Goal: Task Accomplishment & Management: Manage account settings

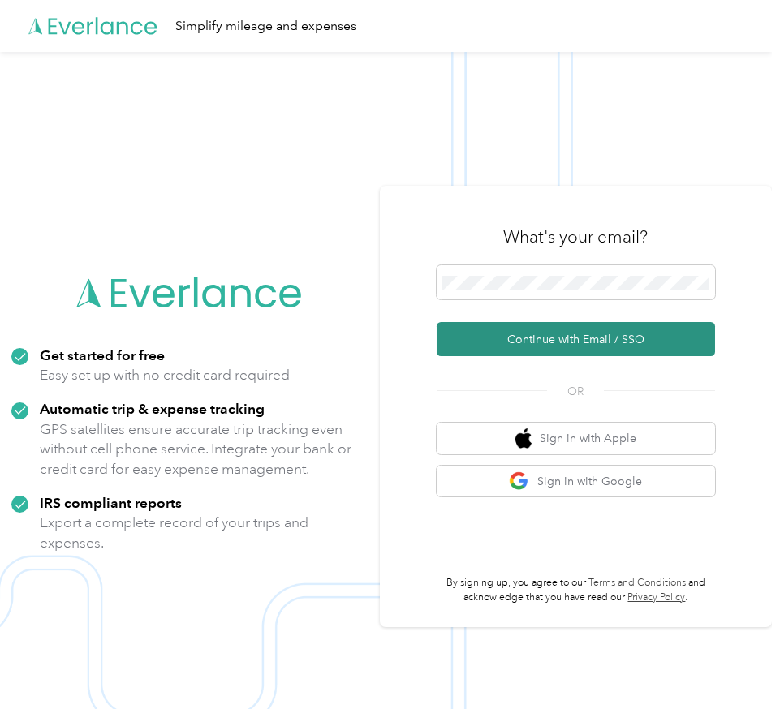
click at [548, 330] on button "Continue with Email / SSO" at bounding box center [575, 339] width 278 height 34
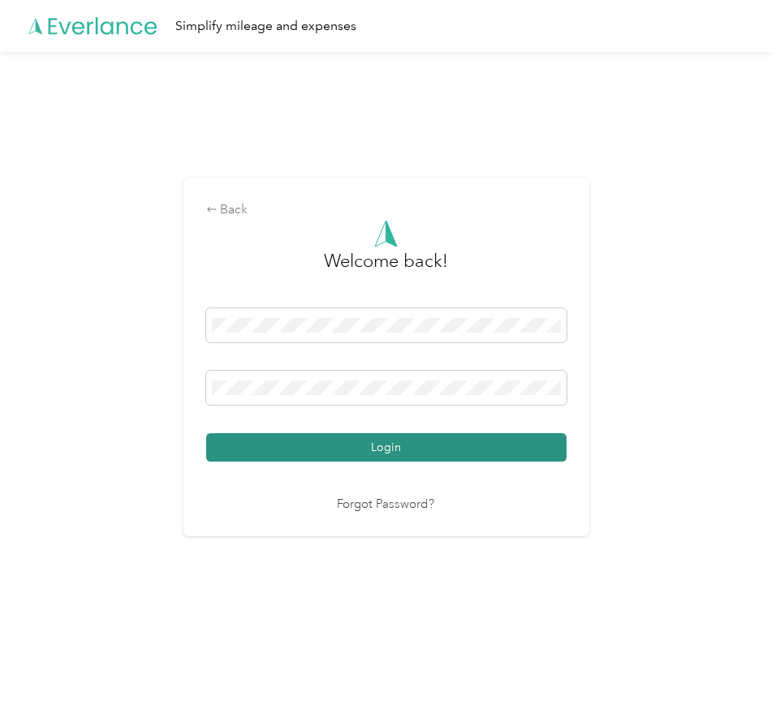
click at [387, 438] on button "Login" at bounding box center [386, 447] width 360 height 28
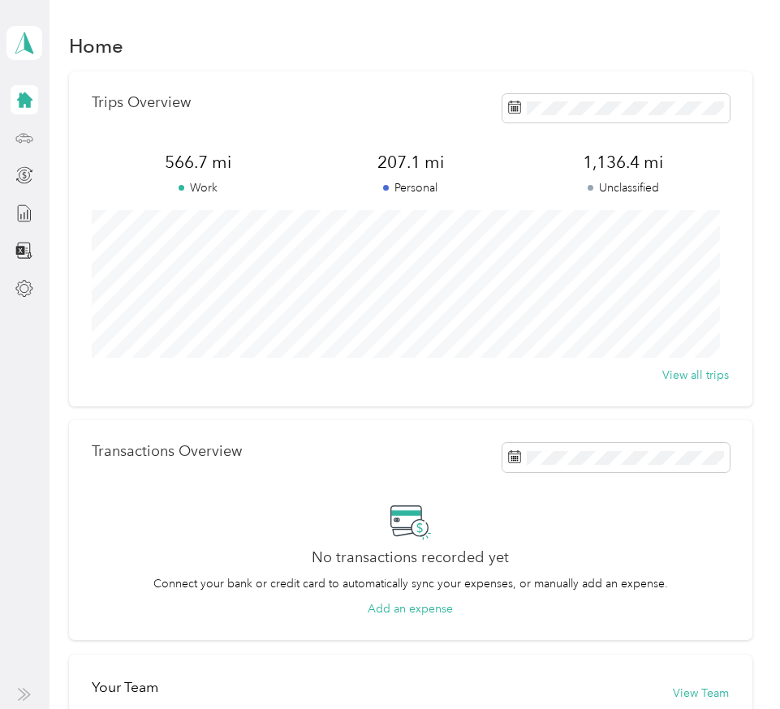
click at [22, 125] on div at bounding box center [25, 137] width 28 height 29
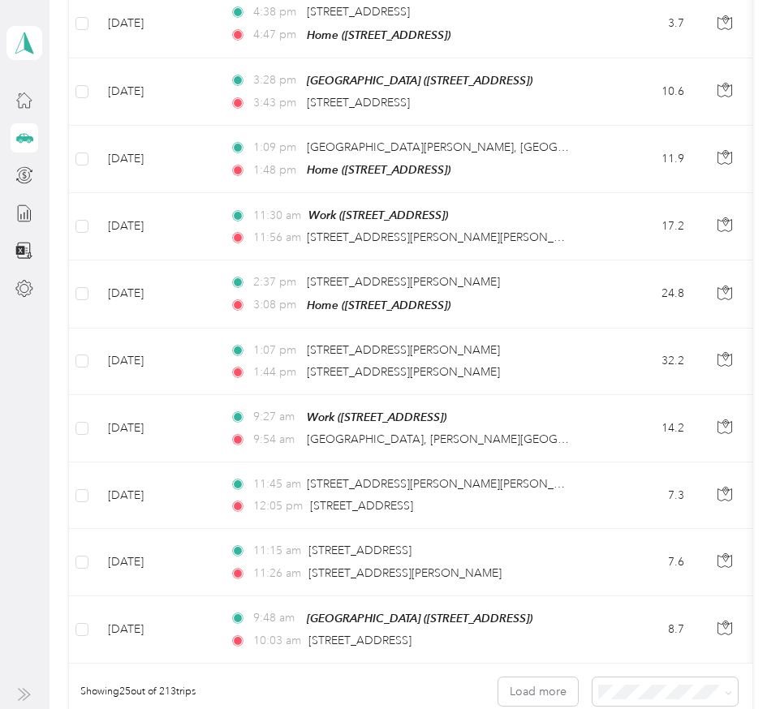
scroll to position [1568, 0]
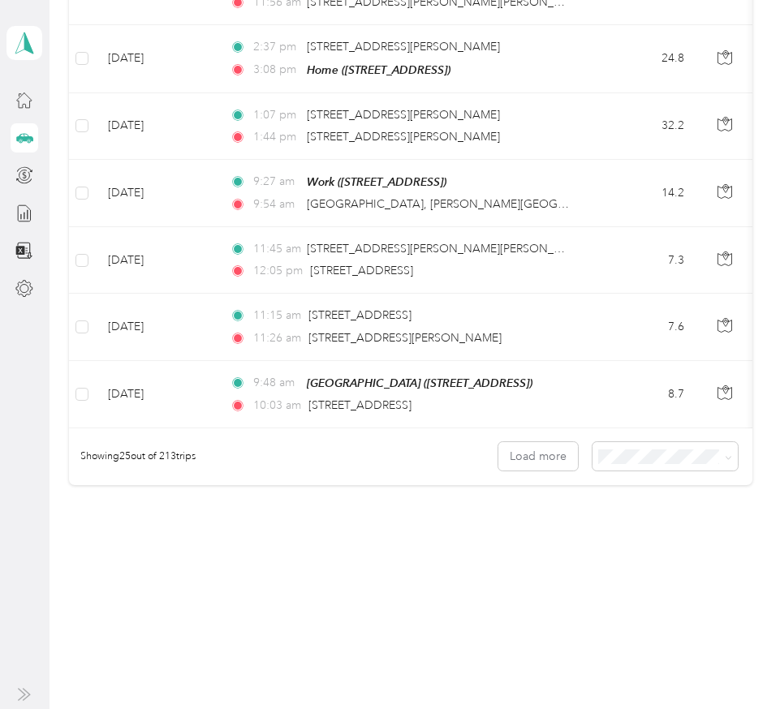
click at [625, 544] on li "100 per load" at bounding box center [655, 538] width 145 height 28
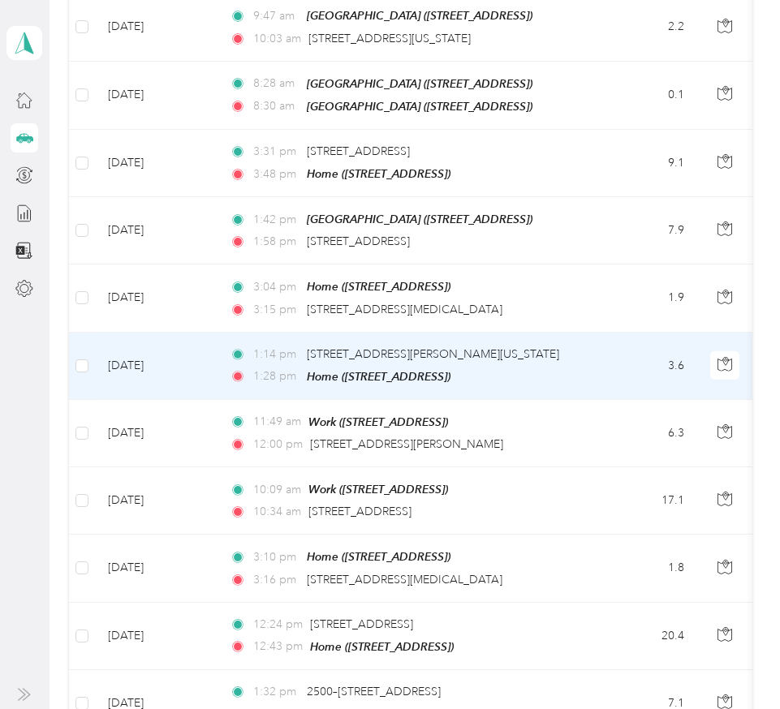
scroll to position [6572, 0]
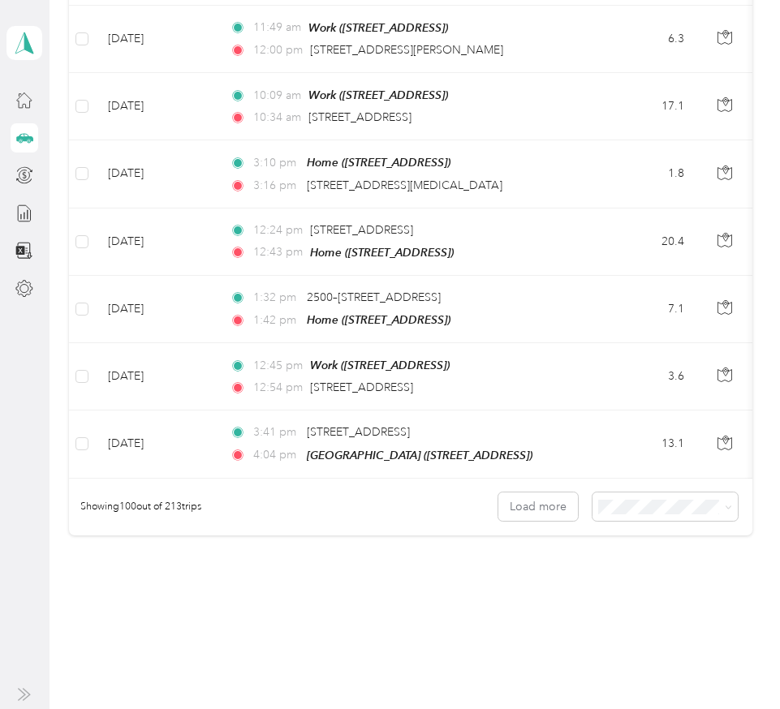
click at [534, 492] on button "Load more" at bounding box center [537, 506] width 79 height 28
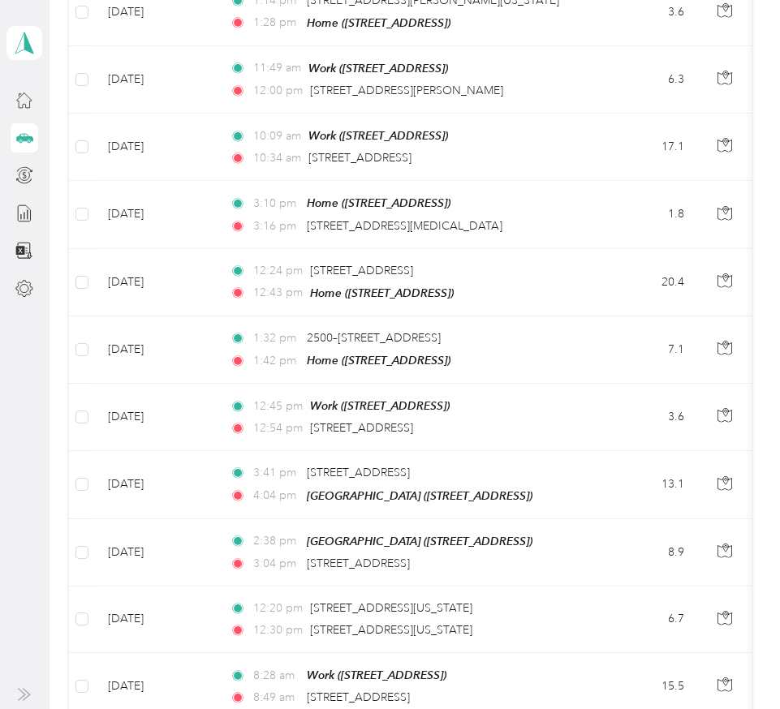
scroll to position [6521, 0]
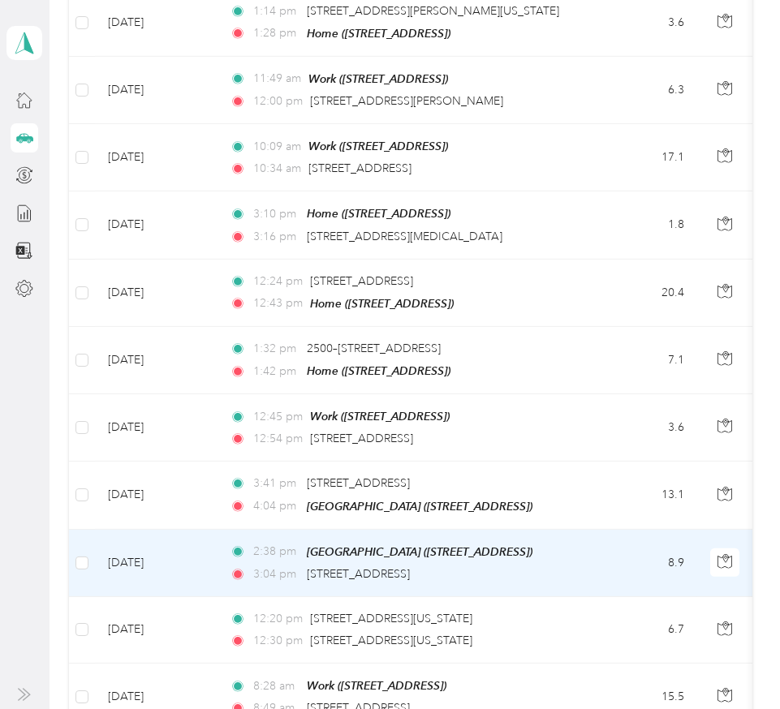
click at [626, 530] on td "8.9" at bounding box center [643, 563] width 107 height 67
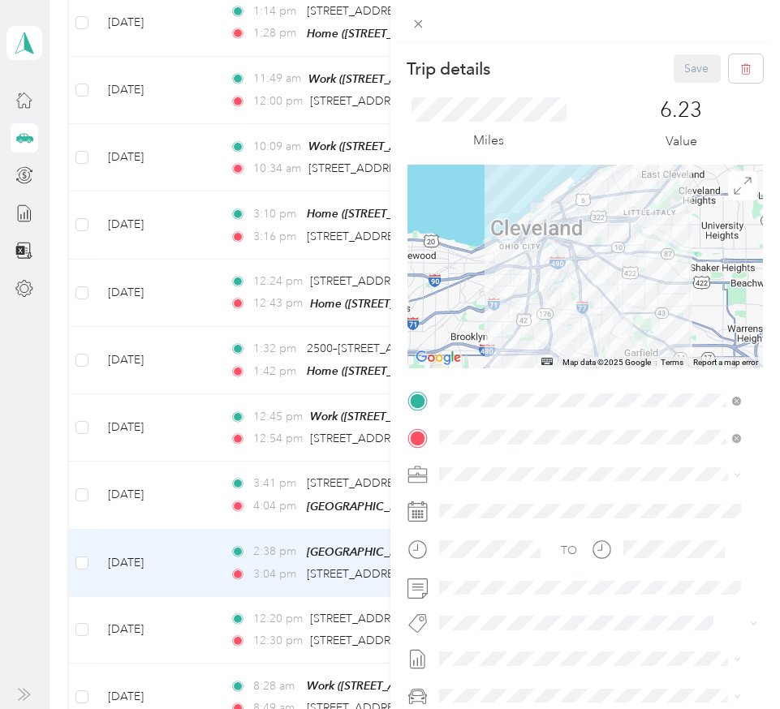
scroll to position [37, 0]
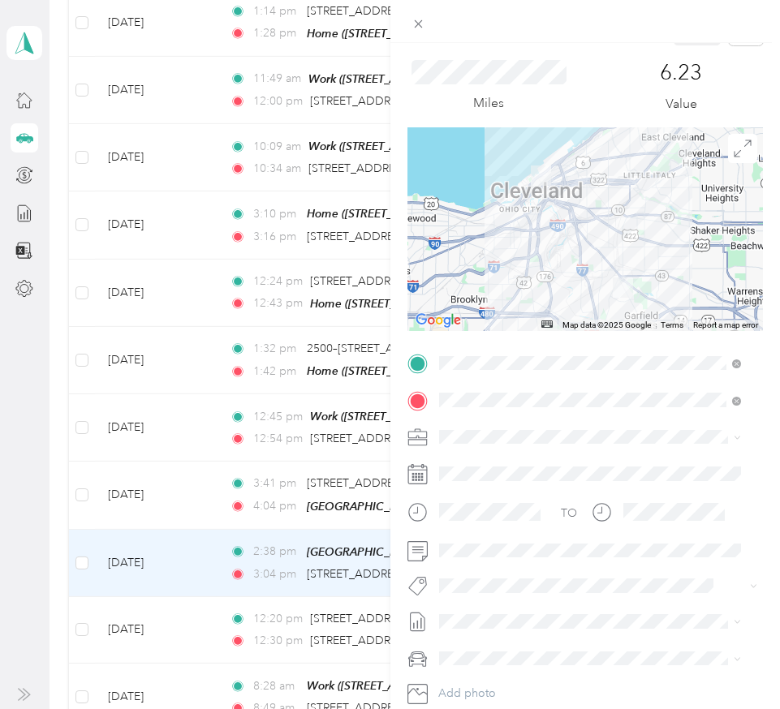
click at [497, 459] on span "Cuyahoga DD" at bounding box center [482, 456] width 74 height 14
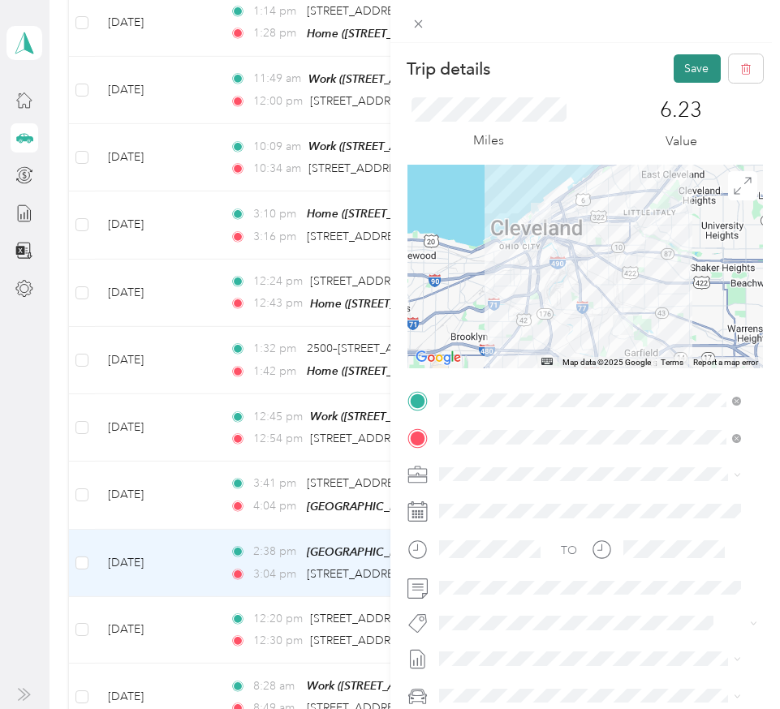
click at [673, 75] on button "Save" at bounding box center [696, 68] width 47 height 28
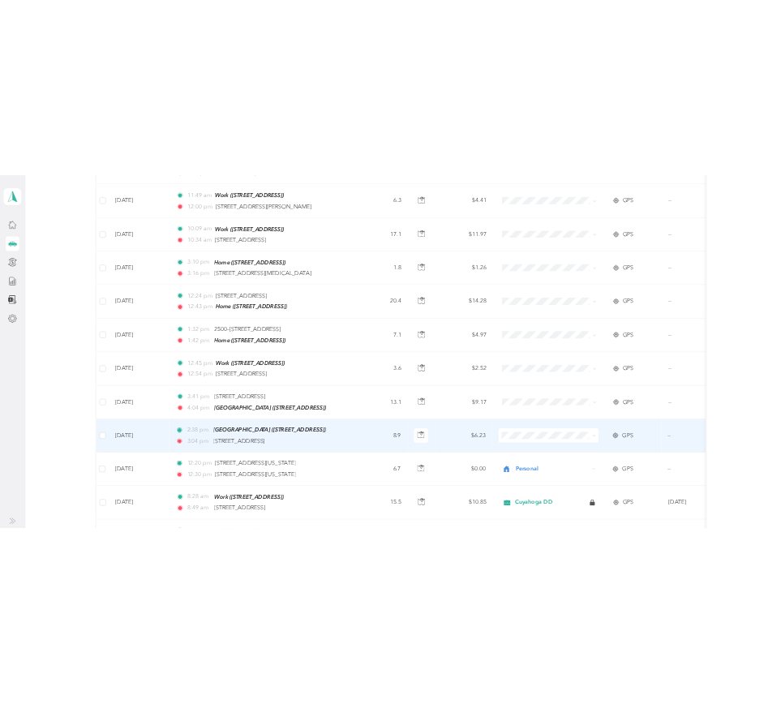
scroll to position [6482, 0]
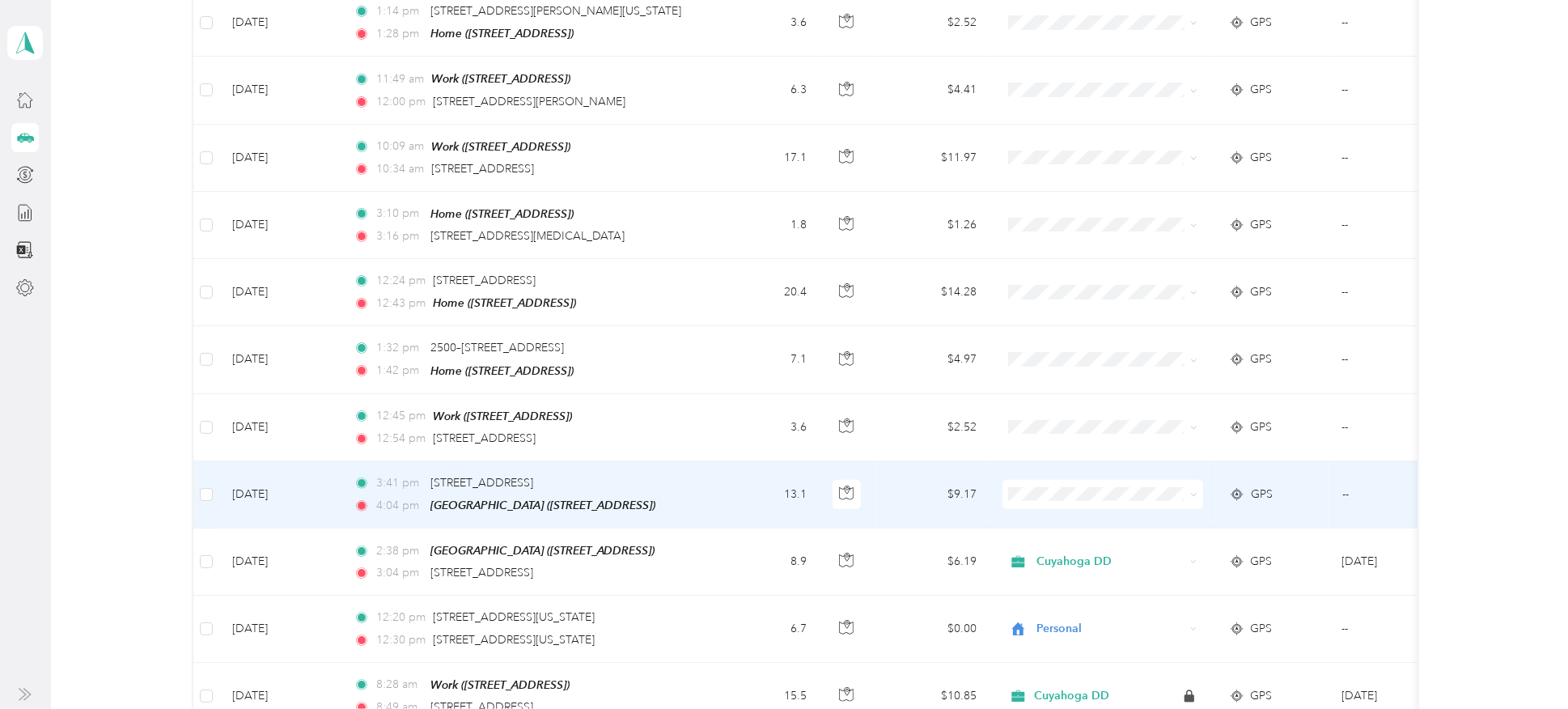
click at [777, 491] on icon at bounding box center [1193, 494] width 7 height 7
click at [777, 459] on li "Cuyahoga DD" at bounding box center [1101, 458] width 200 height 28
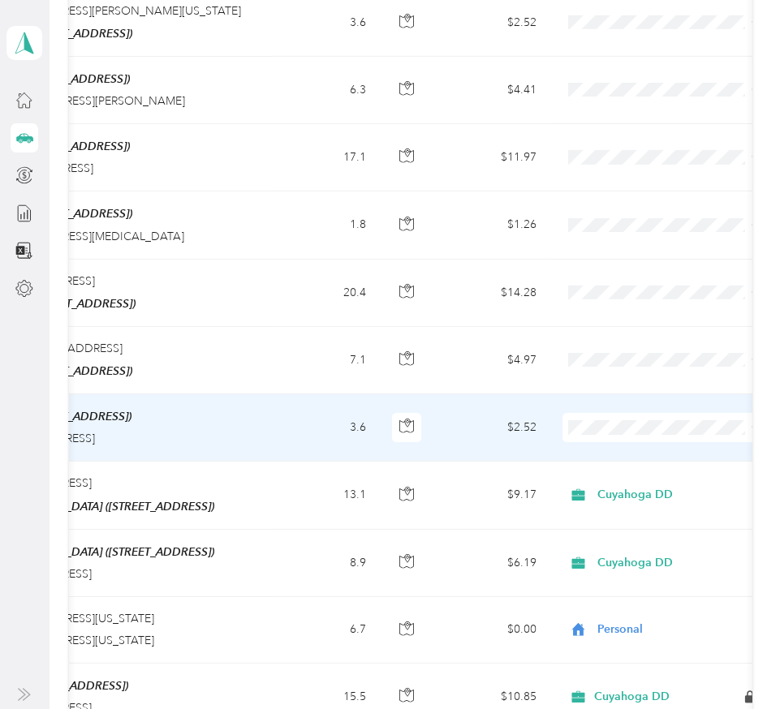
scroll to position [0, 320]
click at [690, 389] on span "Cuyahoga DD" at bounding box center [675, 384] width 150 height 17
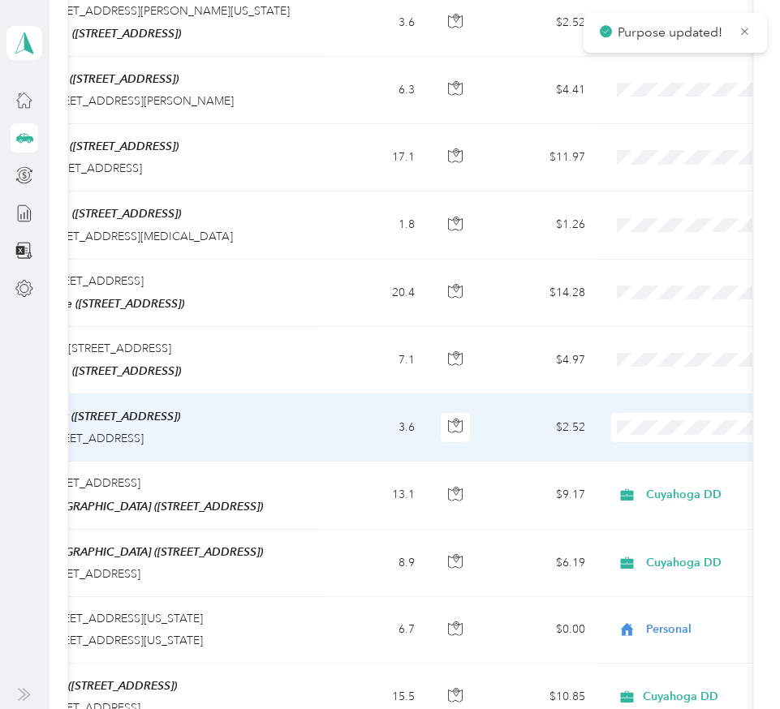
scroll to position [0, 280]
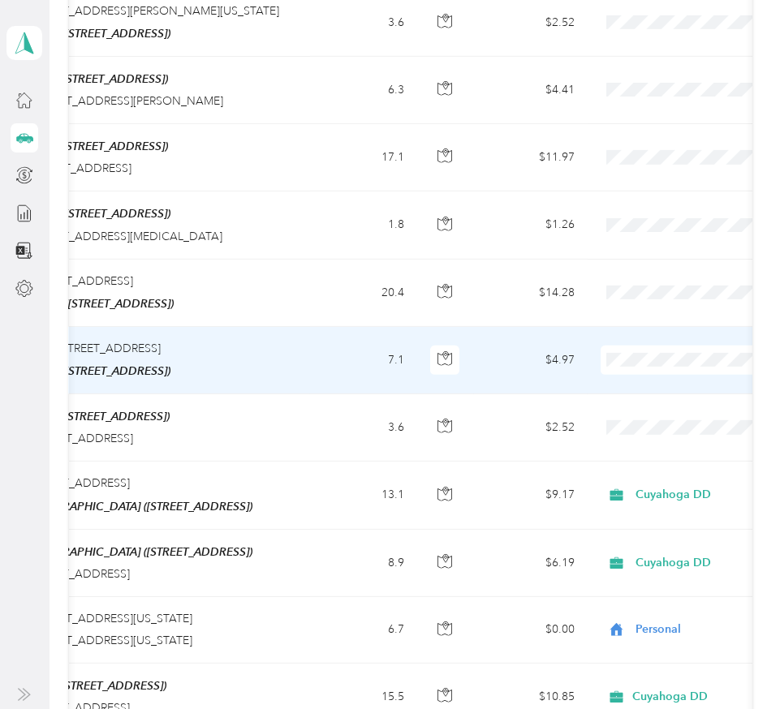
click at [651, 320] on span "Cuyahoga DD" at bounding box center [694, 325] width 150 height 17
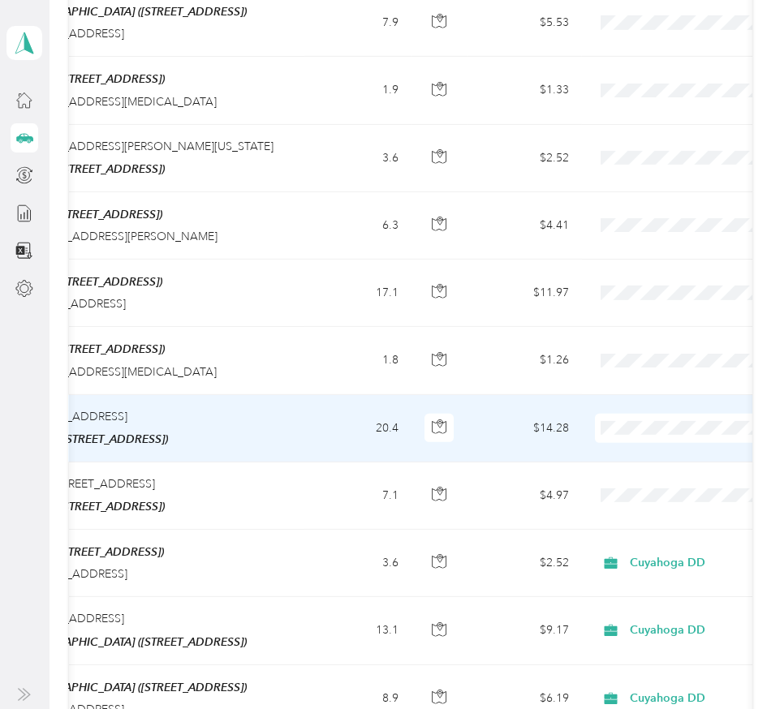
scroll to position [0, 291]
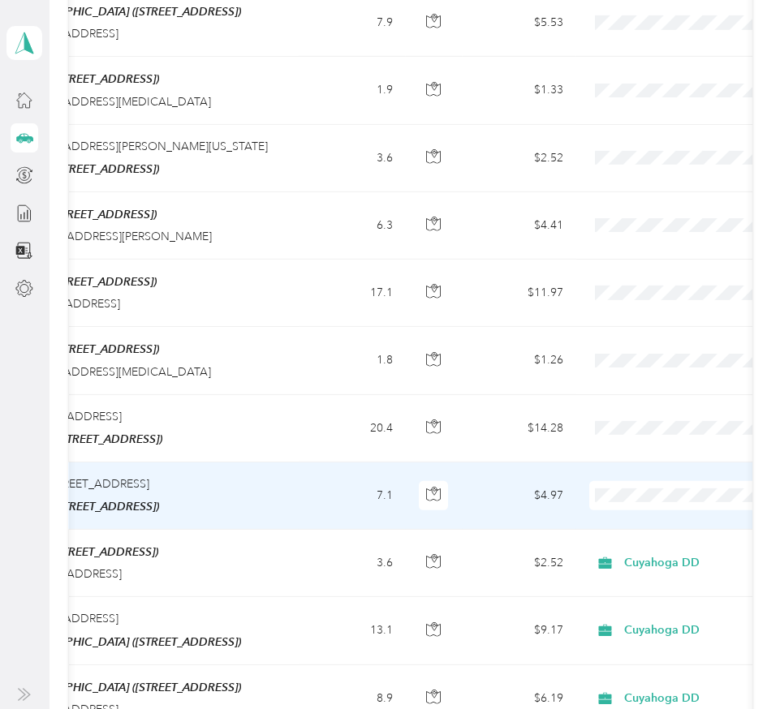
click at [657, 463] on li "Cuyahoga DD" at bounding box center [678, 455] width 201 height 28
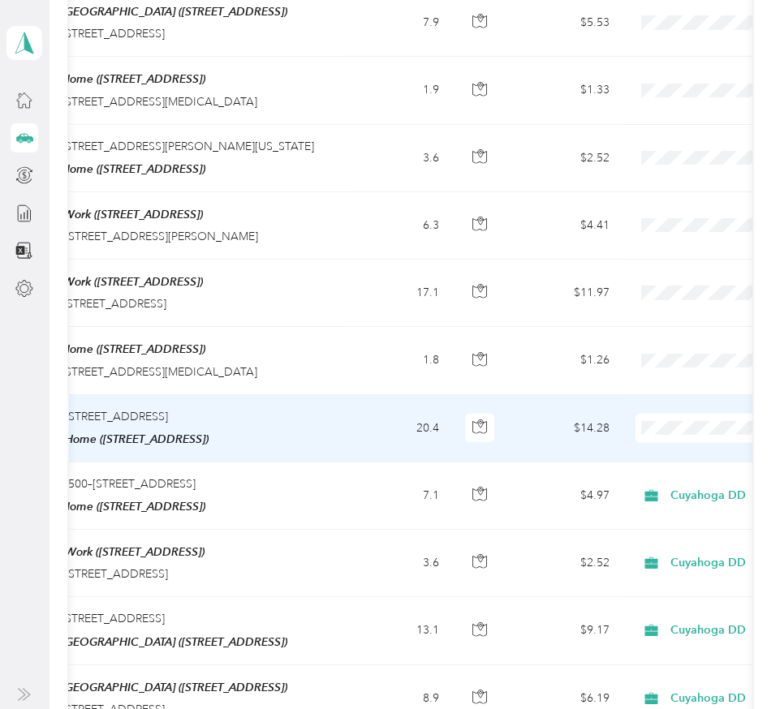
scroll to position [0, 246]
click at [671, 389] on span "Cuyahoga DD" at bounding box center [694, 394] width 150 height 17
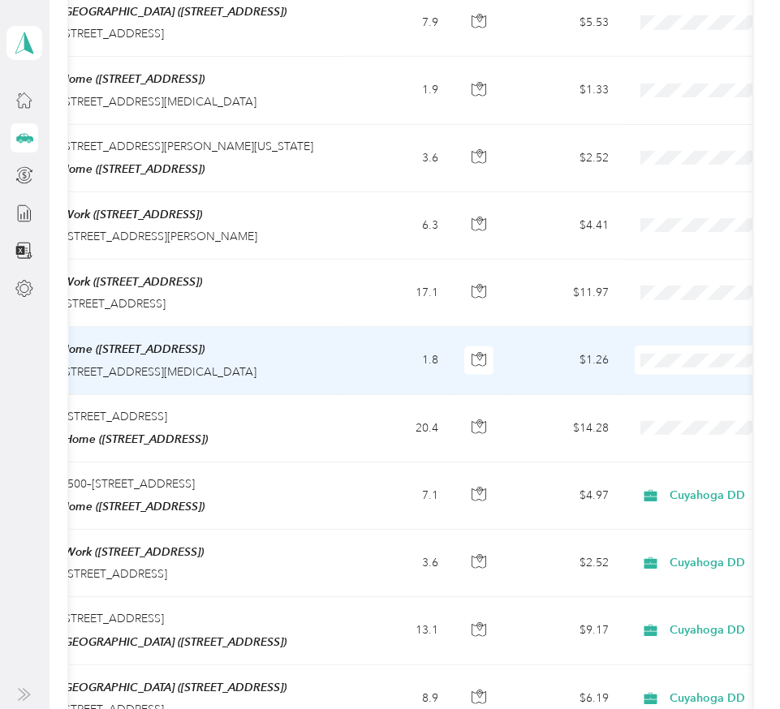
click at [652, 328] on li "Cuyahoga DD" at bounding box center [678, 328] width 201 height 28
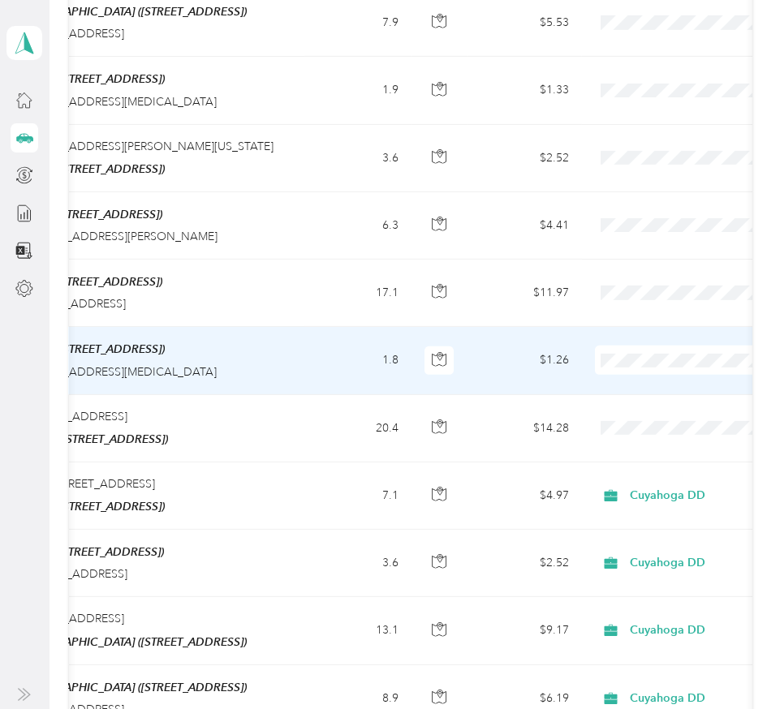
scroll to position [0, 310]
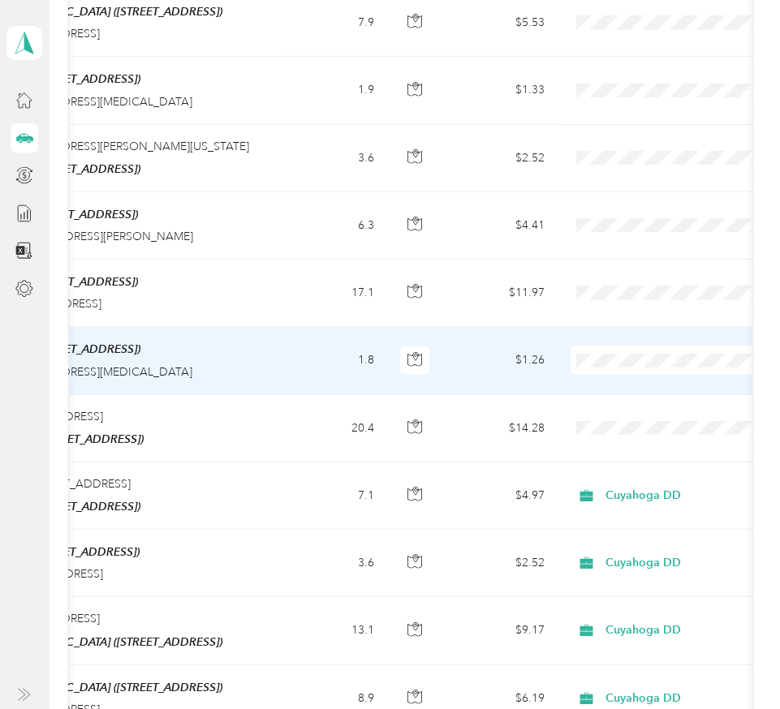
click at [629, 350] on span "Personal" at bounding box center [685, 347] width 150 height 17
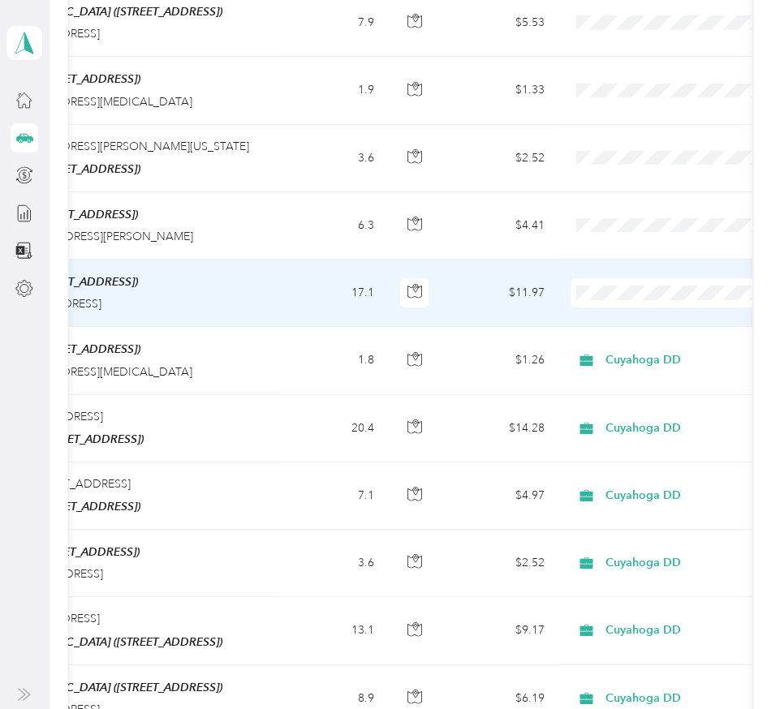
click at [605, 263] on li "Cuyahoga DD" at bounding box center [669, 261] width 201 height 28
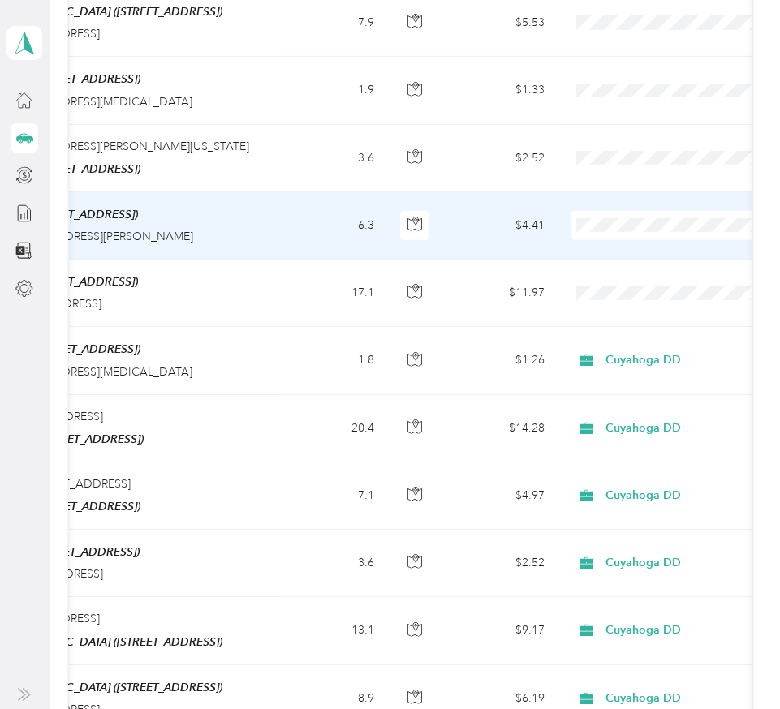
click at [602, 195] on li "Cuyahoga DD" at bounding box center [669, 192] width 201 height 28
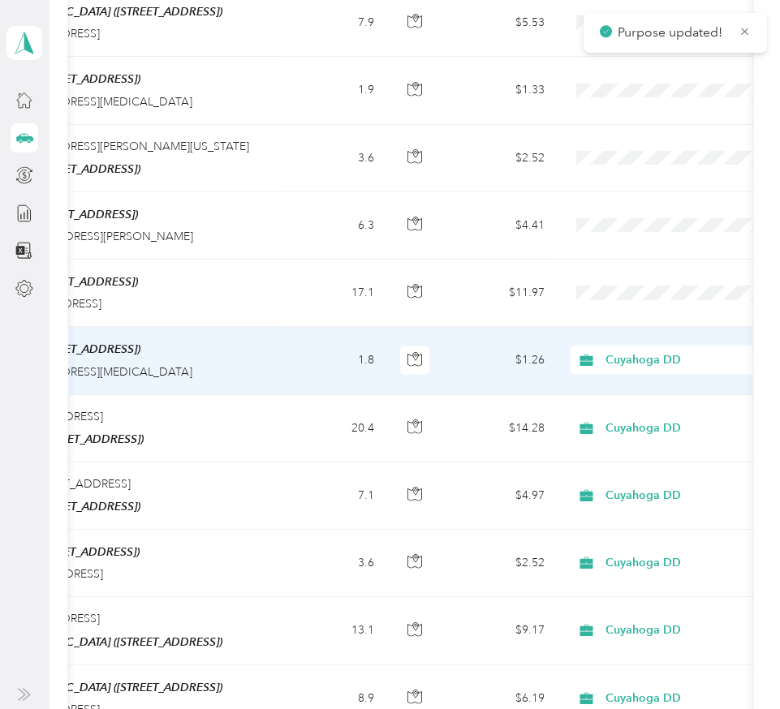
click at [647, 351] on span "Cuyahoga DD" at bounding box center [679, 360] width 148 height 18
click at [624, 354] on span "Personal" at bounding box center [685, 347] width 150 height 17
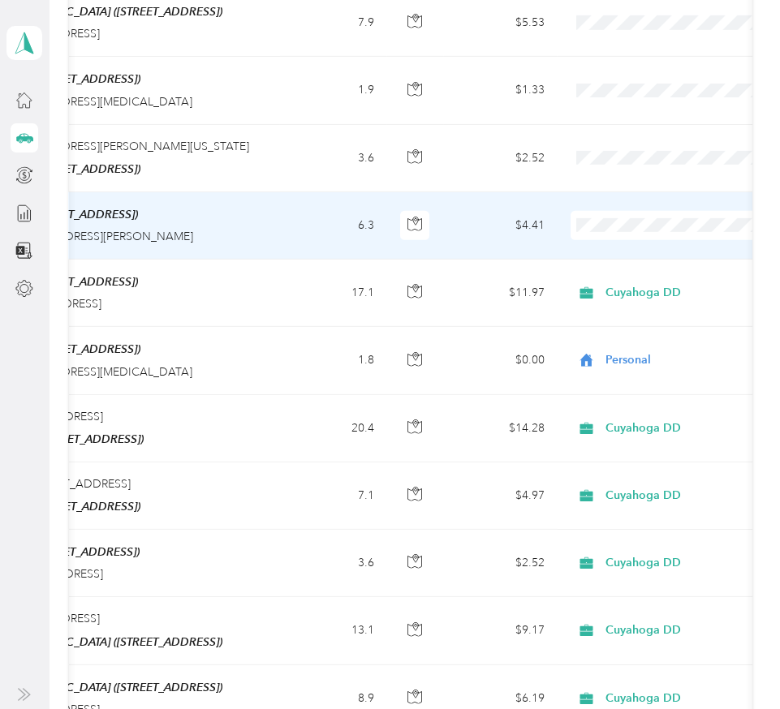
click at [617, 195] on li "Cuyahoga DD" at bounding box center [669, 194] width 201 height 28
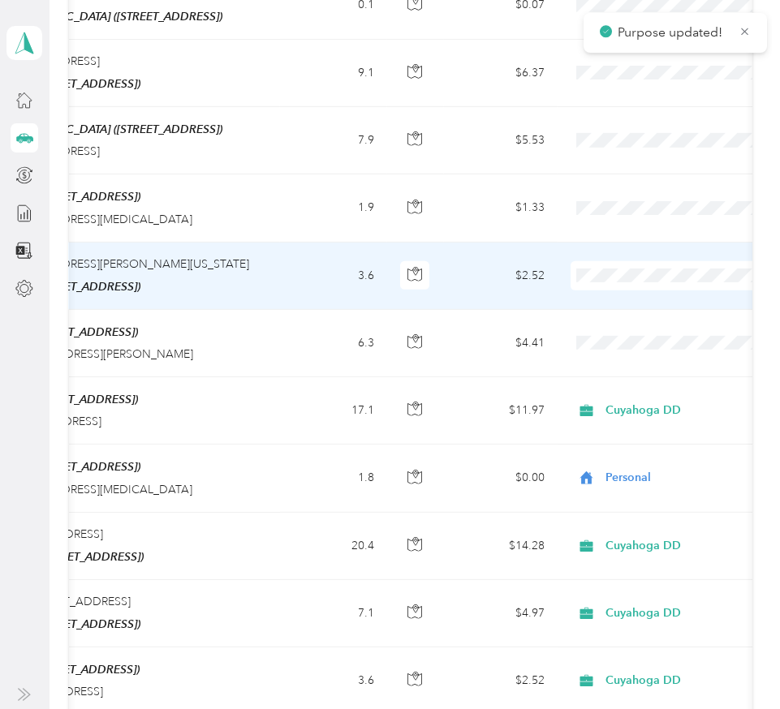
scroll to position [6258, 0]
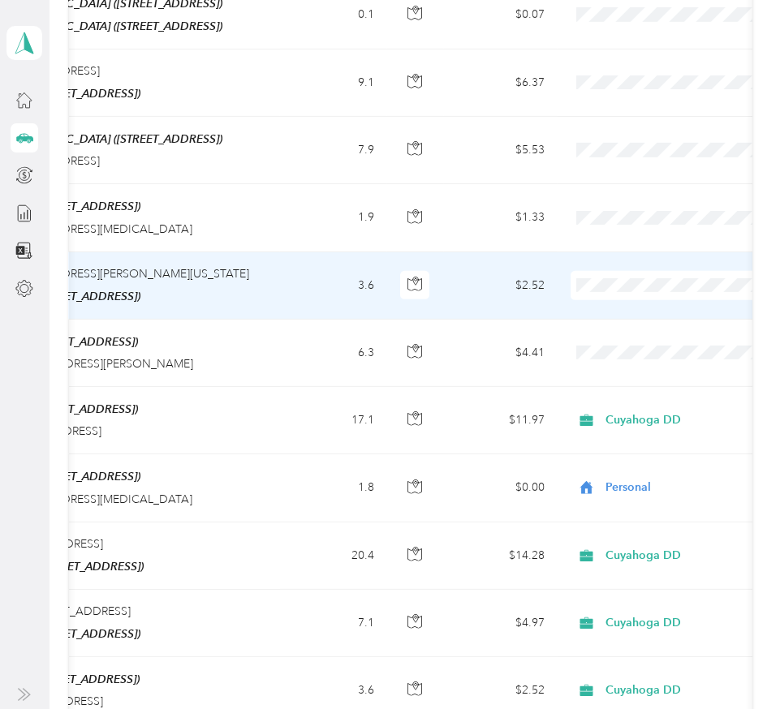
click at [617, 280] on span "Personal" at bounding box center [685, 275] width 150 height 17
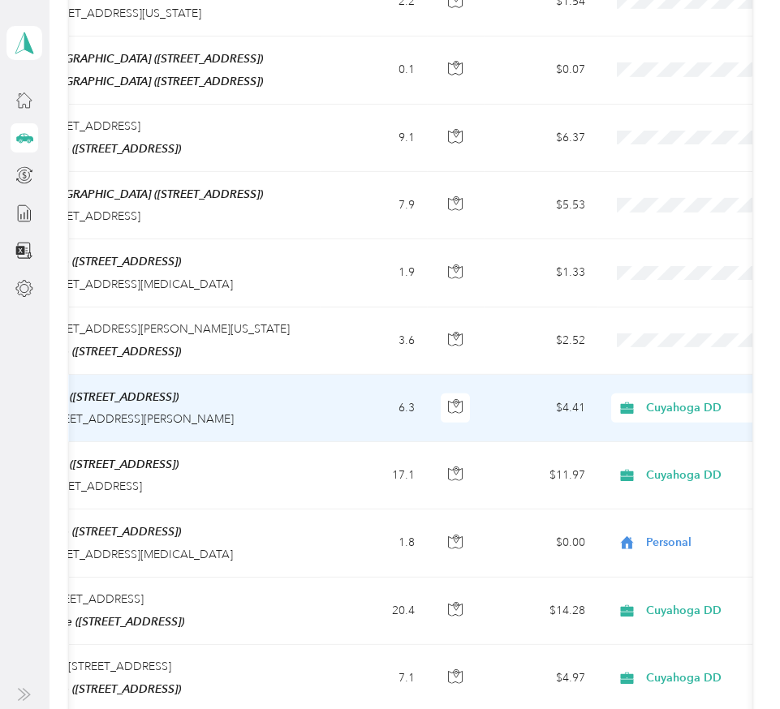
scroll to position [0, 273]
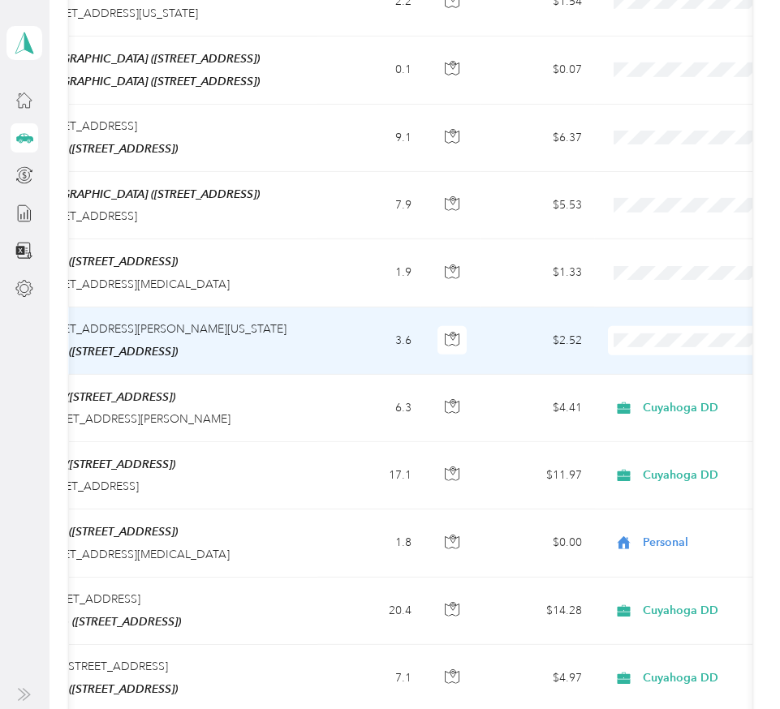
click at [655, 331] on span "Personal" at bounding box center [694, 329] width 150 height 17
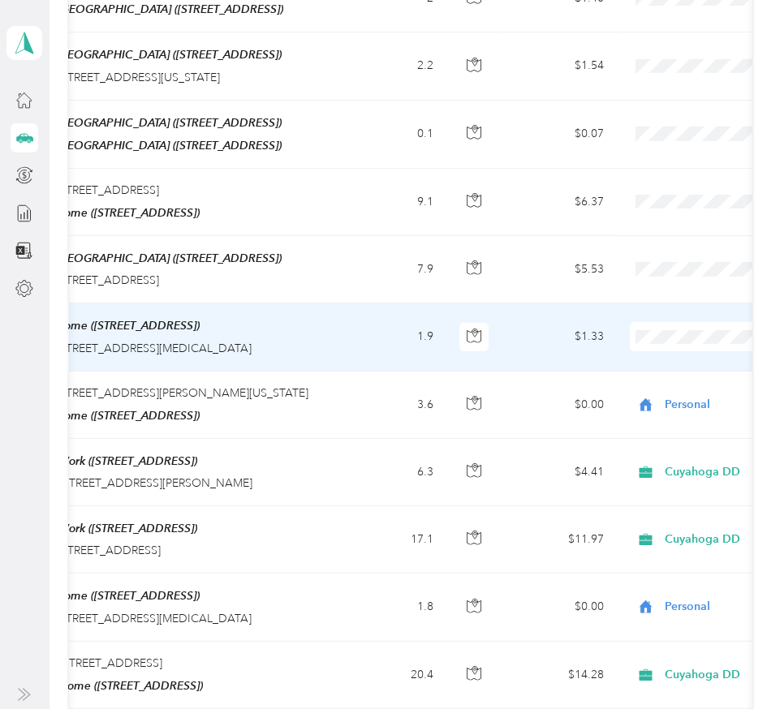
scroll to position [0, 258]
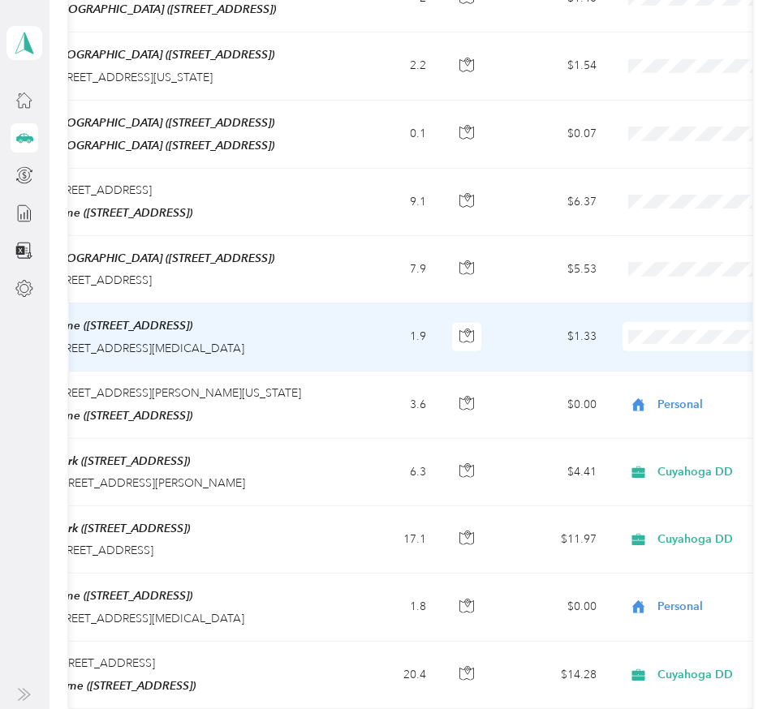
click at [642, 332] on span "Personal" at bounding box center [694, 335] width 150 height 17
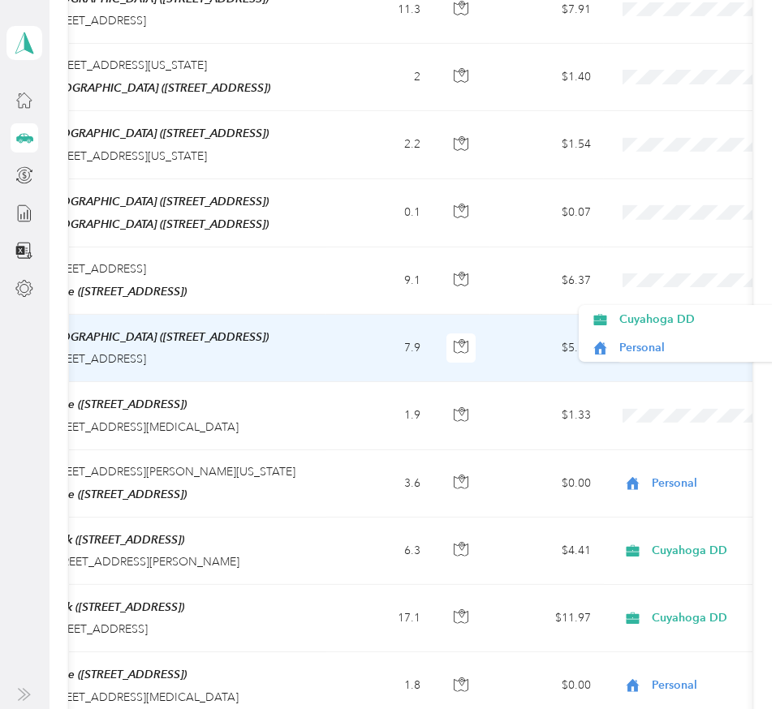
scroll to position [0, 271]
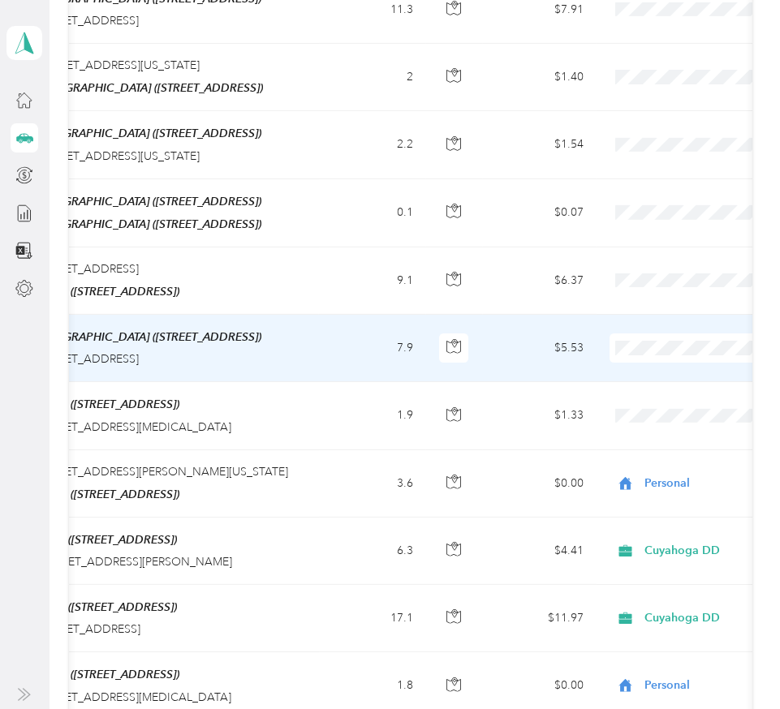
click at [649, 316] on span "Cuyahoga DD" at bounding box center [694, 319] width 150 height 17
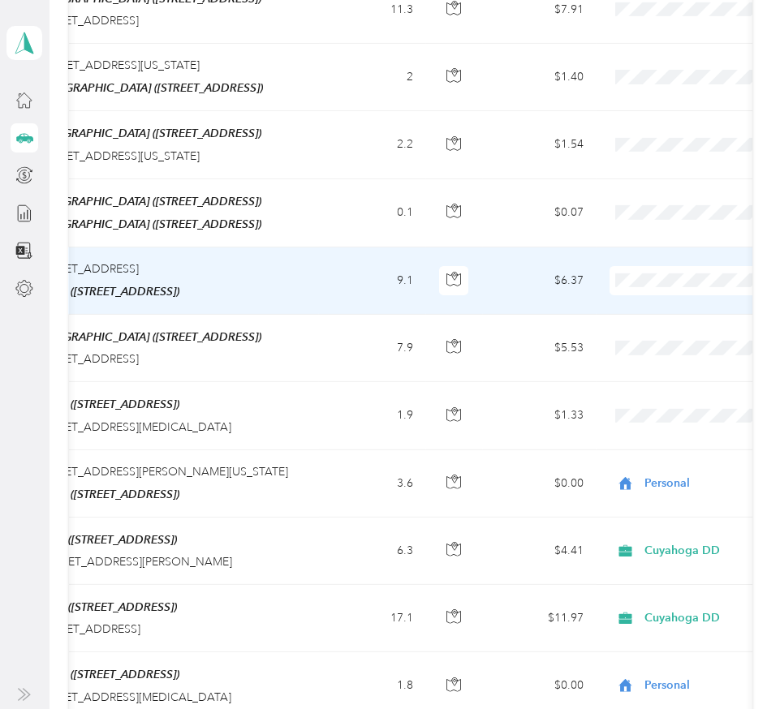
click at [654, 246] on span "Cuyahoga DD" at bounding box center [694, 251] width 150 height 17
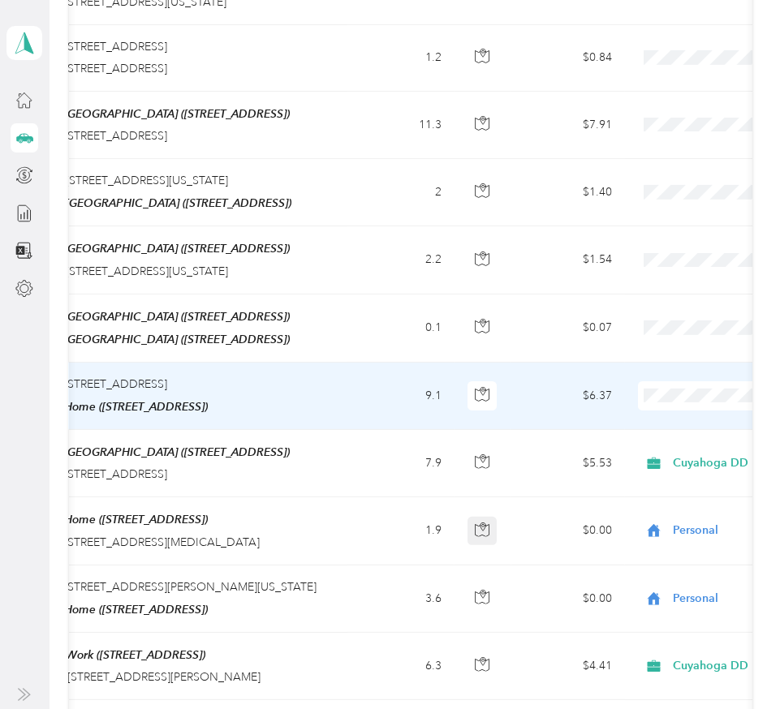
scroll to position [0, 244]
click at [681, 363] on span "Cuyahoga DD" at bounding box center [694, 358] width 150 height 17
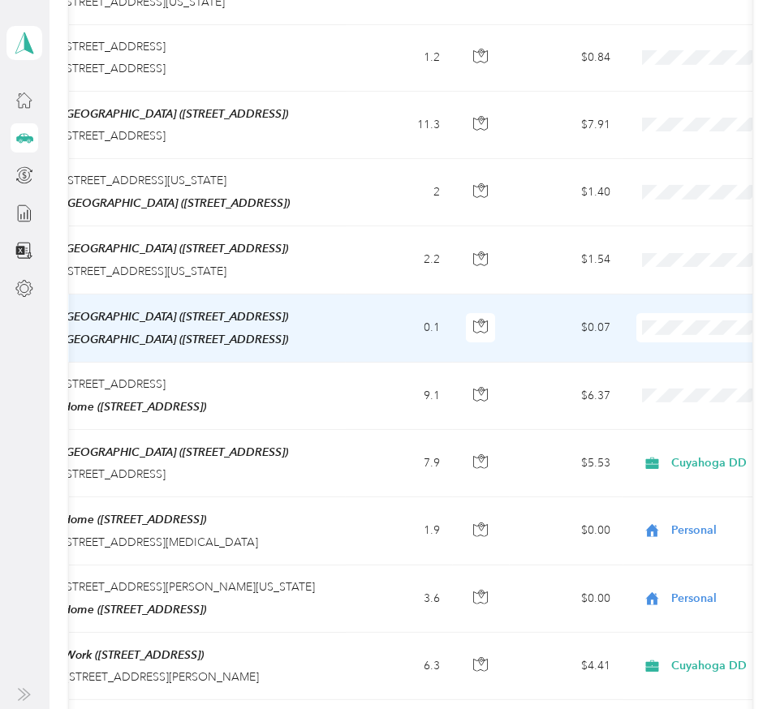
click at [642, 325] on span "Personal" at bounding box center [694, 324] width 150 height 17
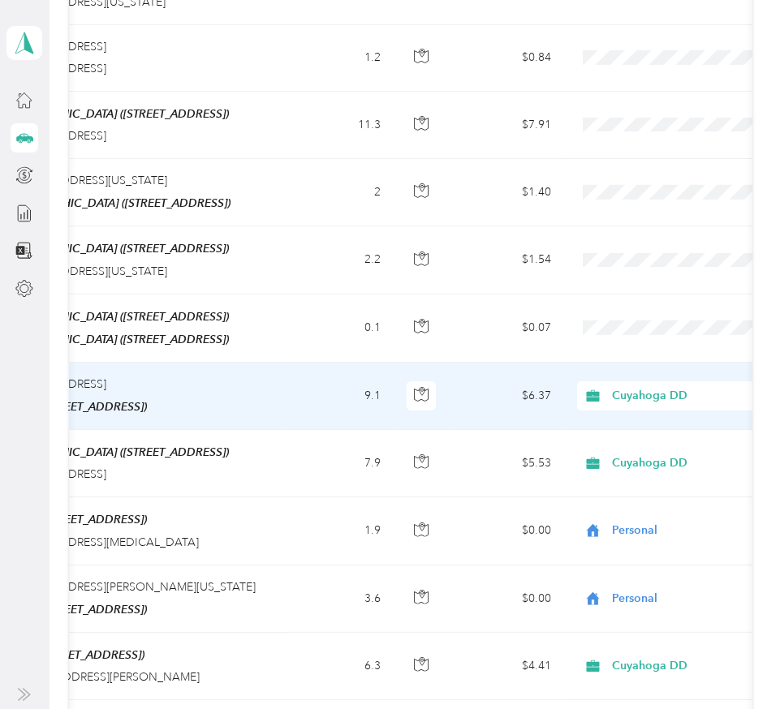
scroll to position [0, 304]
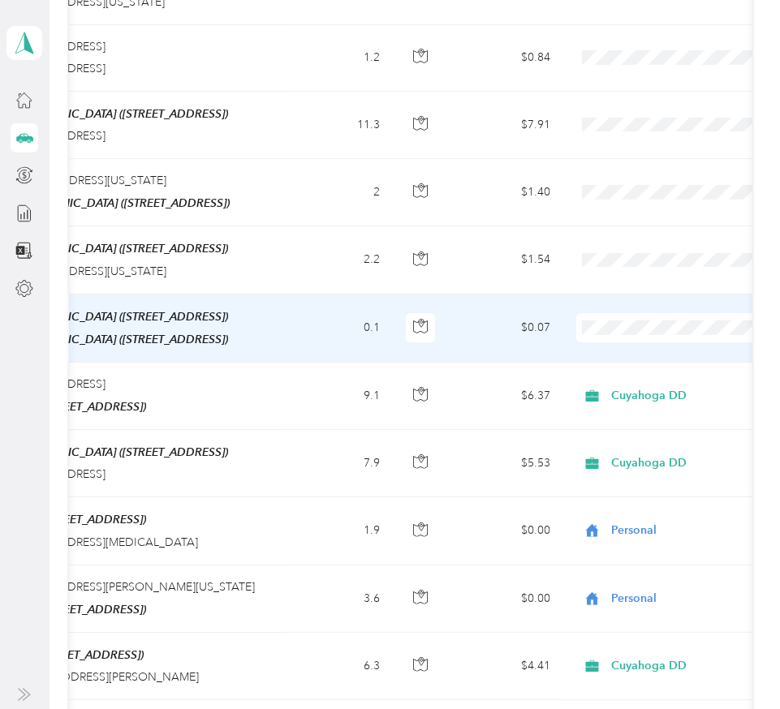
click at [630, 299] on span "Cuyahoga DD" at bounding box center [691, 301] width 150 height 17
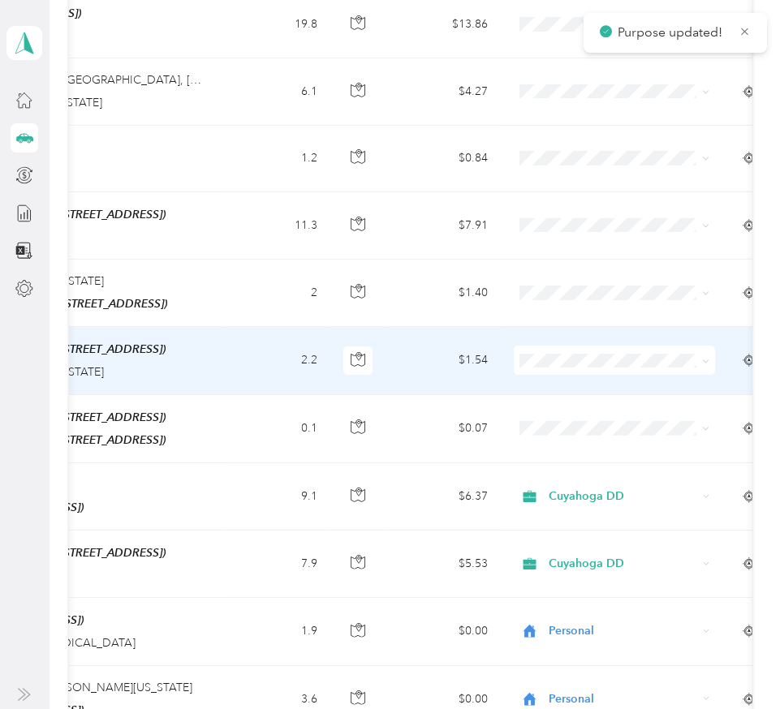
scroll to position [0, 369]
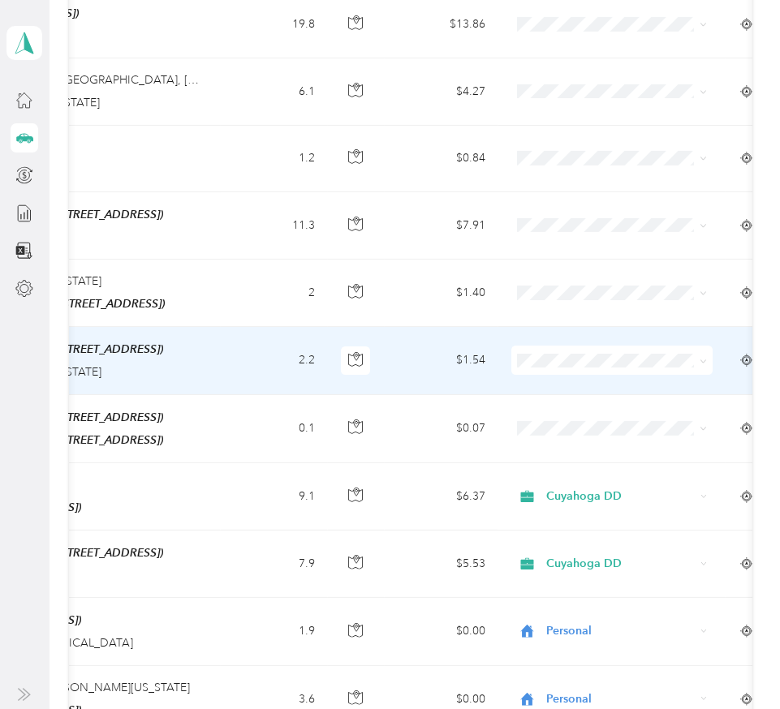
click at [571, 329] on span "Cuyahoga DD" at bounding box center [627, 334] width 150 height 17
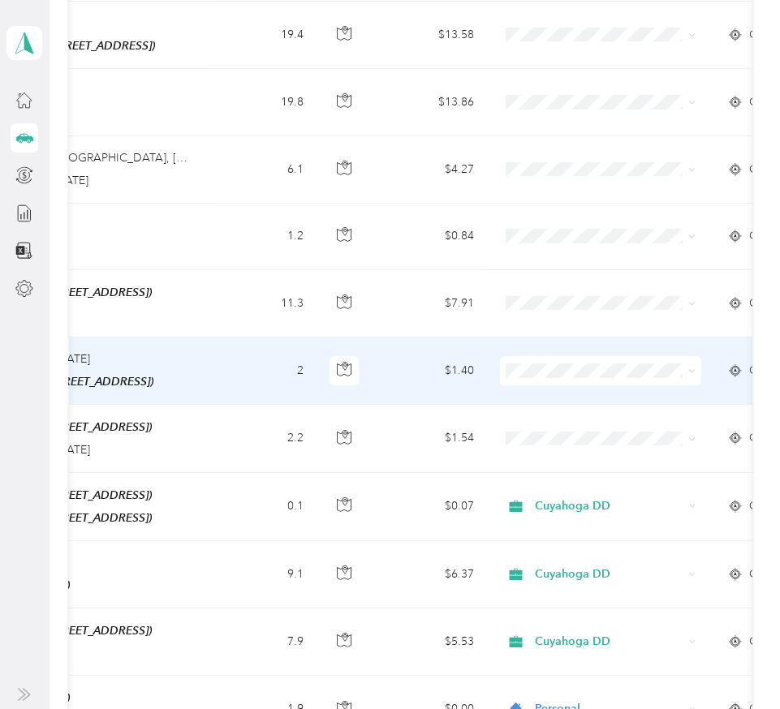
scroll to position [0, 381]
click at [546, 351] on ol "Cuyahoga DD Personal" at bounding box center [599, 352] width 201 height 57
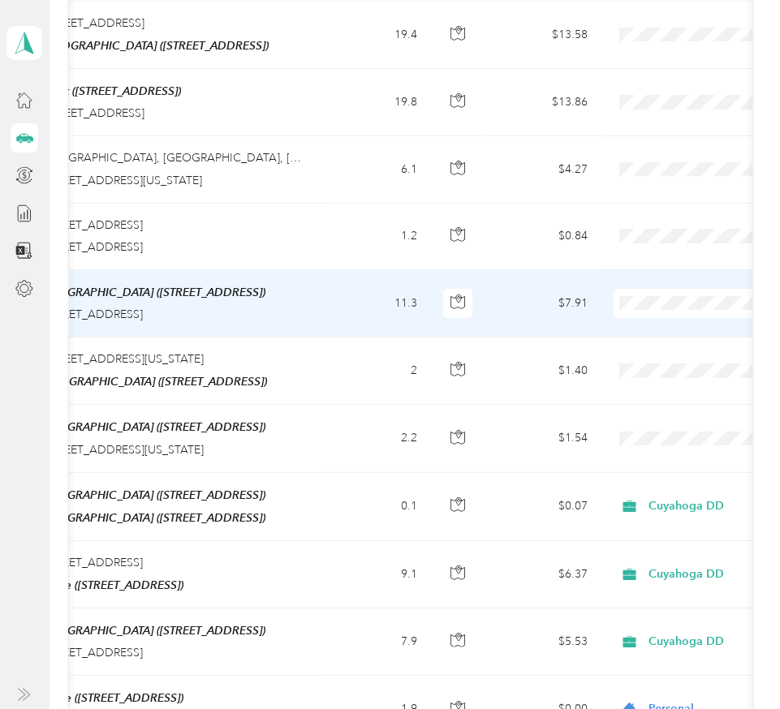
scroll to position [0, 269]
click at [635, 302] on span "Personal" at bounding box center [694, 299] width 150 height 17
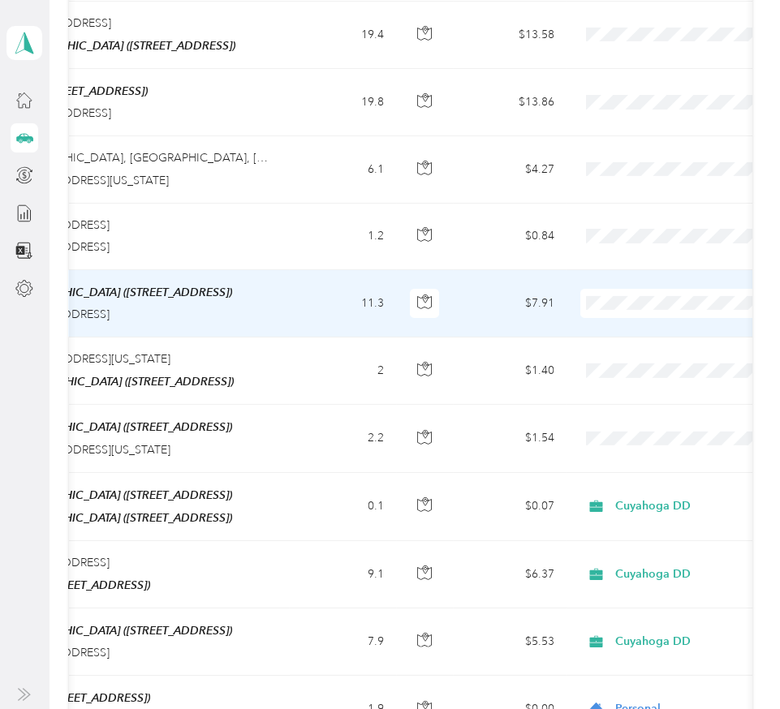
scroll to position [0, 303]
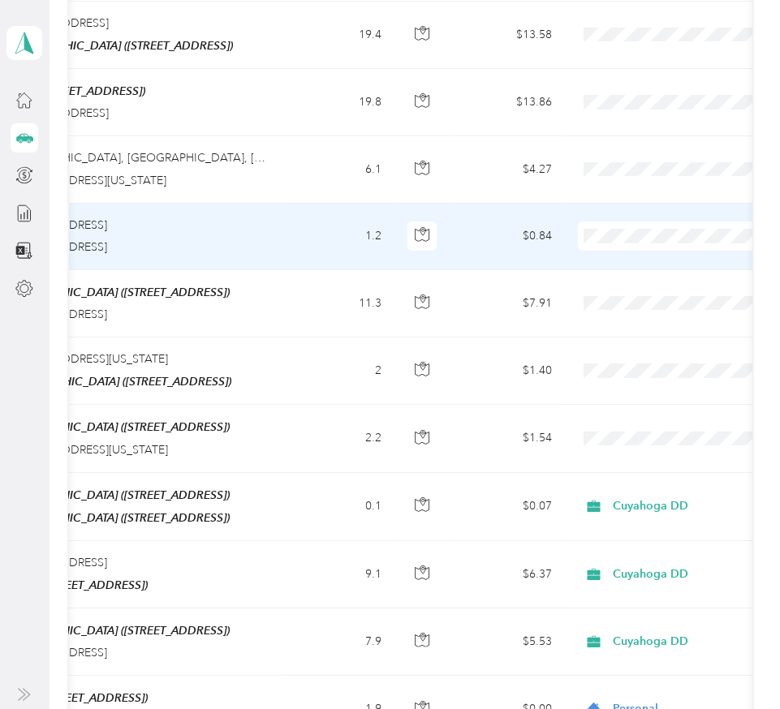
click at [638, 221] on span at bounding box center [678, 235] width 201 height 29
click at [623, 234] on span "Personal" at bounding box center [692, 234] width 150 height 17
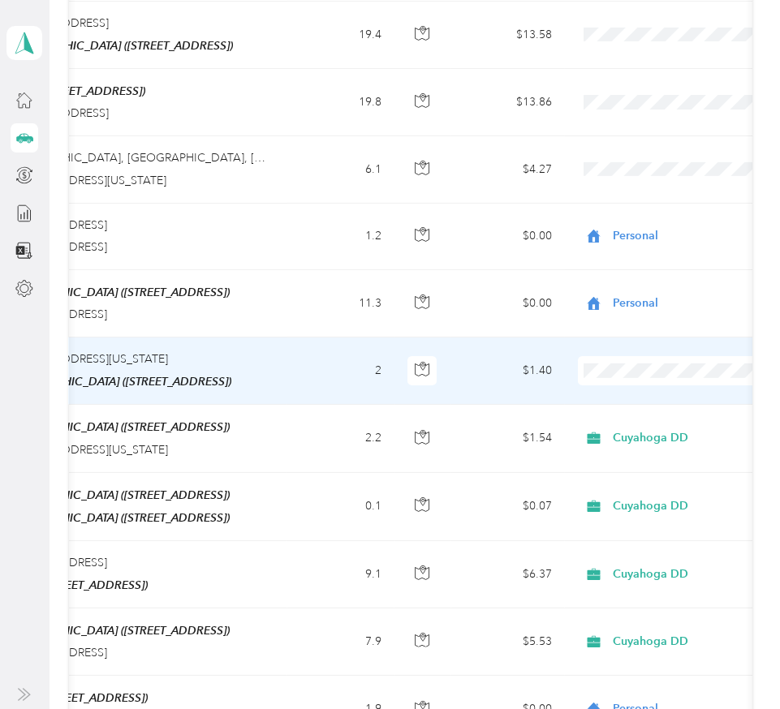
click at [614, 356] on span at bounding box center [678, 370] width 201 height 29
click at [642, 342] on span "Cuyahoga DD" at bounding box center [692, 346] width 150 height 17
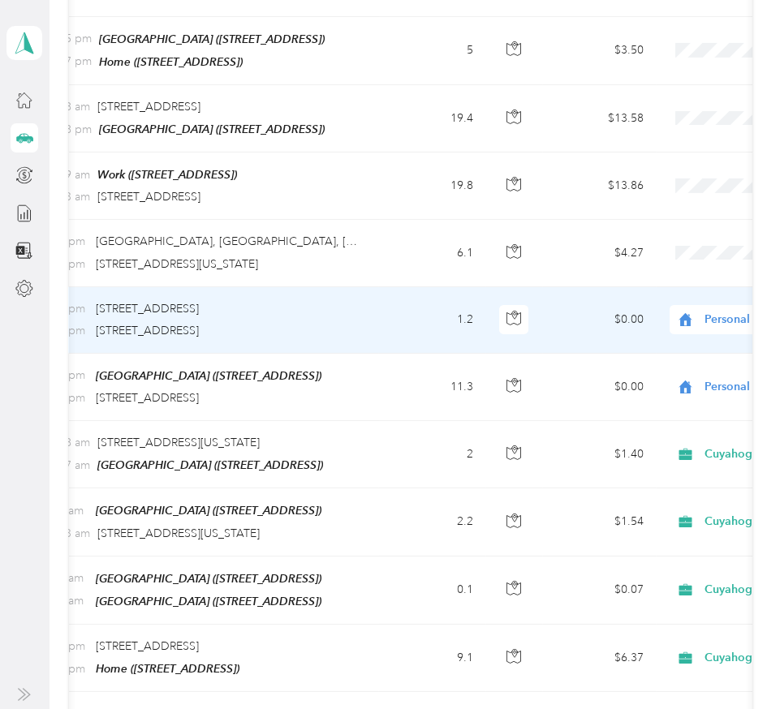
scroll to position [0, 217]
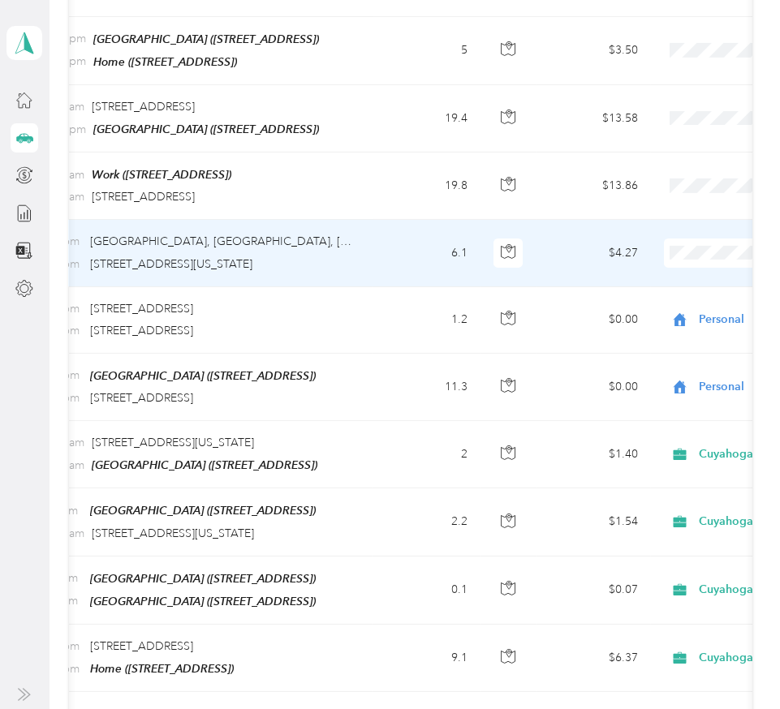
click at [695, 238] on span at bounding box center [764, 252] width 201 height 29
click at [659, 254] on span "Personal" at bounding box center [694, 254] width 150 height 17
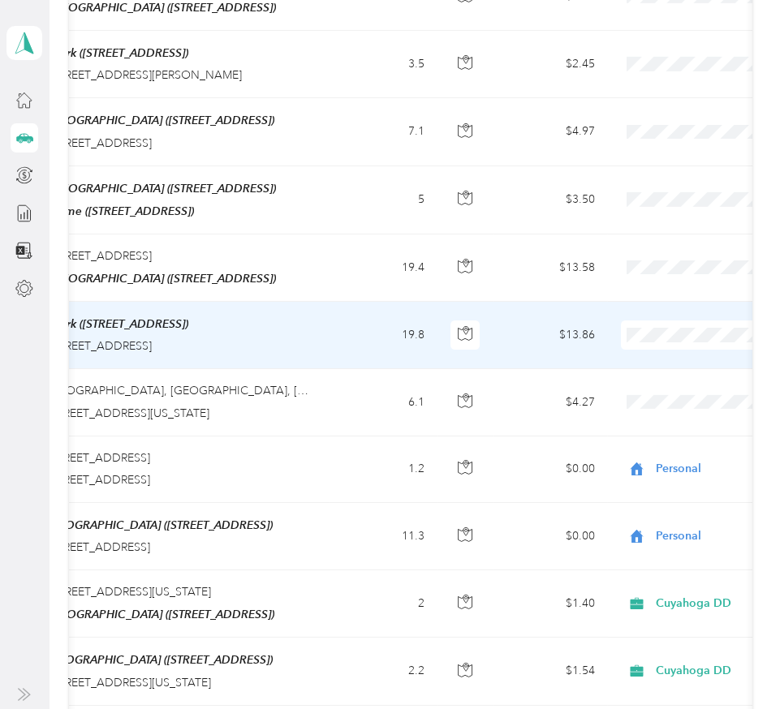
scroll to position [0, 267]
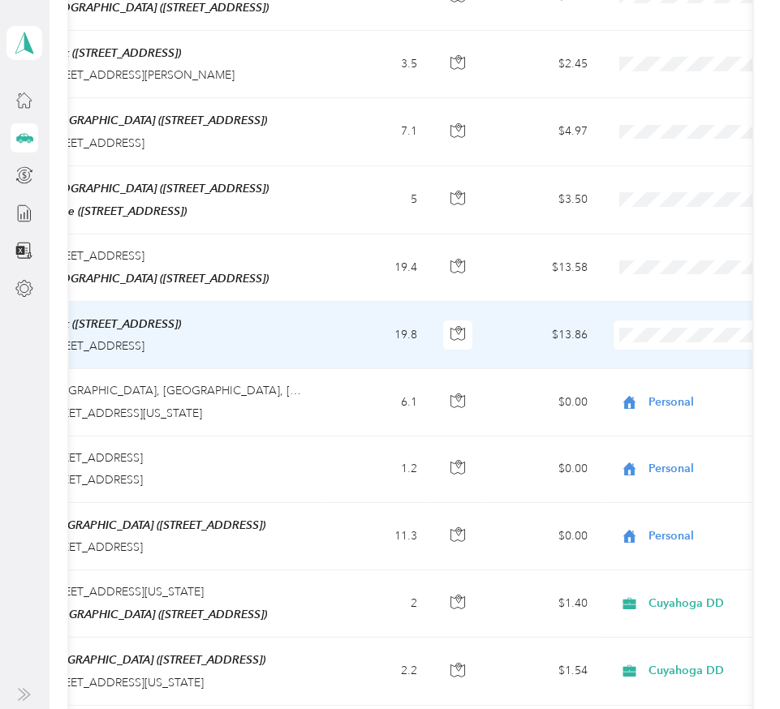
click at [658, 304] on span "Cuyahoga DD" at bounding box center [694, 304] width 150 height 17
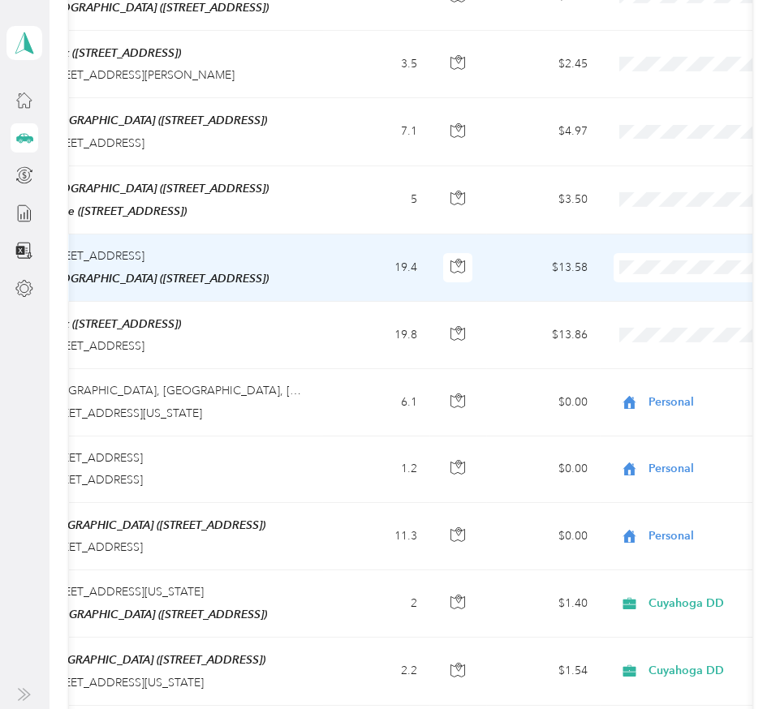
click at [637, 243] on span "Cuyahoga DD" at bounding box center [694, 245] width 150 height 17
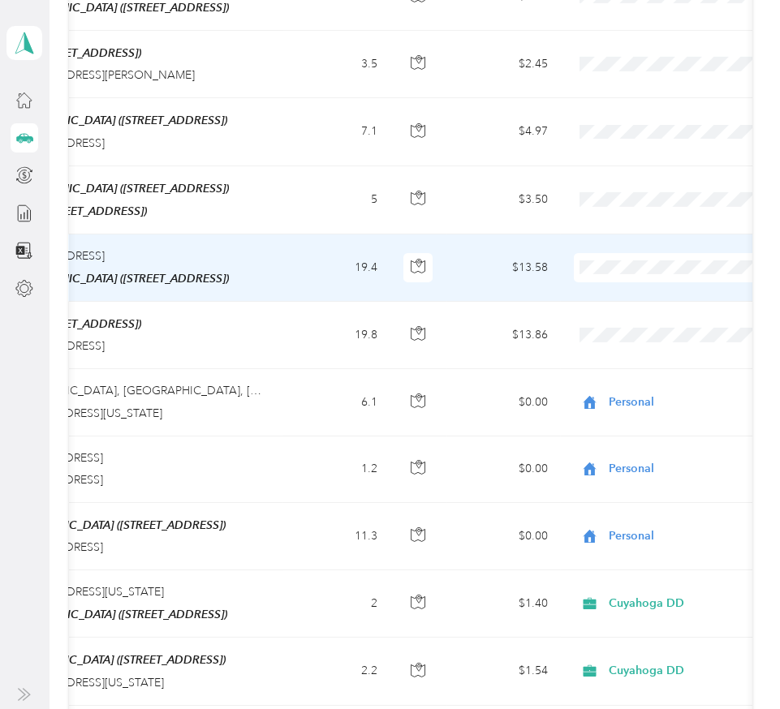
scroll to position [0, 315]
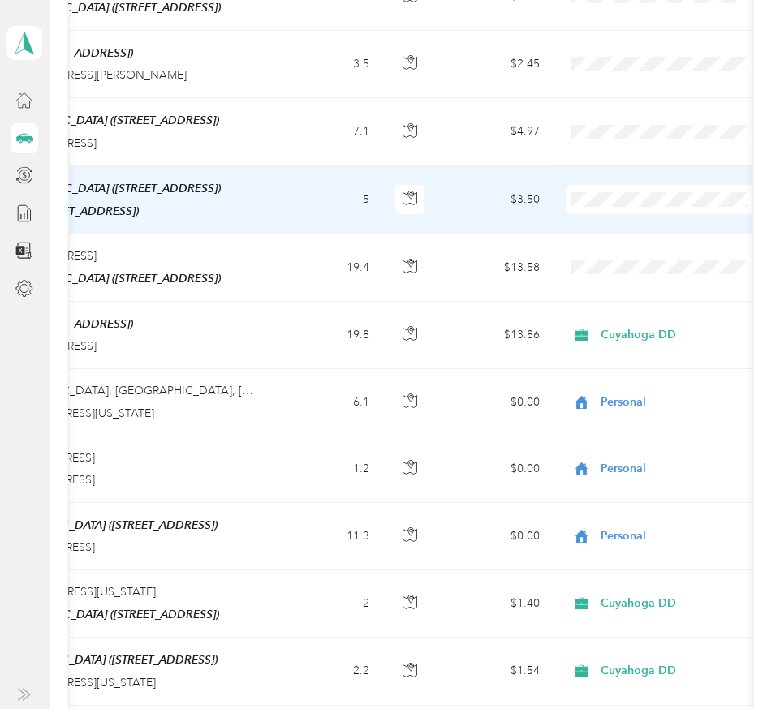
click at [613, 200] on span "Personal" at bounding box center [681, 205] width 150 height 17
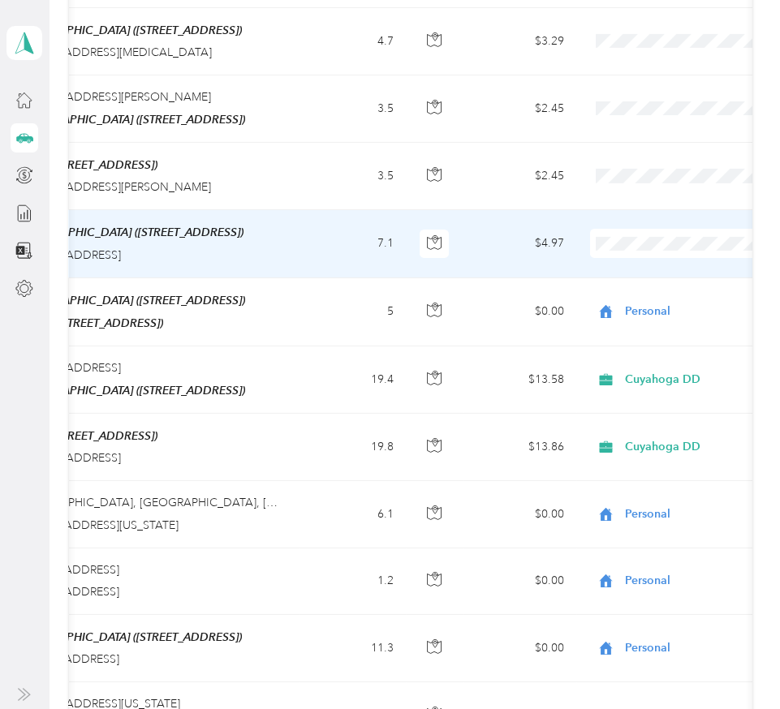
scroll to position [0, 303]
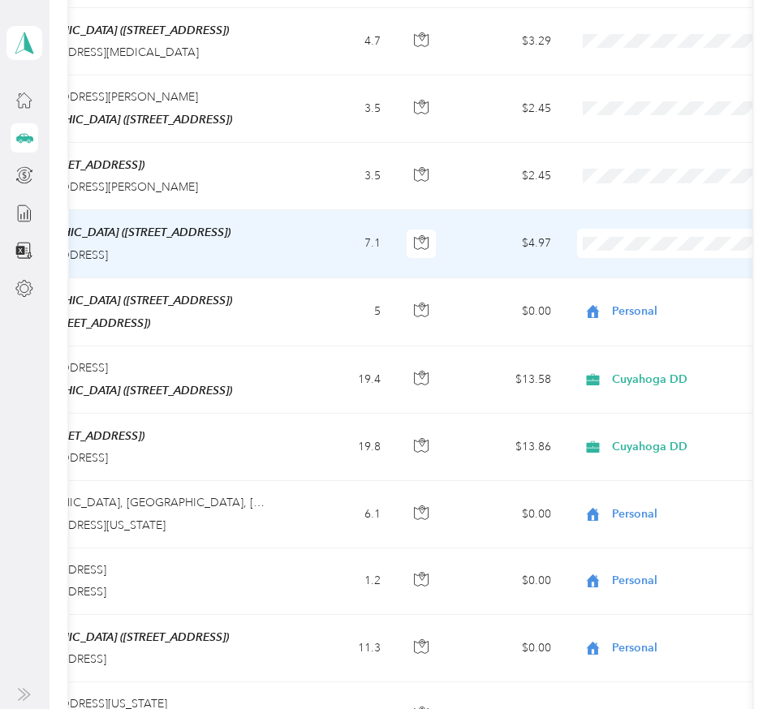
click at [646, 219] on span "Cuyahoga DD" at bounding box center [692, 215] width 150 height 17
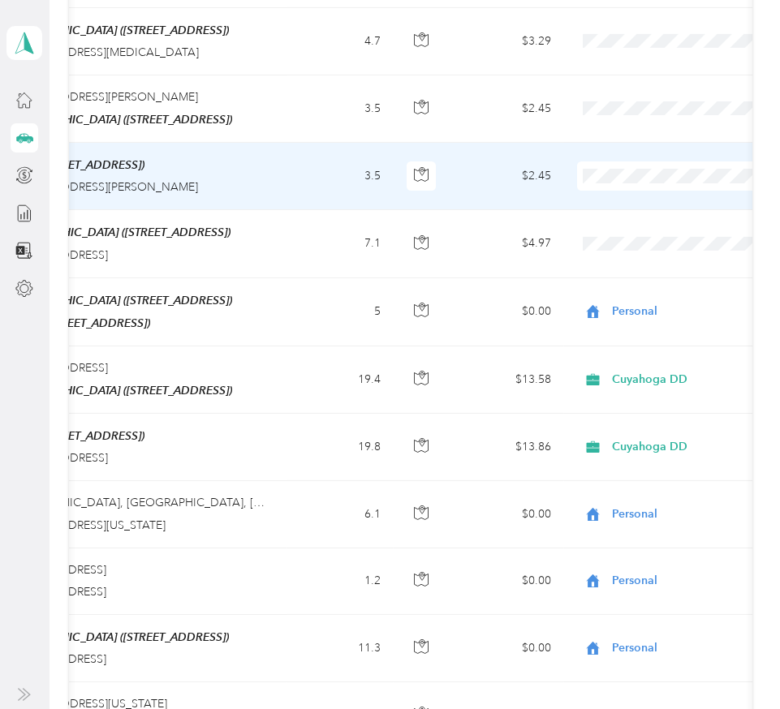
click at [634, 157] on span "Cuyahoga DD" at bounding box center [692, 148] width 150 height 17
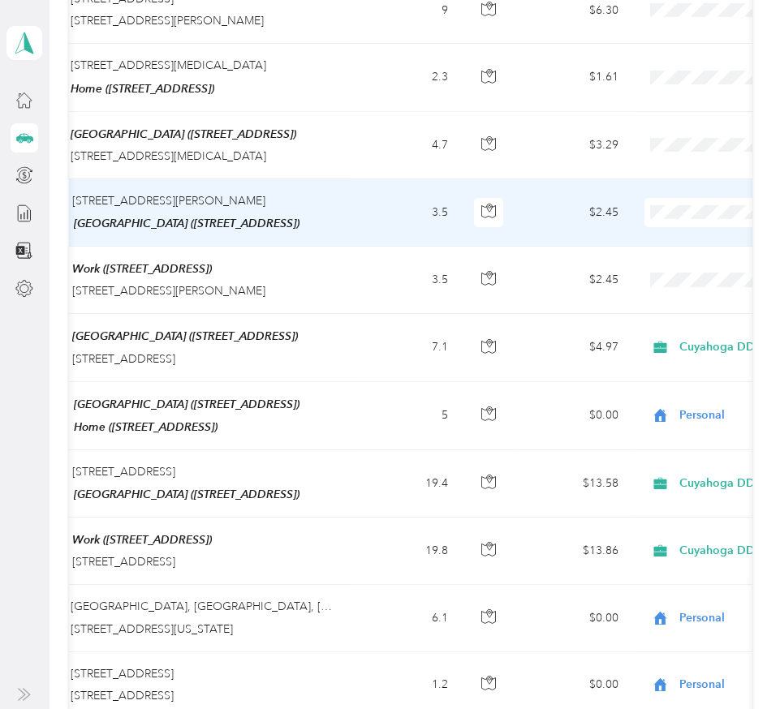
scroll to position [0, 224]
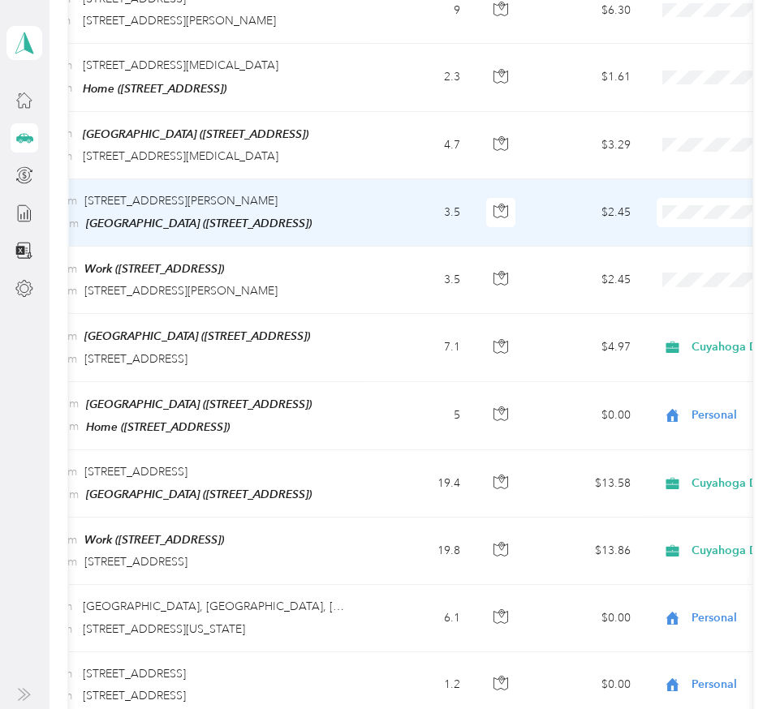
drag, startPoint x: 624, startPoint y: 186, endPoint x: 544, endPoint y: 241, distance: 97.4
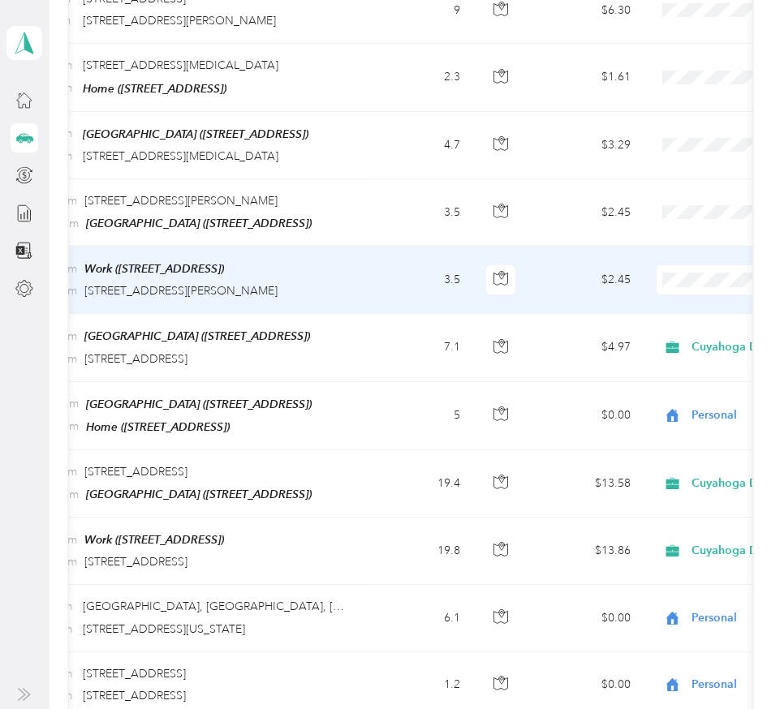
scroll to position [0, 125]
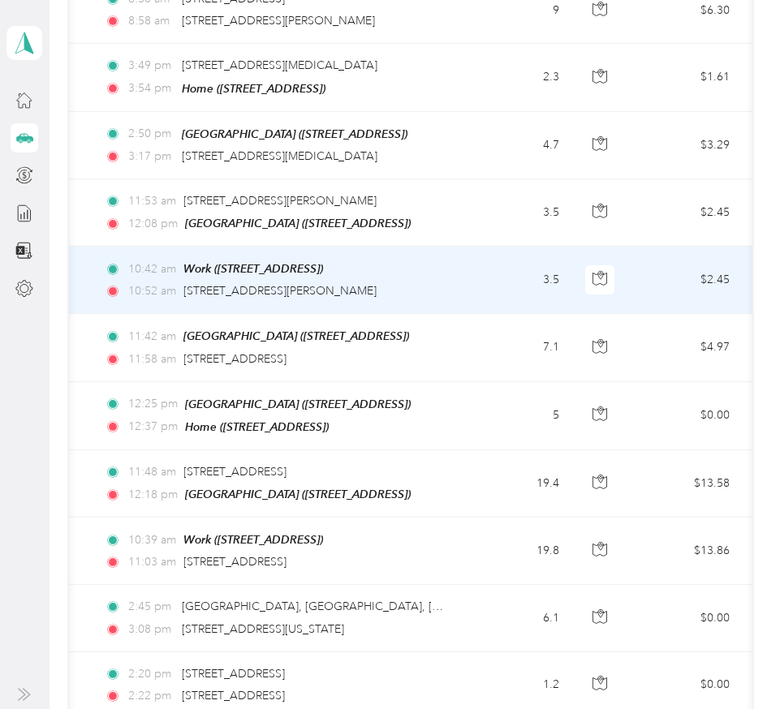
drag, startPoint x: 544, startPoint y: 241, endPoint x: 454, endPoint y: 228, distance: 90.2
click at [454, 247] on td "10:42 am Work ([STREET_ADDRESS]) 10:52 am [STREET_ADDRESS][PERSON_NAME]" at bounding box center [278, 280] width 373 height 67
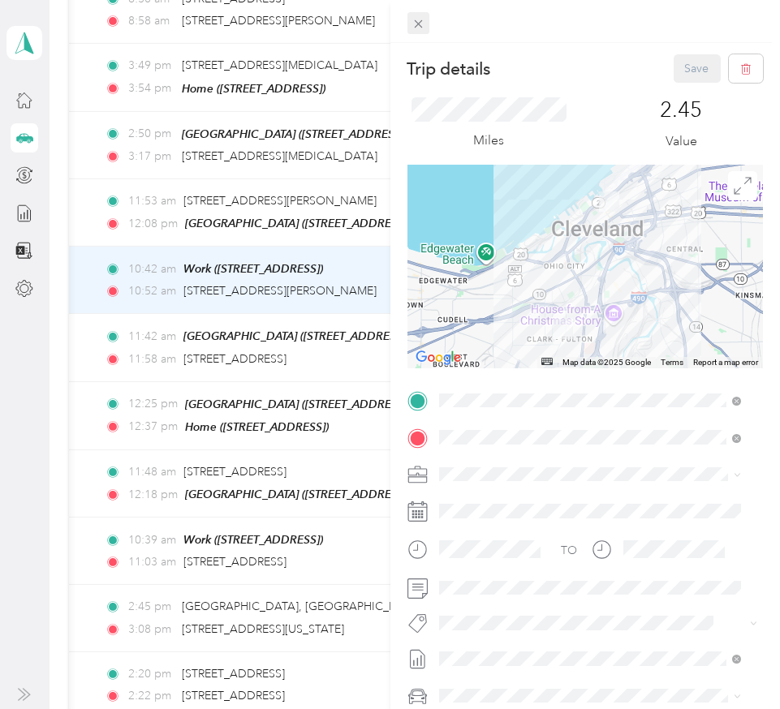
click at [421, 24] on icon at bounding box center [418, 24] width 14 height 14
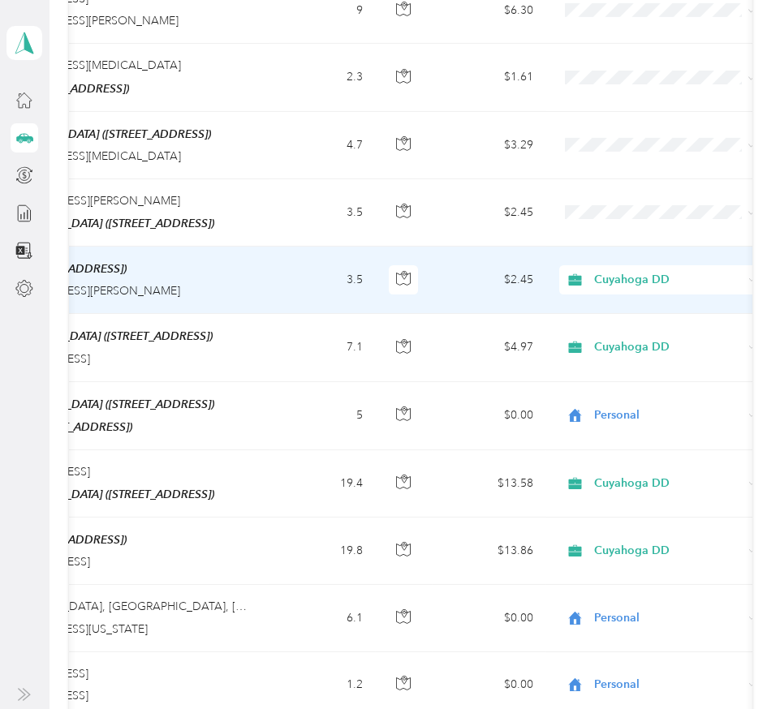
scroll to position [0, 323]
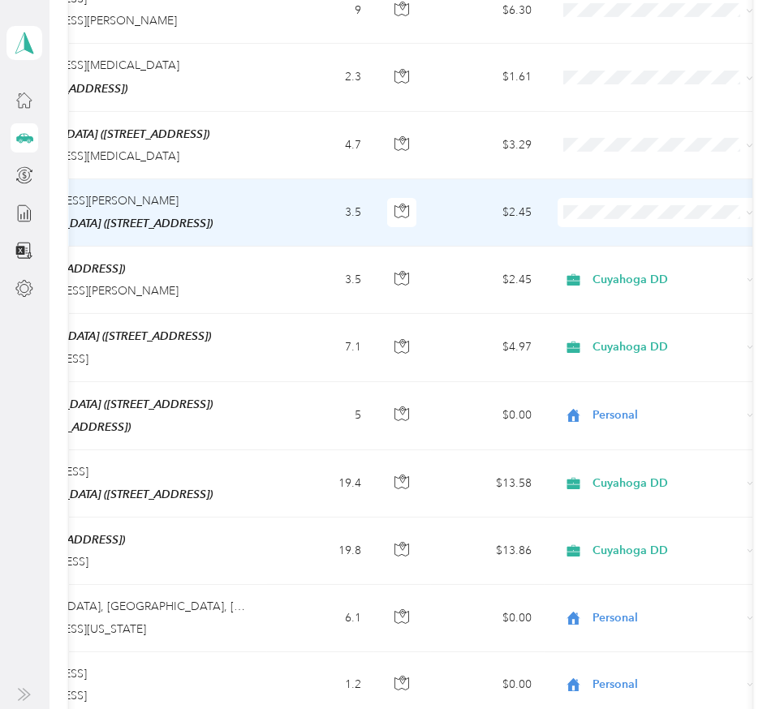
click at [604, 198] on li "Cuyahoga DD" at bounding box center [657, 185] width 201 height 28
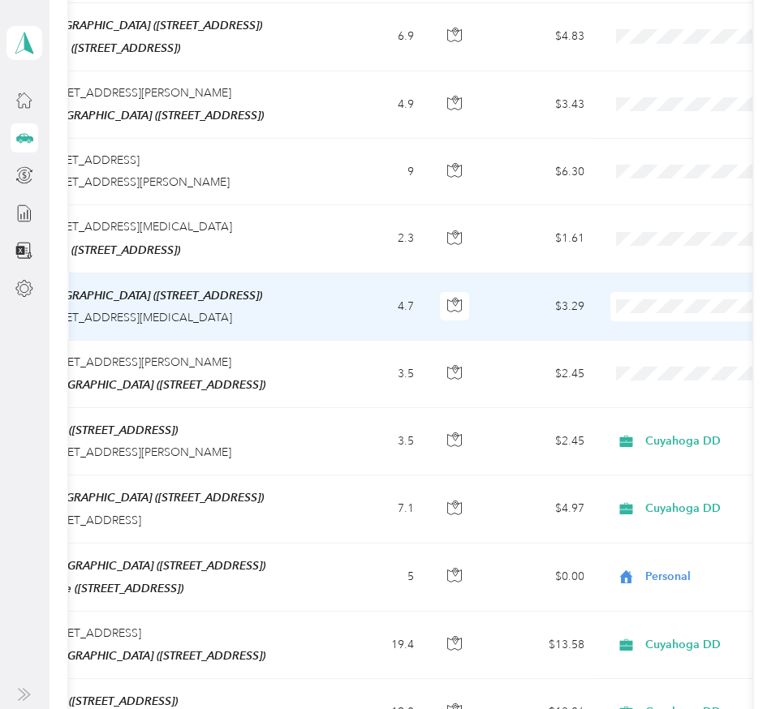
scroll to position [0, 271]
click at [641, 289] on li "Cuyahoga DD" at bounding box center [678, 280] width 201 height 28
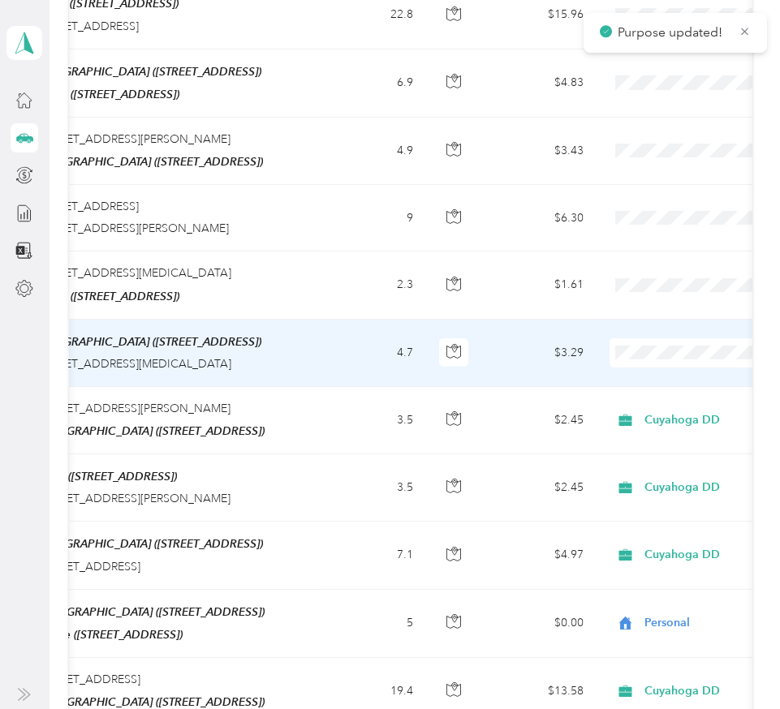
scroll to position [5102, 0]
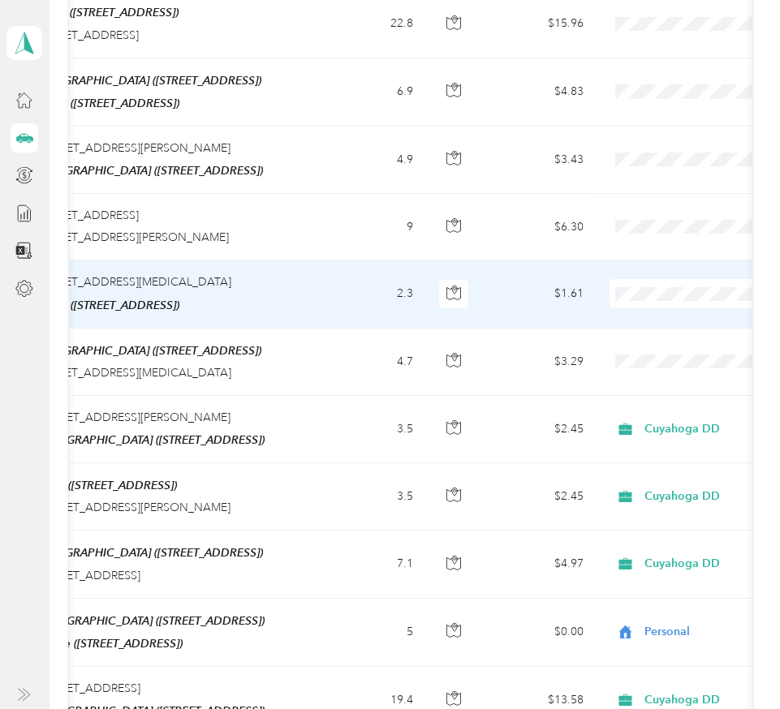
click at [656, 305] on span "Personal" at bounding box center [694, 297] width 150 height 17
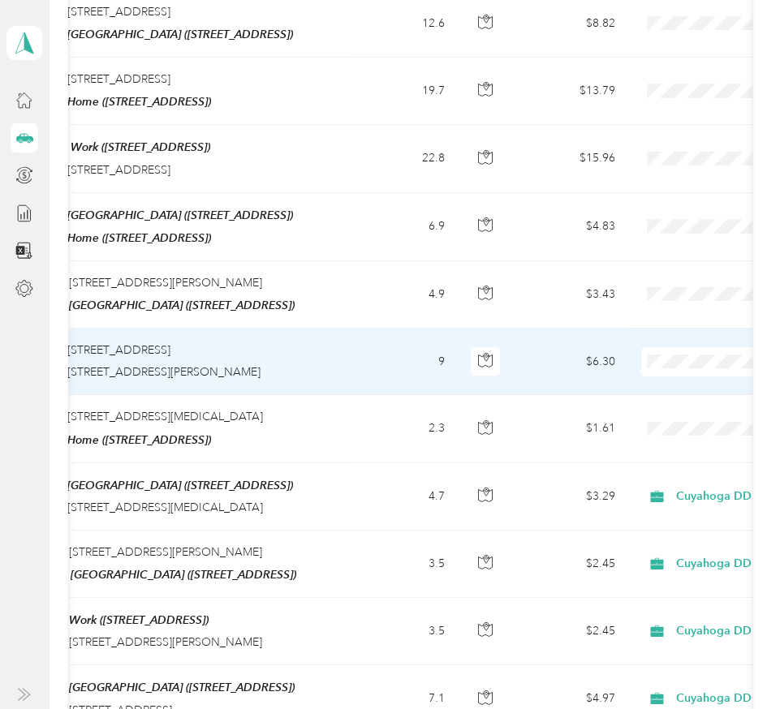
scroll to position [0, 245]
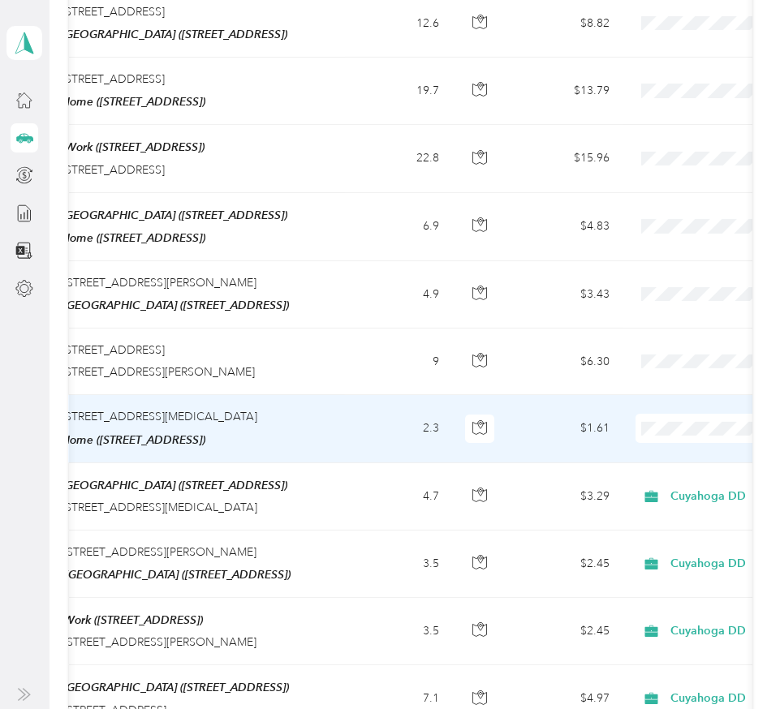
click at [638, 440] on li "Personal" at bounding box center [678, 432] width 201 height 28
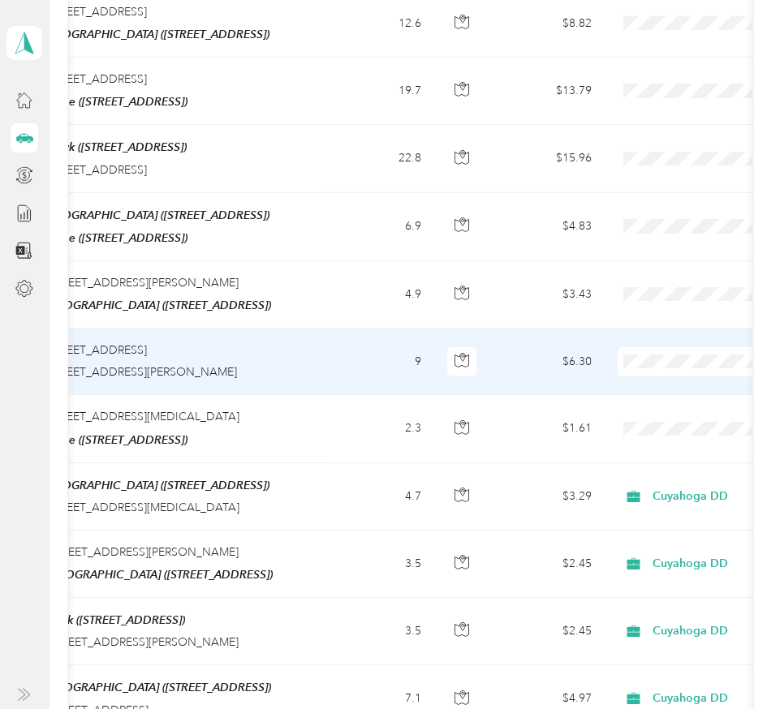
scroll to position [0, 266]
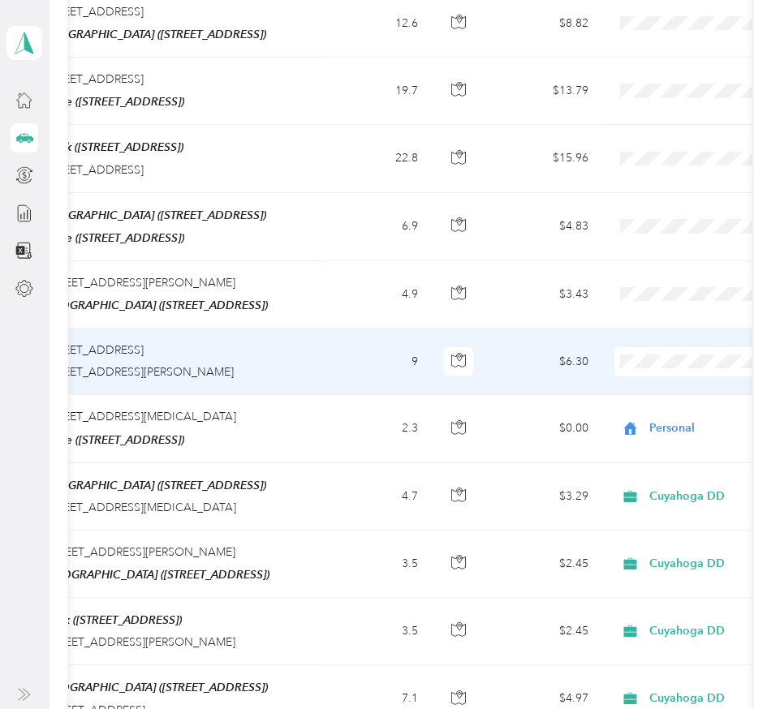
click at [651, 341] on span "Cuyahoga DD" at bounding box center [694, 336] width 150 height 17
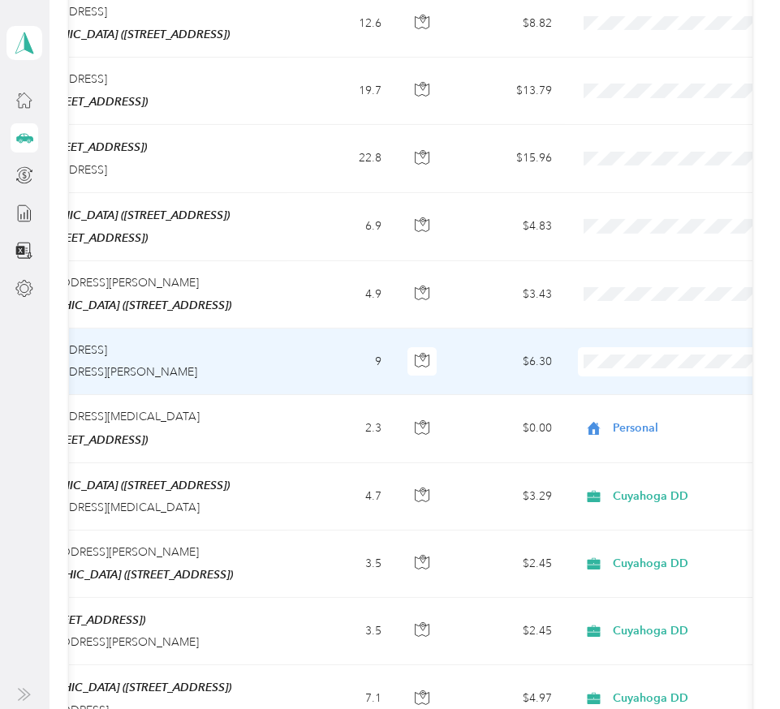
scroll to position [0, 312]
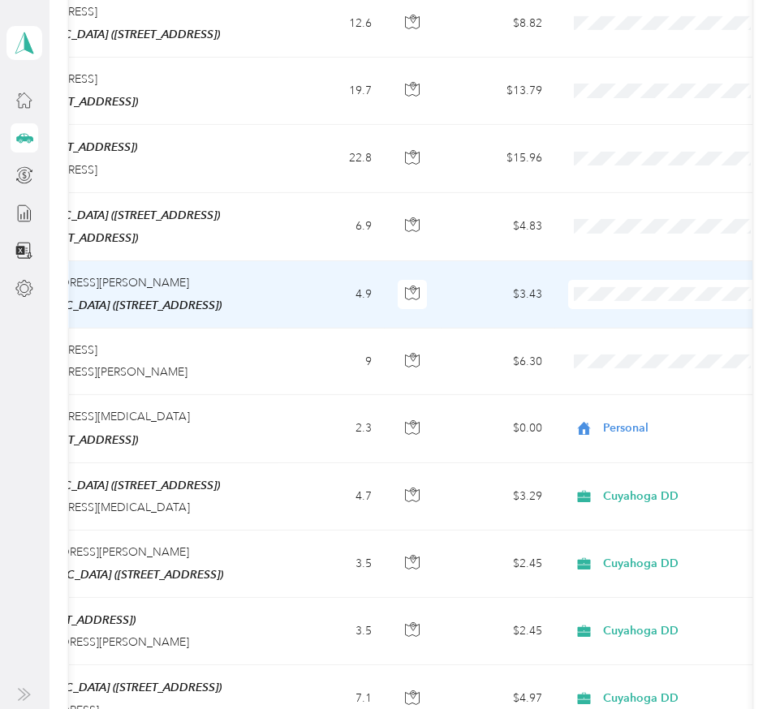
click at [598, 280] on span at bounding box center [668, 294] width 201 height 29
click at [631, 280] on li "Cuyahoga DD" at bounding box center [668, 270] width 201 height 28
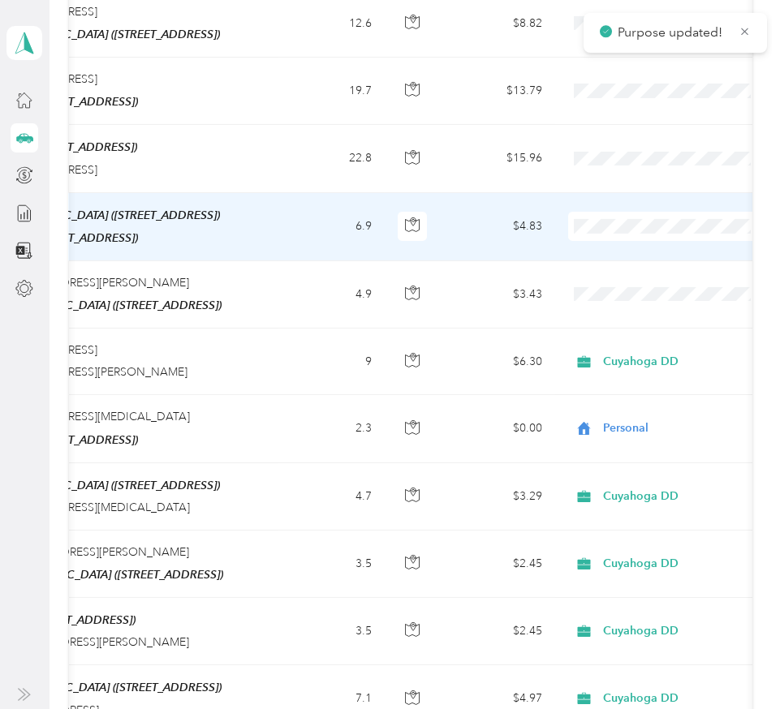
click at [618, 234] on span "Personal" at bounding box center [683, 240] width 150 height 17
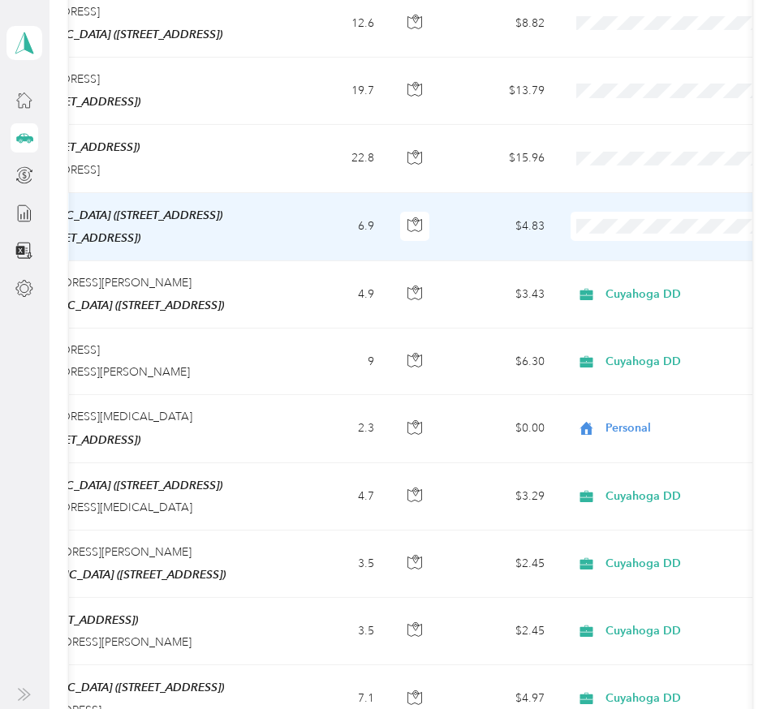
scroll to position [0, 329]
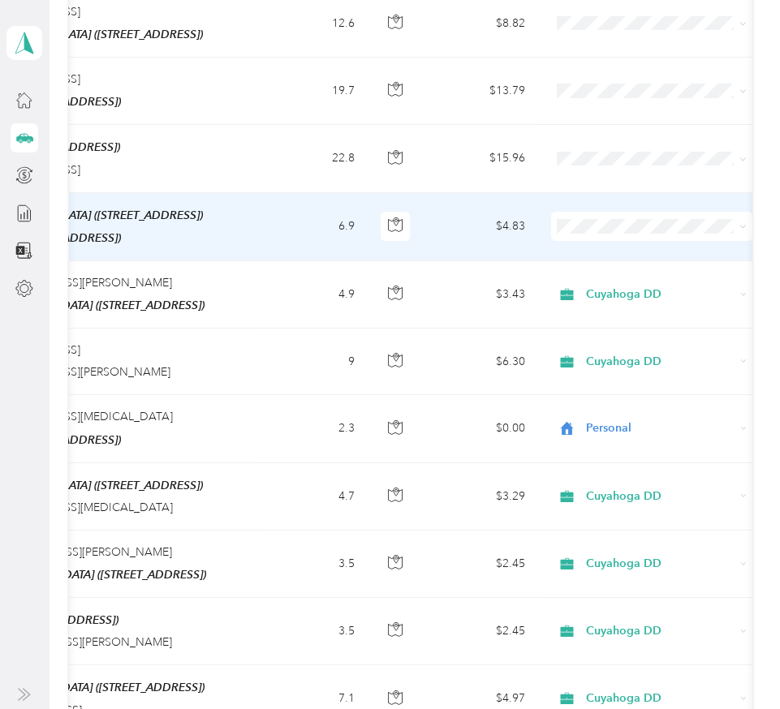
click at [599, 236] on span "Personal" at bounding box center [666, 231] width 150 height 17
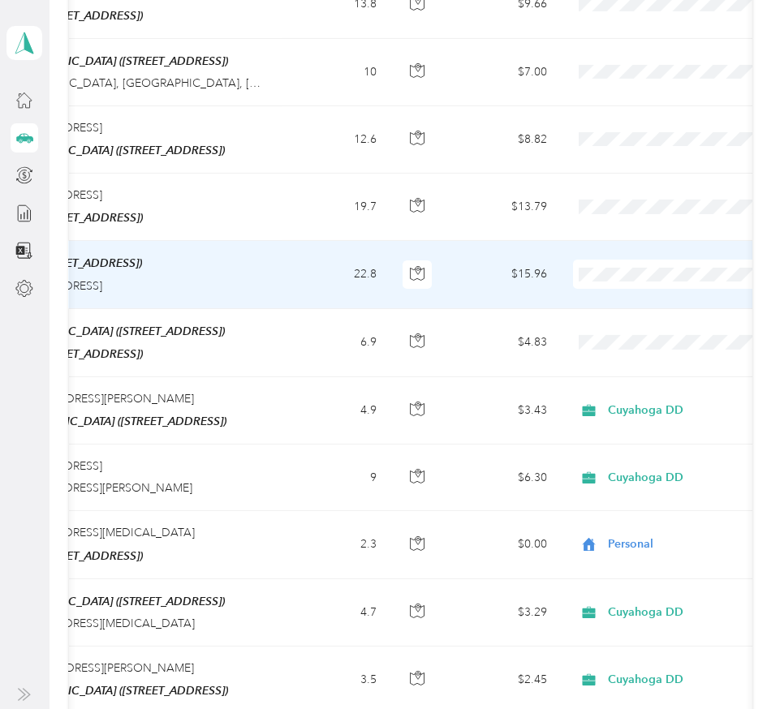
scroll to position [0, 312]
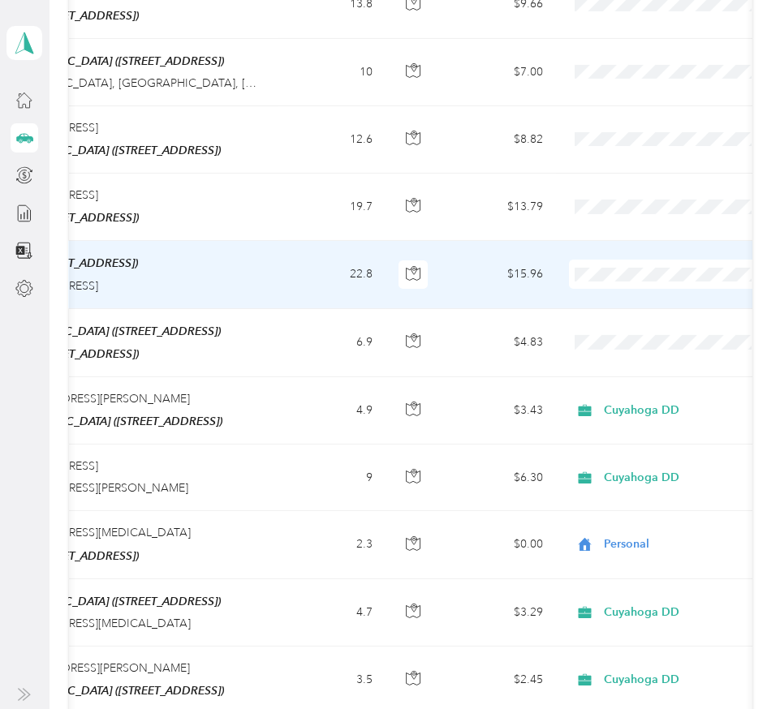
click at [624, 259] on span "Cuyahoga DD" at bounding box center [684, 252] width 150 height 17
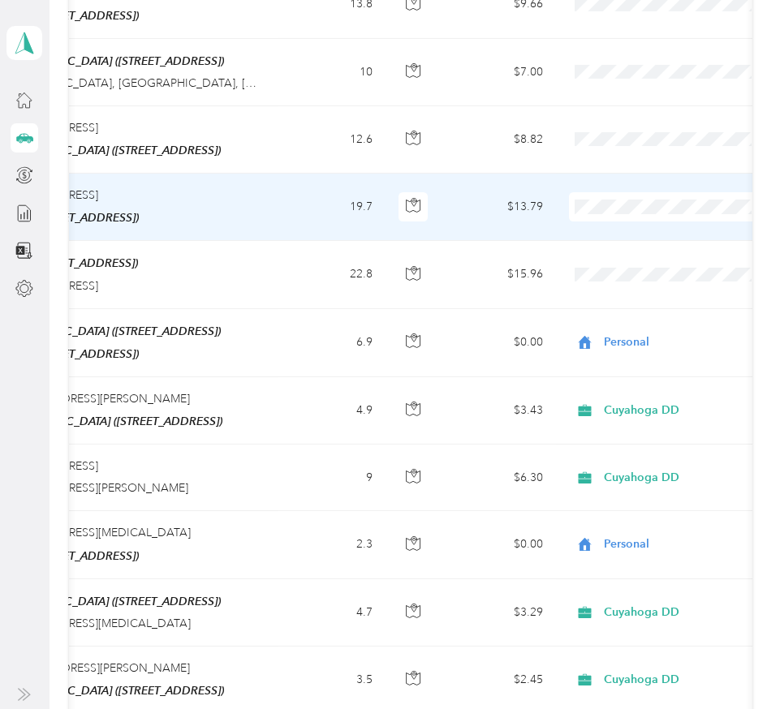
click at [613, 219] on span "Personal" at bounding box center [684, 220] width 150 height 17
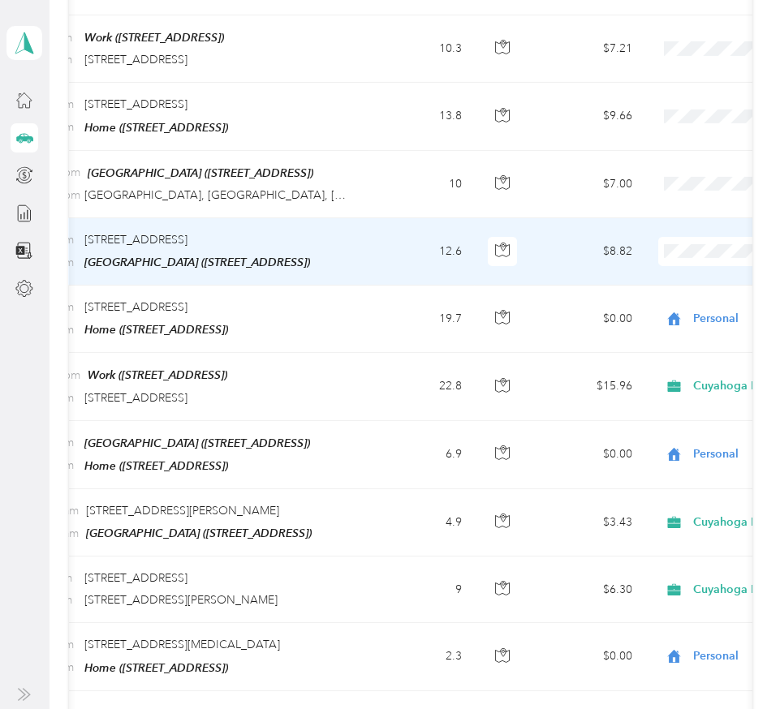
scroll to position [0, 224]
click at [670, 233] on span "Cuyahoga DD" at bounding box center [694, 238] width 150 height 17
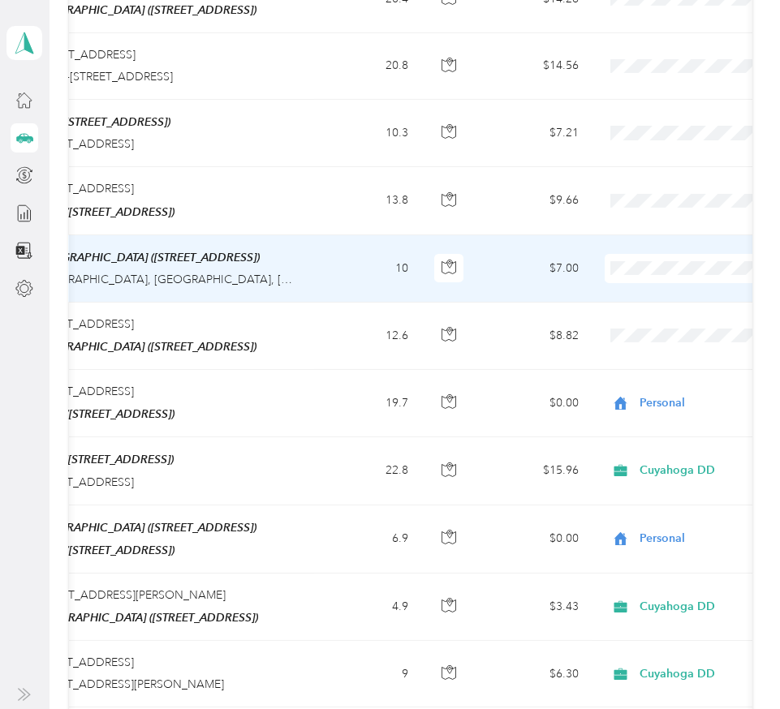
scroll to position [0, 277]
click at [642, 254] on span "Cuyahoga DD" at bounding box center [694, 254] width 150 height 17
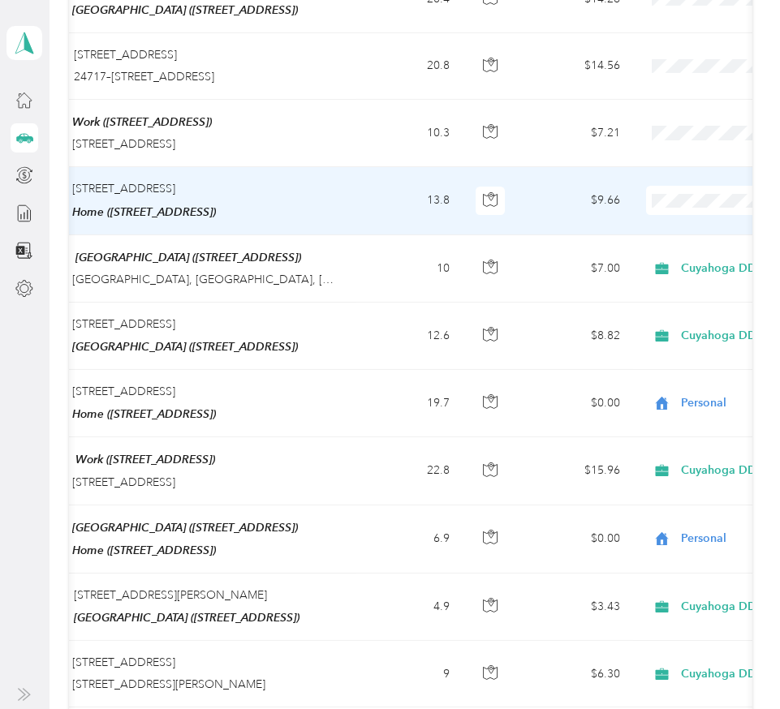
scroll to position [0, 229]
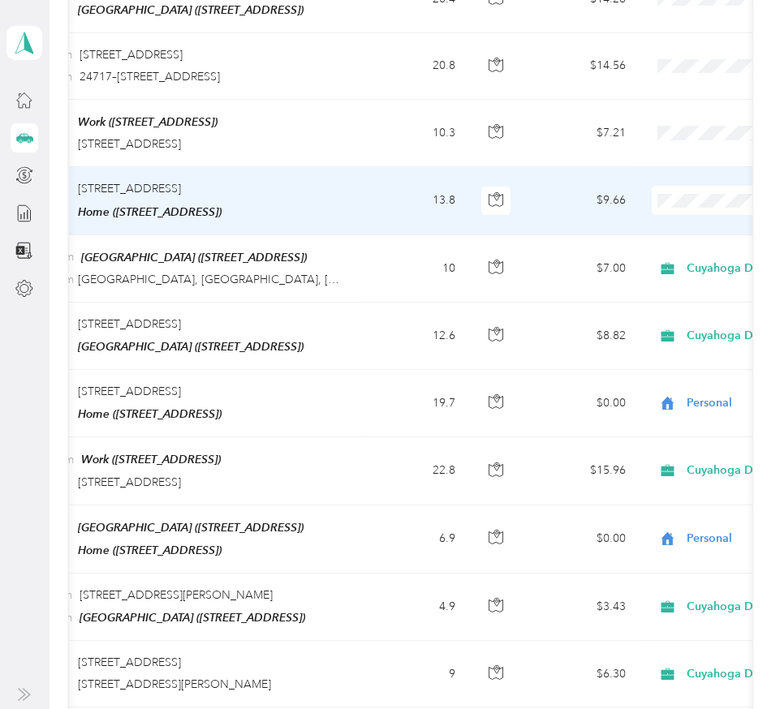
click at [679, 210] on span "Personal" at bounding box center [694, 210] width 150 height 17
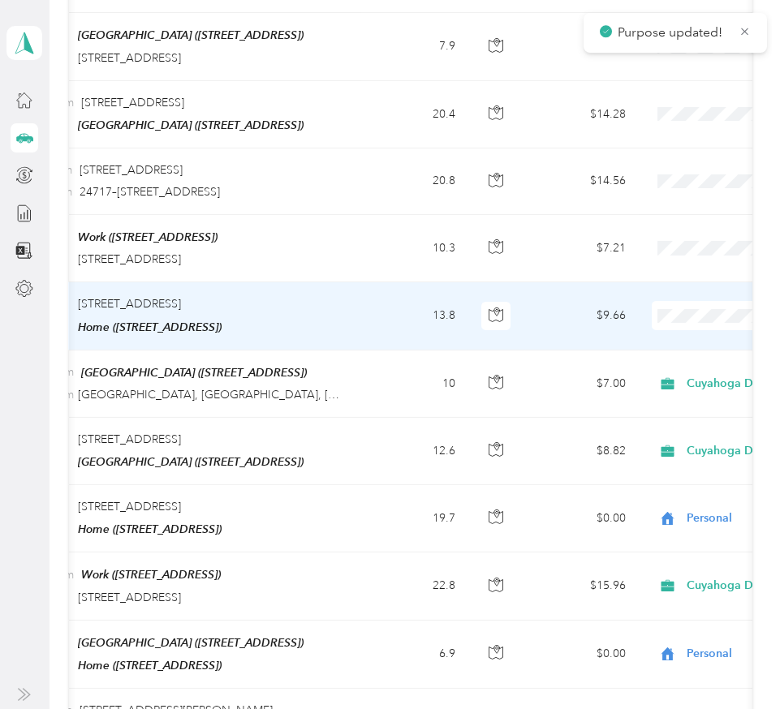
scroll to position [4535, 0]
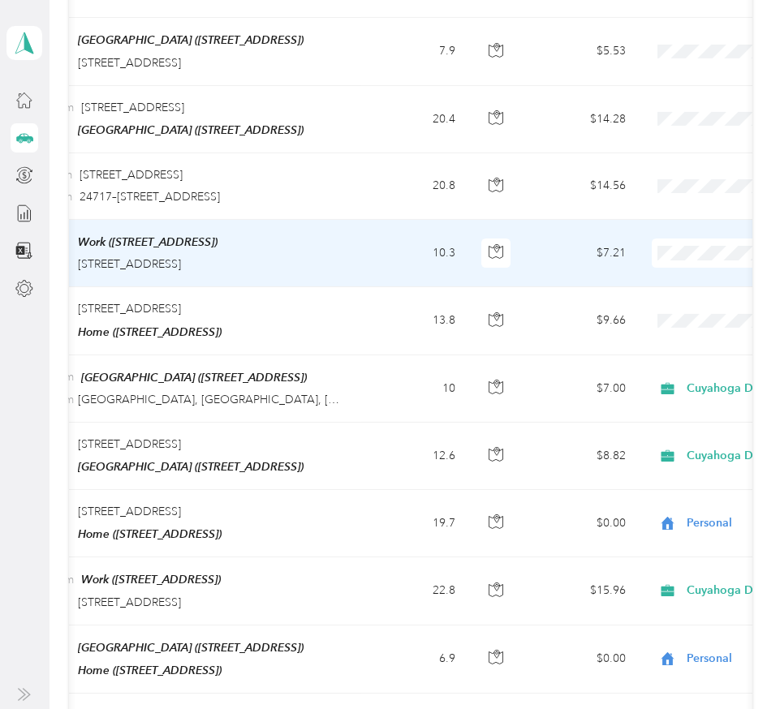
click at [672, 243] on li "Cuyahoga DD" at bounding box center [678, 235] width 201 height 28
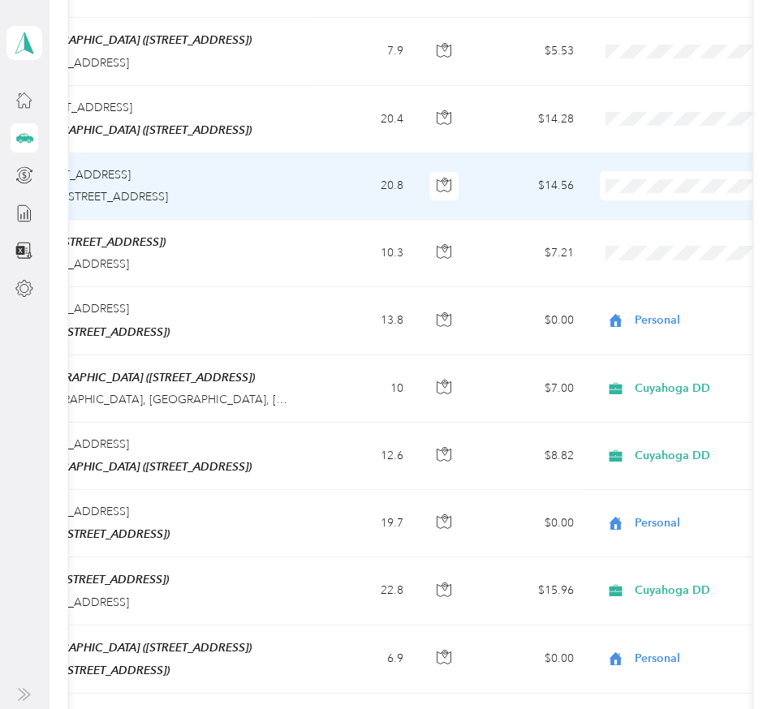
scroll to position [0, 291]
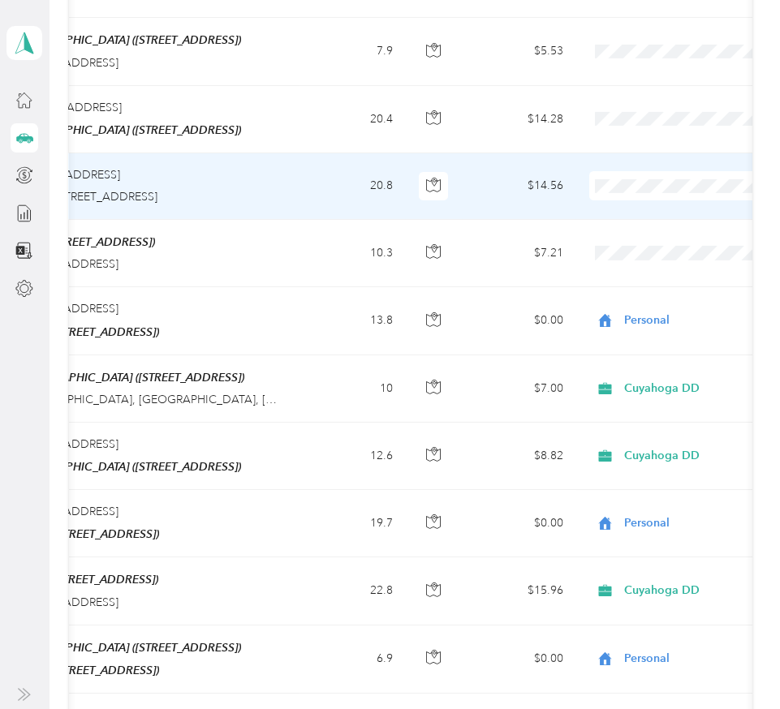
click at [663, 174] on span "Cuyahoga DD" at bounding box center [694, 177] width 150 height 17
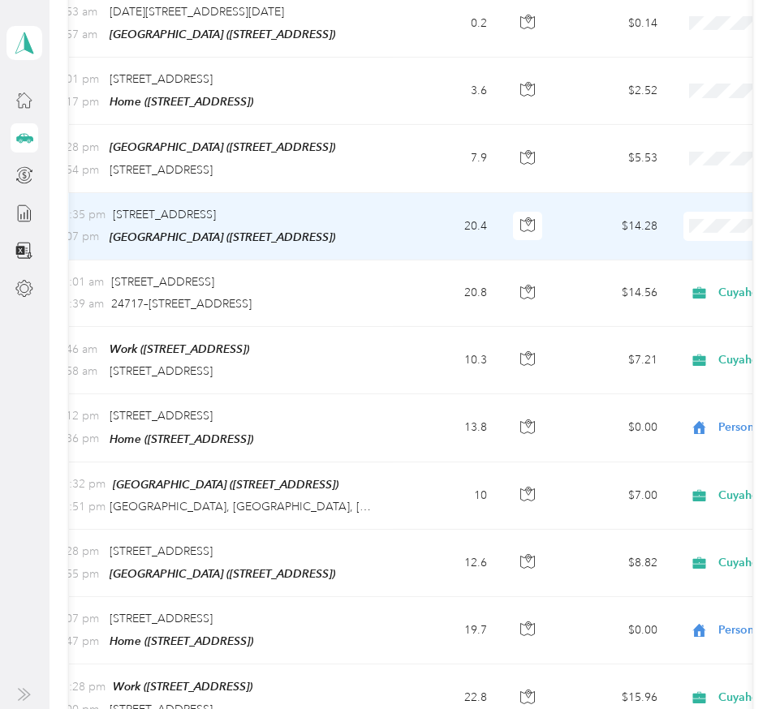
scroll to position [0, 214]
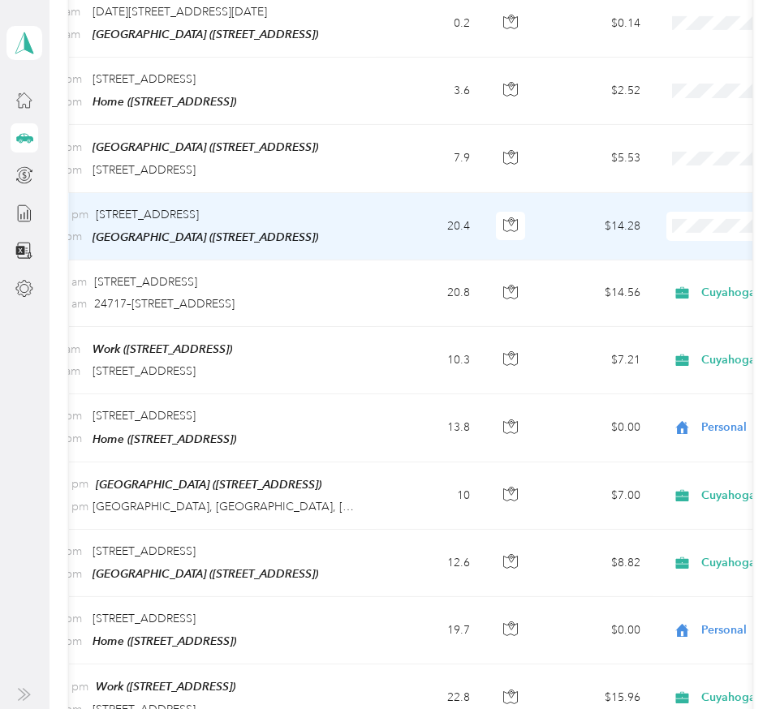
click at [669, 213] on span "Cuyahoga DD" at bounding box center [694, 214] width 150 height 17
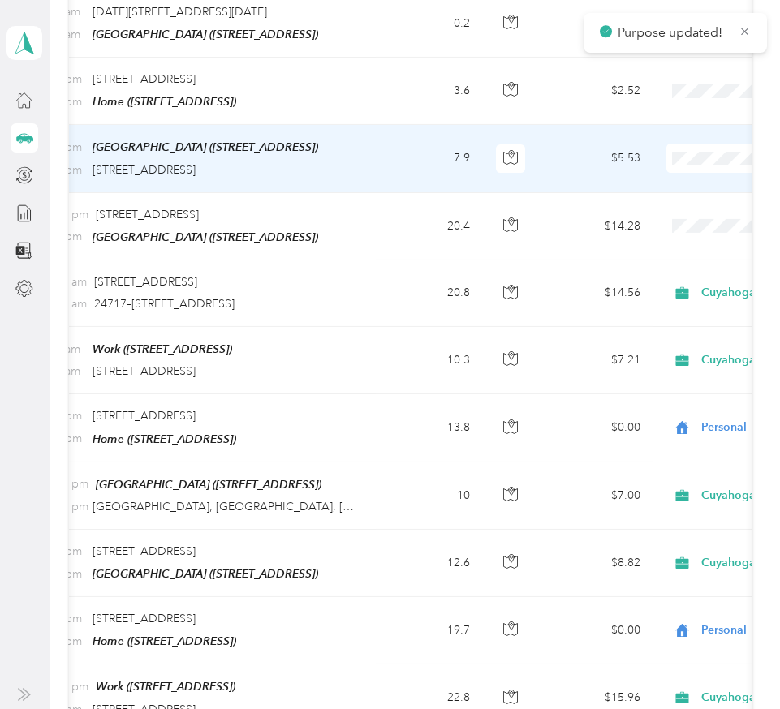
click at [687, 144] on span "Cuyahoga DD" at bounding box center [694, 151] width 150 height 17
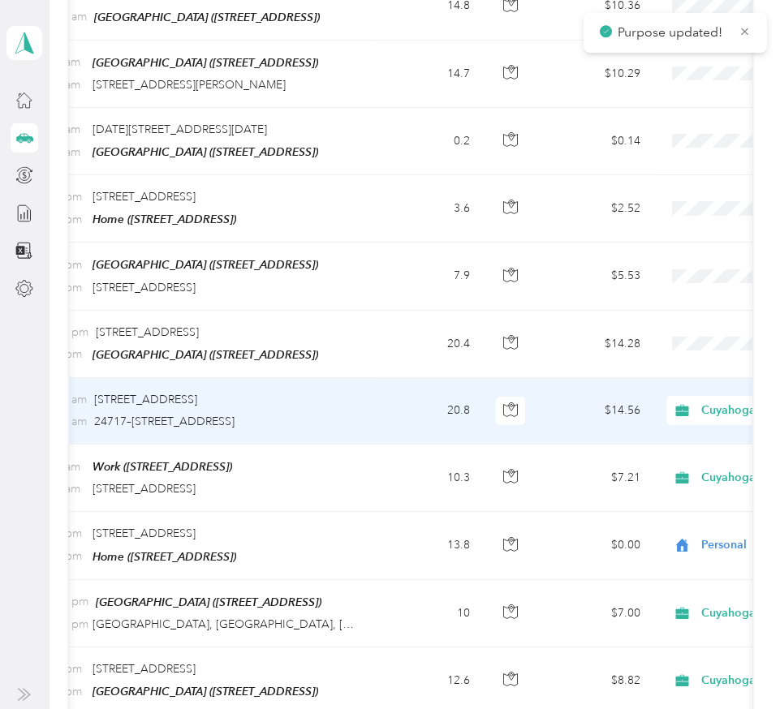
scroll to position [4292, 0]
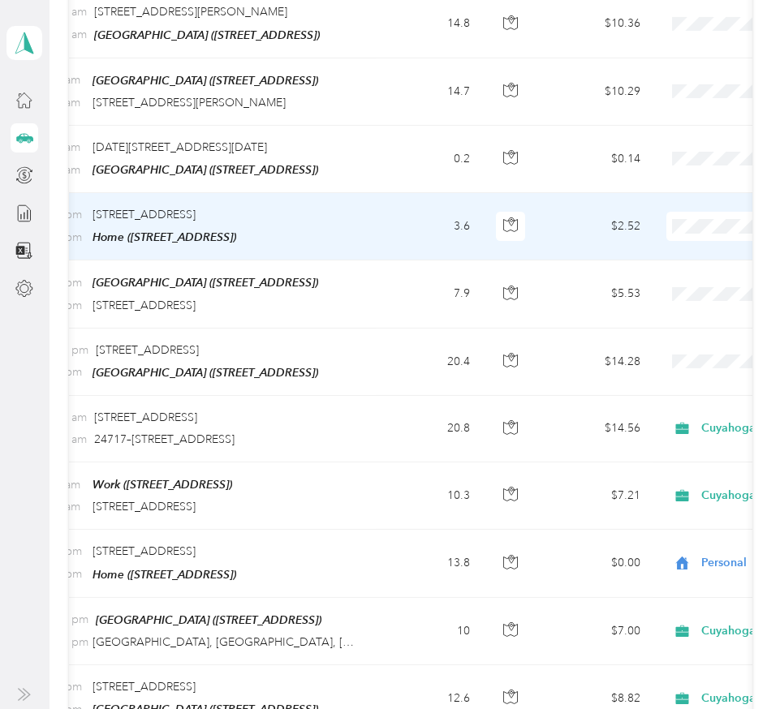
click at [668, 246] on span "Personal" at bounding box center [694, 238] width 150 height 17
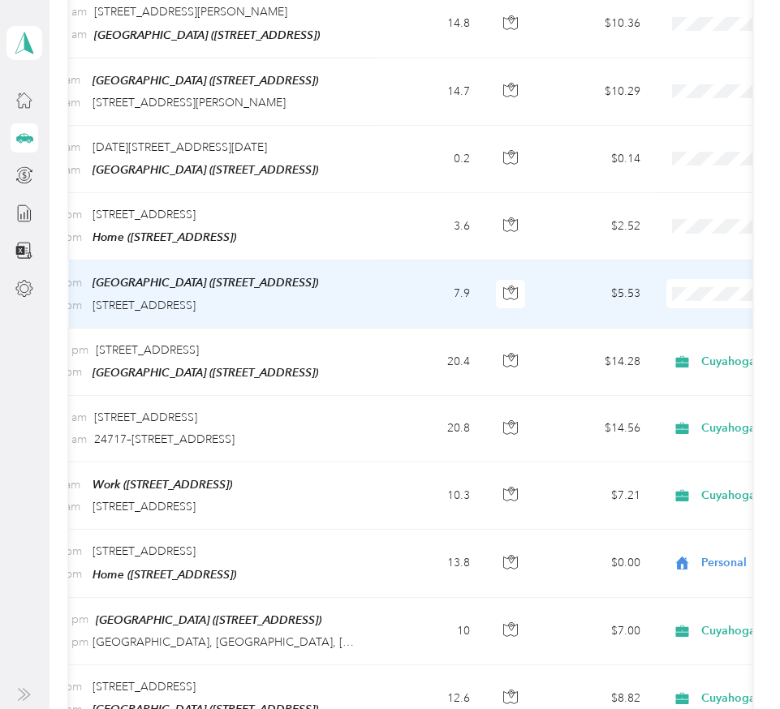
click at [681, 279] on span "Cuyahoga DD" at bounding box center [694, 277] width 150 height 17
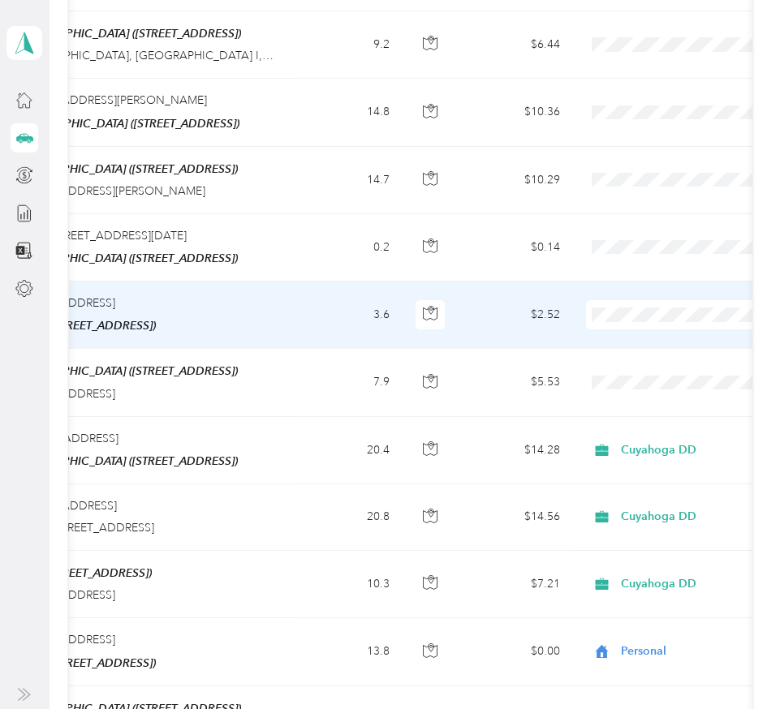
scroll to position [0, 307]
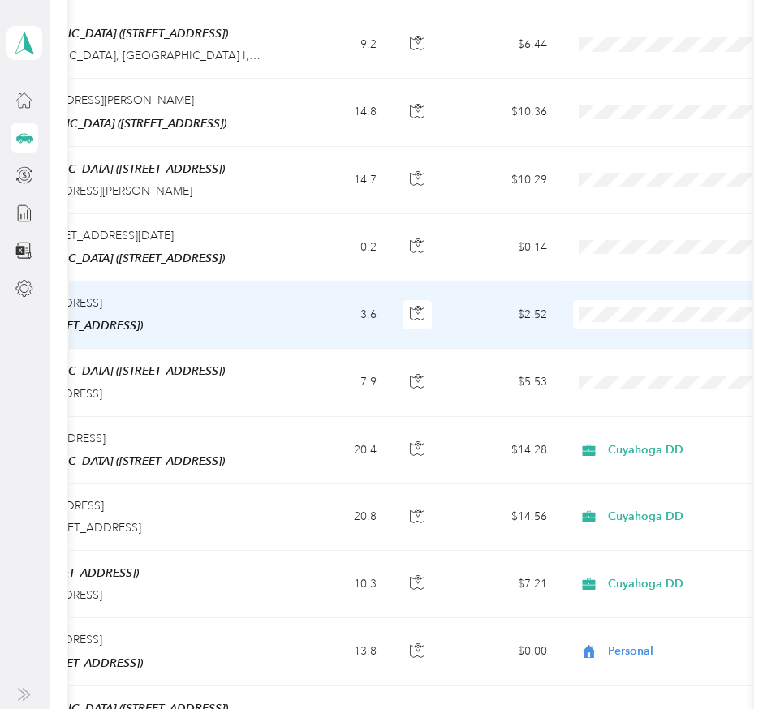
click at [635, 327] on span "Personal" at bounding box center [687, 327] width 150 height 17
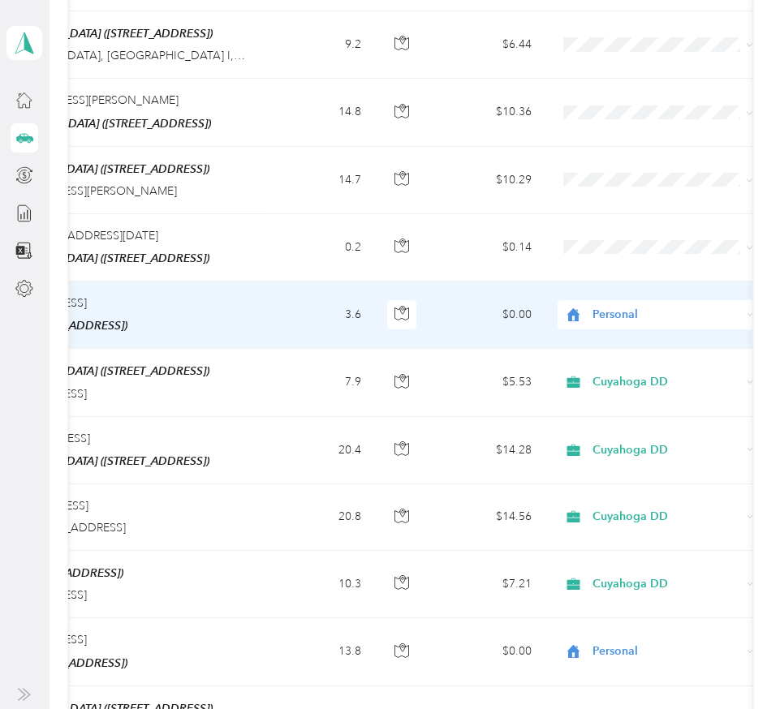
scroll to position [0, 324]
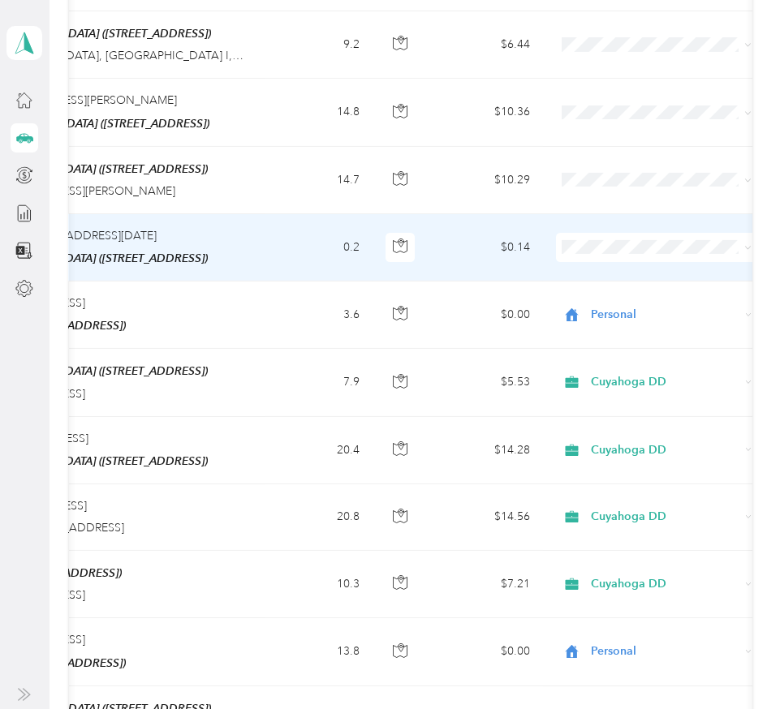
click at [585, 233] on span at bounding box center [656, 247] width 201 height 29
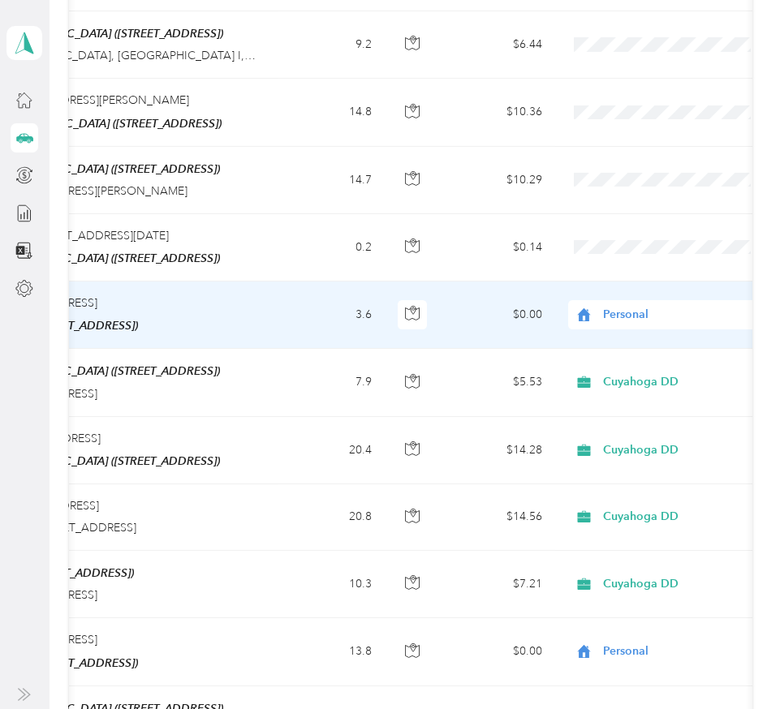
scroll to position [0, 320]
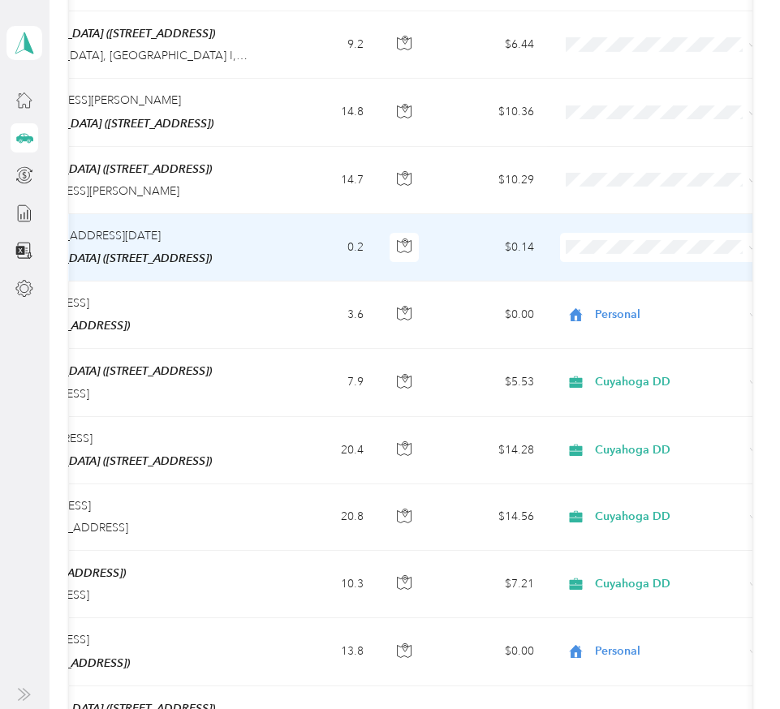
click at [609, 239] on span "Cuyahoga DD" at bounding box center [675, 238] width 150 height 17
click at [603, 266] on span "Personal" at bounding box center [675, 265] width 150 height 17
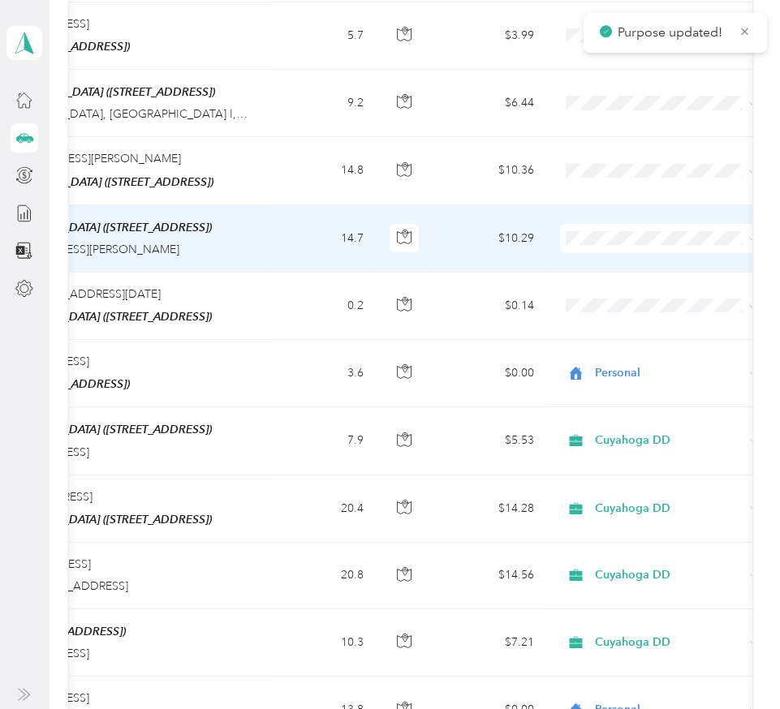
scroll to position [4118, 0]
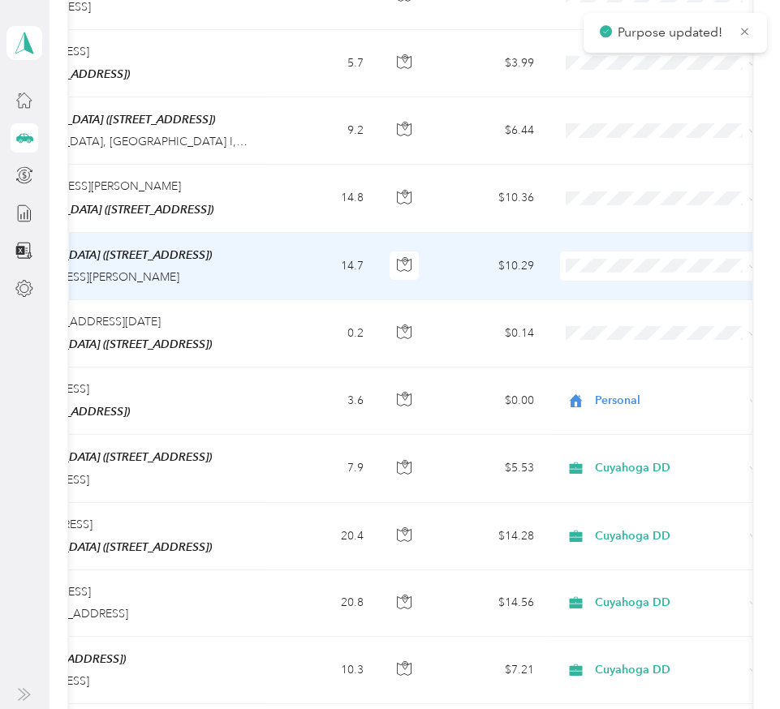
click at [611, 251] on span at bounding box center [660, 265] width 201 height 29
click at [611, 259] on span "Cuyahoga DD" at bounding box center [675, 259] width 150 height 17
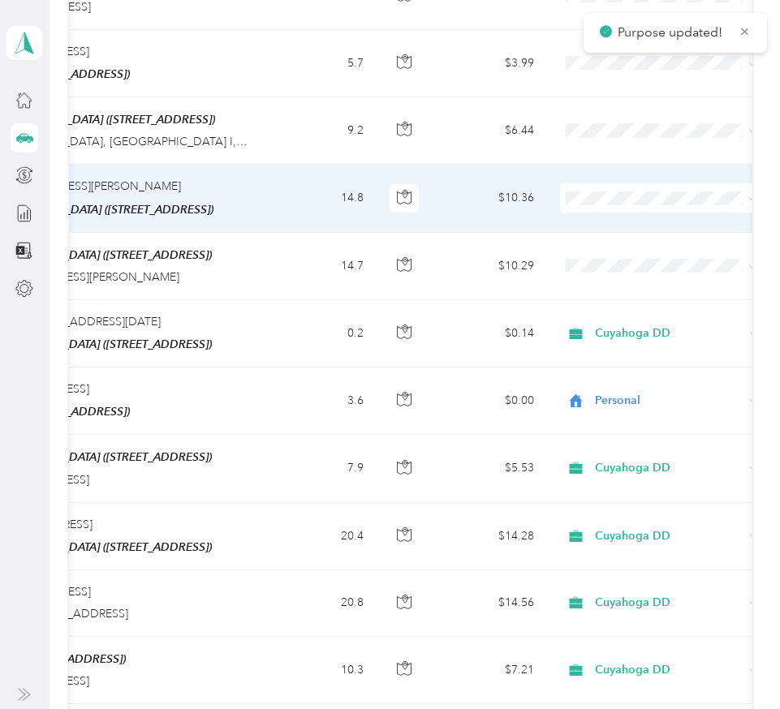
click at [600, 192] on span "Cuyahoga DD" at bounding box center [675, 185] width 150 height 17
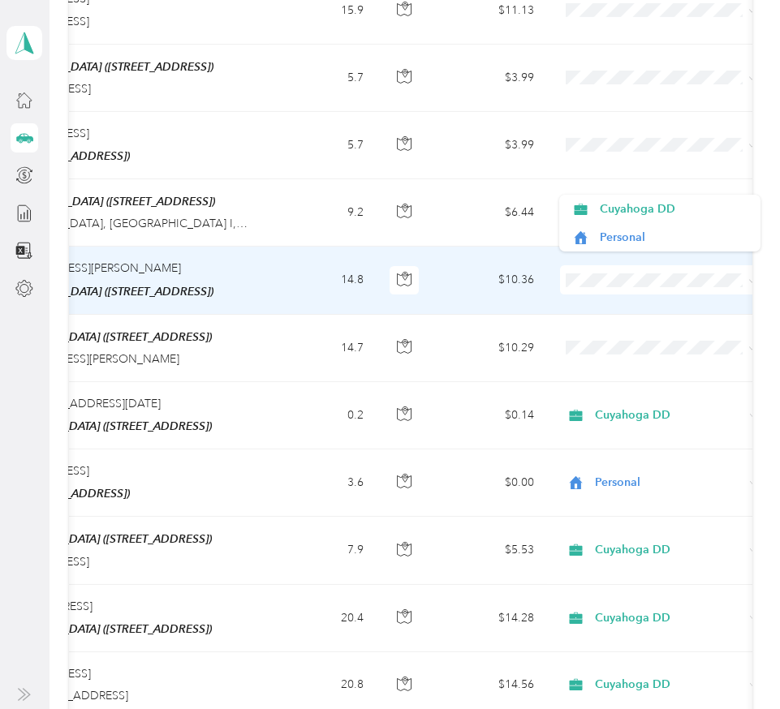
scroll to position [0, 321]
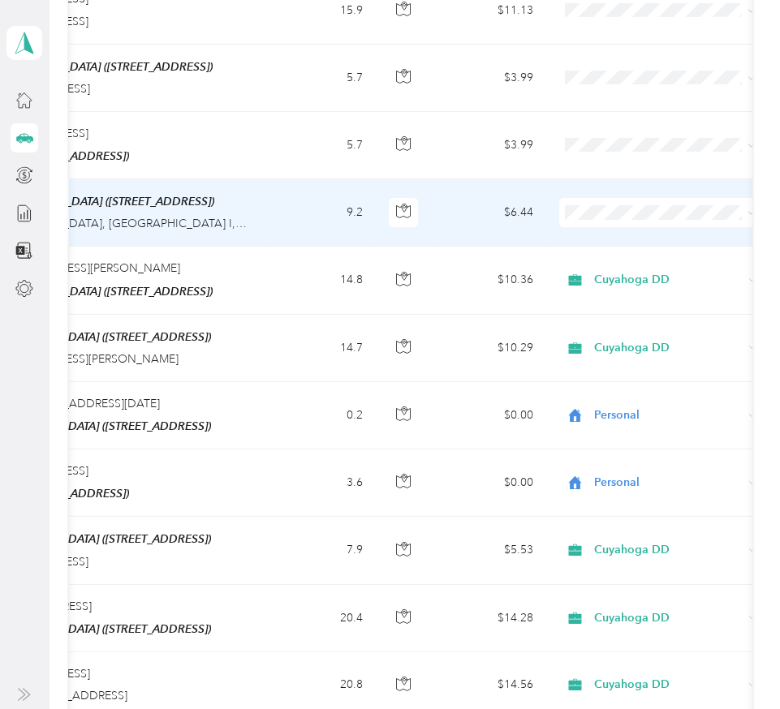
click at [638, 203] on span "Cuyahoga DD" at bounding box center [674, 208] width 150 height 17
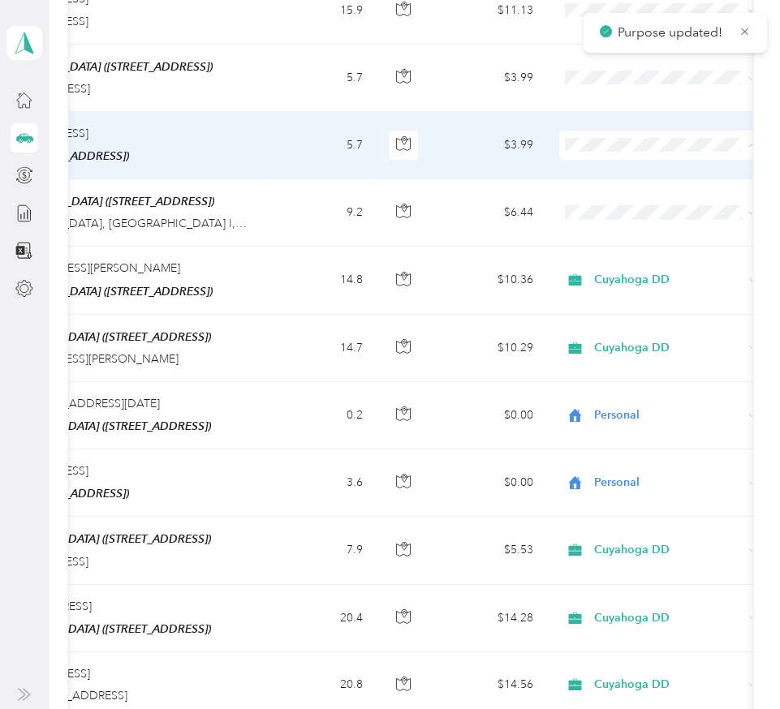
click at [605, 168] on span "Personal" at bounding box center [674, 170] width 150 height 17
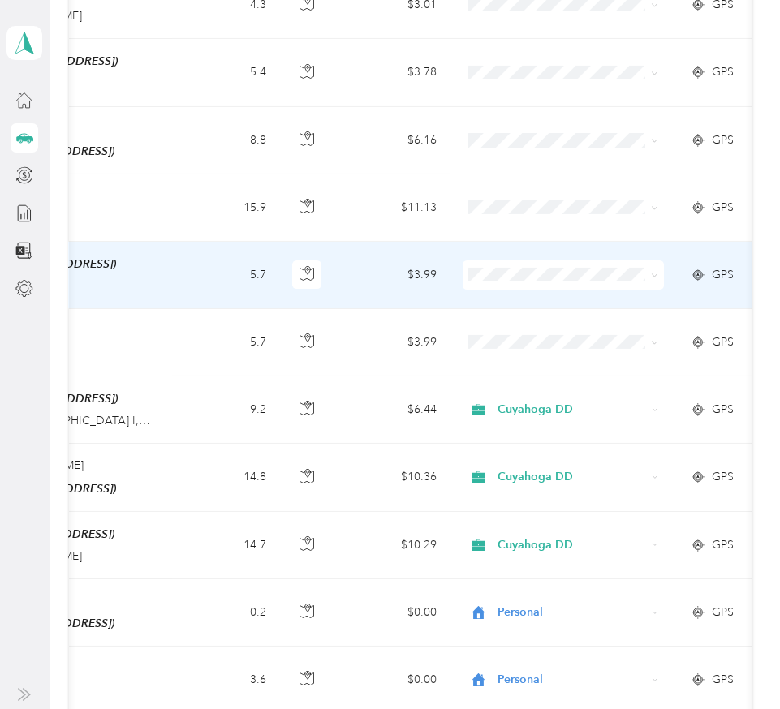
scroll to position [0, 419]
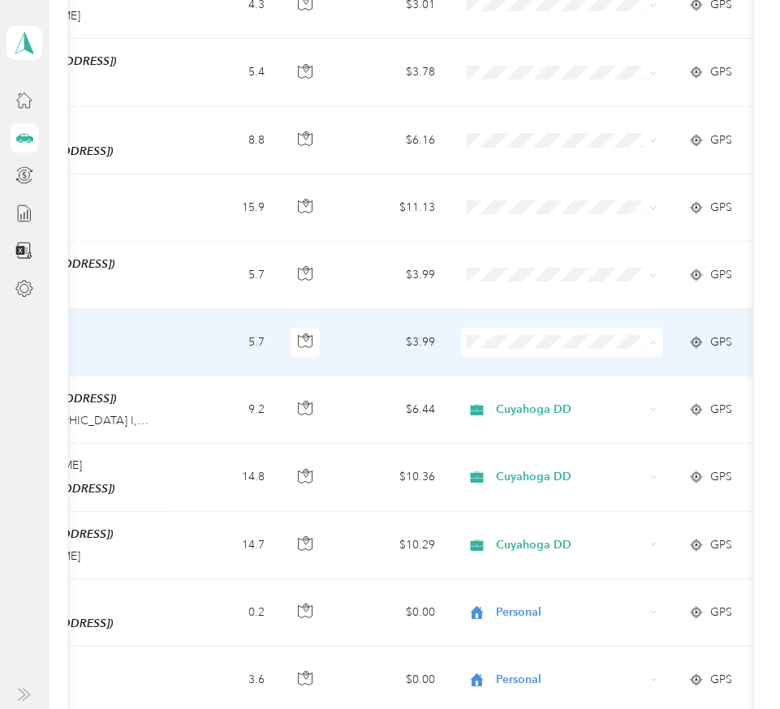
click at [535, 363] on span "Personal" at bounding box center [576, 367] width 150 height 17
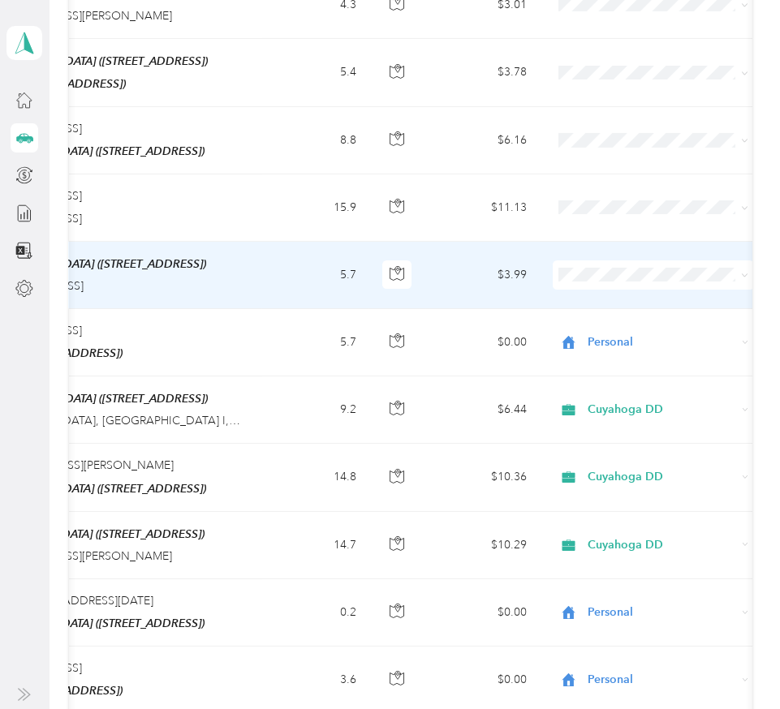
scroll to position [0, 329]
click at [606, 272] on span "Cuyahoga DD" at bounding box center [666, 263] width 150 height 17
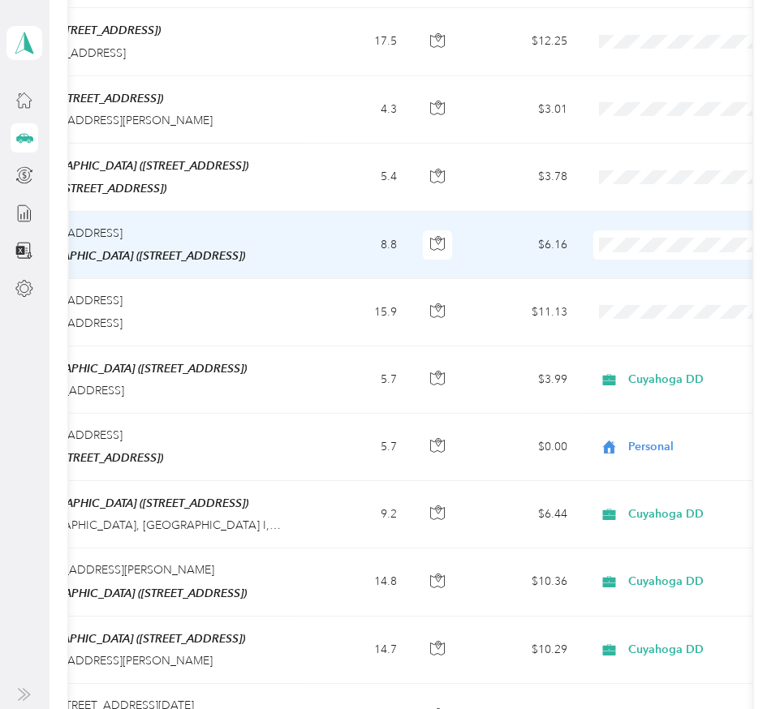
scroll to position [0, 290]
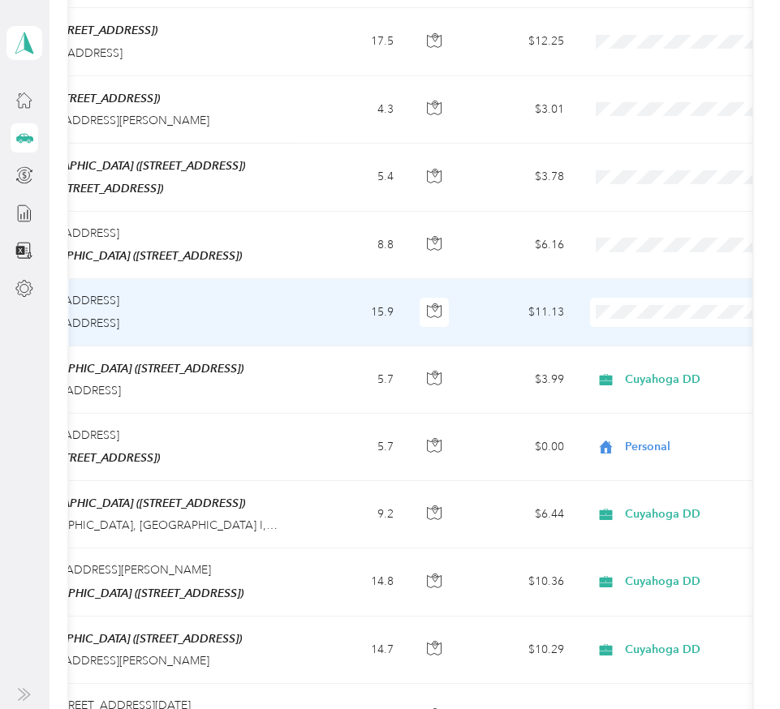
click at [624, 307] on span "Cuyahoga DD" at bounding box center [694, 310] width 150 height 17
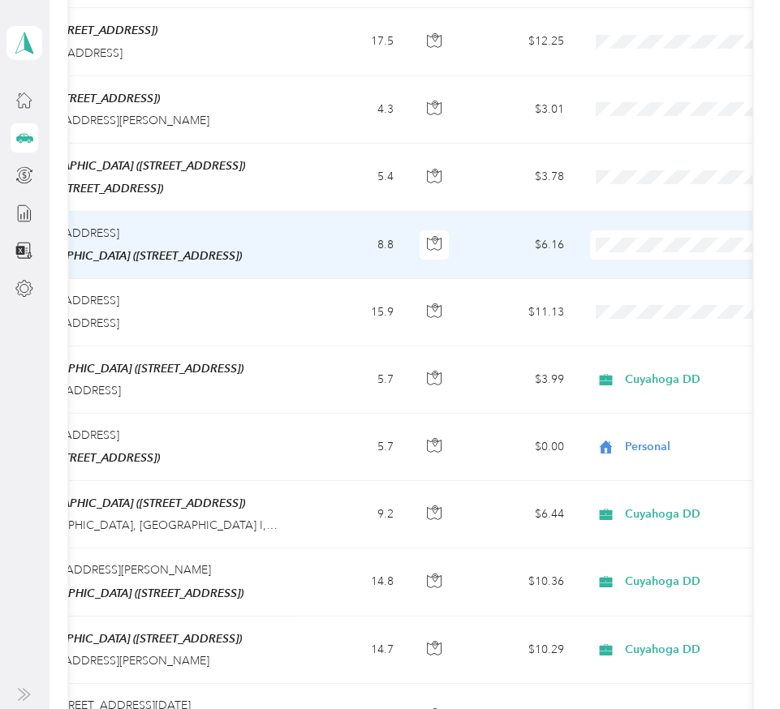
click at [617, 243] on span "Cuyahoga DD" at bounding box center [679, 243] width 178 height 17
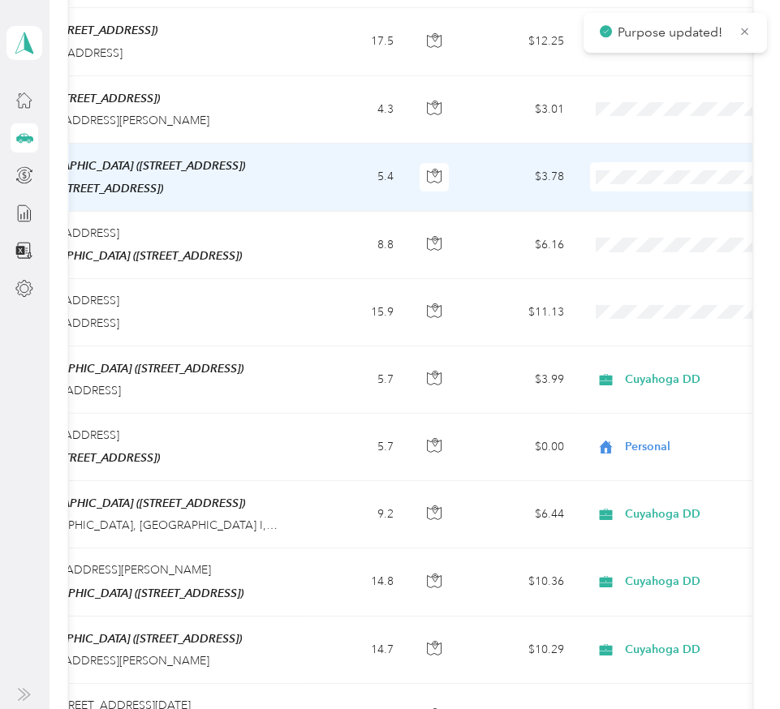
scroll to position [3648, 0]
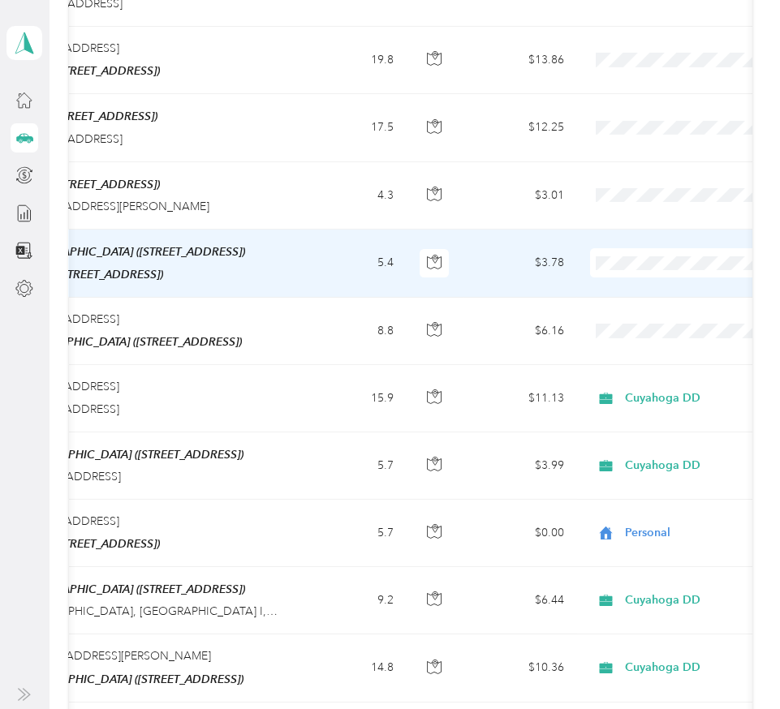
click at [624, 286] on span "Personal" at bounding box center [694, 291] width 150 height 17
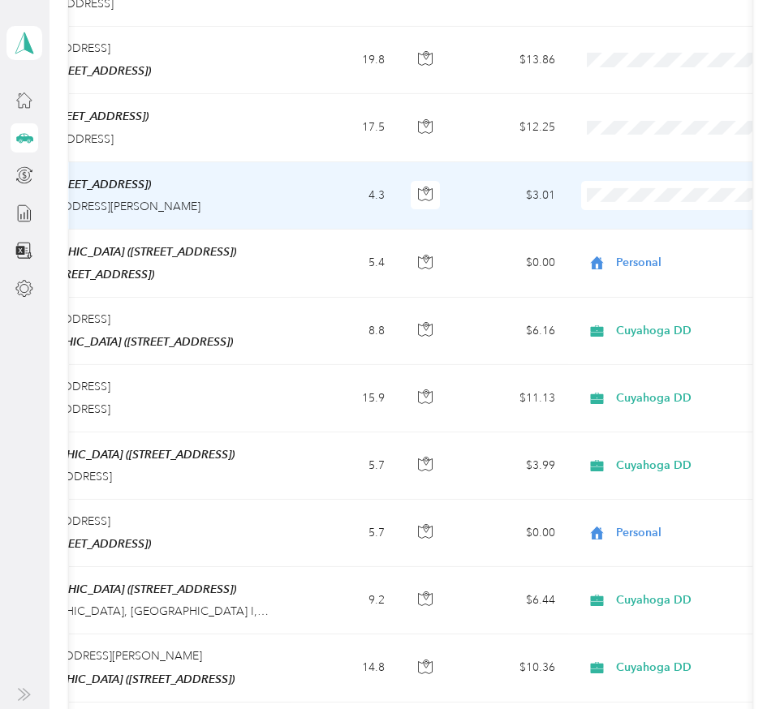
scroll to position [0, 300]
click at [619, 181] on span at bounding box center [680, 195] width 201 height 29
click at [631, 223] on span "Personal" at bounding box center [694, 223] width 150 height 17
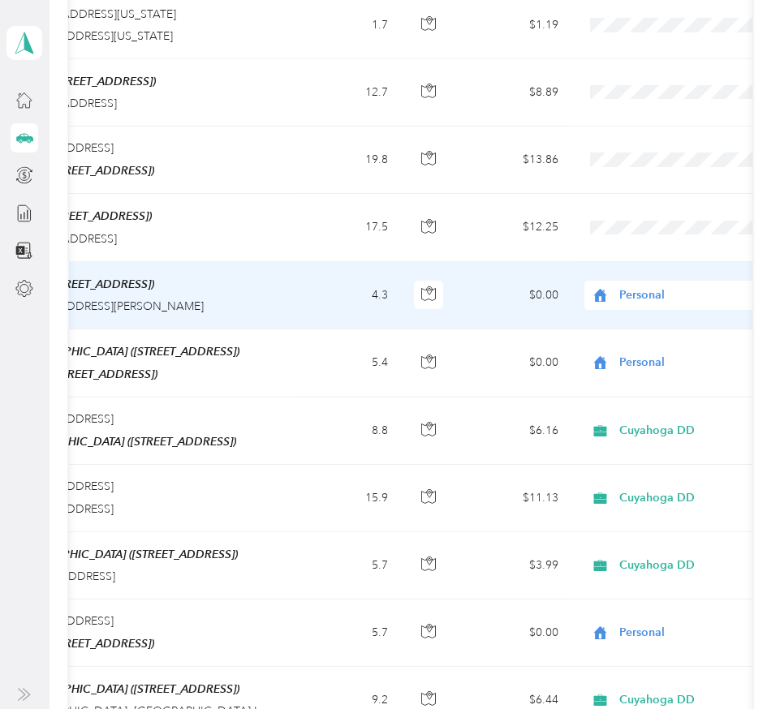
scroll to position [0, 296]
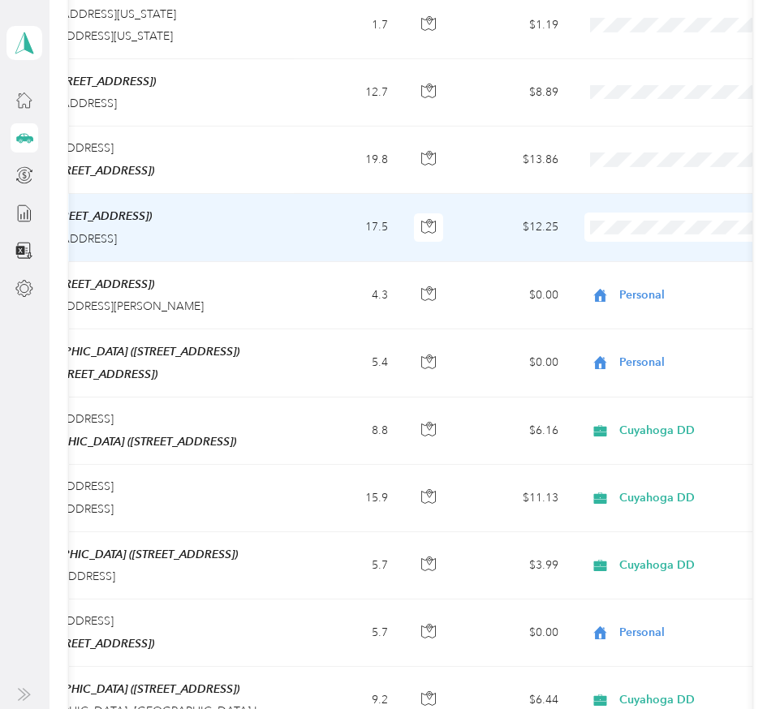
click at [635, 226] on span "Cuyahoga DD" at bounding box center [694, 229] width 150 height 17
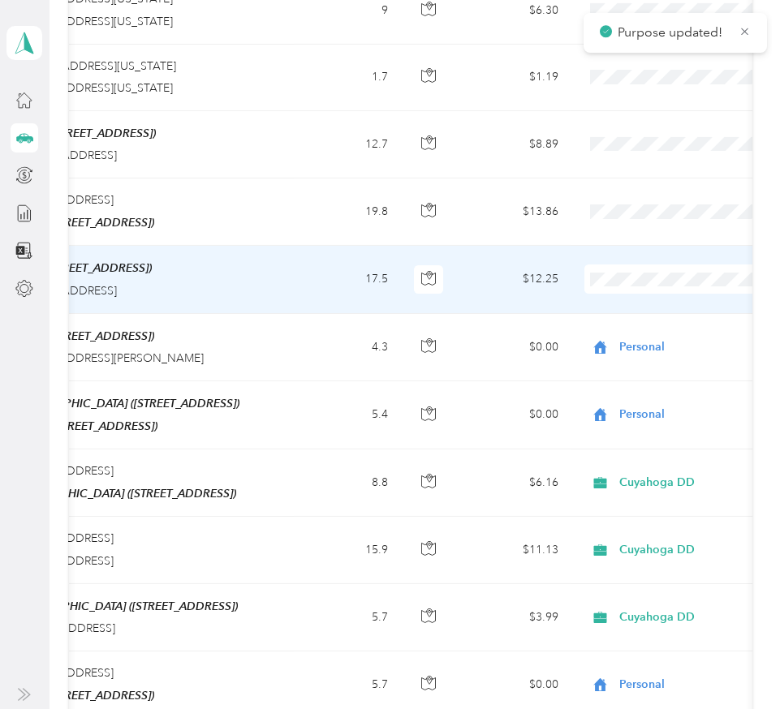
scroll to position [3484, 0]
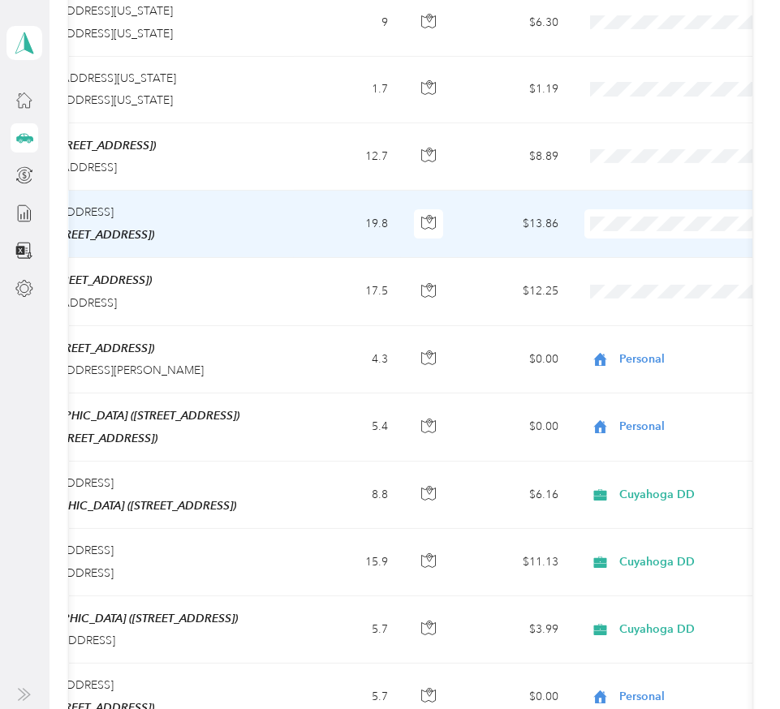
click at [617, 251] on span "Personal" at bounding box center [679, 247] width 178 height 17
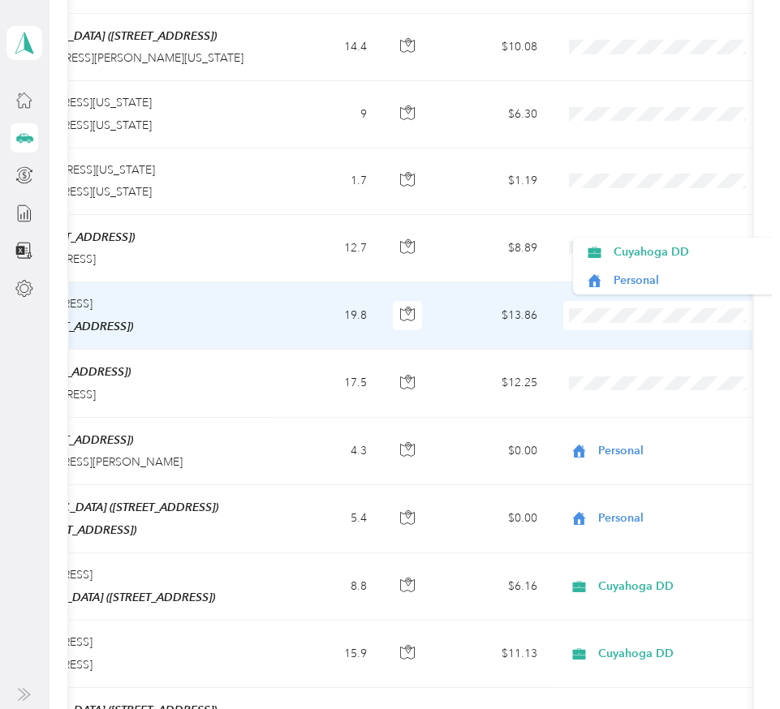
scroll to position [0, 321]
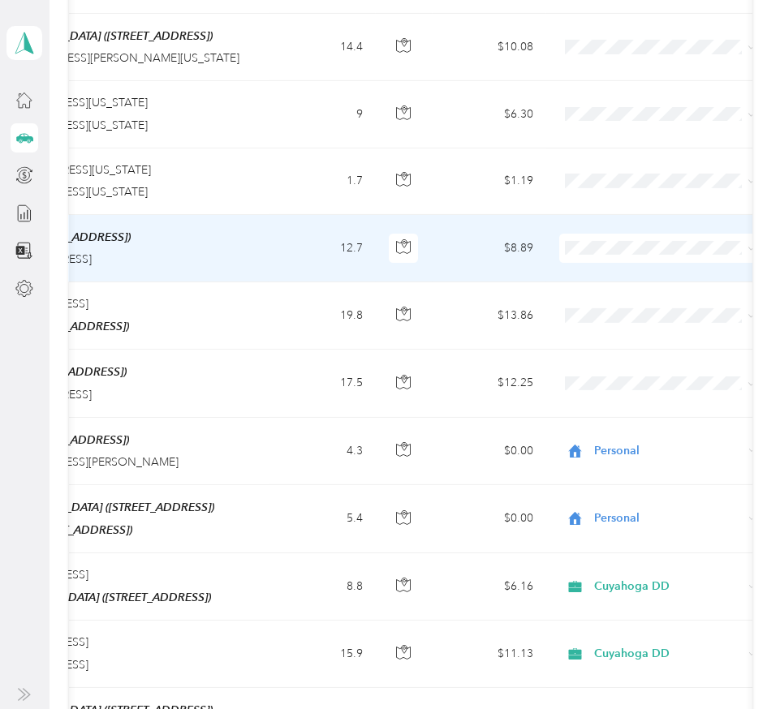
click at [610, 279] on span "Personal" at bounding box center [674, 280] width 150 height 17
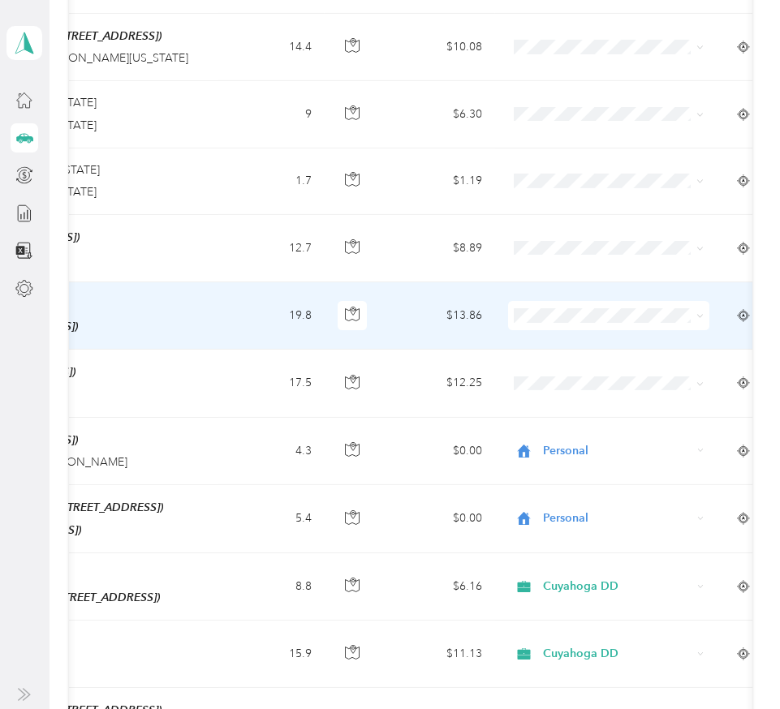
scroll to position [0, 373]
click at [556, 348] on li "Personal" at bounding box center [607, 338] width 201 height 28
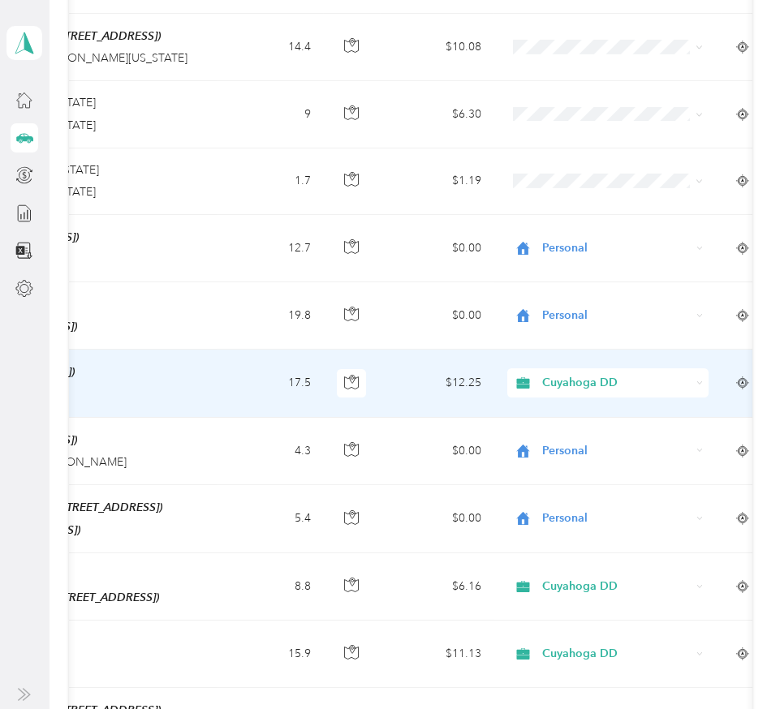
click at [584, 374] on span "Cuyahoga DD" at bounding box center [616, 383] width 148 height 18
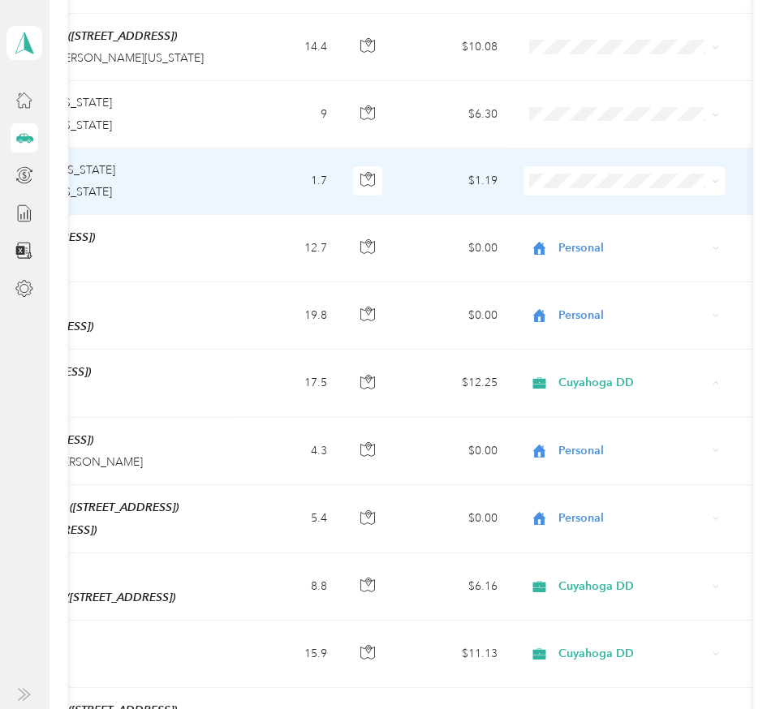
scroll to position [0, 366]
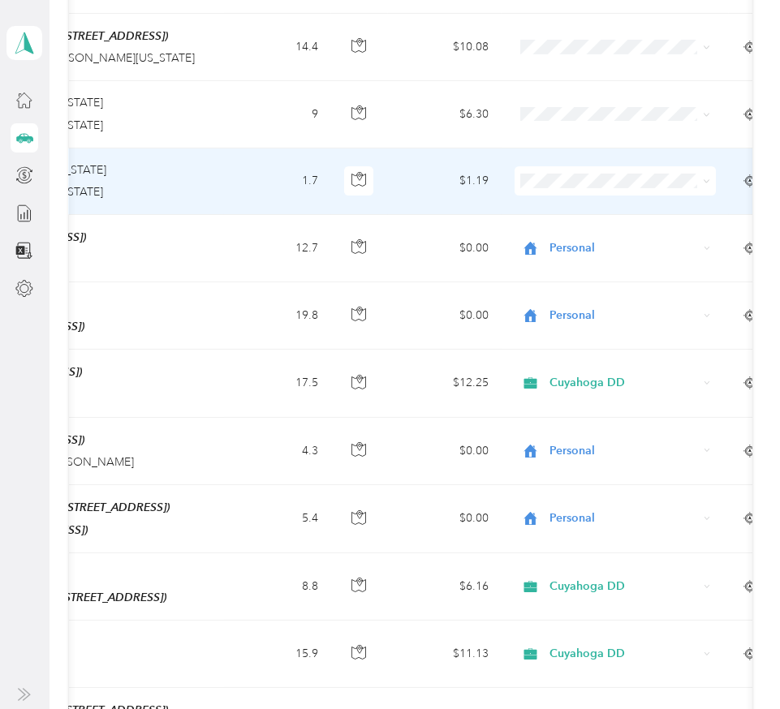
click at [561, 214] on li "Personal" at bounding box center [614, 205] width 201 height 28
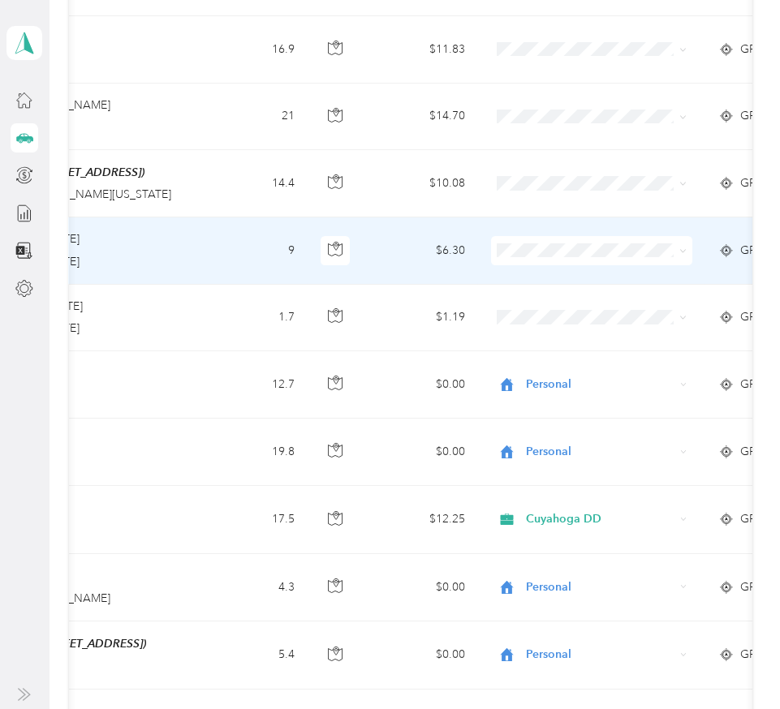
scroll to position [0, 390]
click at [541, 256] on li "Cuyahoga DD" at bounding box center [590, 245] width 201 height 28
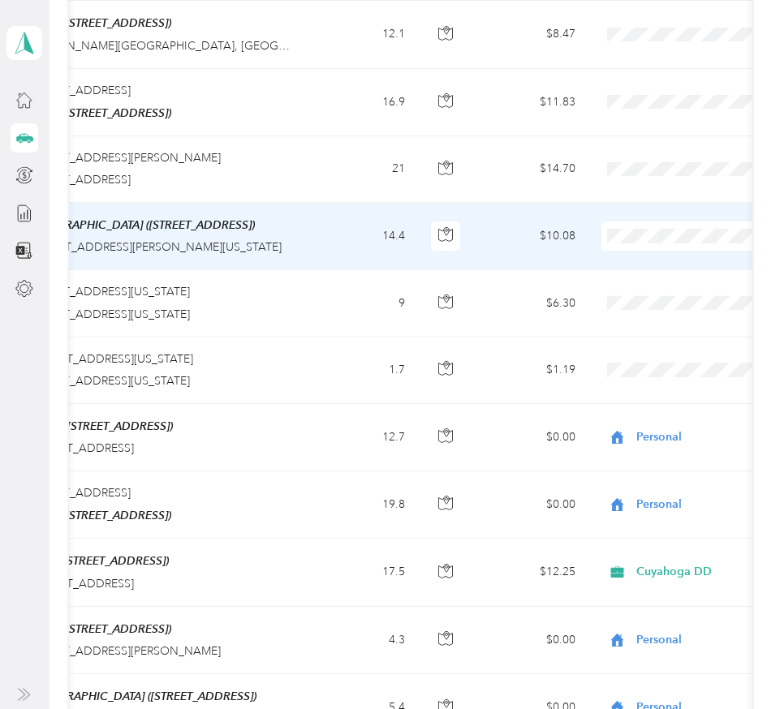
scroll to position [0, 277]
click at [641, 242] on li "Cuyahoga DD" at bounding box center [678, 240] width 201 height 28
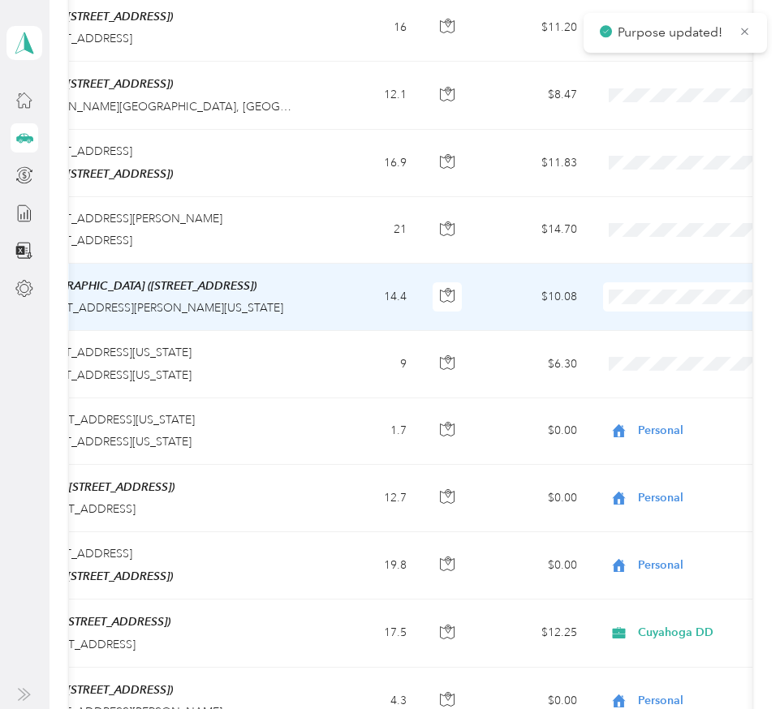
scroll to position [3131, 0]
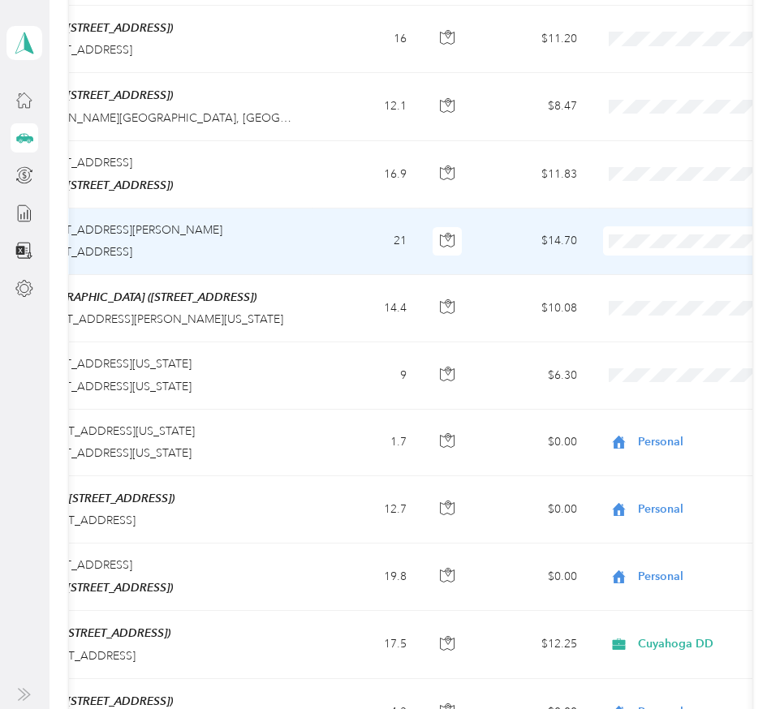
click at [642, 240] on span "Cuyahoga DD" at bounding box center [694, 238] width 150 height 17
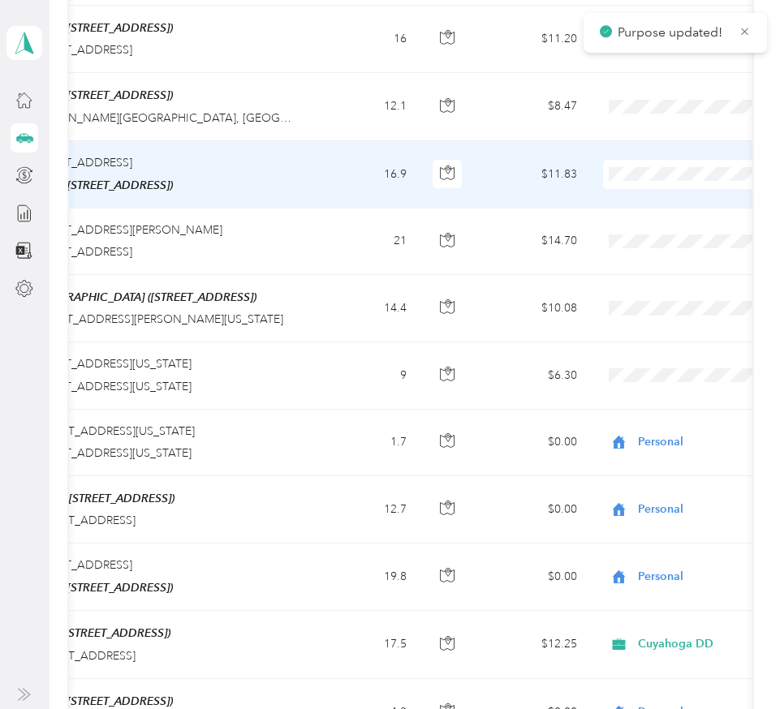
click at [640, 201] on span "Personal" at bounding box center [694, 205] width 150 height 17
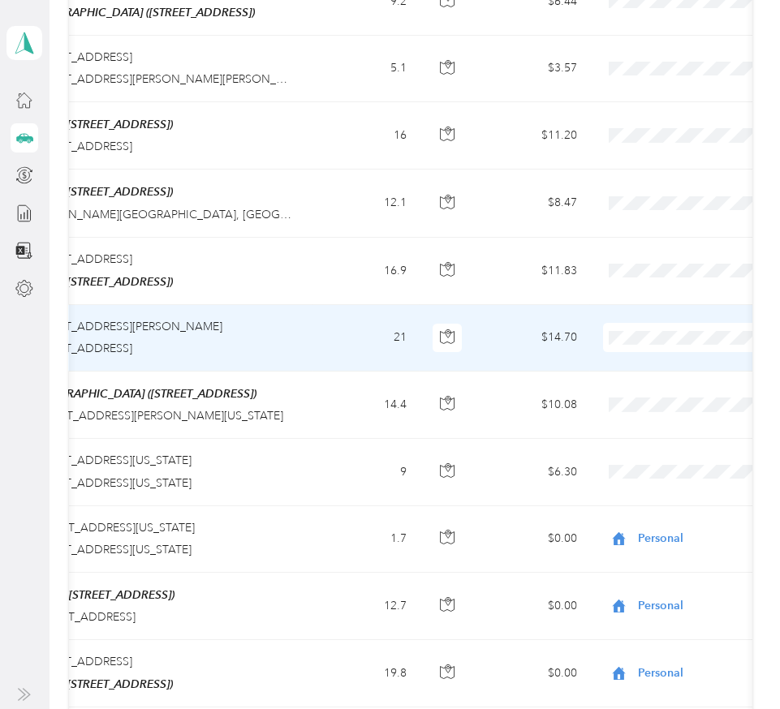
scroll to position [3031, 0]
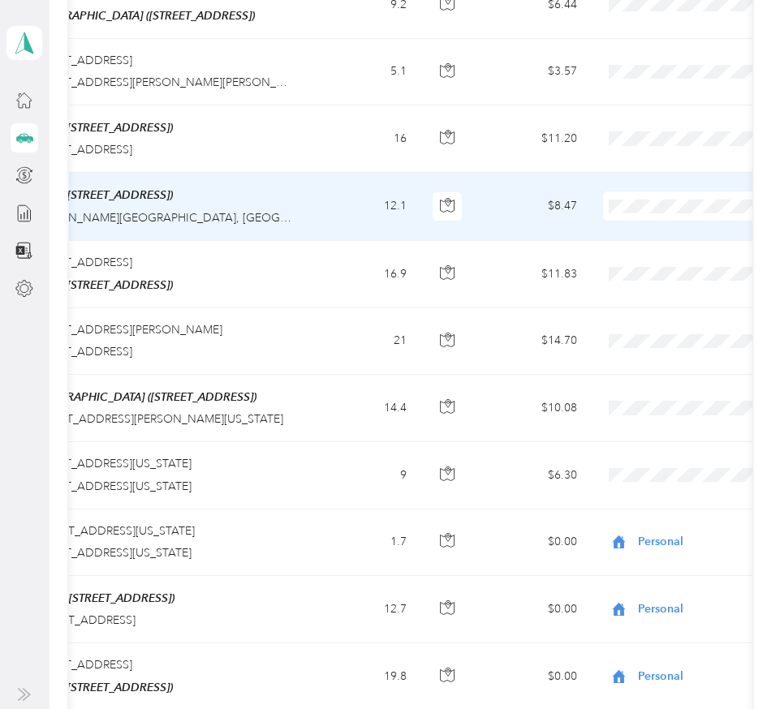
click at [640, 191] on span at bounding box center [703, 205] width 201 height 29
click at [637, 238] on span "Personal" at bounding box center [694, 240] width 150 height 17
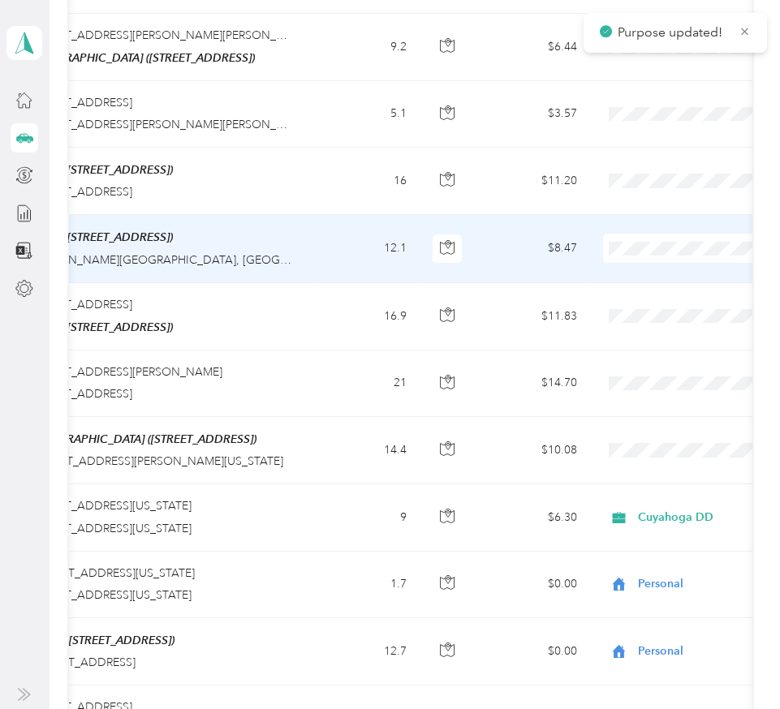
scroll to position [2984, 0]
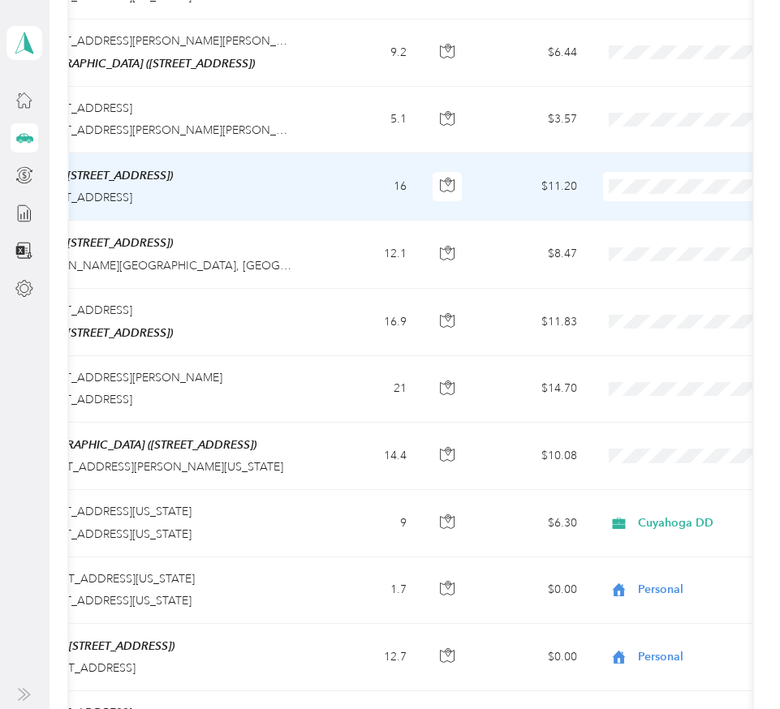
click at [636, 216] on span "Personal" at bounding box center [694, 214] width 150 height 17
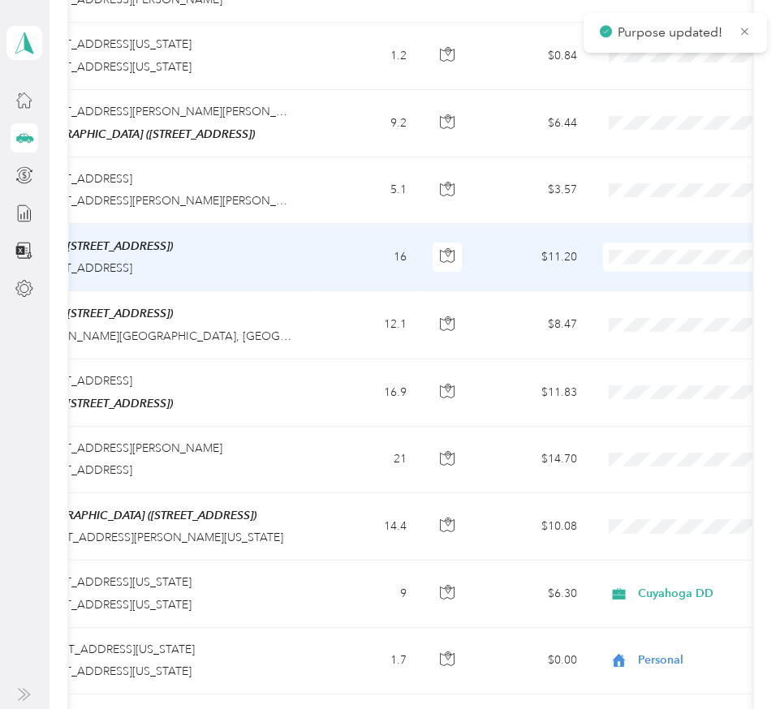
scroll to position [2910, 0]
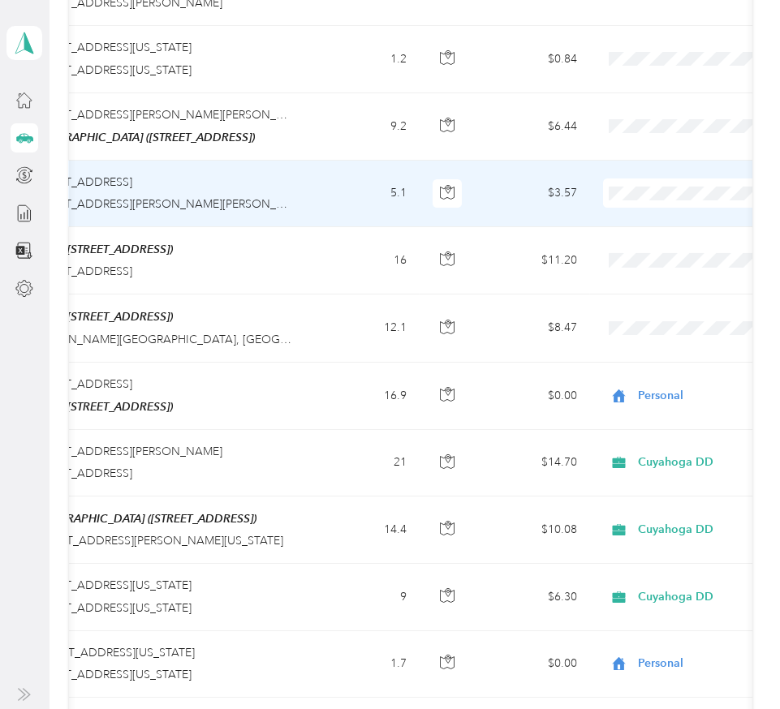
click at [623, 200] on span "Cuyahoga DD" at bounding box center [694, 194] width 150 height 17
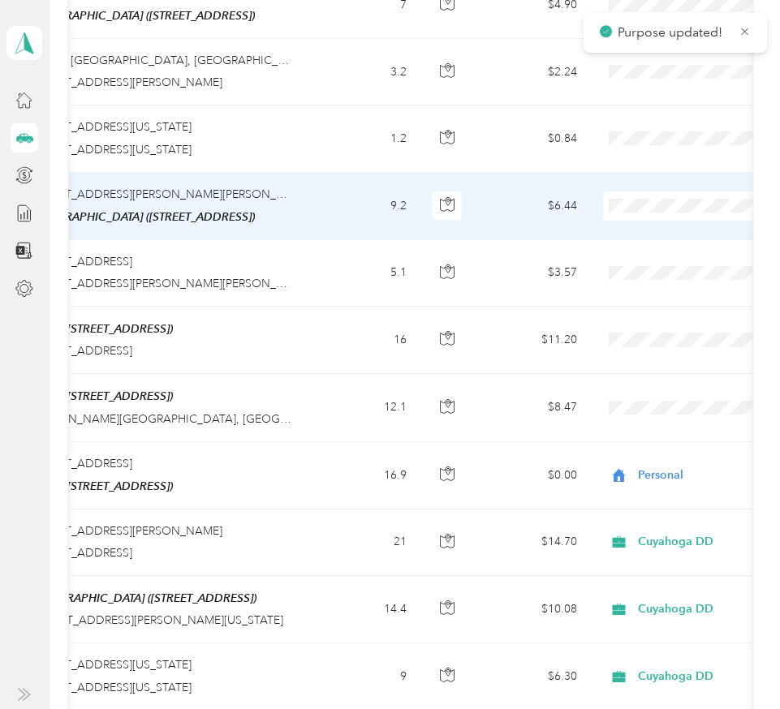
scroll to position [2829, 0]
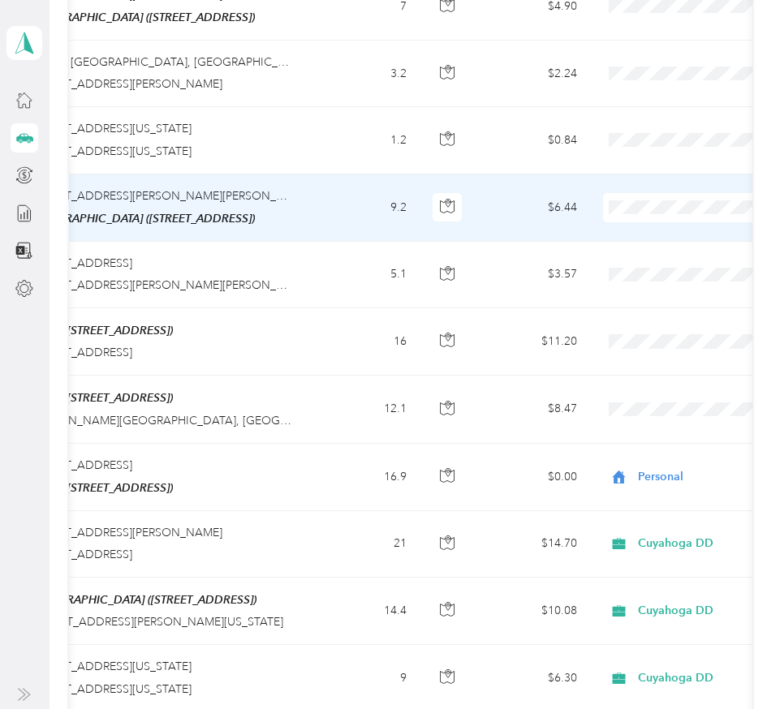
click at [638, 217] on li "Cuyahoga DD" at bounding box center [678, 209] width 201 height 28
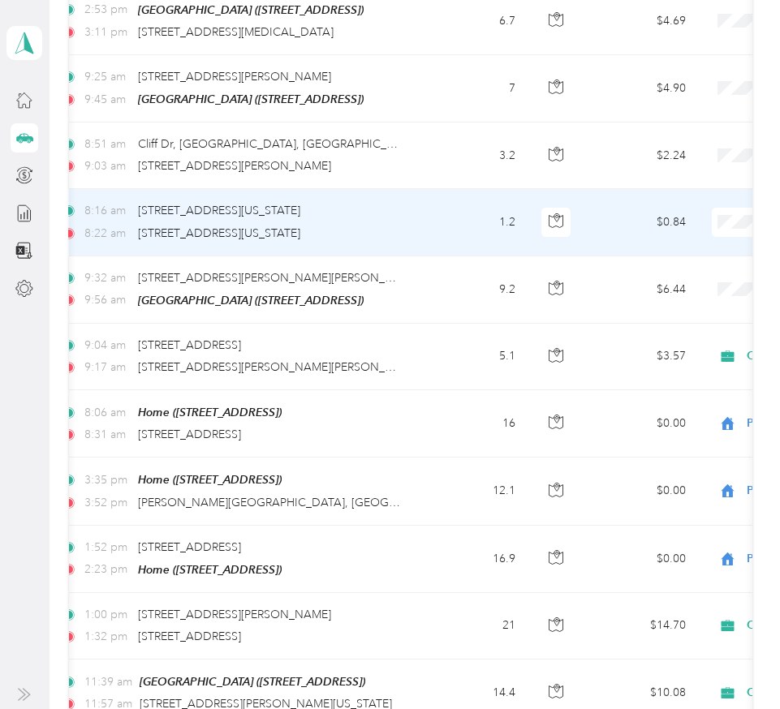
scroll to position [0, 212]
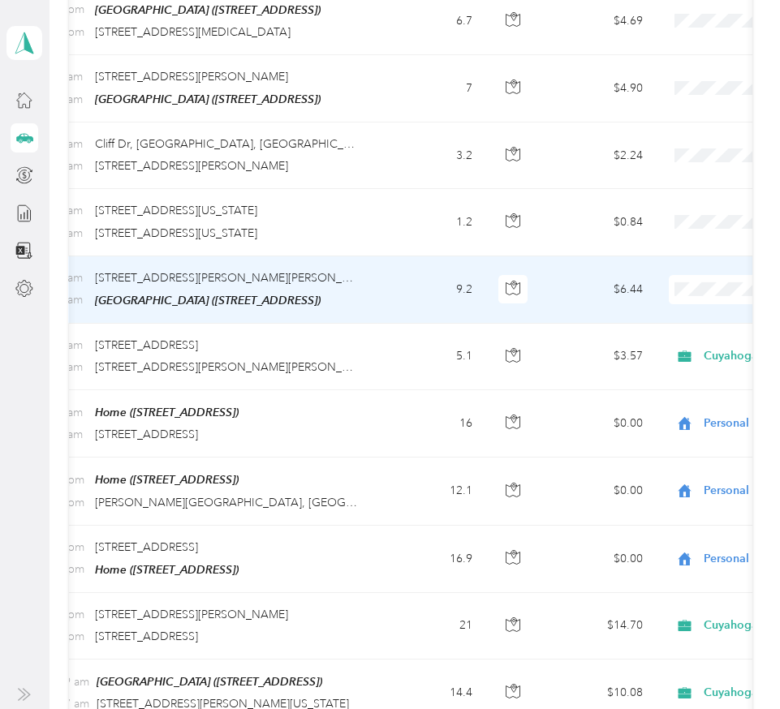
click at [673, 290] on span "Cuyahoga DD" at bounding box center [694, 290] width 150 height 17
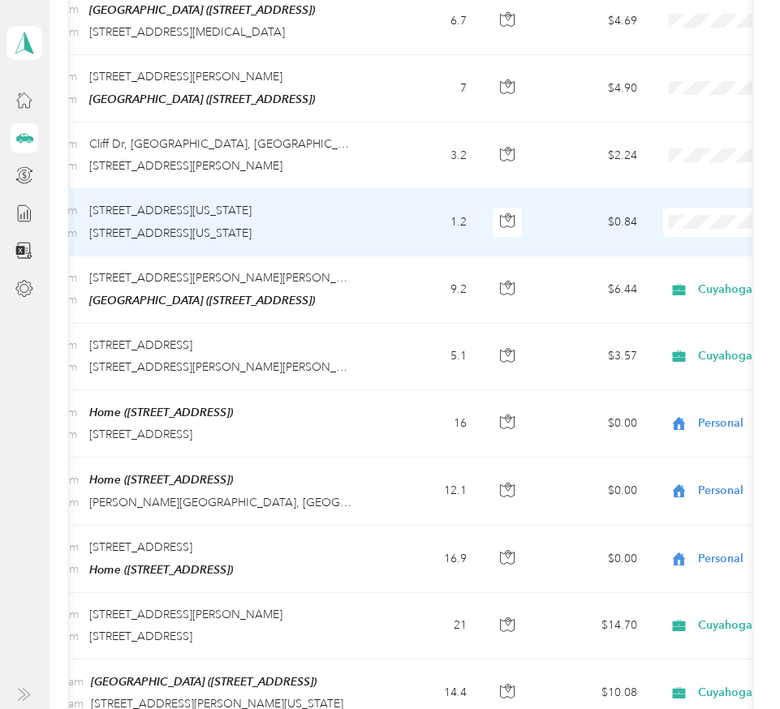
scroll to position [0, 255]
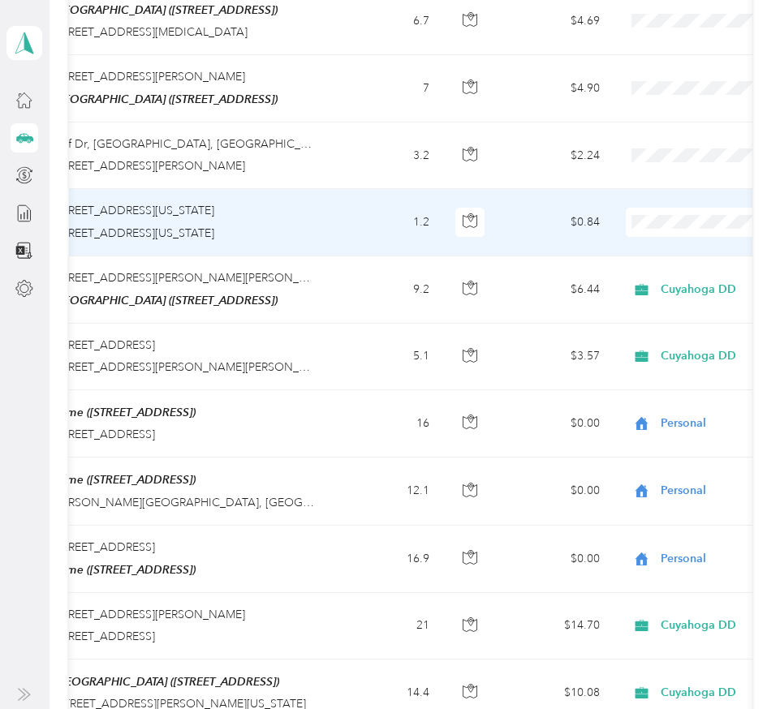
click at [651, 227] on span "Cuyahoga DD" at bounding box center [694, 227] width 150 height 17
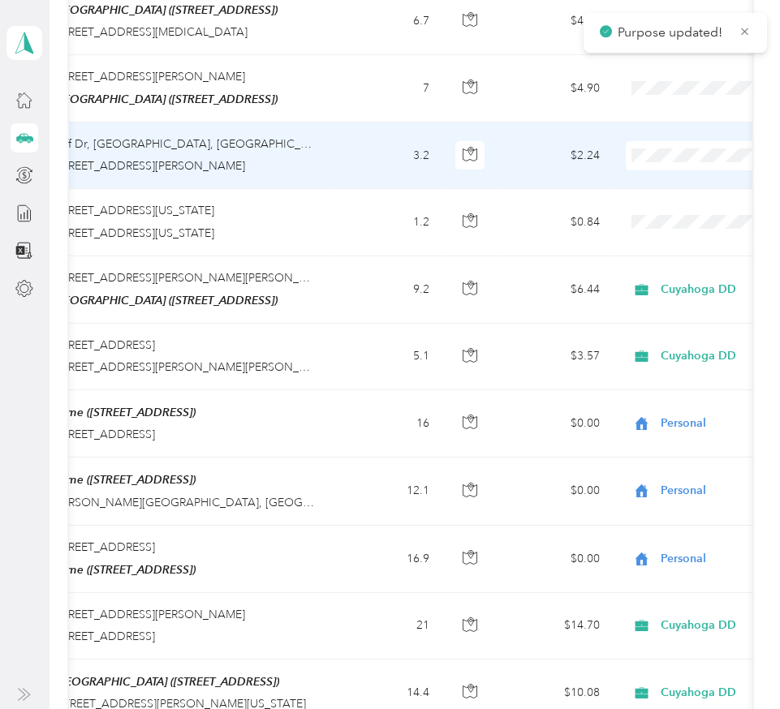
click at [638, 170] on span "Cuyahoga DD" at bounding box center [694, 163] width 150 height 17
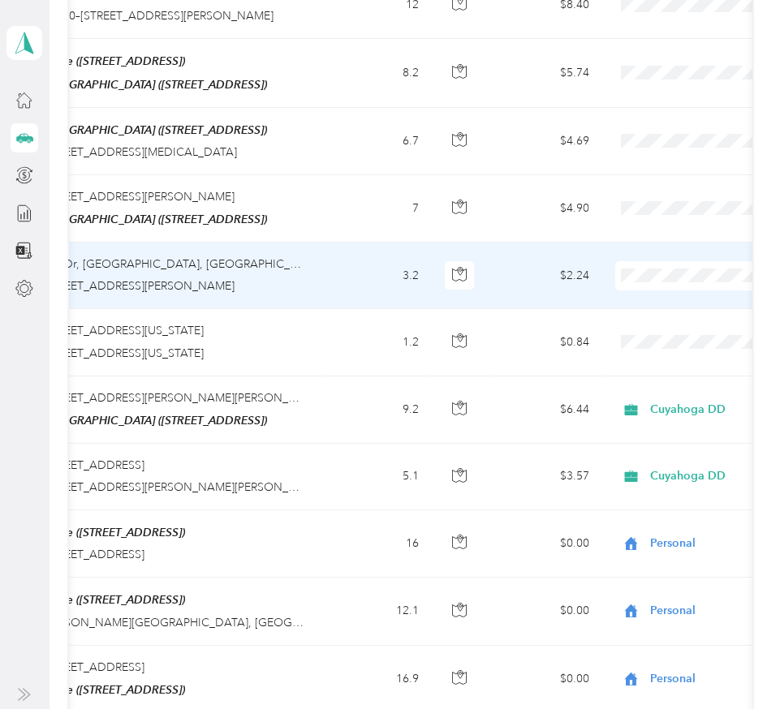
scroll to position [0, 266]
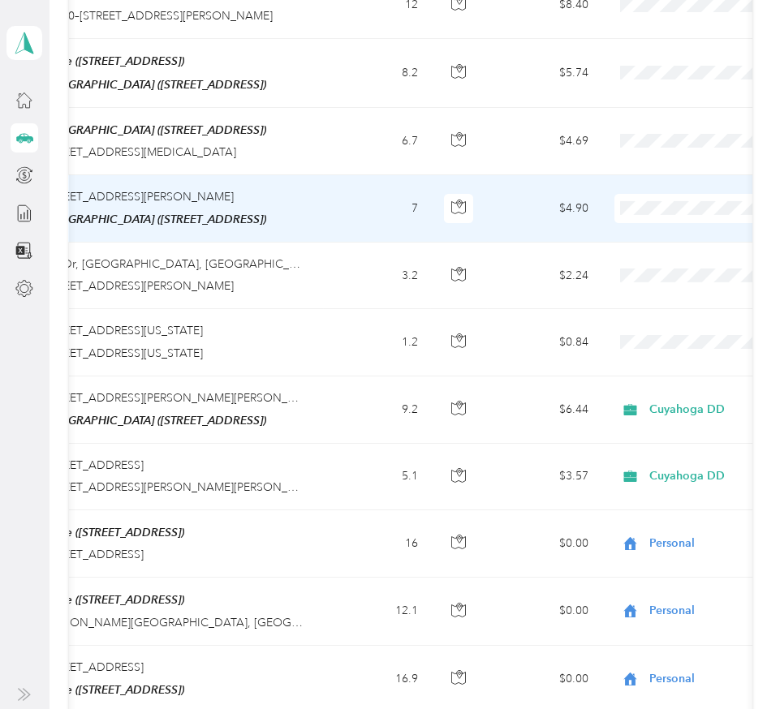
click at [644, 213] on span "Cuyahoga DD" at bounding box center [694, 216] width 150 height 17
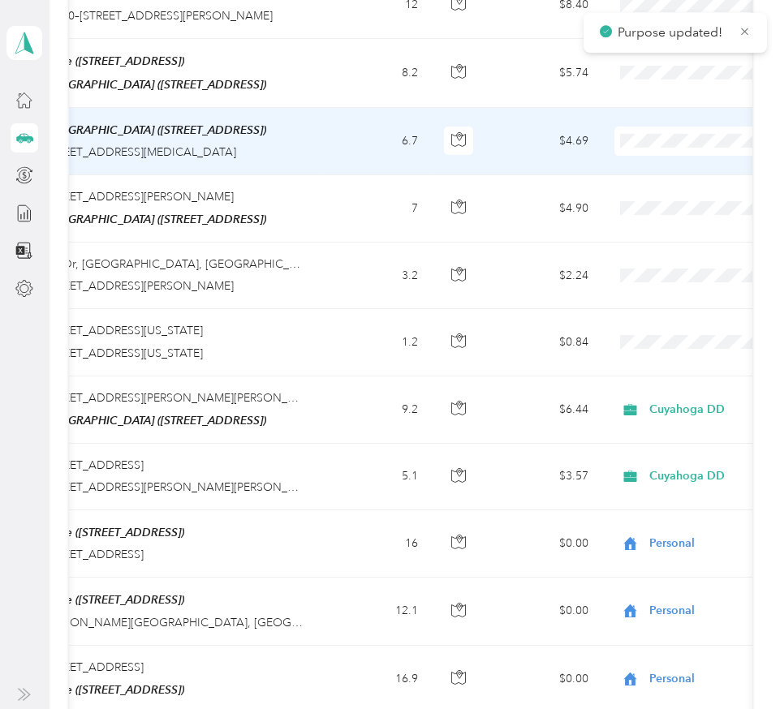
click at [644, 156] on ol "Cuyahoga DD Personal" at bounding box center [678, 164] width 201 height 57
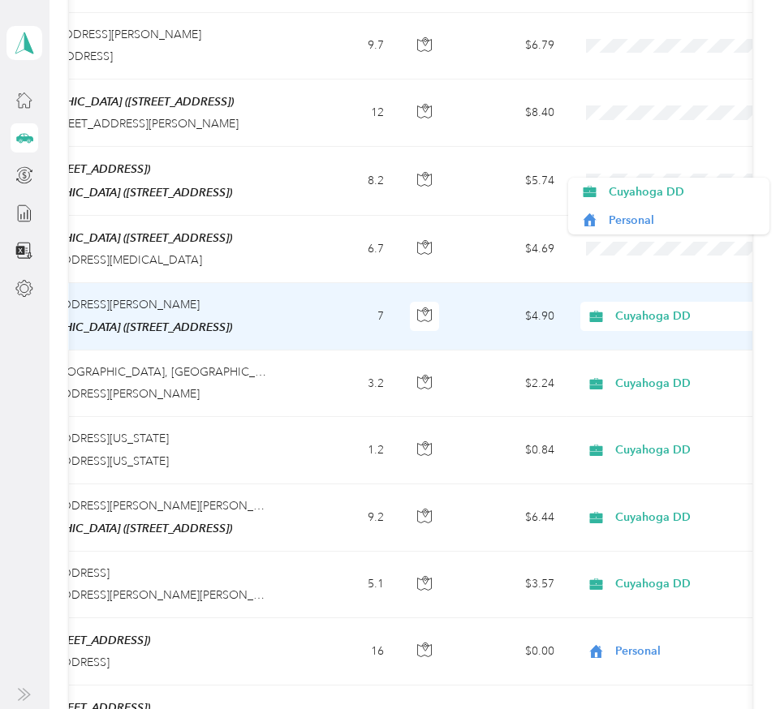
scroll to position [0, 314]
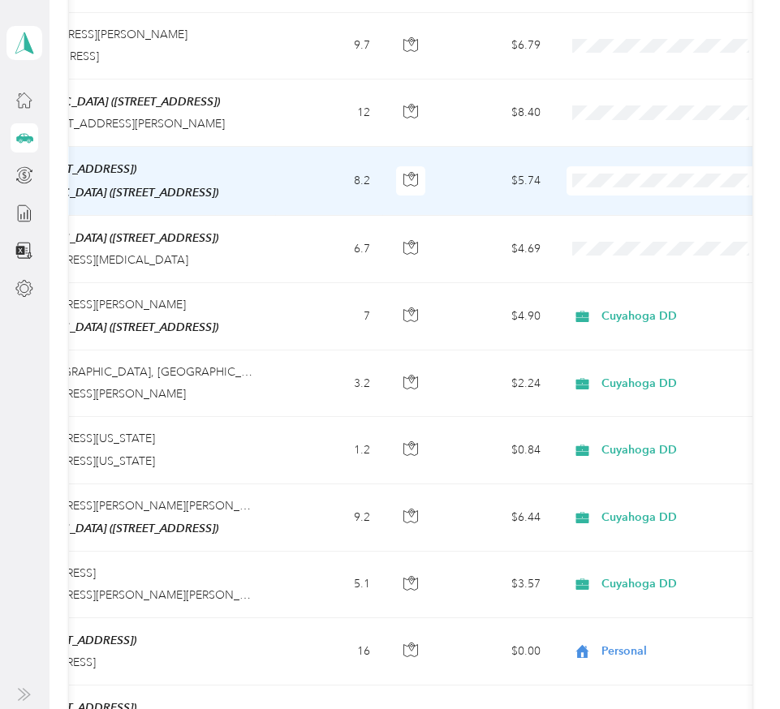
click at [630, 191] on li "Cuyahoga DD" at bounding box center [666, 191] width 201 height 28
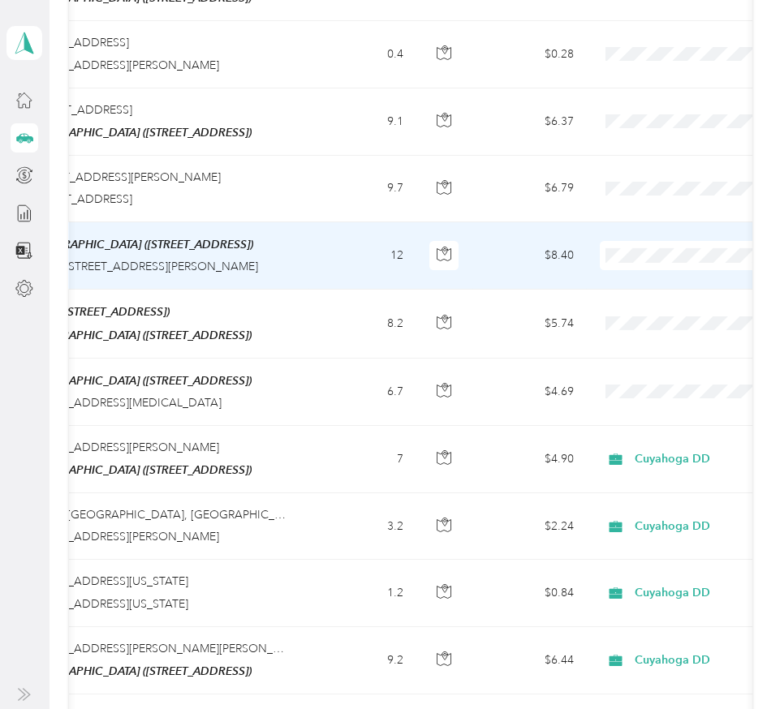
scroll to position [0, 288]
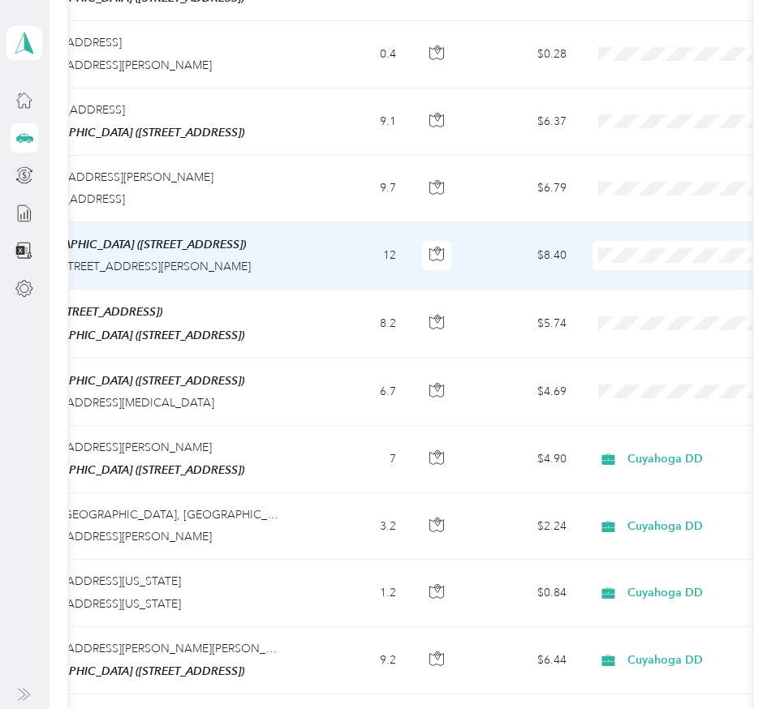
click at [637, 264] on span "Cuyahoga DD" at bounding box center [694, 258] width 150 height 17
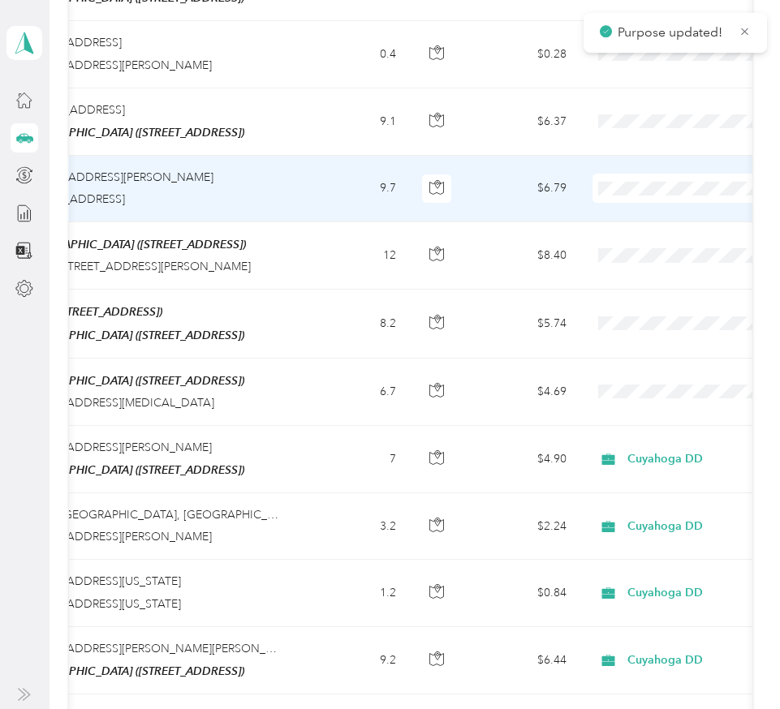
click at [628, 200] on li "Cuyahoga DD" at bounding box center [678, 192] width 201 height 28
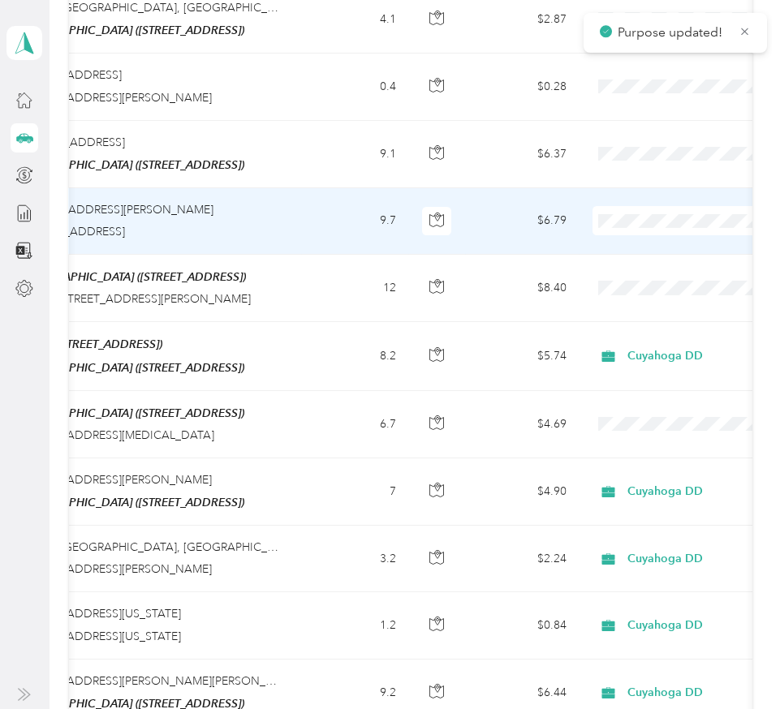
scroll to position [2287, 0]
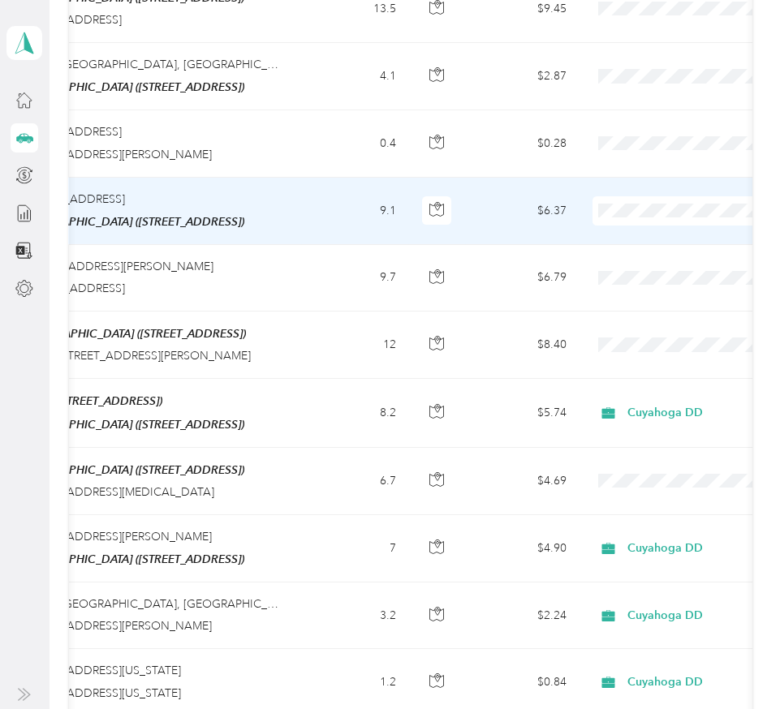
click at [629, 218] on span "Cuyahoga DD" at bounding box center [694, 223] width 150 height 17
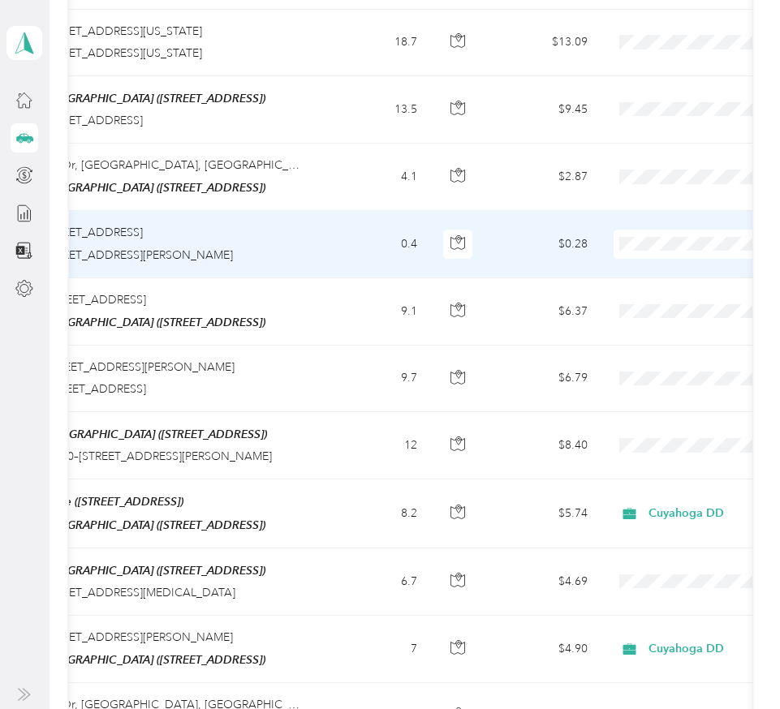
scroll to position [0, 271]
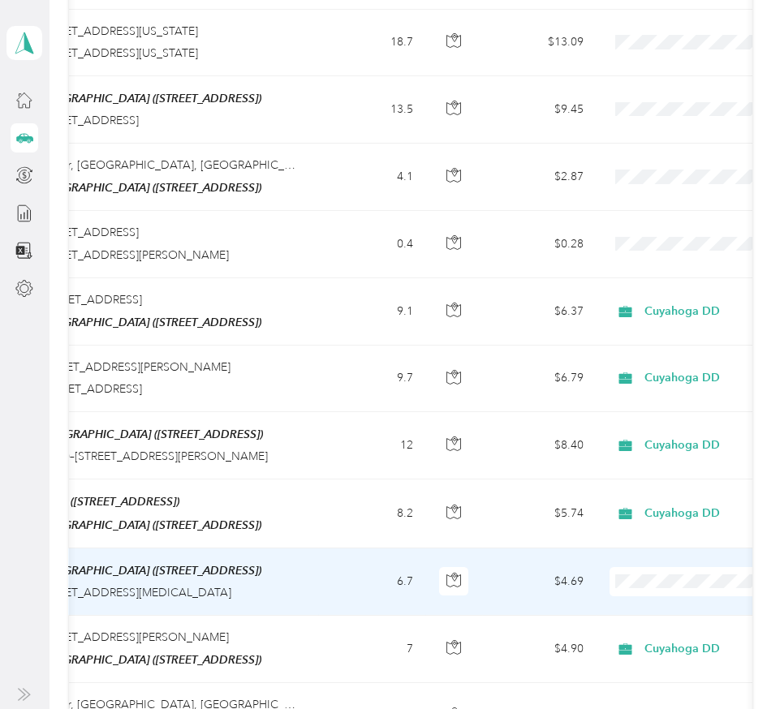
click at [642, 586] on span "Cuyahoga DD" at bounding box center [694, 590] width 150 height 17
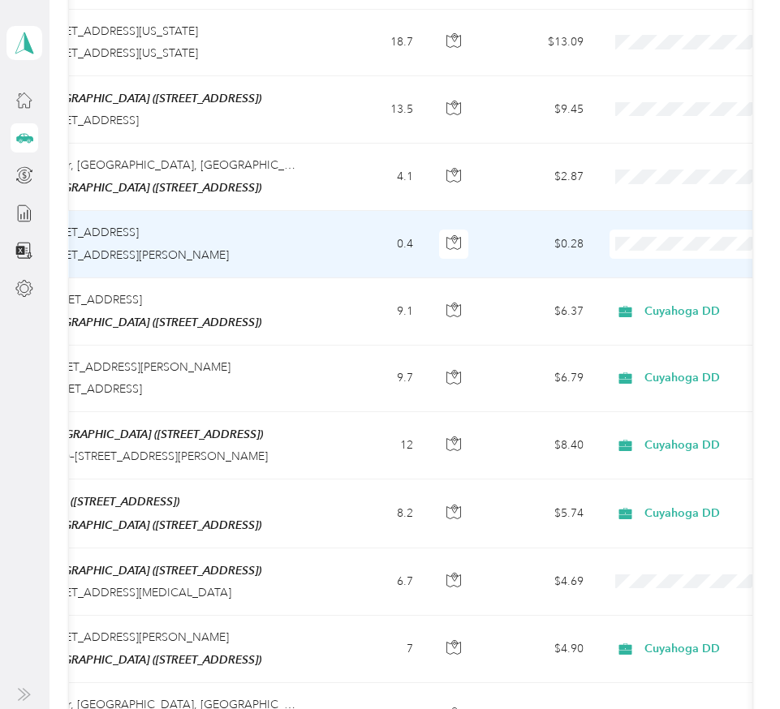
click at [638, 260] on li "Cuyahoga DD" at bounding box center [678, 248] width 201 height 28
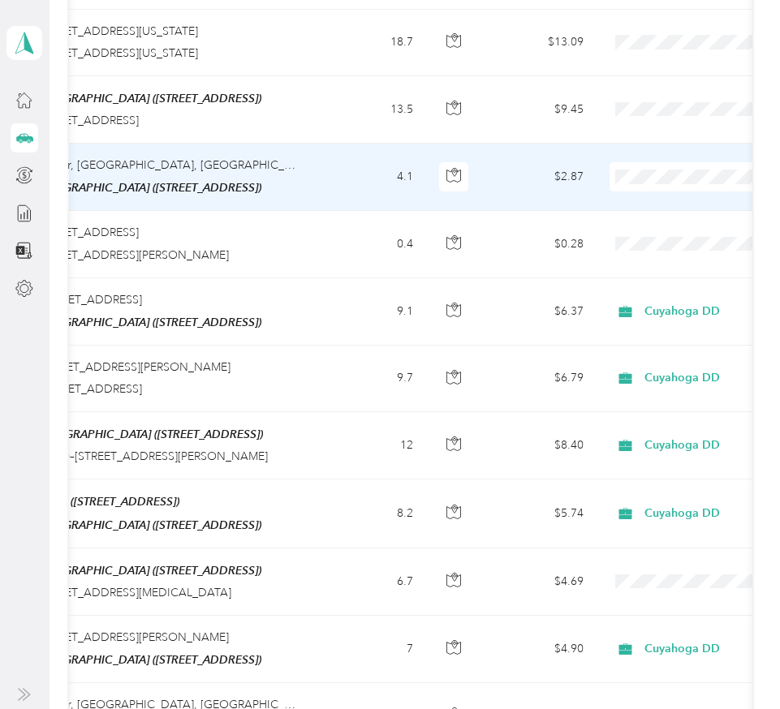
click at [629, 187] on span "Cuyahoga DD" at bounding box center [694, 182] width 150 height 17
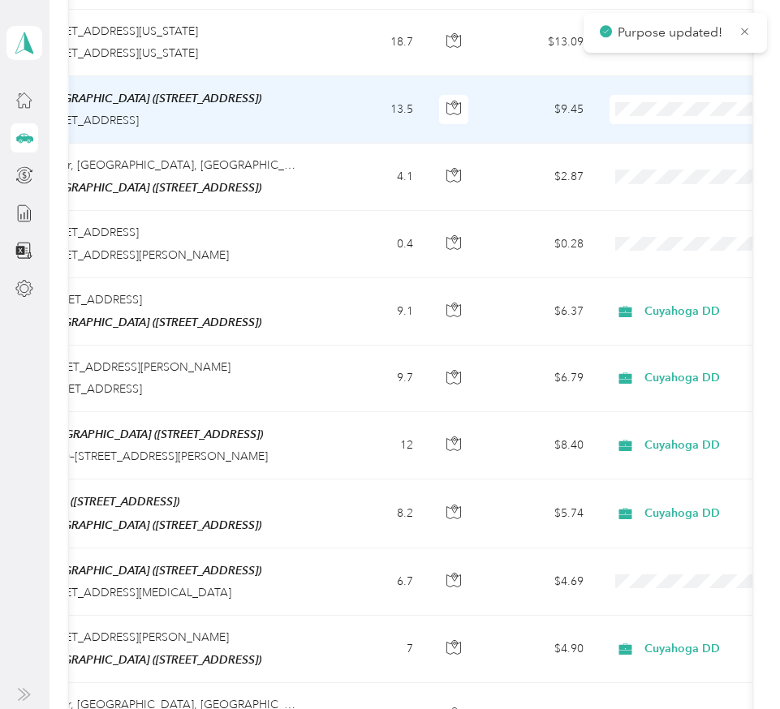
click at [636, 118] on span "Cuyahoga DD" at bounding box center [694, 124] width 150 height 17
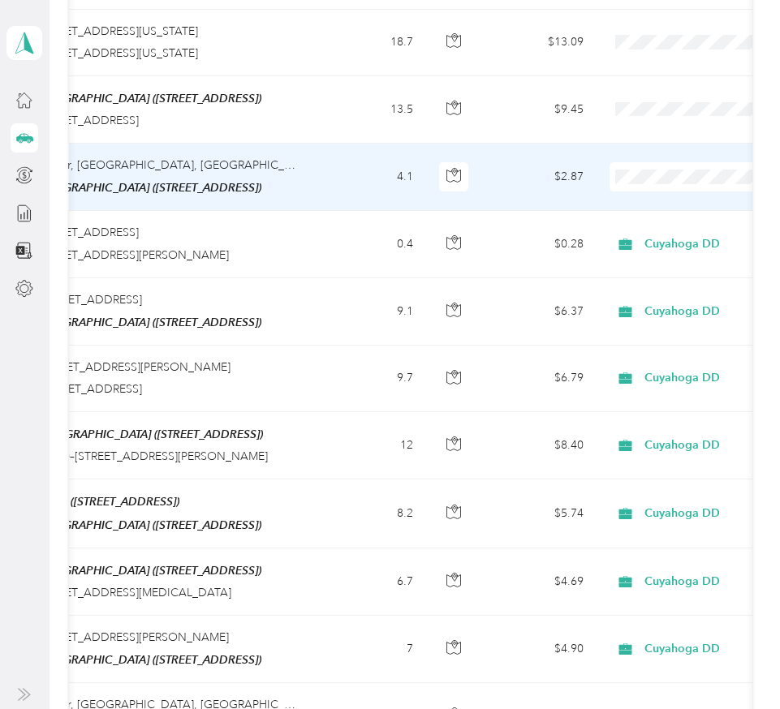
click at [658, 185] on span "Cuyahoga DD" at bounding box center [694, 191] width 150 height 17
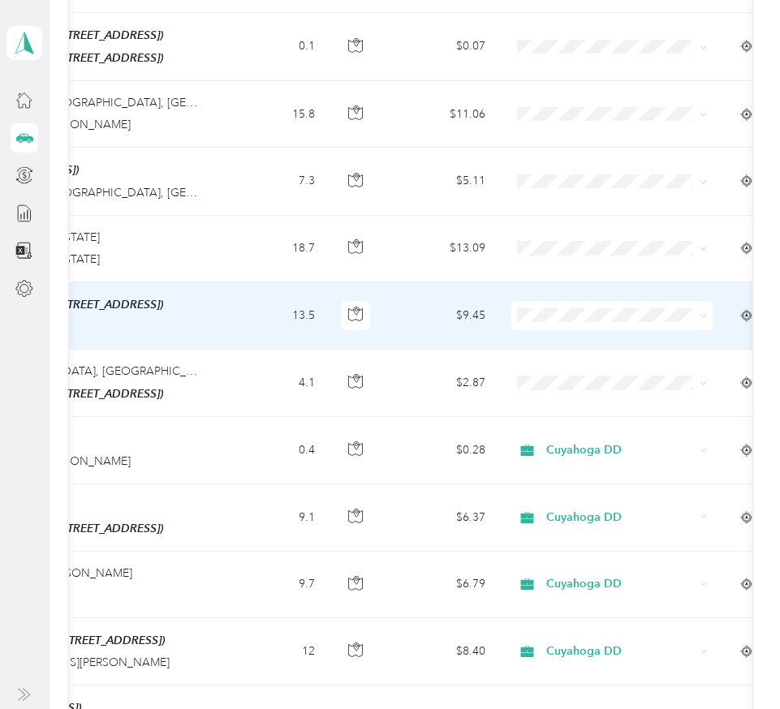
scroll to position [0, 370]
click at [547, 332] on li "Cuyahoga DD" at bounding box center [610, 326] width 201 height 28
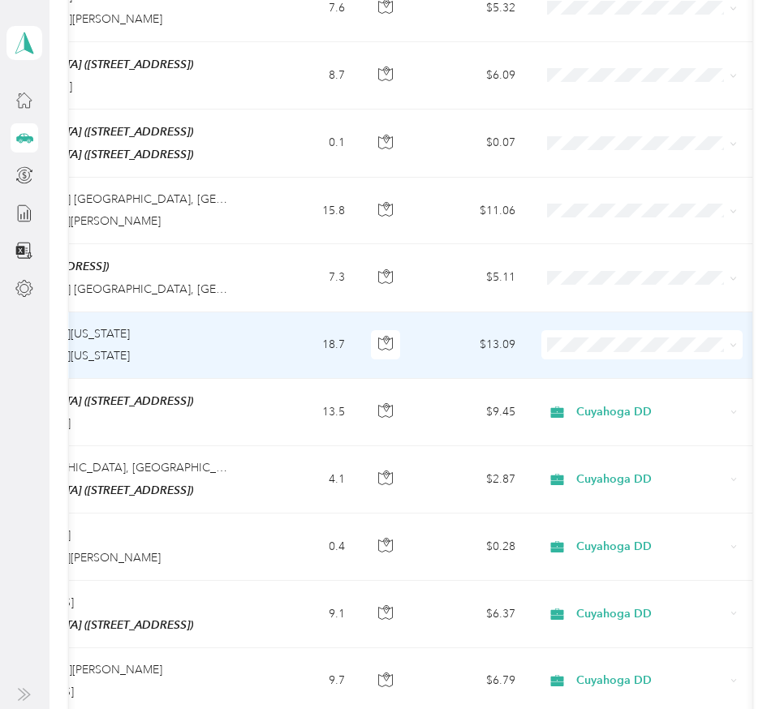
scroll to position [0, 352]
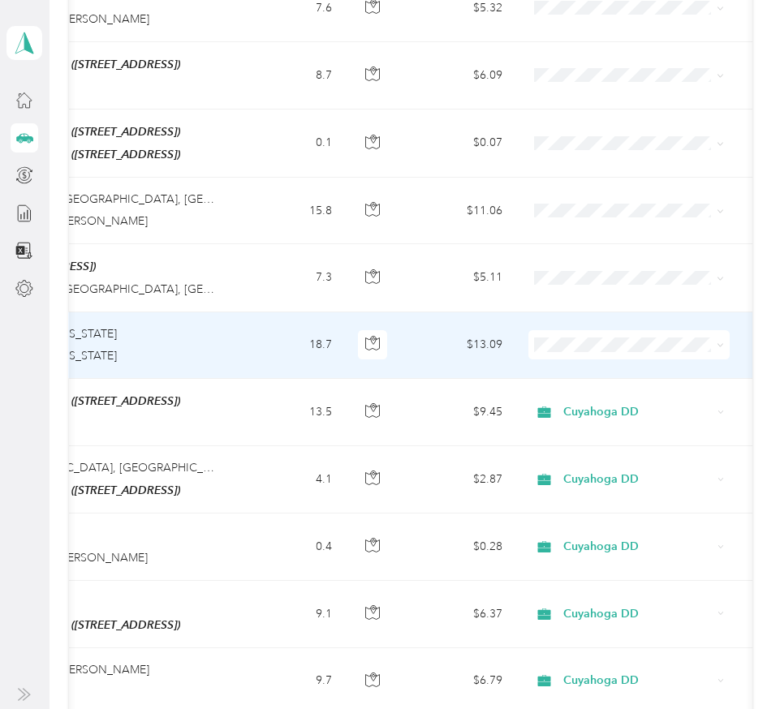
click at [597, 347] on li "Cuyahoga DD" at bounding box center [628, 360] width 201 height 28
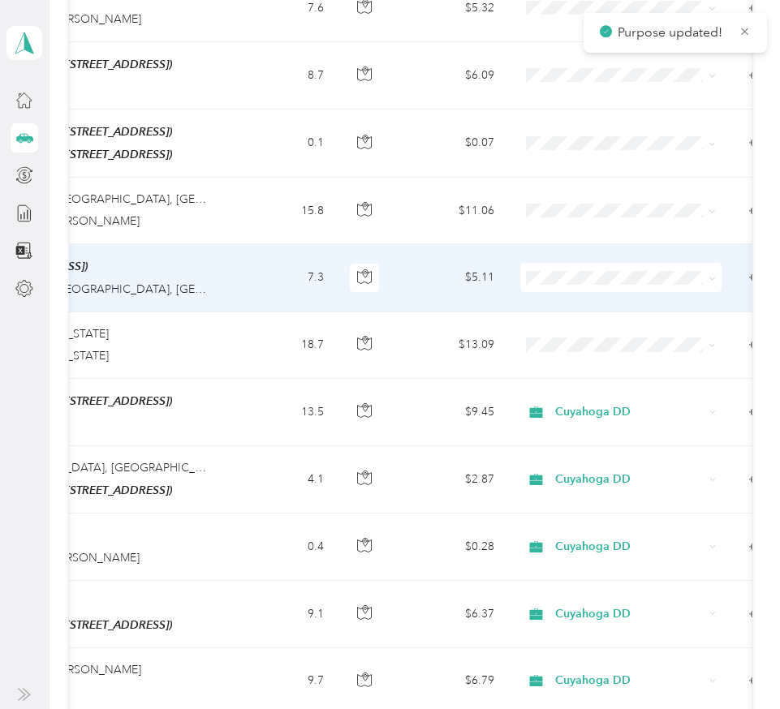
scroll to position [0, 364]
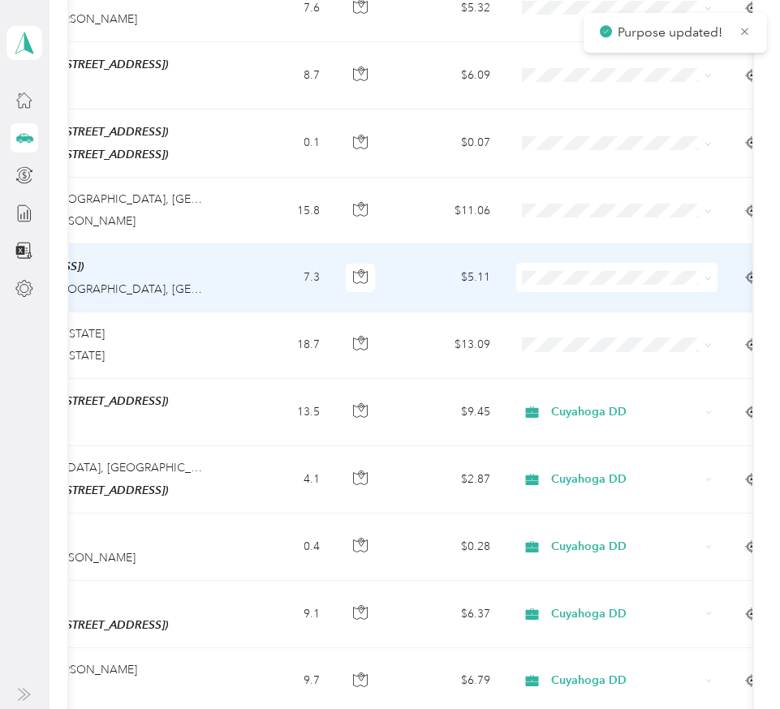
click at [574, 290] on span "Cuyahoga DD" at bounding box center [631, 286] width 150 height 17
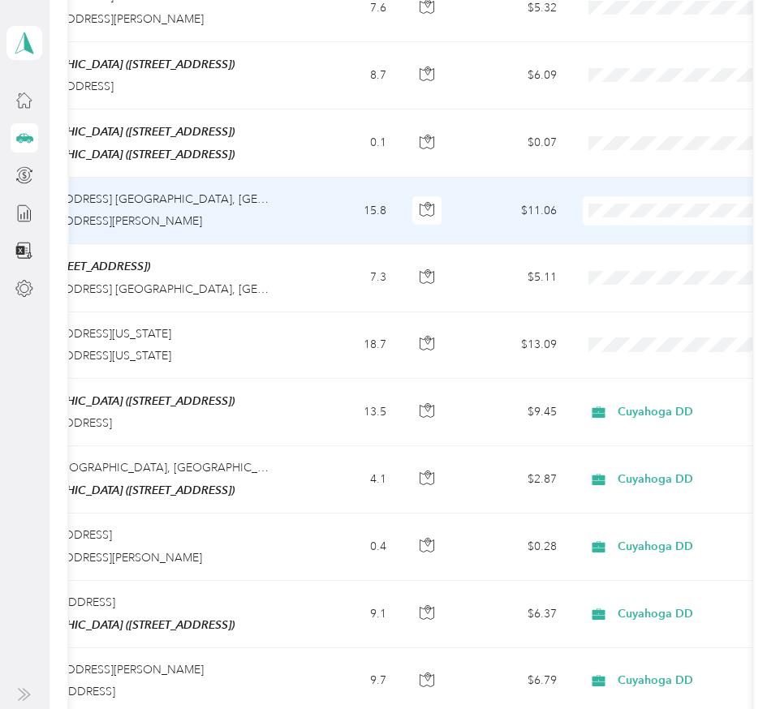
scroll to position [0, 300]
click at [595, 207] on span at bounding box center [680, 210] width 201 height 29
click at [631, 226] on li "Cuyahoga DD" at bounding box center [678, 218] width 201 height 28
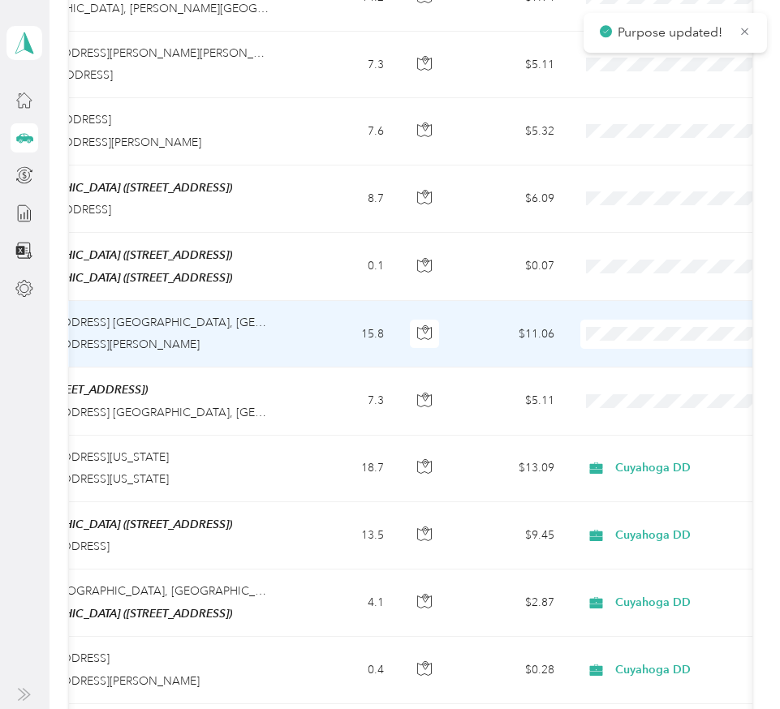
scroll to position [1759, 0]
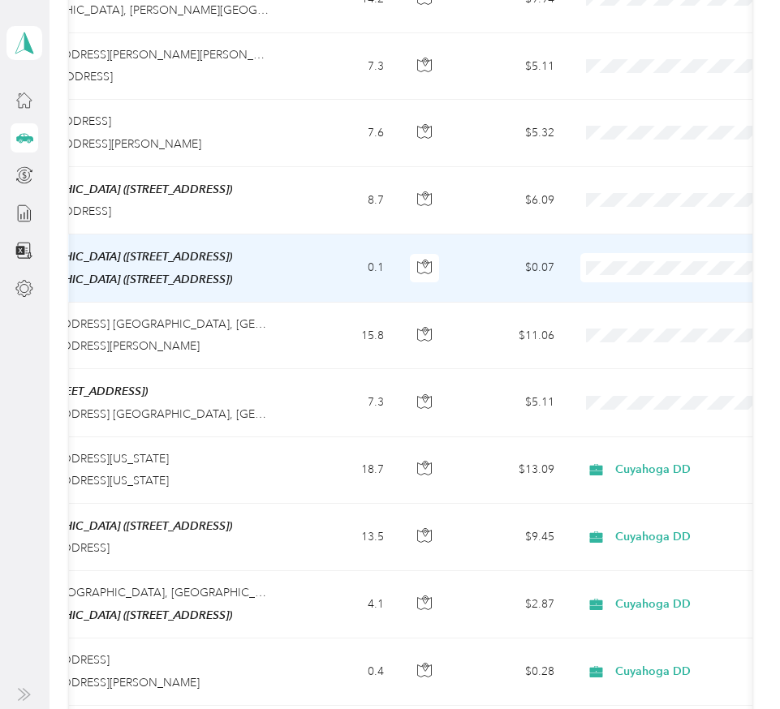
click at [621, 307] on span "Personal" at bounding box center [694, 312] width 150 height 17
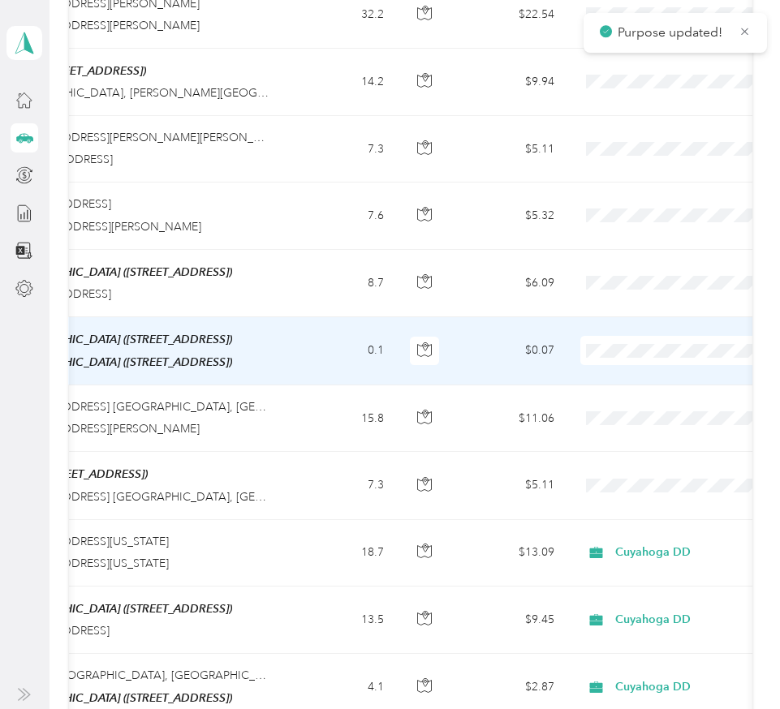
scroll to position [1672, 0]
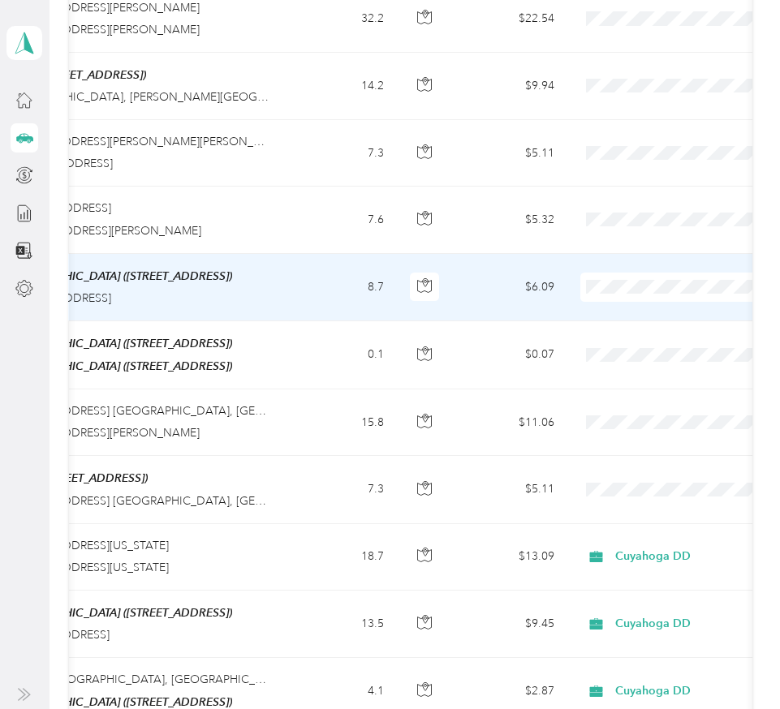
click at [619, 307] on li "Cuyahoga DD" at bounding box center [678, 300] width 201 height 28
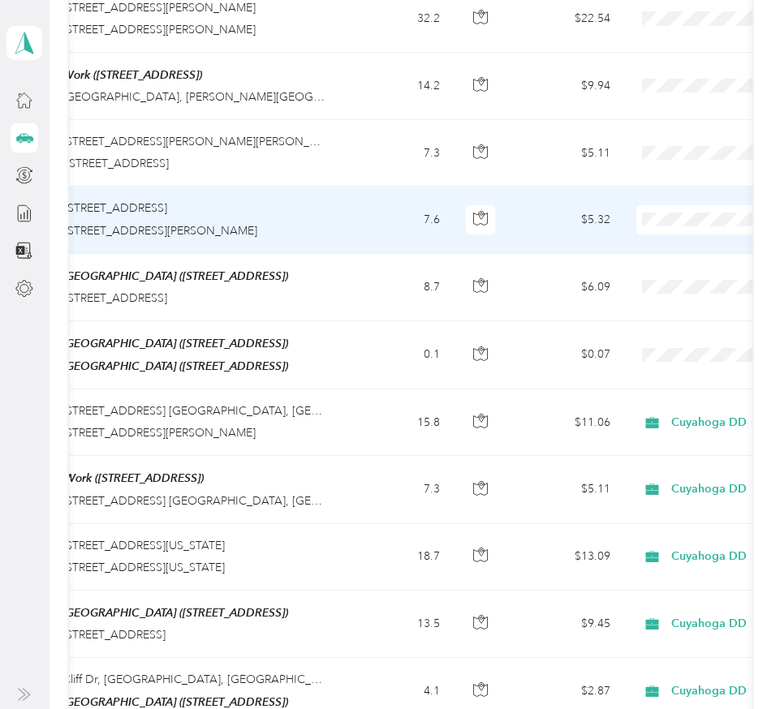
scroll to position [0, 245]
click at [656, 231] on span "Cuyahoga DD" at bounding box center [694, 234] width 150 height 17
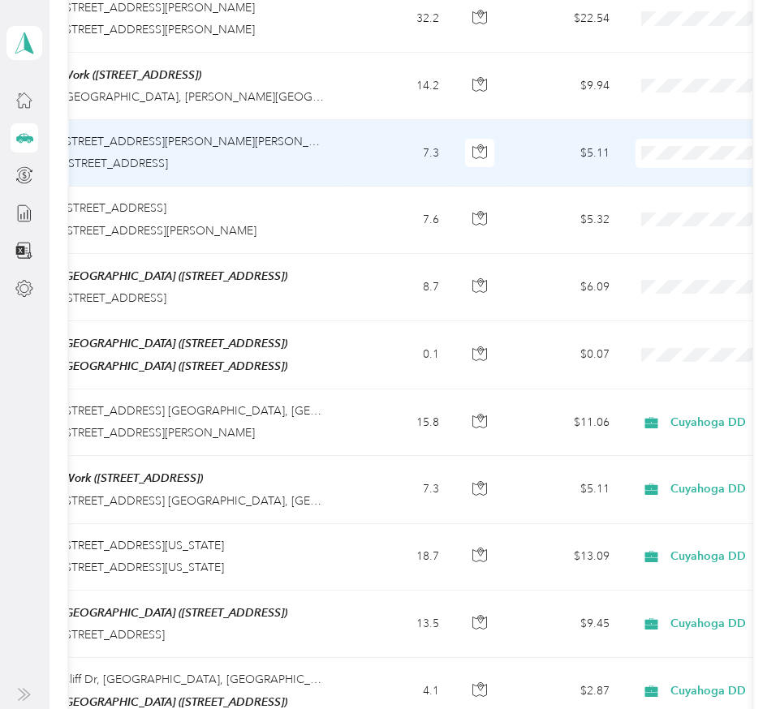
click at [670, 168] on span "Cuyahoga DD" at bounding box center [694, 171] width 150 height 17
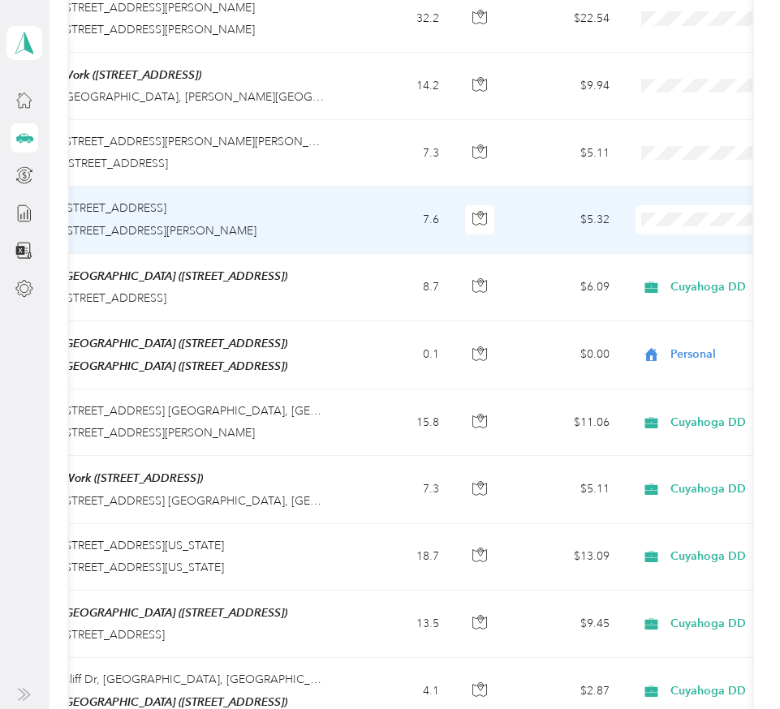
click at [664, 215] on span at bounding box center [735, 219] width 201 height 29
click at [681, 205] on span at bounding box center [735, 219] width 201 height 29
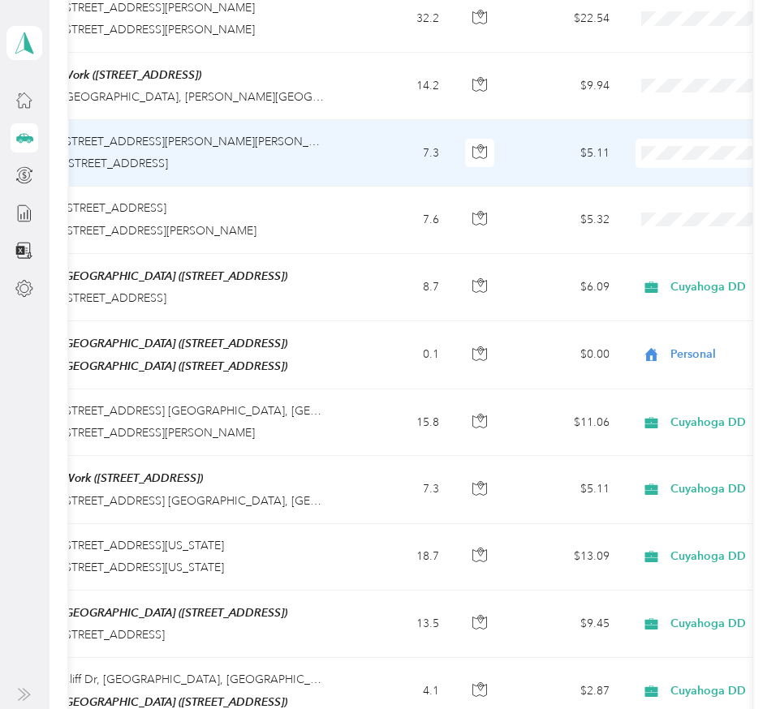
click at [660, 167] on span "Cuyahoga DD" at bounding box center [694, 162] width 150 height 17
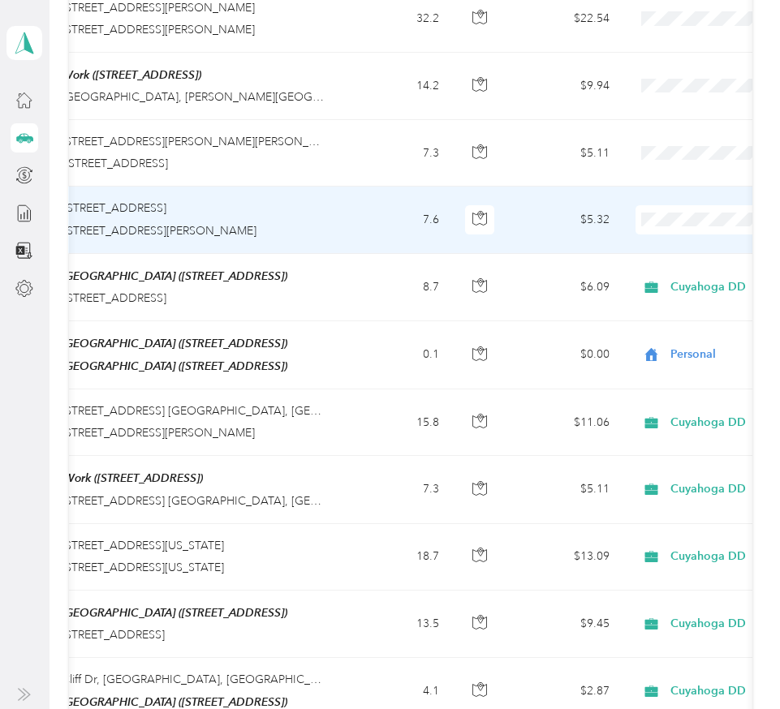
click at [648, 237] on span "Cuyahoga DD" at bounding box center [694, 237] width 150 height 17
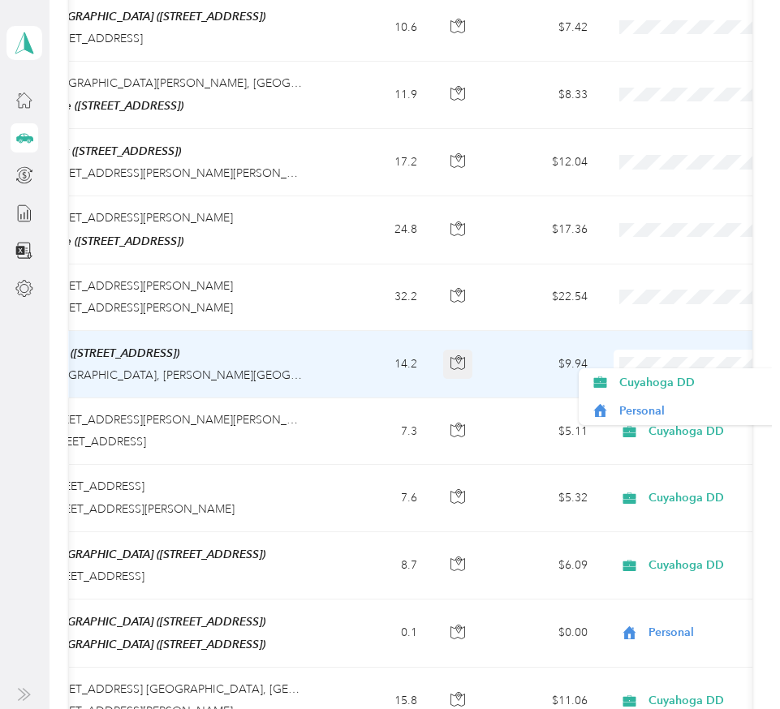
scroll to position [0, 269]
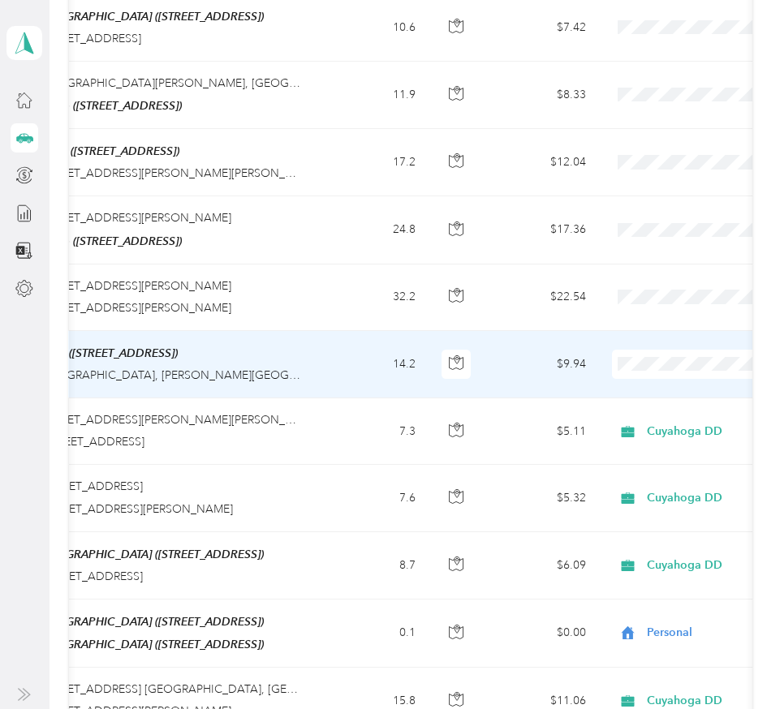
click at [643, 384] on li "Cuyahoga DD" at bounding box center [678, 373] width 201 height 28
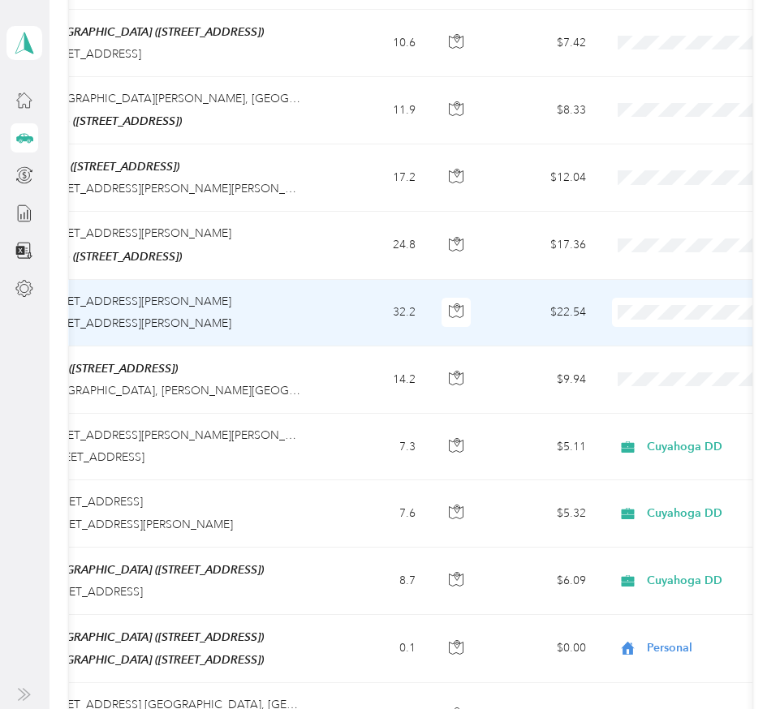
scroll to position [1377, 0]
click at [651, 335] on li "Cuyahoga DD" at bounding box center [678, 332] width 201 height 28
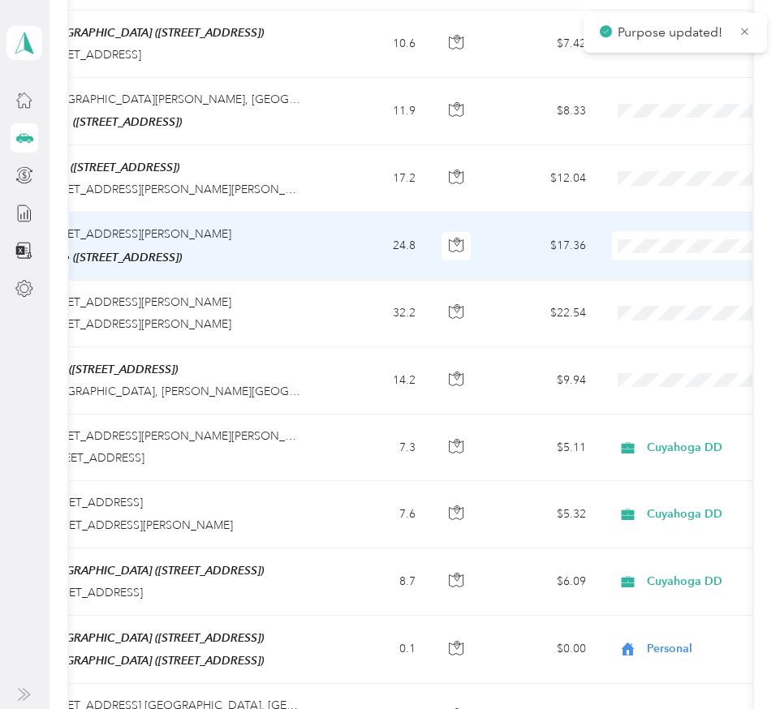
click at [638, 288] on span "Personal" at bounding box center [694, 291] width 150 height 17
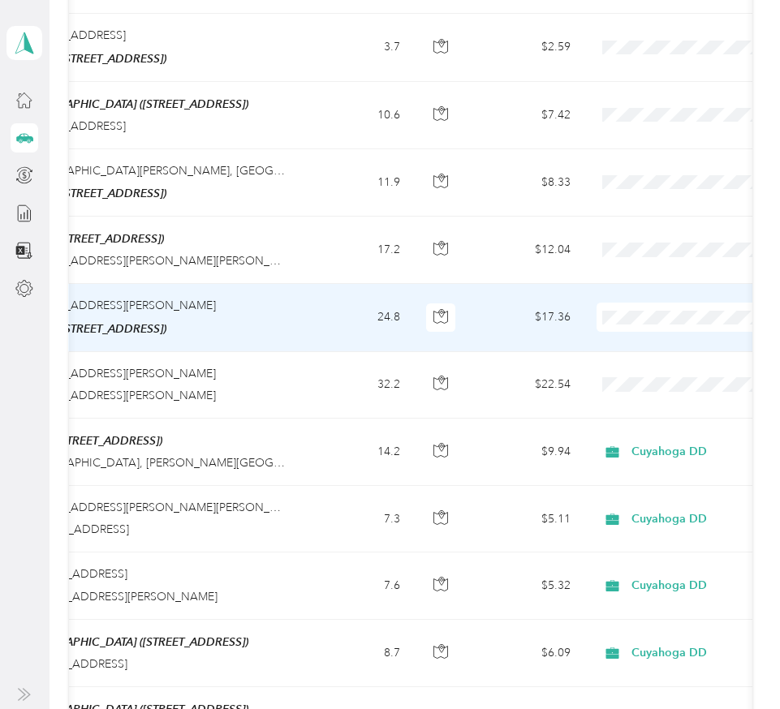
scroll to position [0, 286]
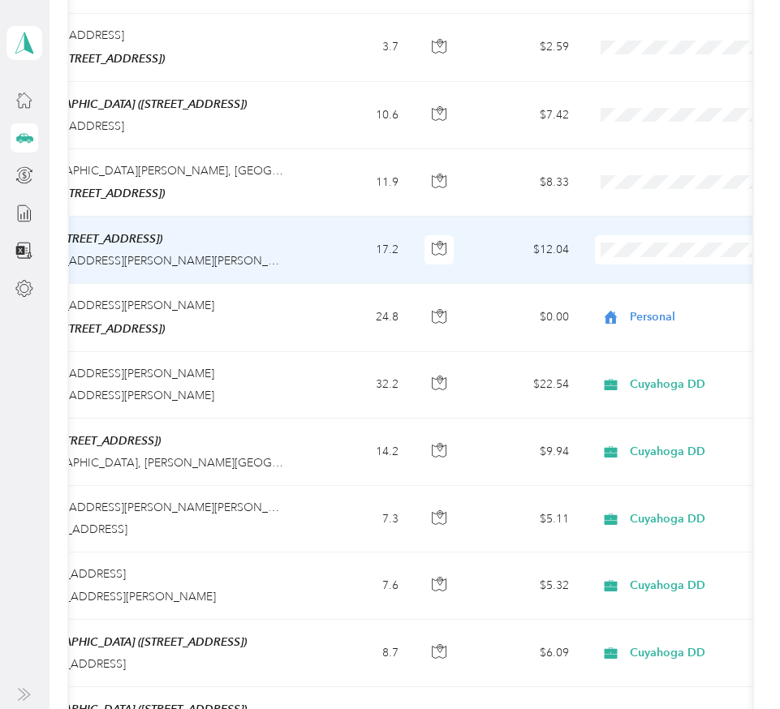
click at [634, 267] on span "Cuyahoga DD" at bounding box center [694, 264] width 150 height 17
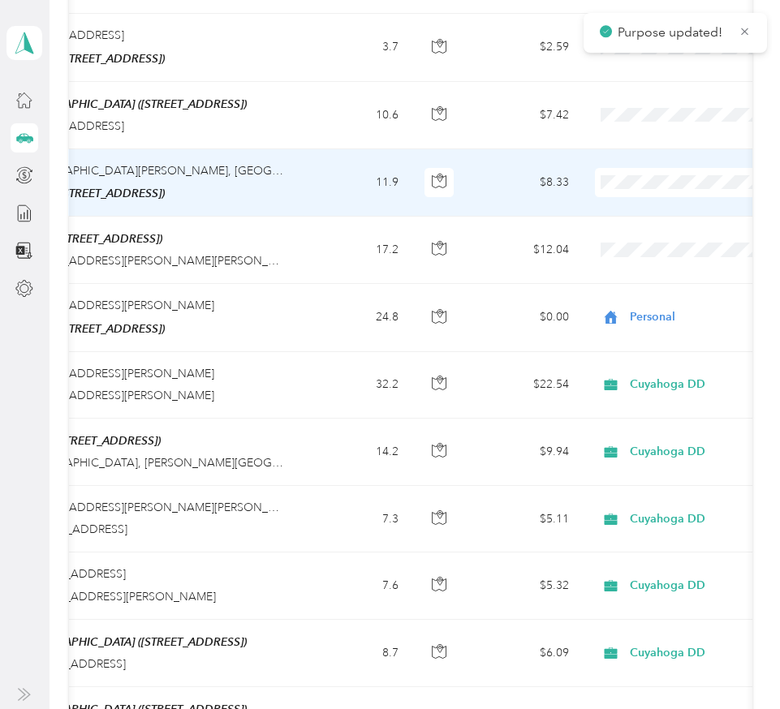
click at [629, 228] on span "Personal" at bounding box center [694, 224] width 150 height 17
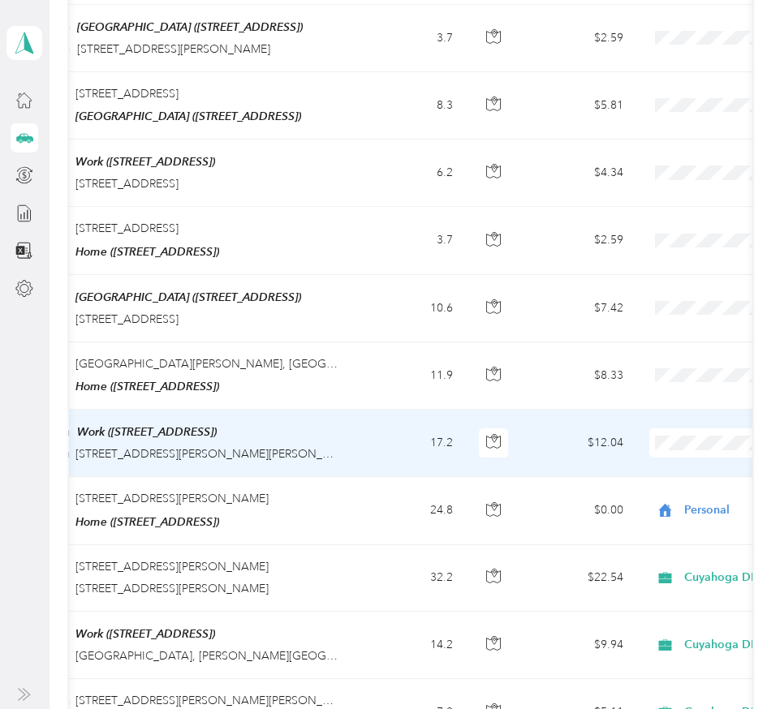
scroll to position [1106, 0]
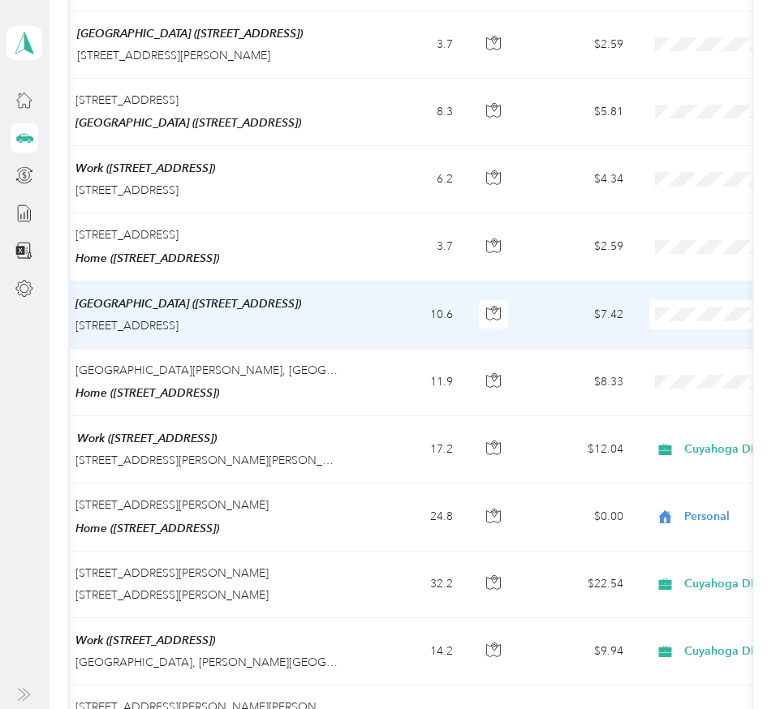
click at [682, 333] on span "Cuyahoga DD" at bounding box center [694, 330] width 150 height 17
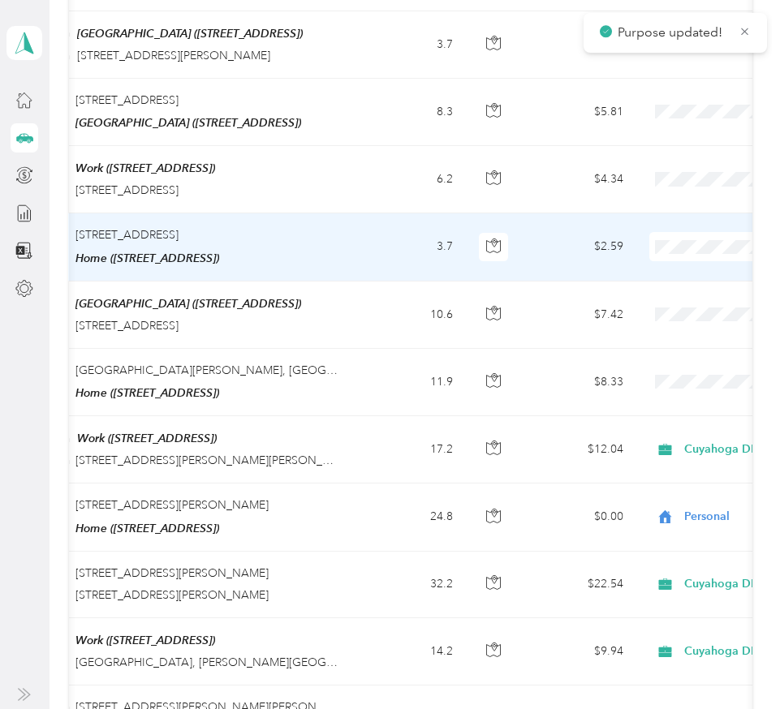
click at [658, 290] on span "Personal" at bounding box center [694, 294] width 150 height 17
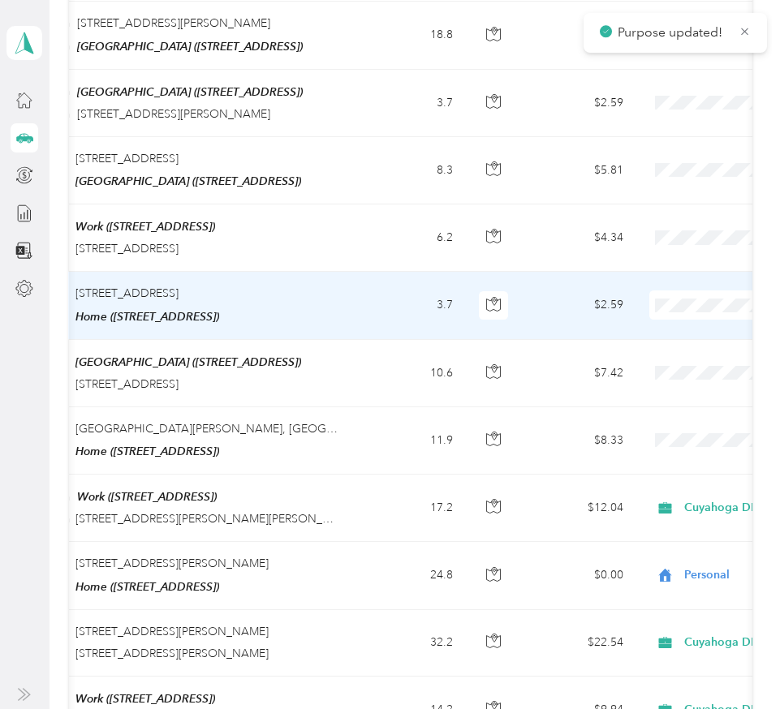
scroll to position [1042, 0]
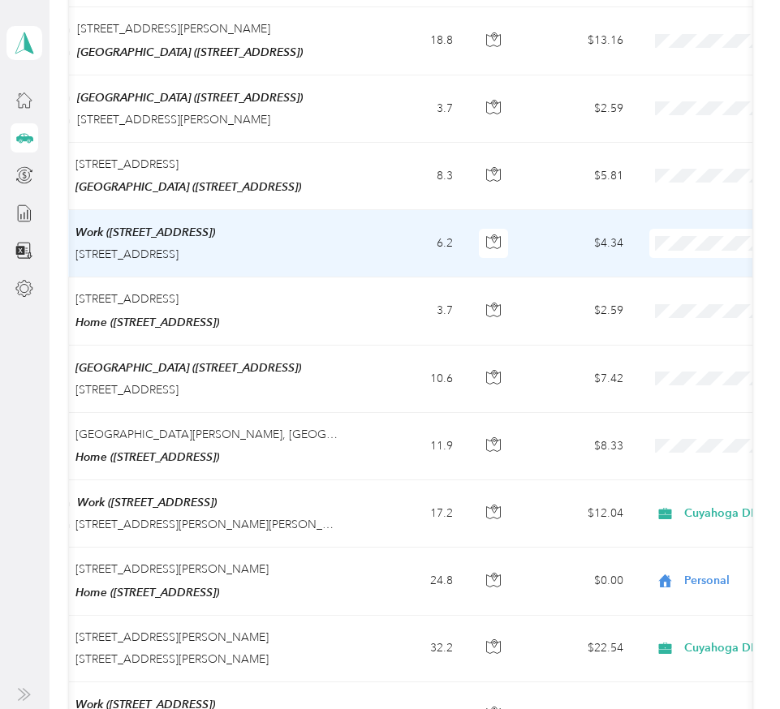
click at [663, 260] on span "Cuyahoga DD" at bounding box center [694, 264] width 150 height 17
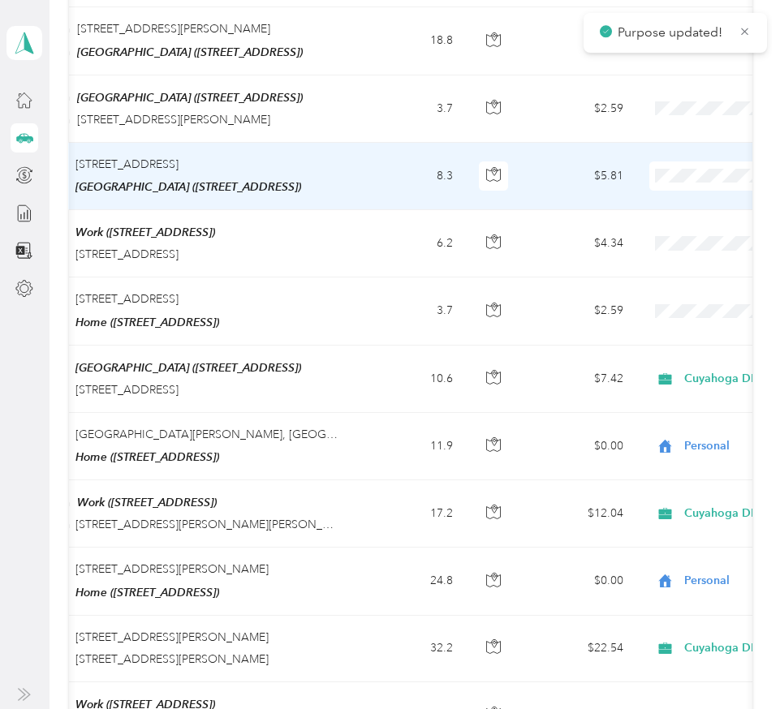
click at [680, 193] on span "Cuyahoga DD" at bounding box center [694, 191] width 150 height 17
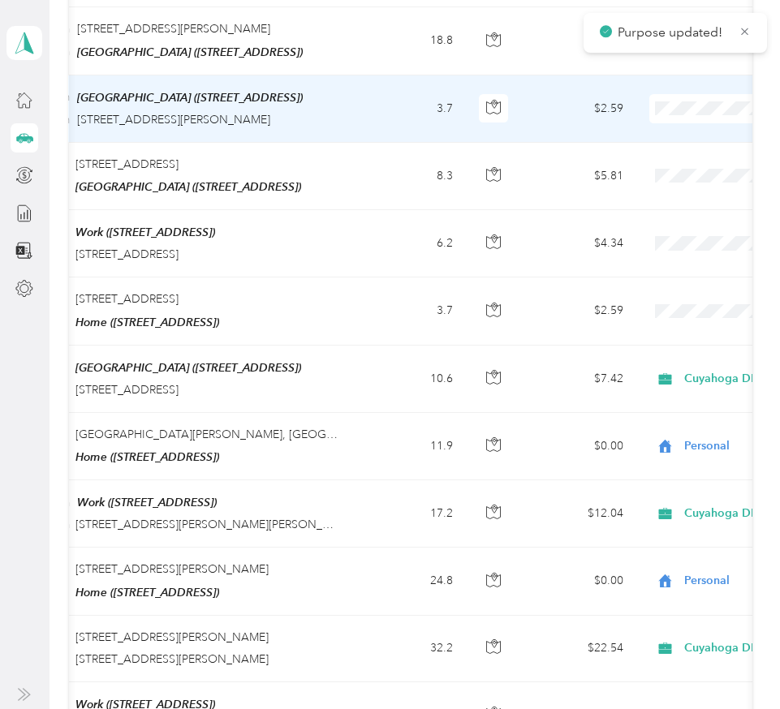
click at [685, 110] on span at bounding box center [749, 108] width 201 height 29
click at [672, 134] on li "Cuyahoga DD" at bounding box center [678, 125] width 201 height 28
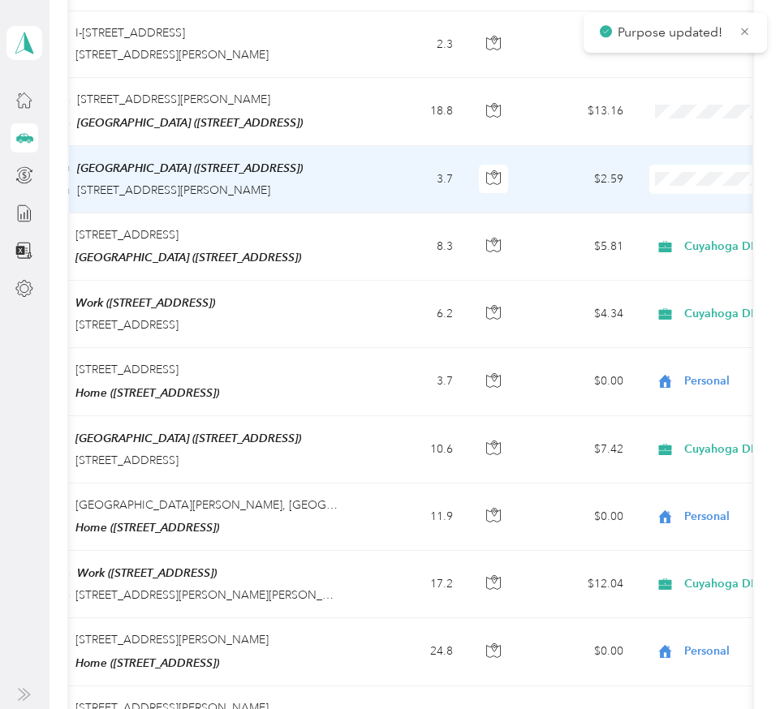
scroll to position [930, 0]
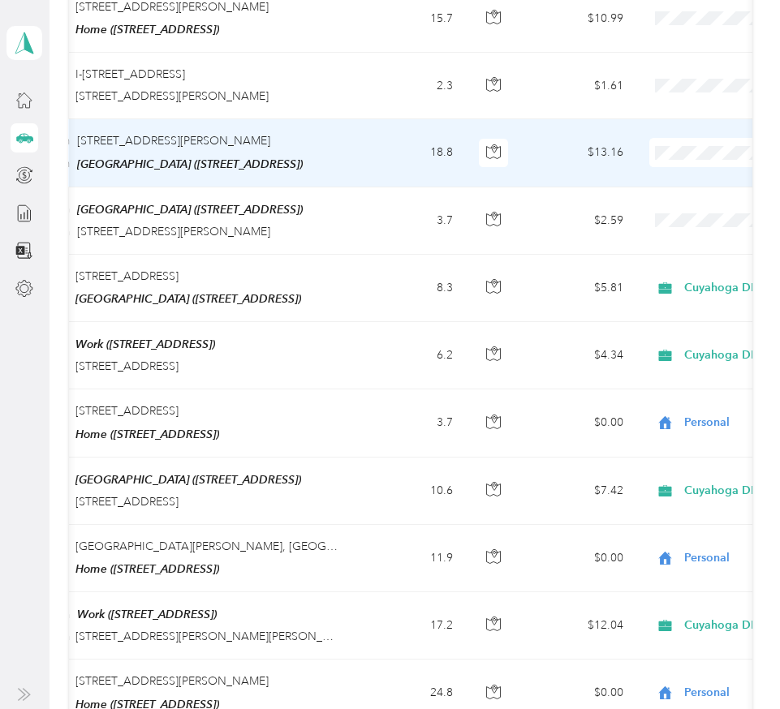
click at [667, 179] on li "Cuyahoga DD" at bounding box center [678, 170] width 201 height 28
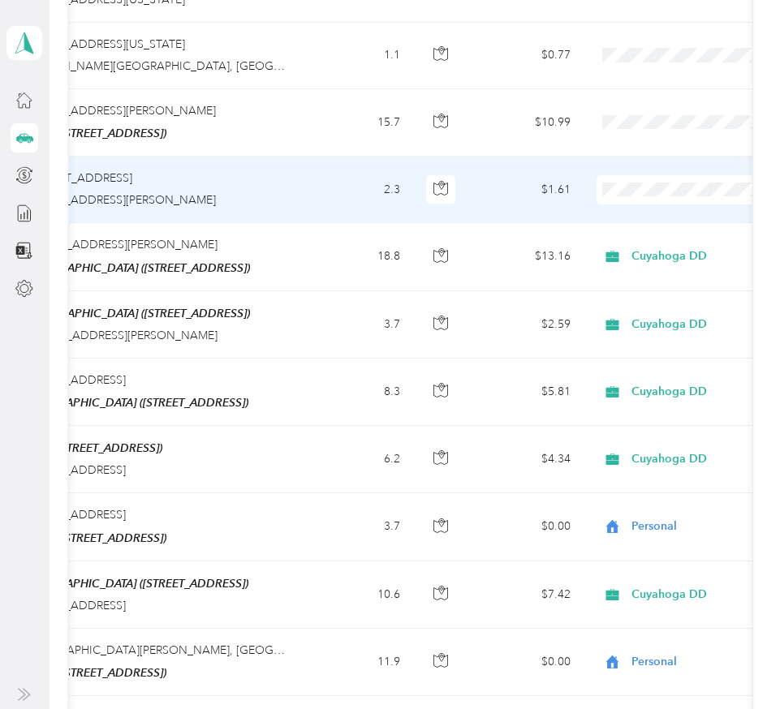
scroll to position [0, 283]
click at [651, 211] on span "Cuyahoga DD" at bounding box center [694, 213] width 150 height 17
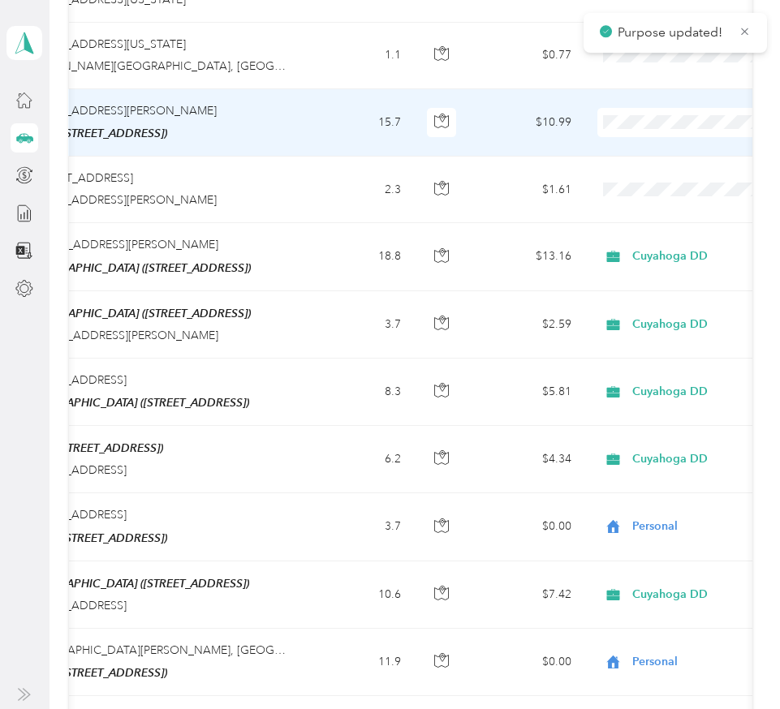
click at [644, 174] on span "Personal" at bounding box center [694, 168] width 150 height 17
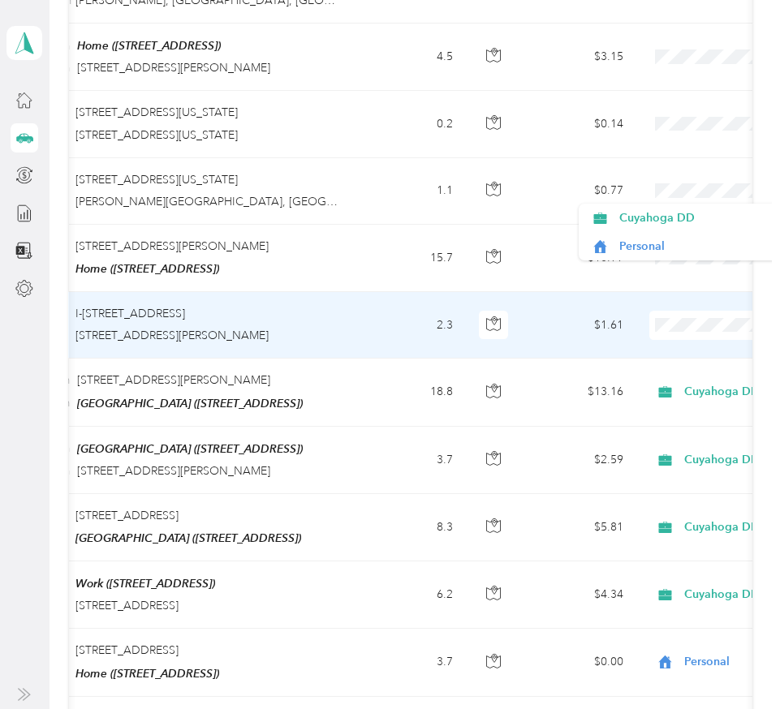
scroll to position [0, 242]
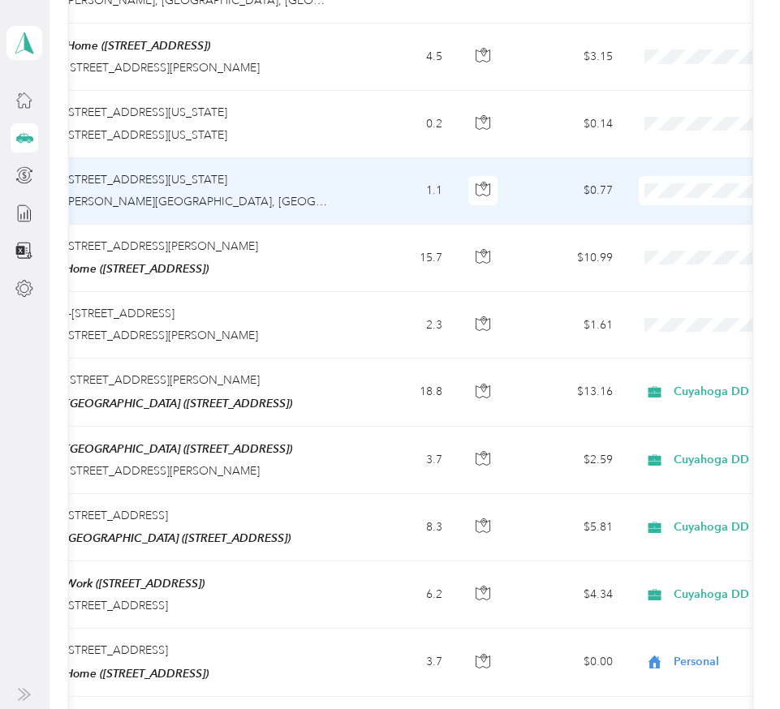
click at [637, 244] on span "Personal" at bounding box center [694, 246] width 150 height 17
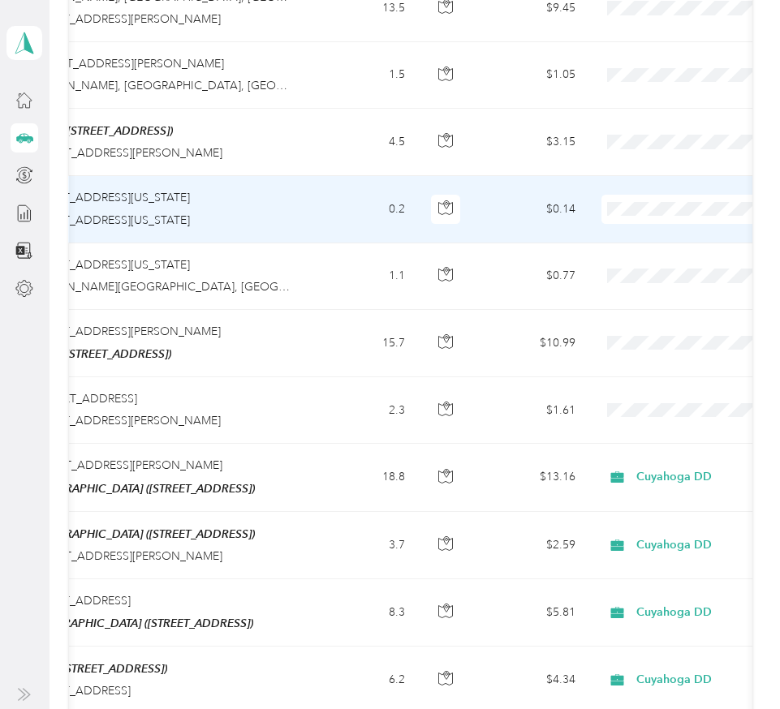
scroll to position [0, 280]
click at [653, 260] on span "Personal" at bounding box center [694, 264] width 150 height 17
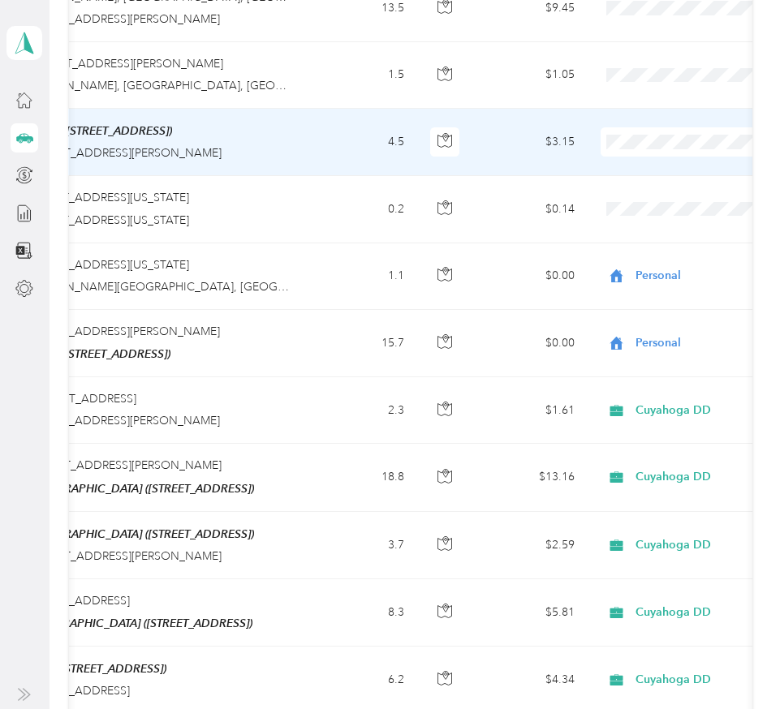
click at [633, 192] on span "Personal" at bounding box center [694, 195] width 150 height 17
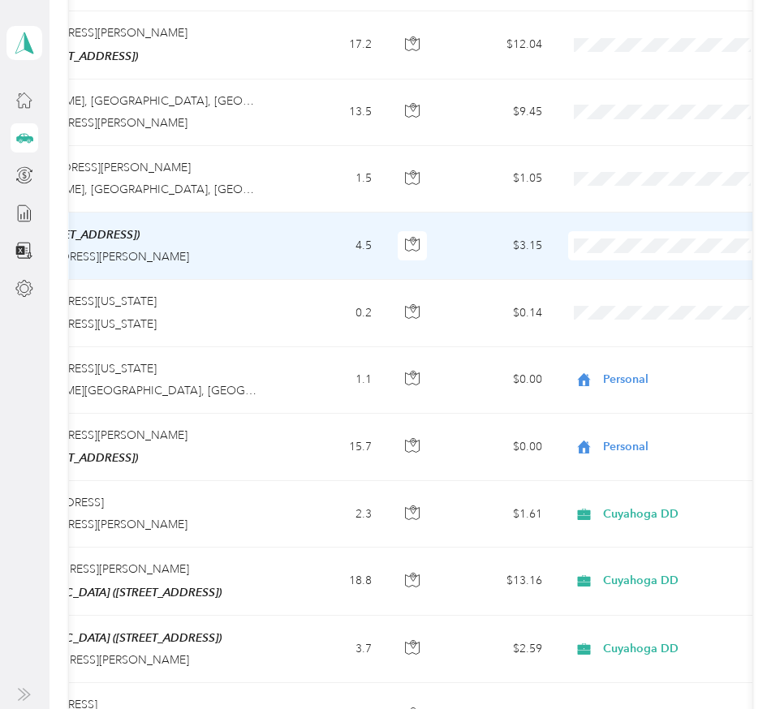
scroll to position [0, 329]
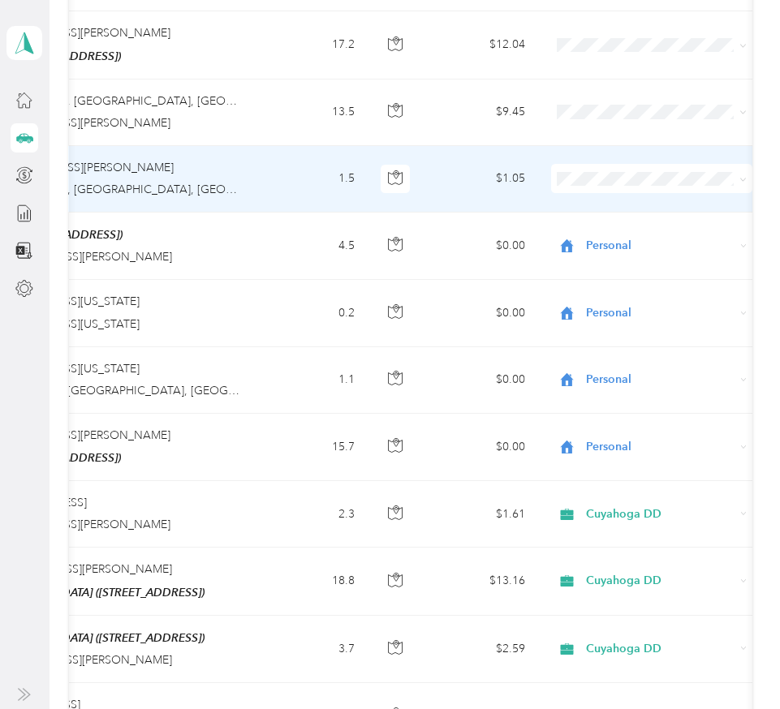
click at [621, 204] on span "Cuyahoga DD" at bounding box center [666, 201] width 150 height 17
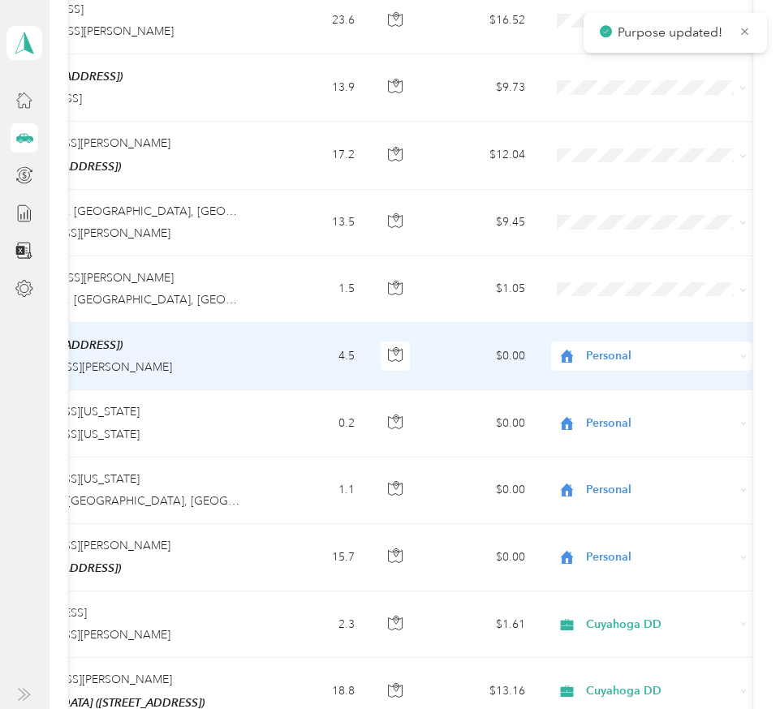
scroll to position [388, 0]
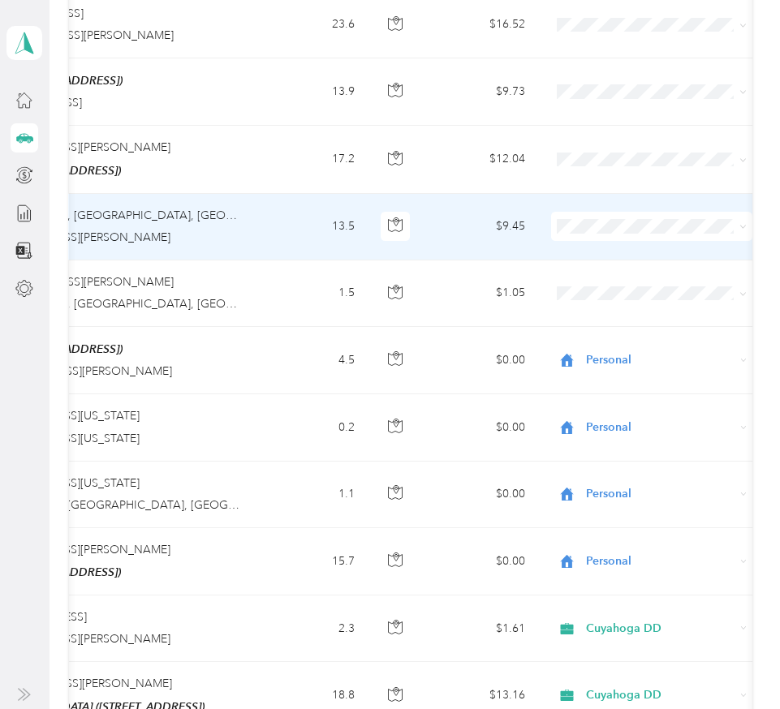
click at [601, 251] on span "Cuyahoga DD" at bounding box center [666, 252] width 150 height 17
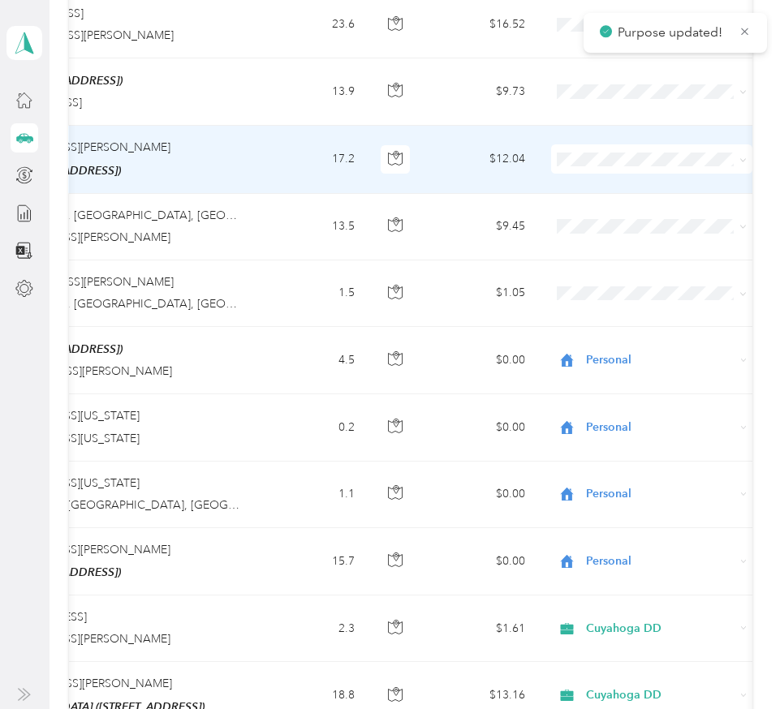
click at [600, 212] on span "Personal" at bounding box center [666, 206] width 150 height 17
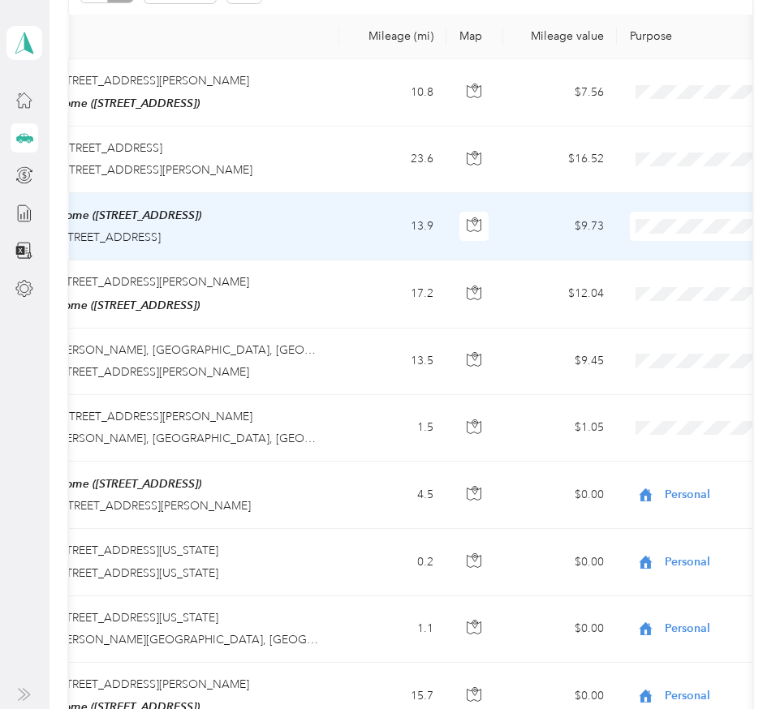
scroll to position [0, 251]
click at [647, 247] on span "Cuyahoga DD" at bounding box center [694, 255] width 150 height 17
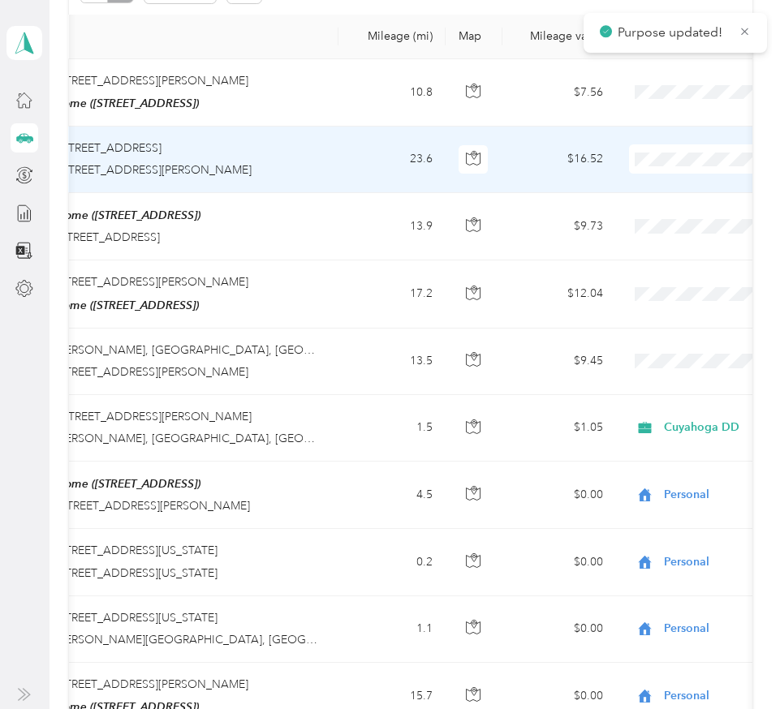
click at [660, 186] on span "Cuyahoga DD" at bounding box center [694, 182] width 150 height 17
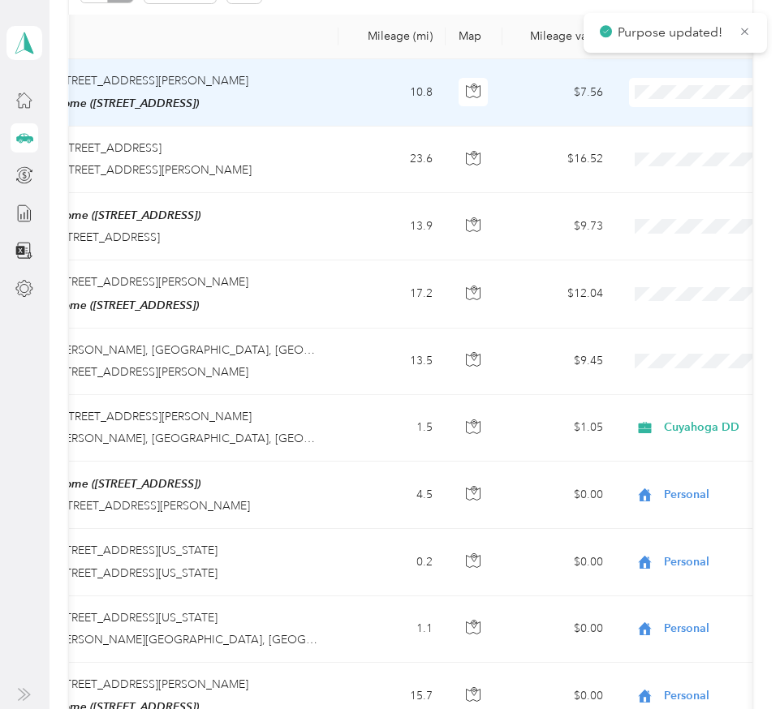
click at [655, 119] on span "Cuyahoga DD" at bounding box center [694, 121] width 150 height 17
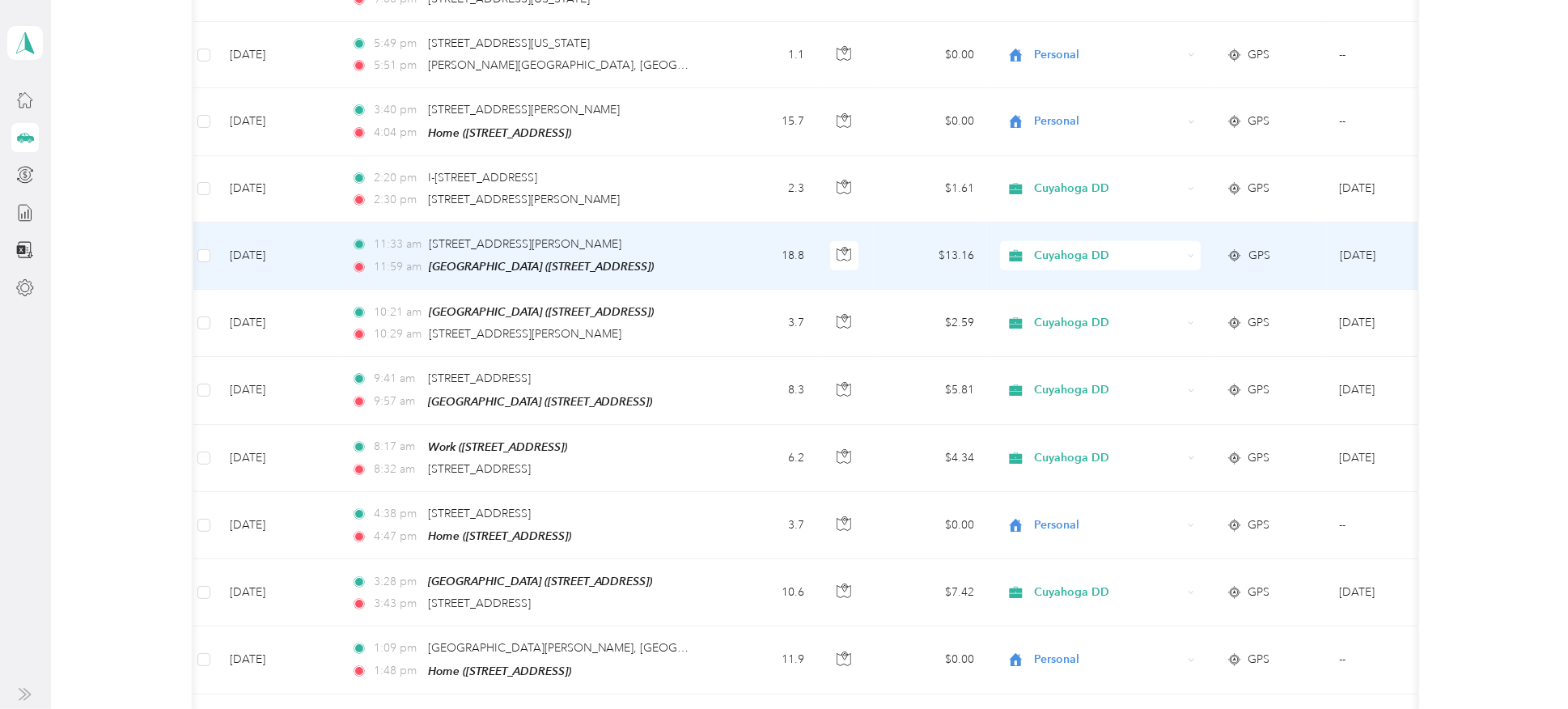
scroll to position [0, 0]
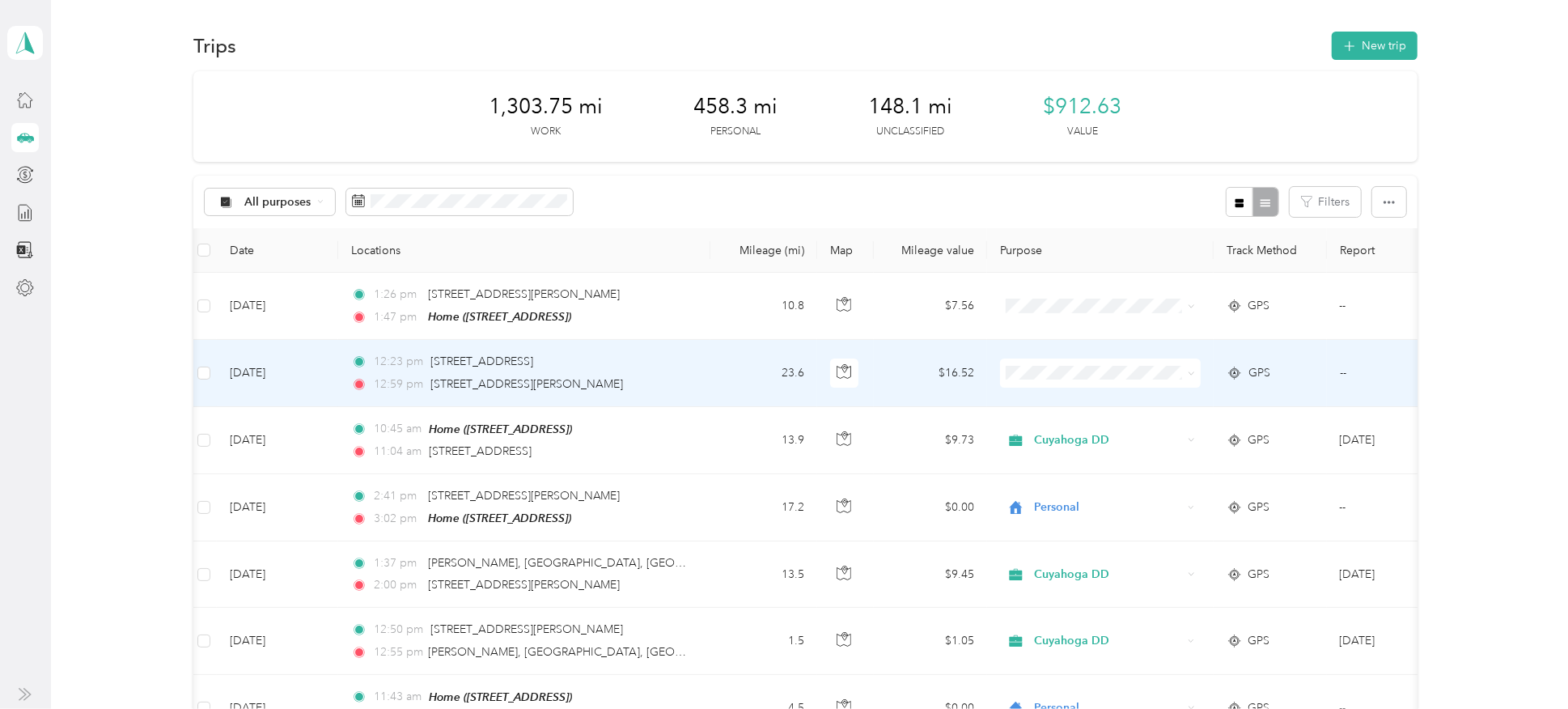
click at [777, 401] on span "Cuyahoga DD" at bounding box center [1114, 393] width 150 height 17
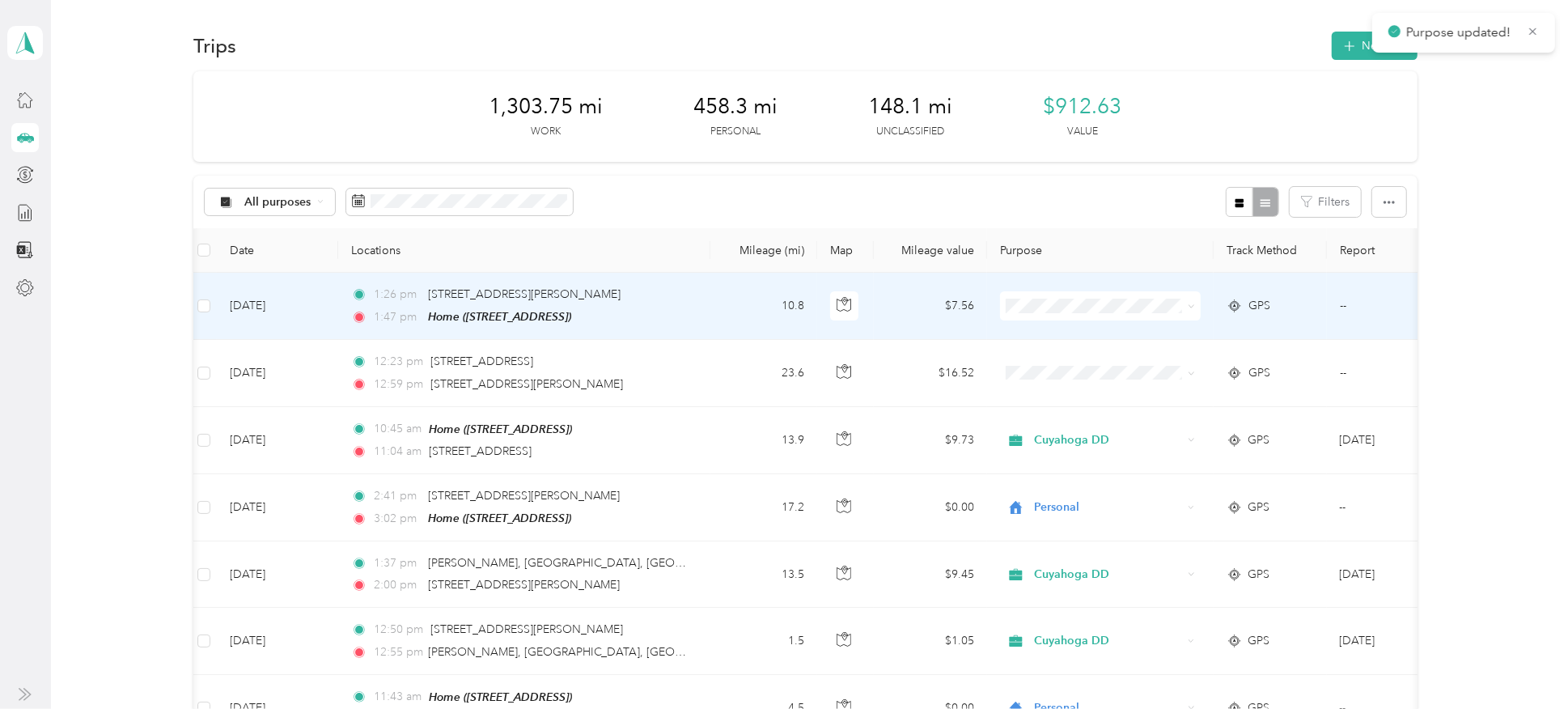
click at [777, 339] on li "Cuyahoga DD" at bounding box center [1099, 334] width 200 height 28
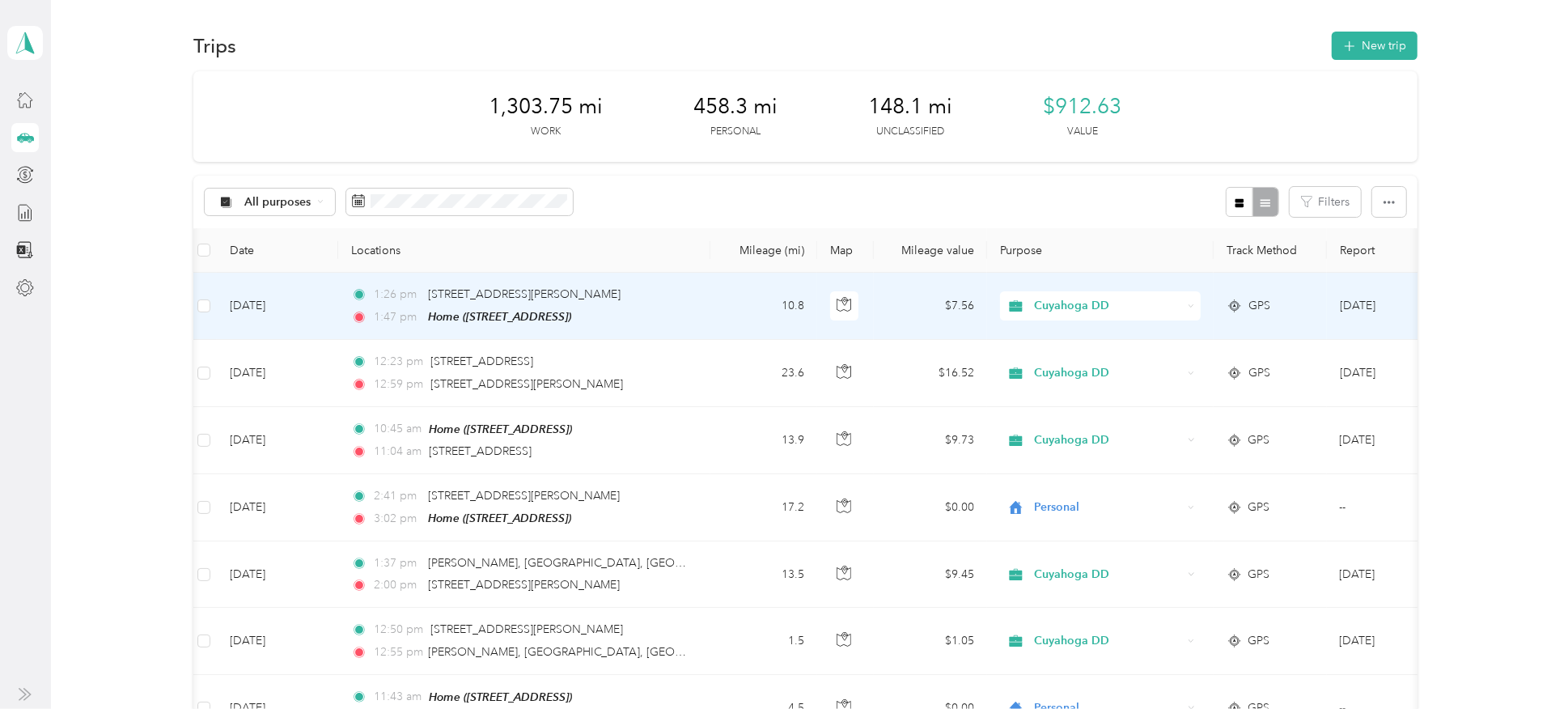
click at [777, 298] on span "Cuyahoga DD" at bounding box center [1108, 306] width 148 height 18
click at [777, 358] on span "Personal" at bounding box center [1114, 355] width 150 height 17
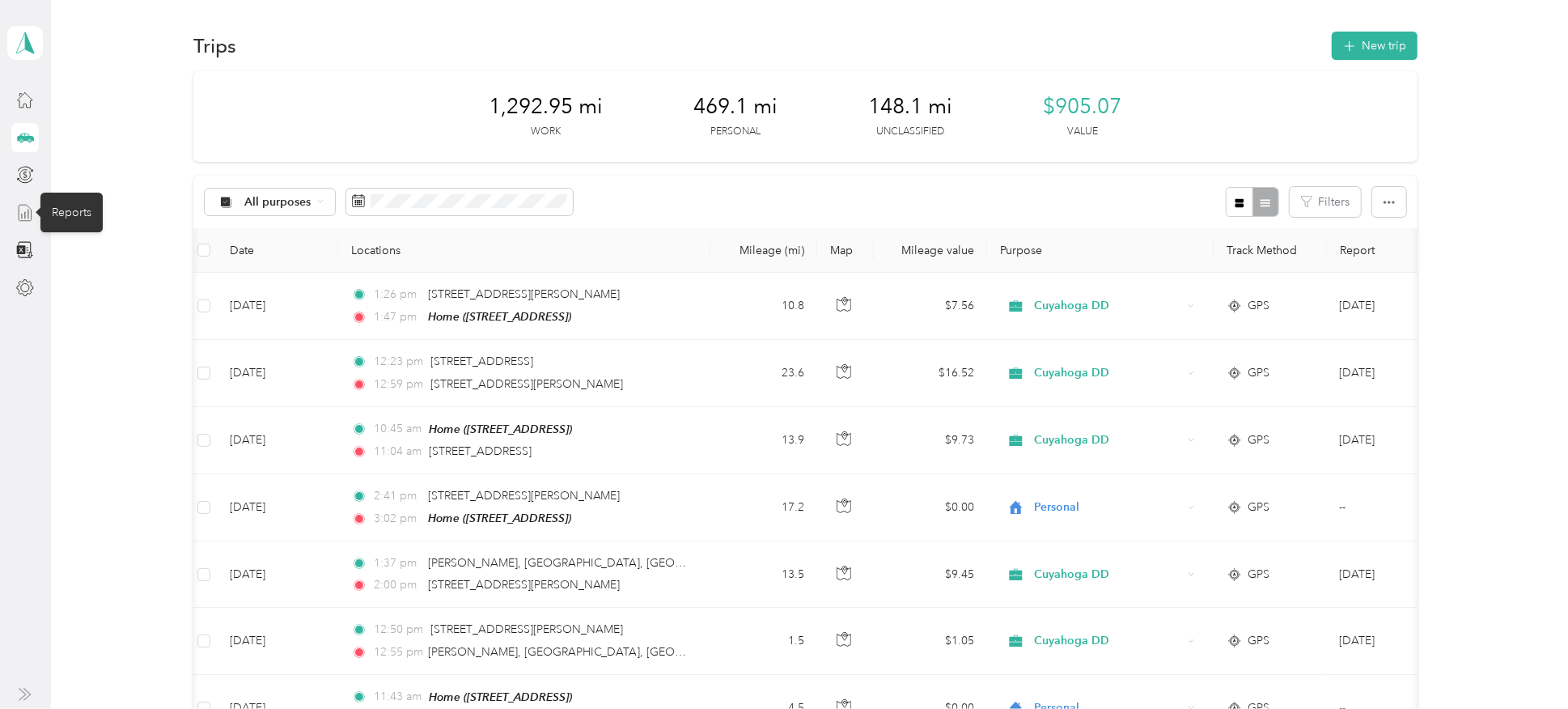
click at [26, 214] on icon at bounding box center [25, 212] width 18 height 18
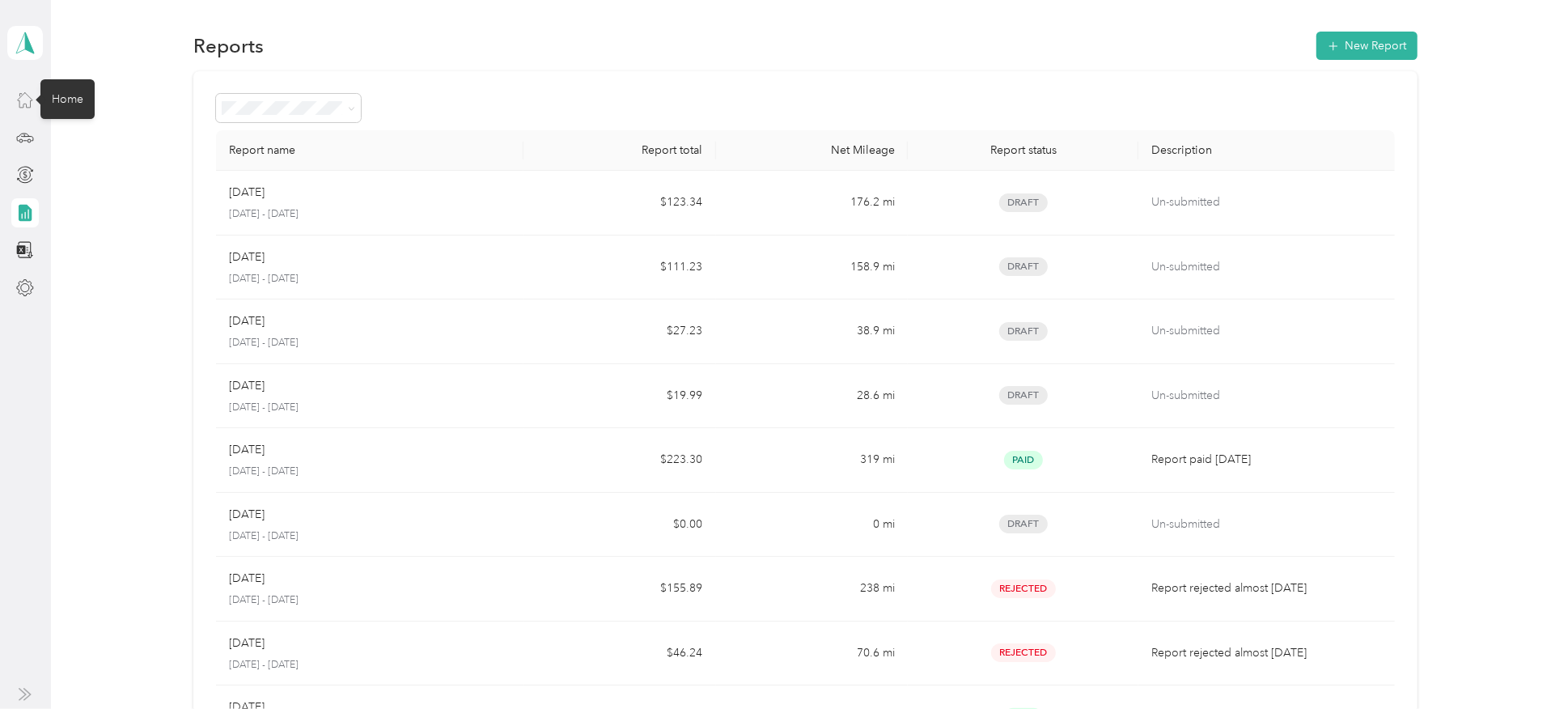
click at [19, 100] on icon at bounding box center [25, 100] width 18 height 18
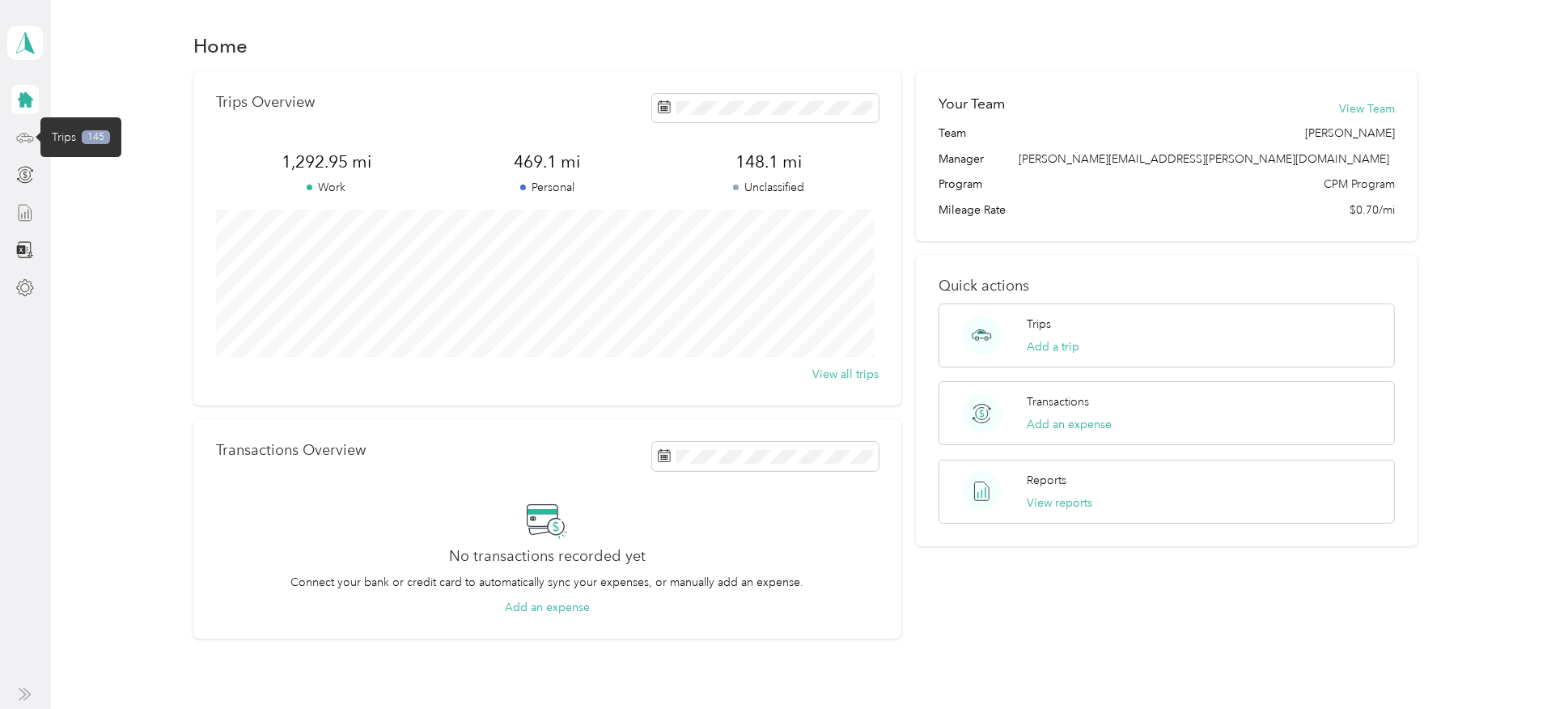
click at [24, 141] on icon at bounding box center [25, 138] width 18 height 18
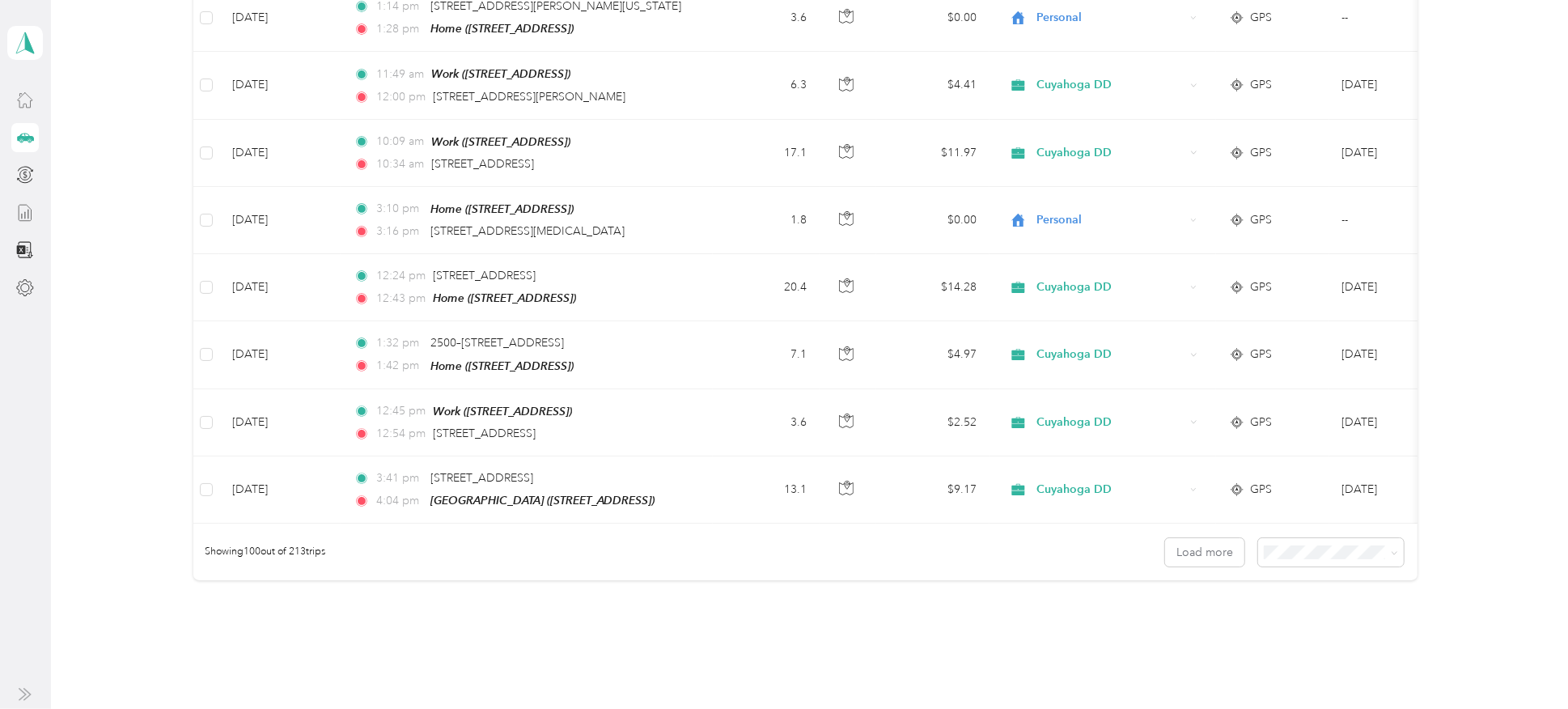
scroll to position [6514, 0]
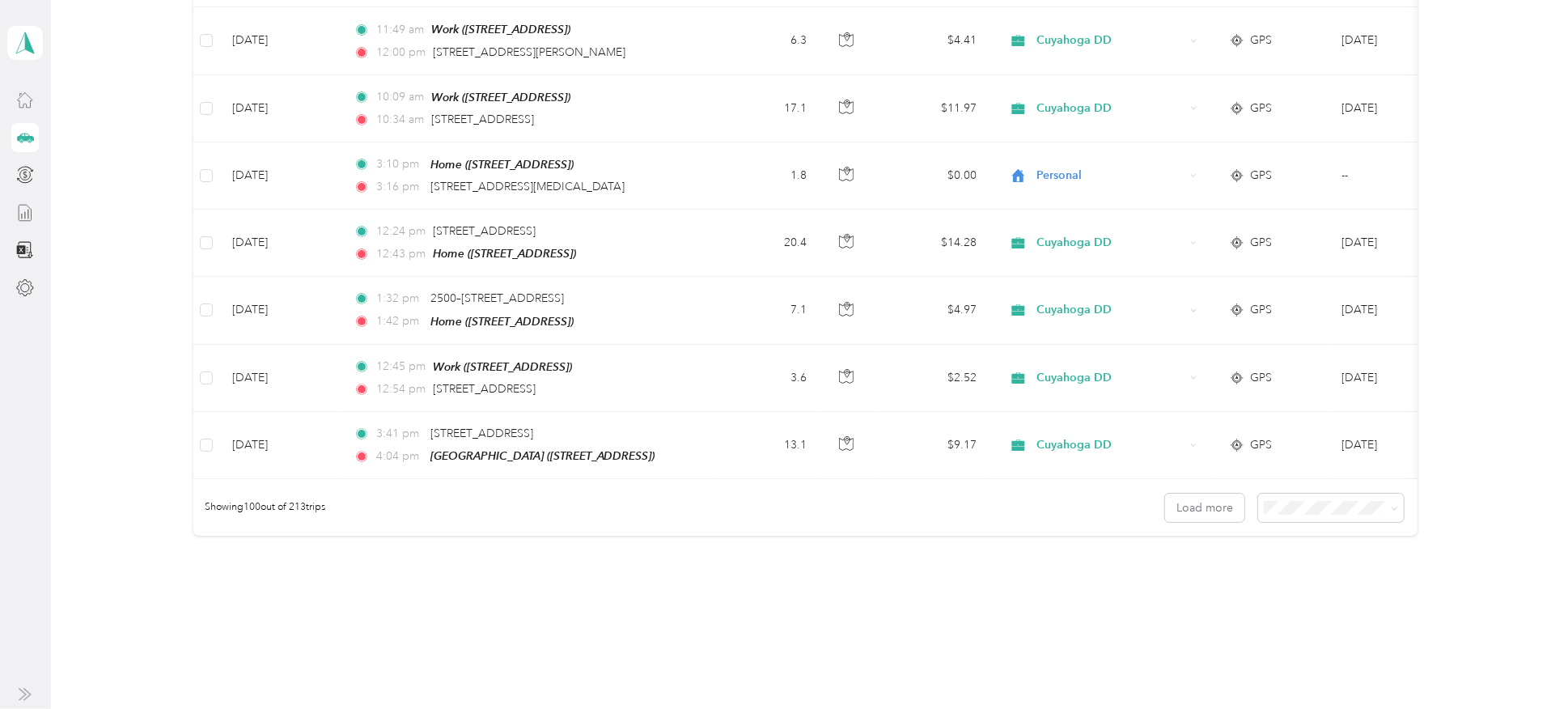
click at [491, 631] on div "Trips New trip 1,292.95 mi Work 469.1 mi Personal 148.1 mi Unclassified $905.07…" at bounding box center [805, 354] width 1509 height 709
click at [777, 494] on button "Load more" at bounding box center [1204, 508] width 79 height 28
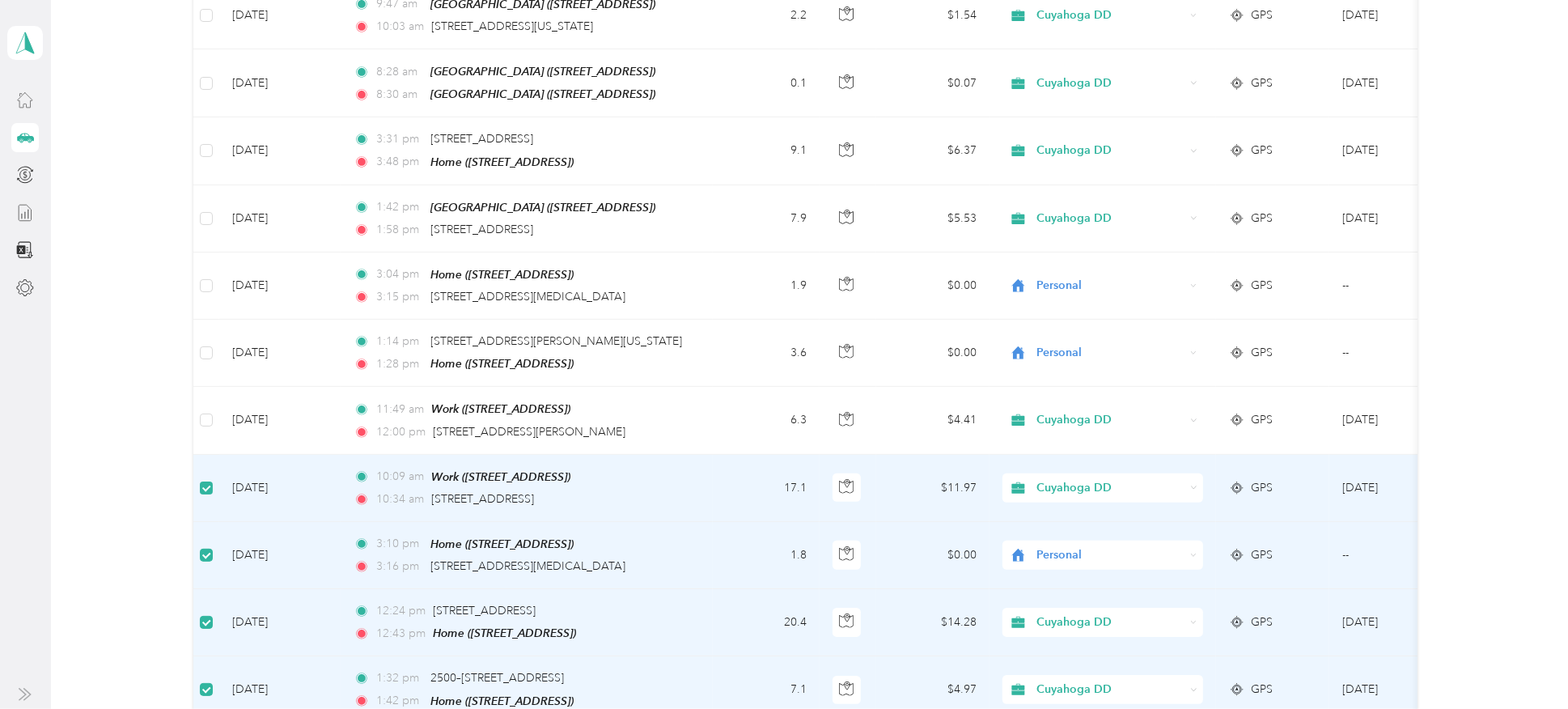
scroll to position [6121, 0]
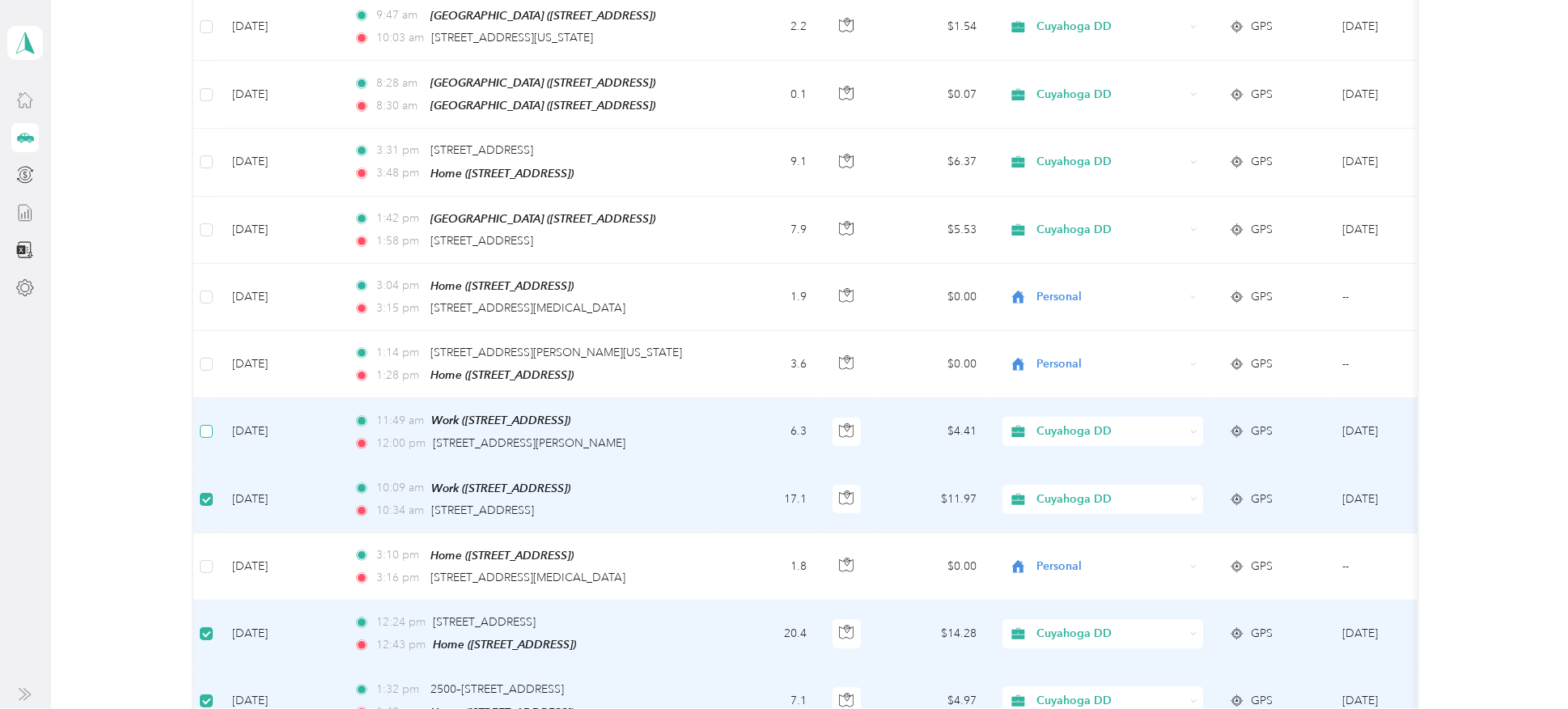
click at [201, 422] on label at bounding box center [205, 431] width 13 height 18
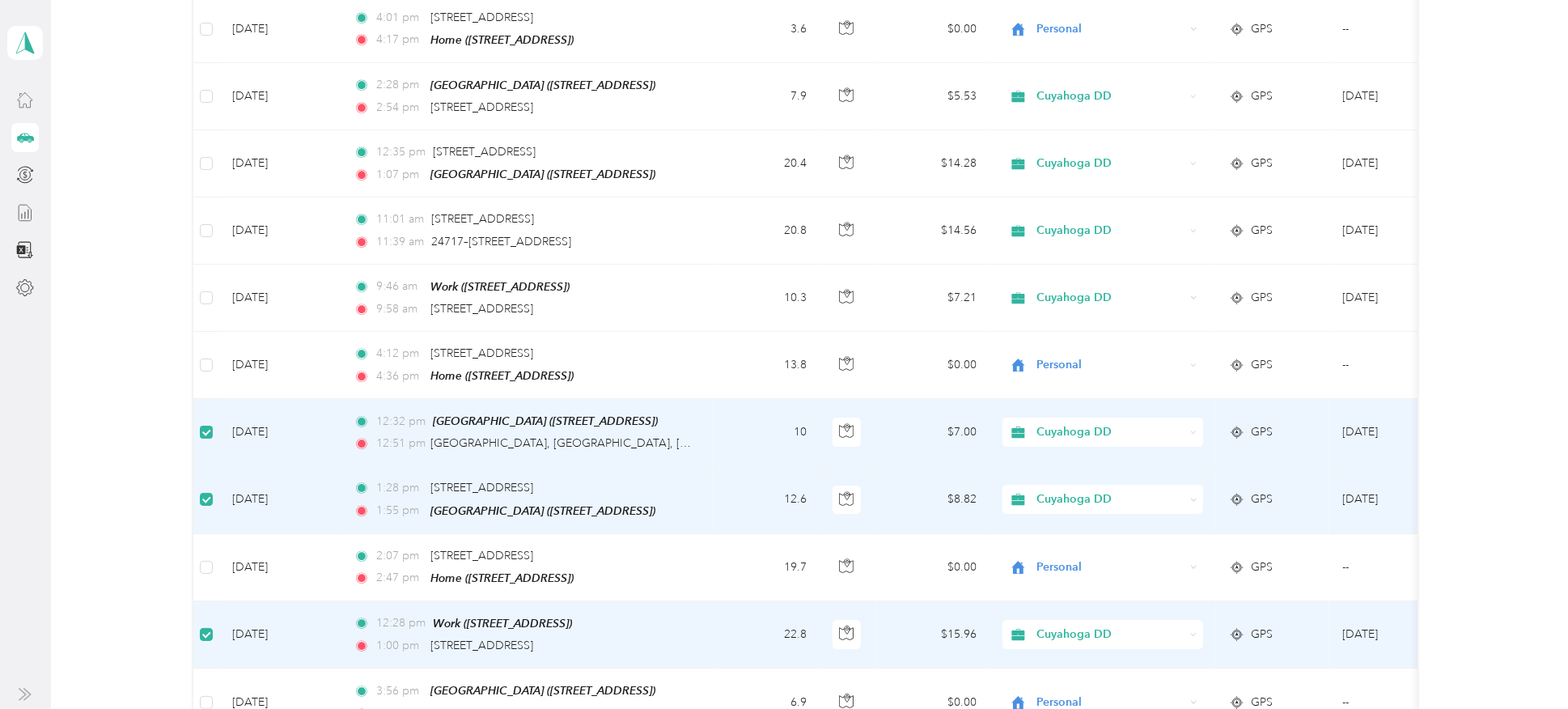
scroll to position [4433, 0]
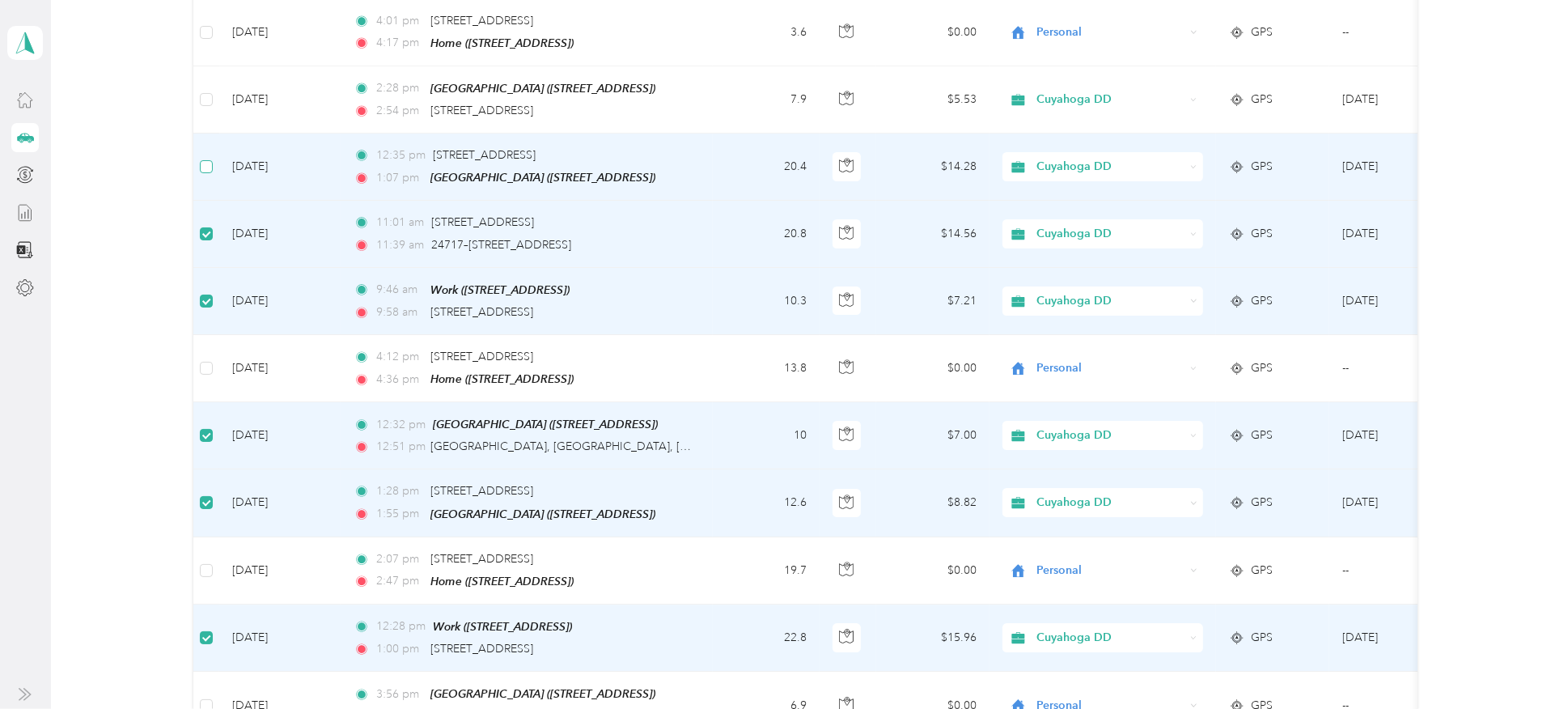
click at [207, 158] on label at bounding box center [205, 167] width 13 height 18
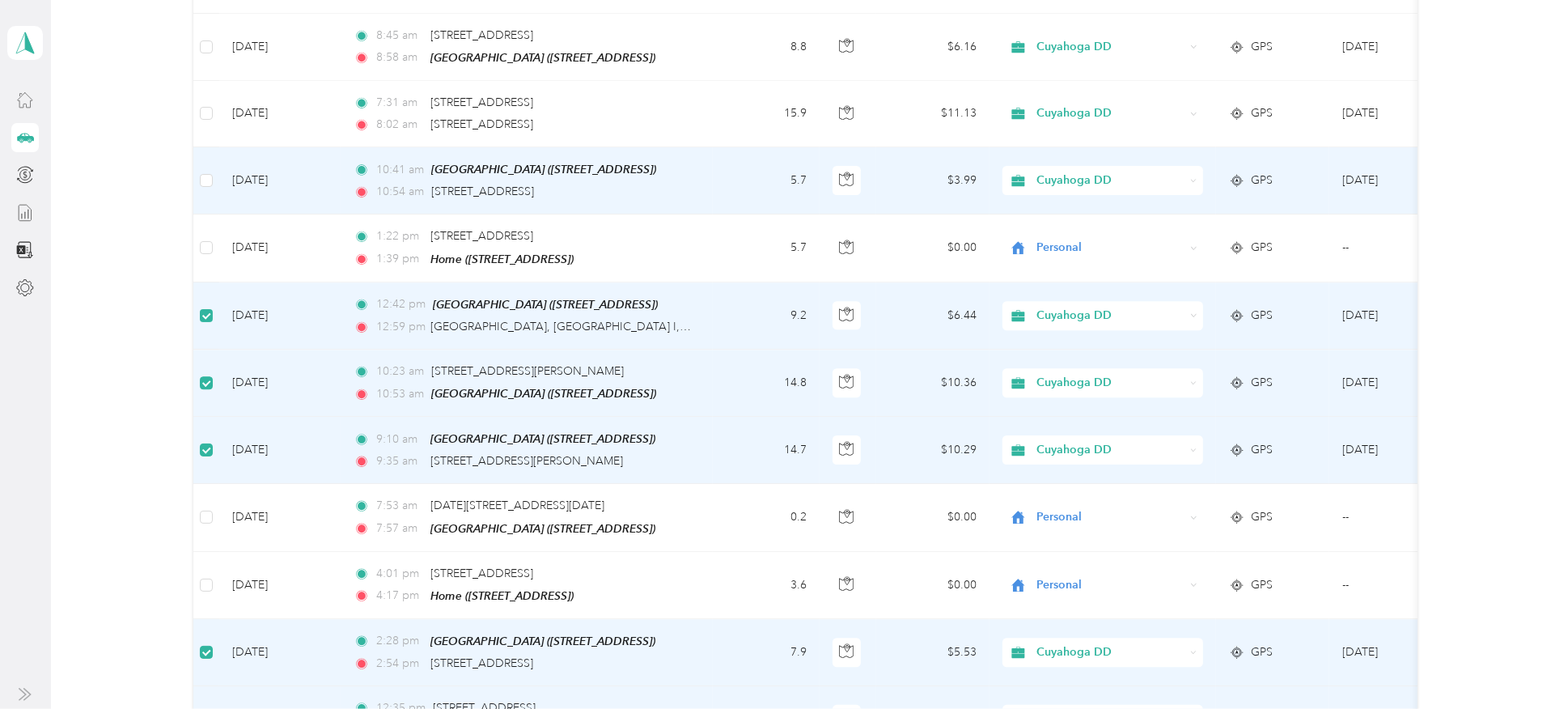
scroll to position [3835, 0]
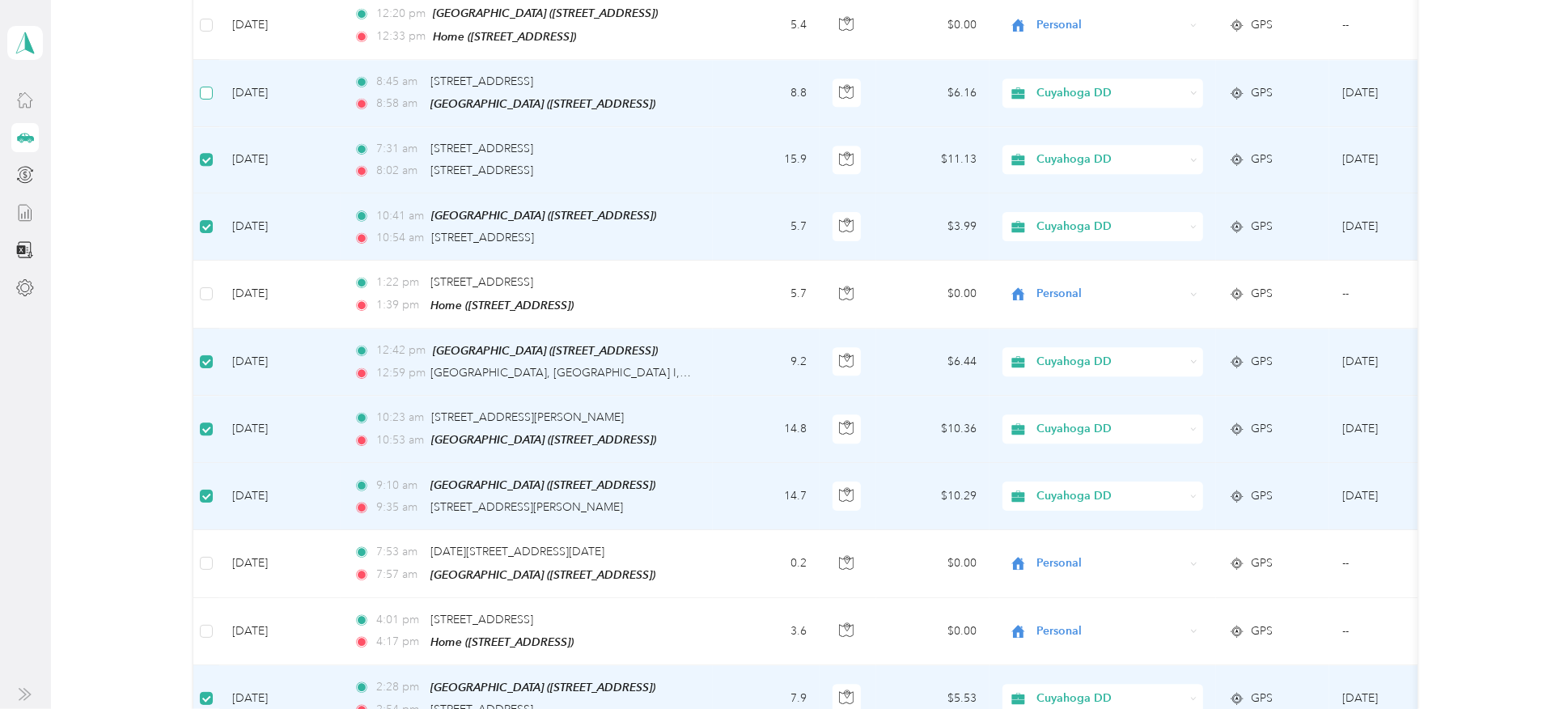
click at [203, 84] on label at bounding box center [205, 93] width 13 height 18
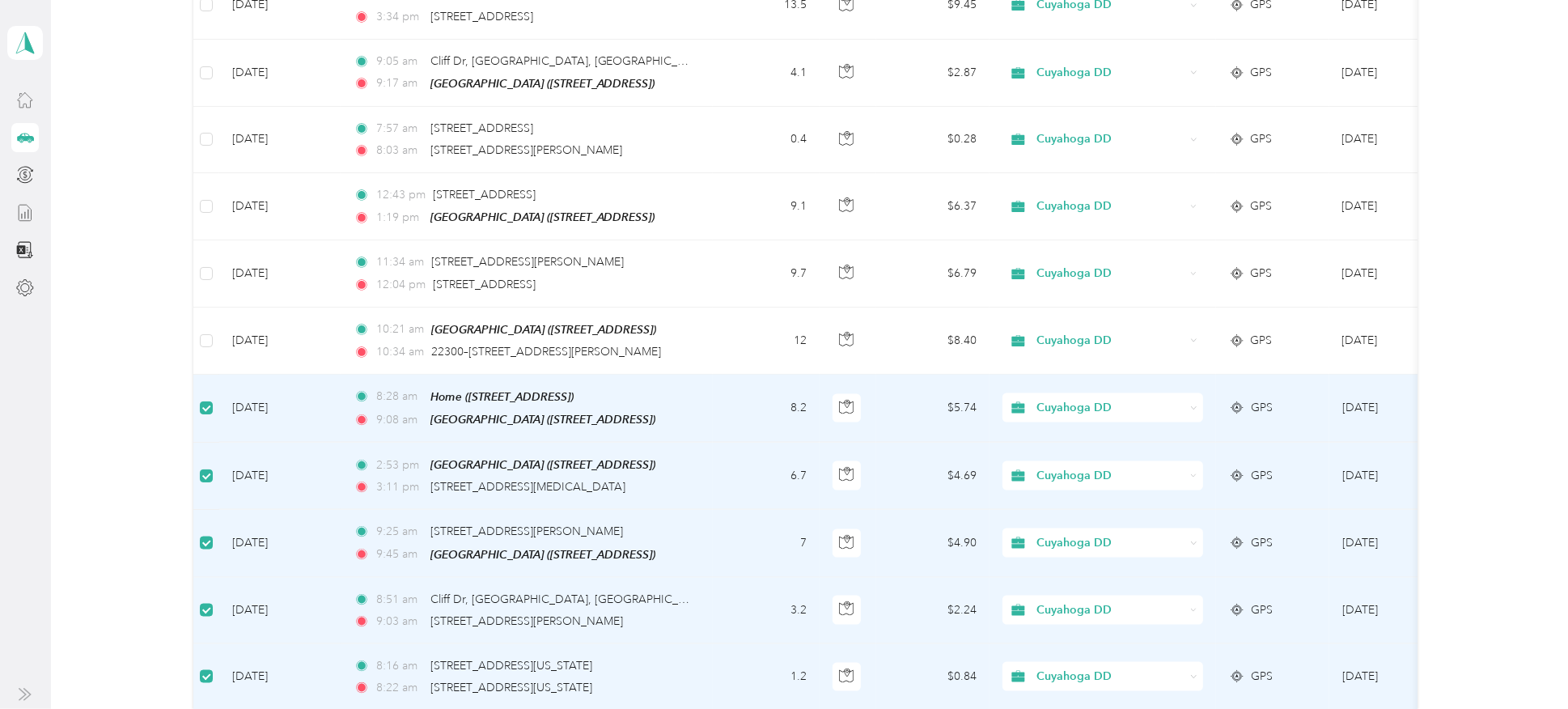
scroll to position [2242, 0]
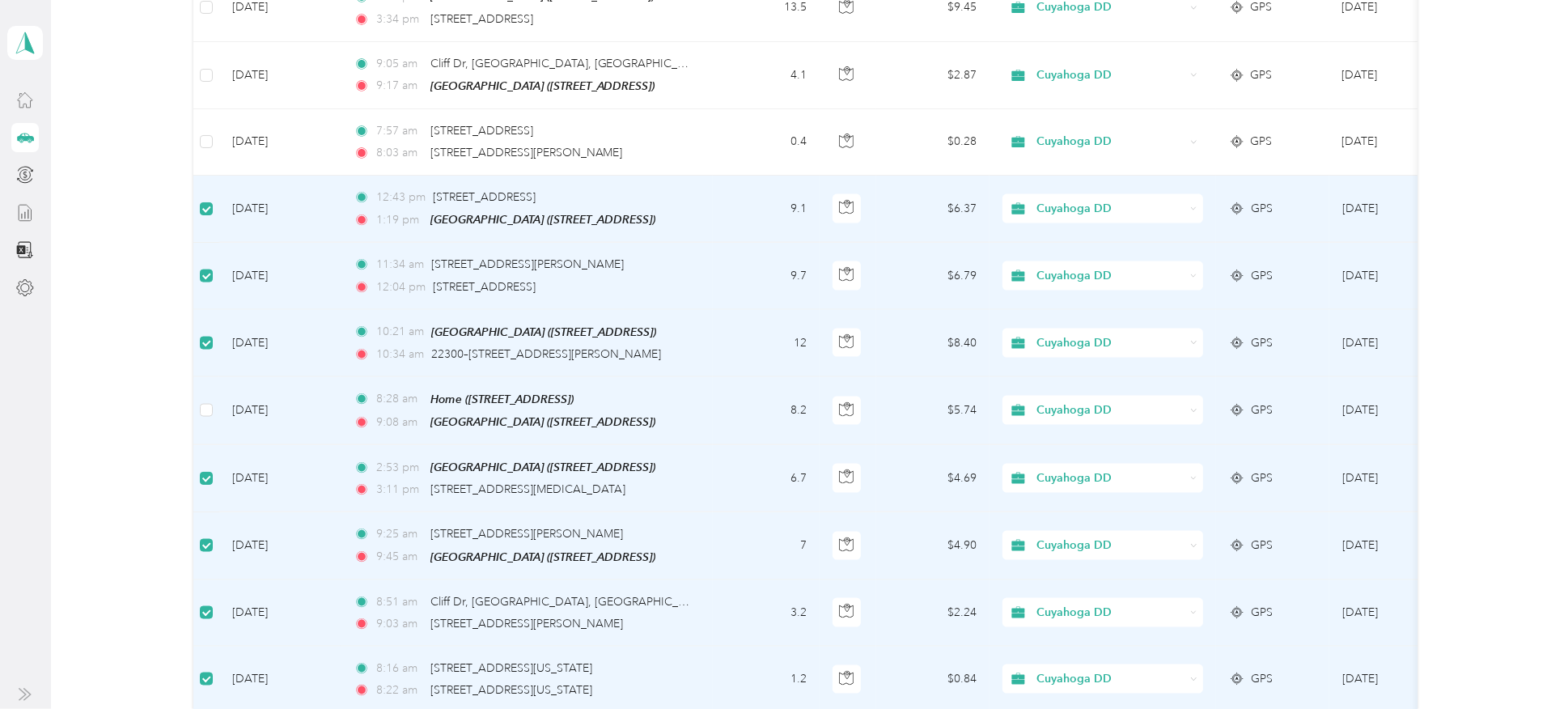
click at [777, 401] on span "Cuyahoga DD" at bounding box center [1096, 410] width 177 height 18
click at [777, 447] on span "Personal" at bounding box center [1116, 449] width 150 height 17
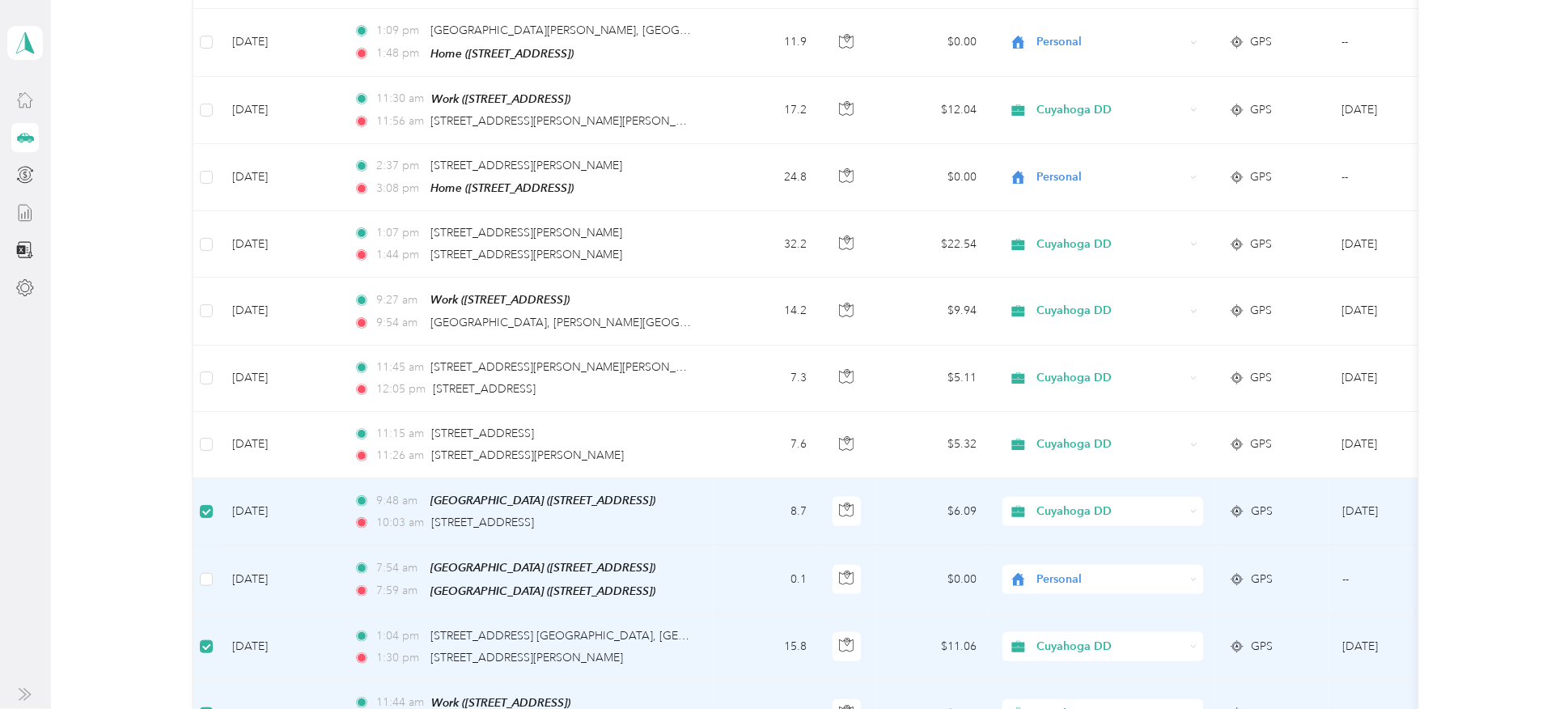
scroll to position [1401, 0]
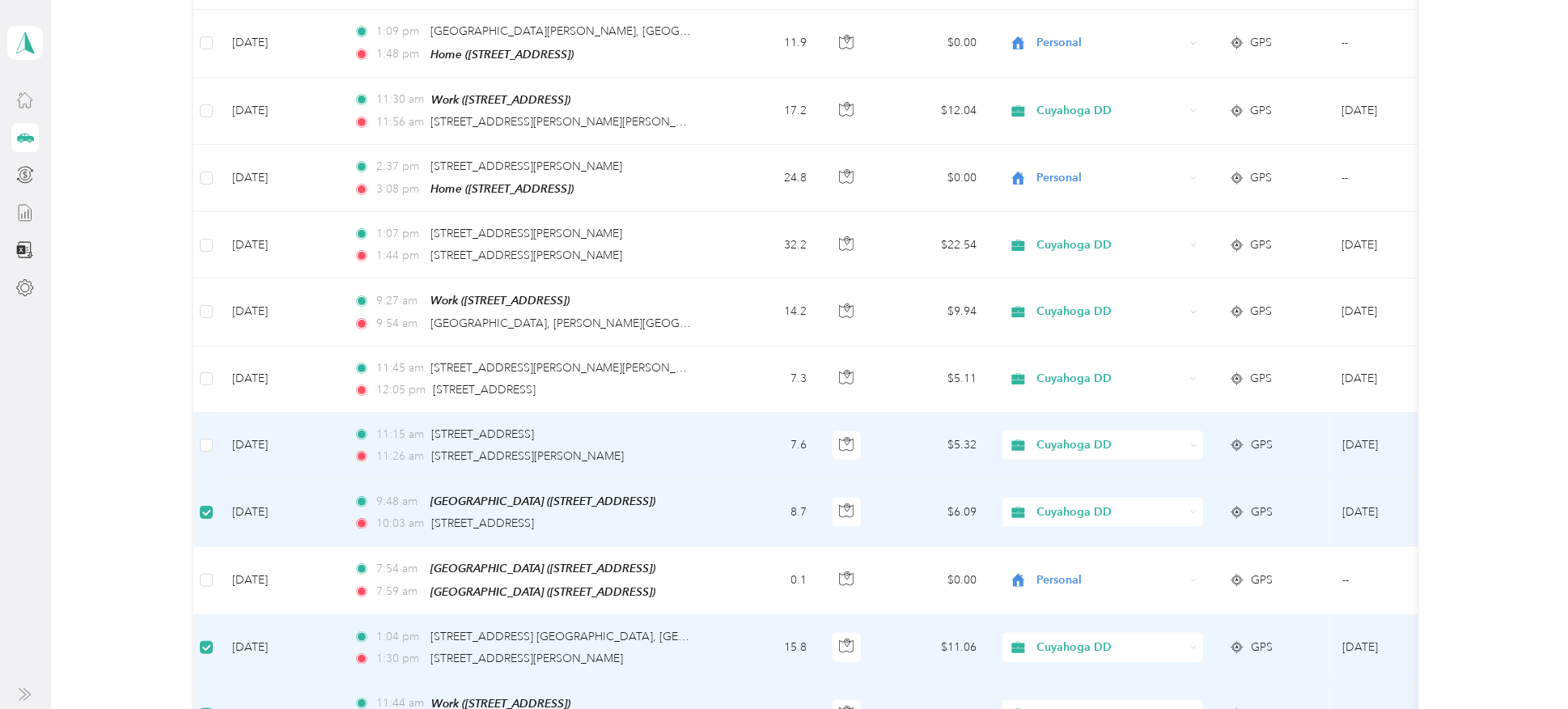
click at [203, 439] on label at bounding box center [205, 445] width 13 height 18
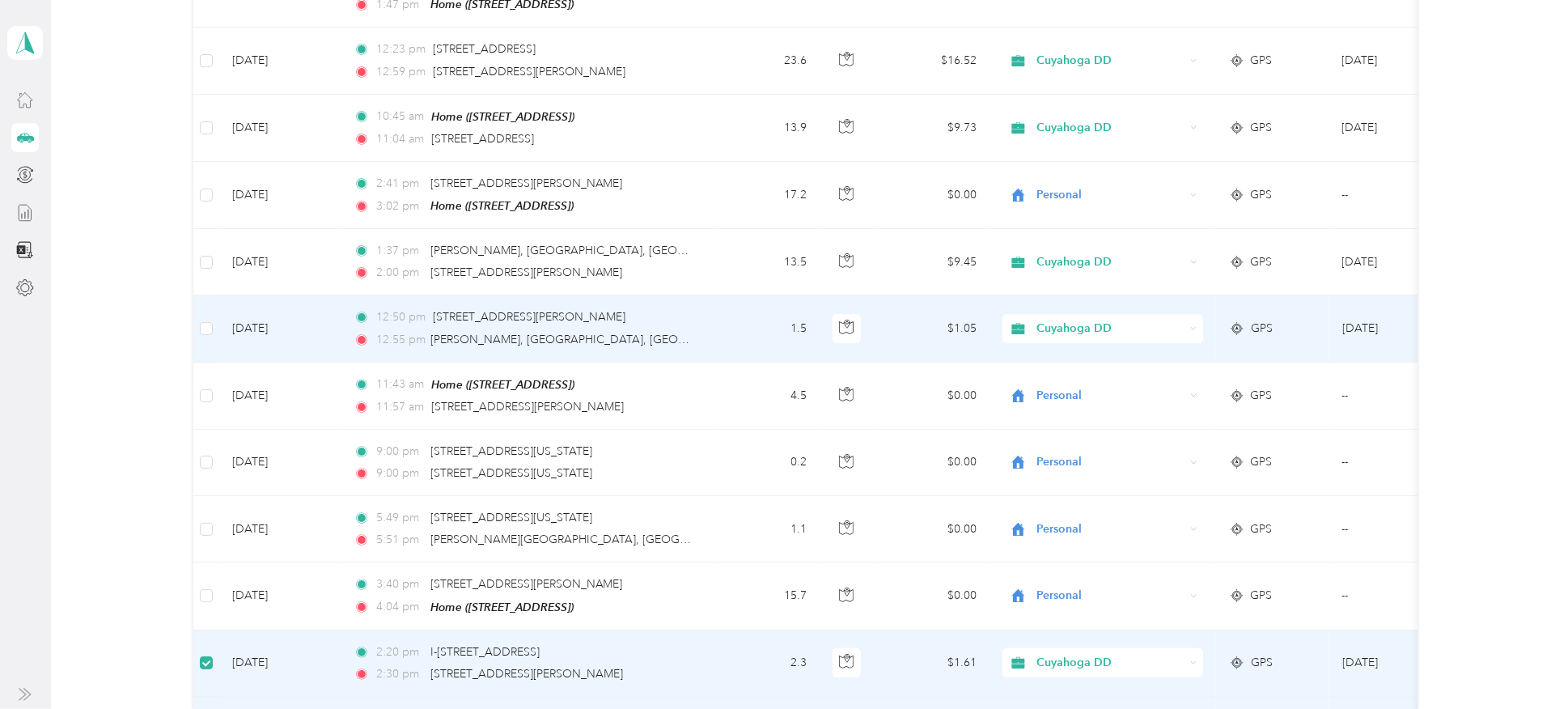
scroll to position [293, 0]
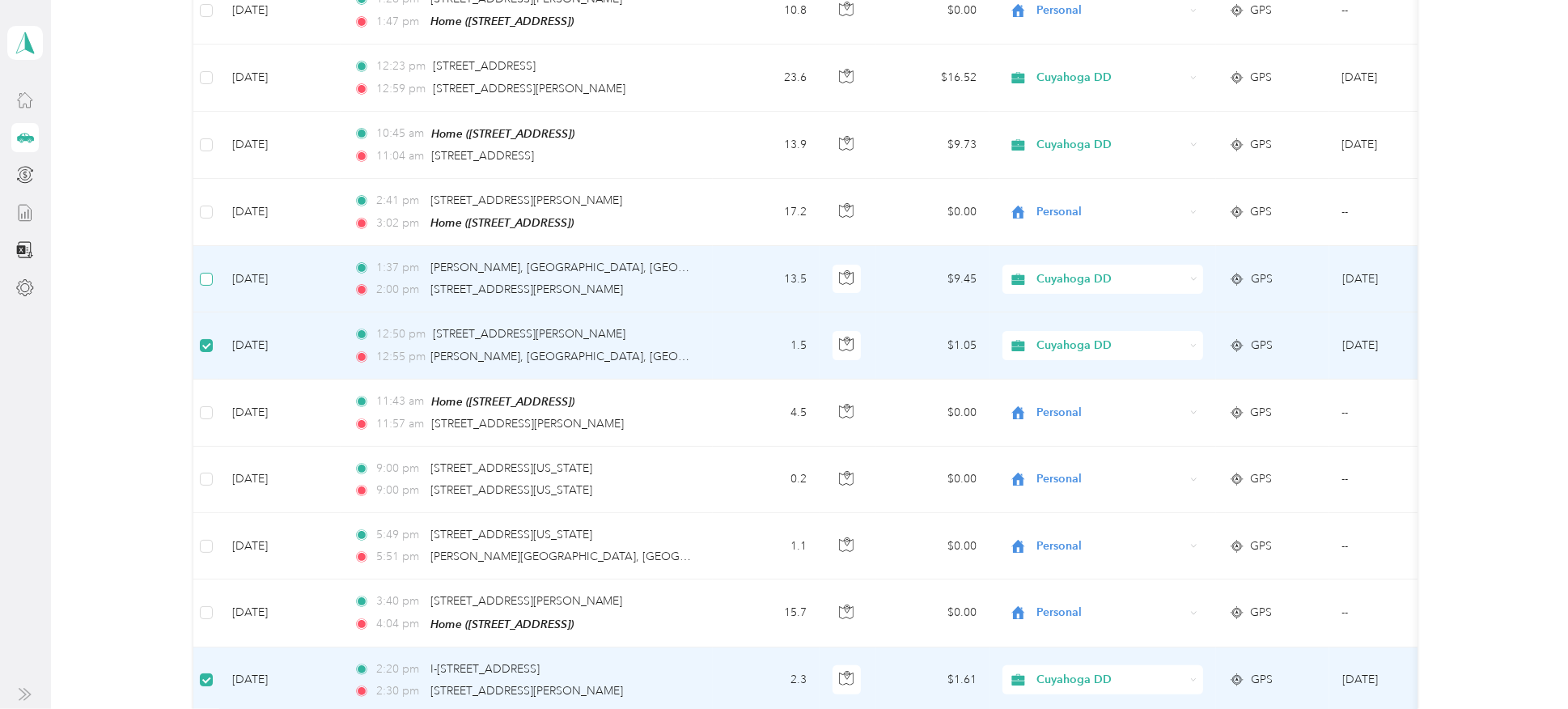
click at [205, 270] on label at bounding box center [205, 279] width 13 height 18
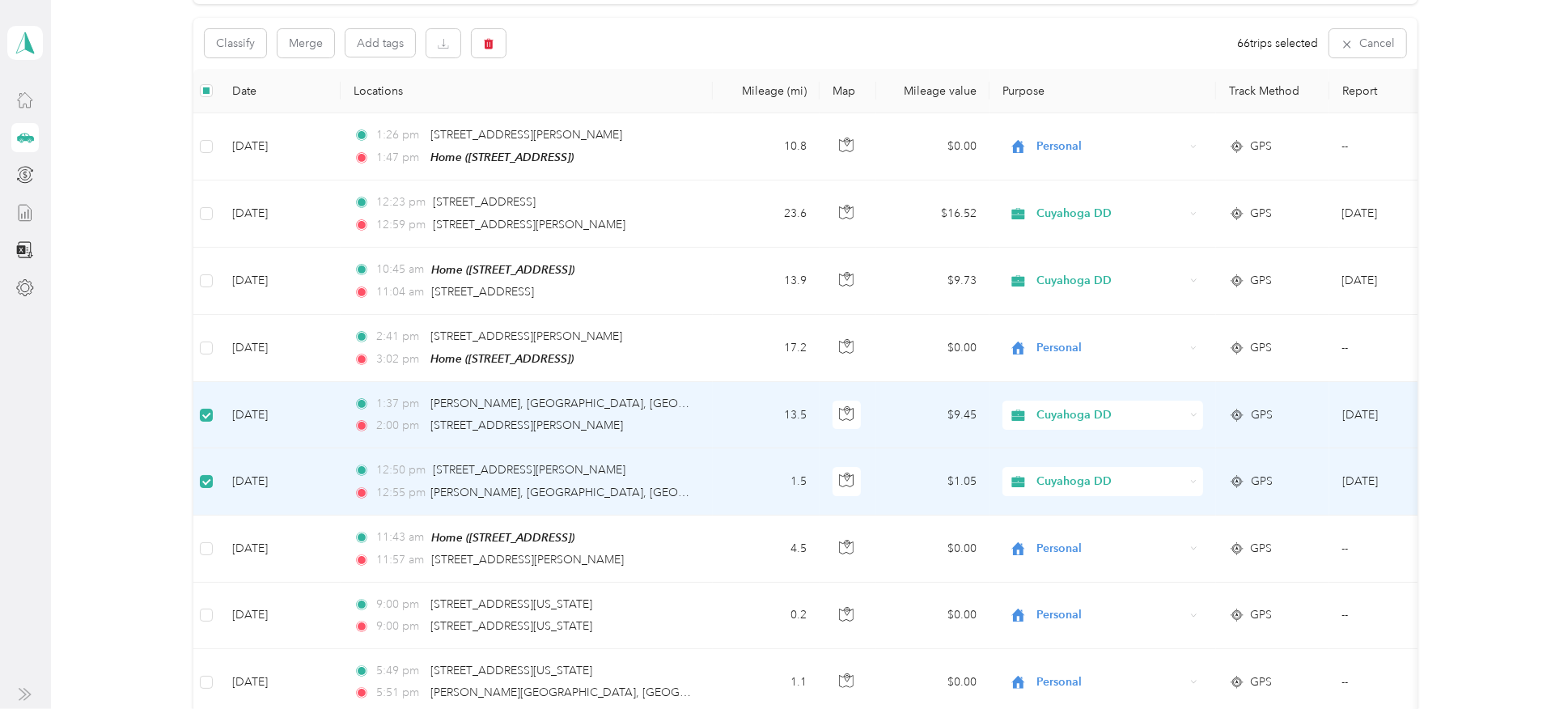
scroll to position [157, 0]
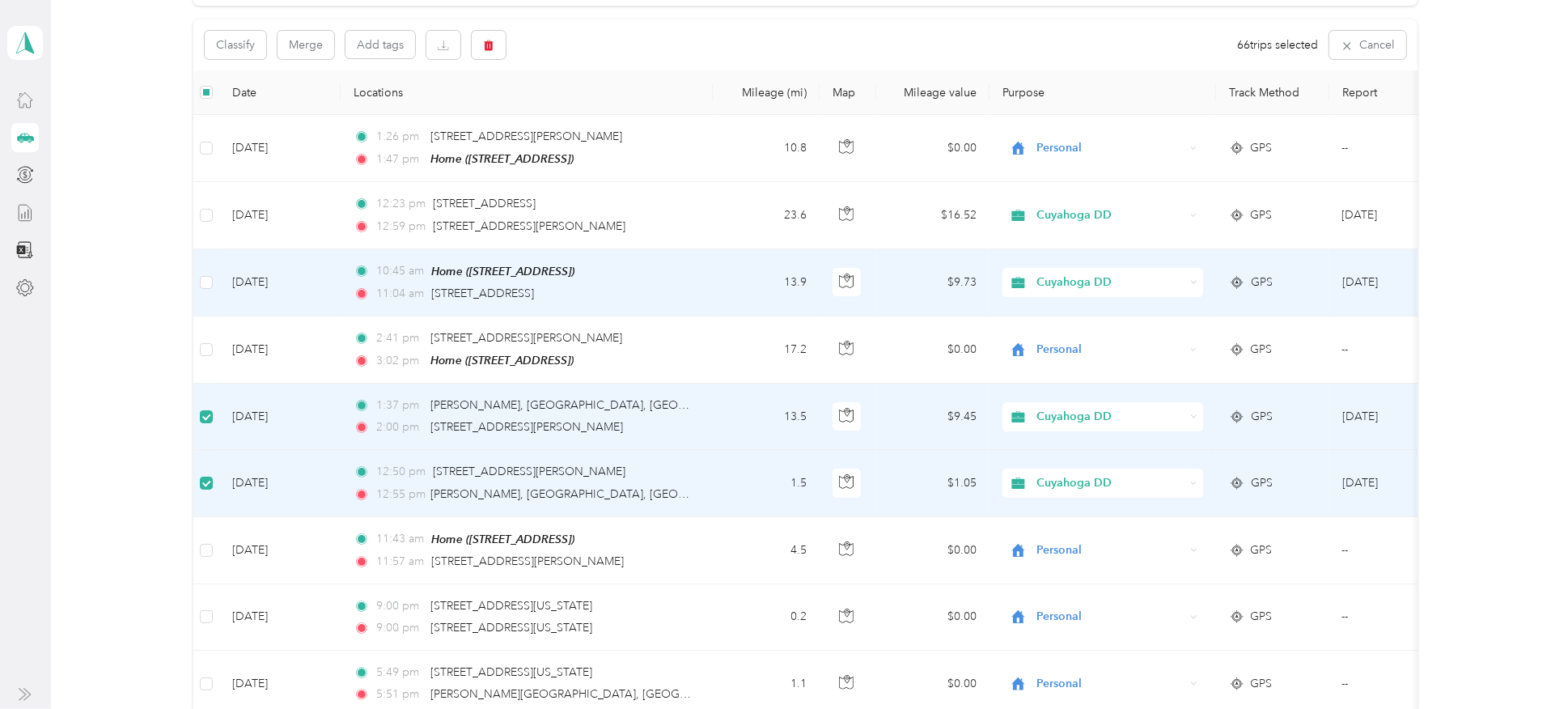
click at [212, 282] on td at bounding box center [206, 282] width 26 height 67
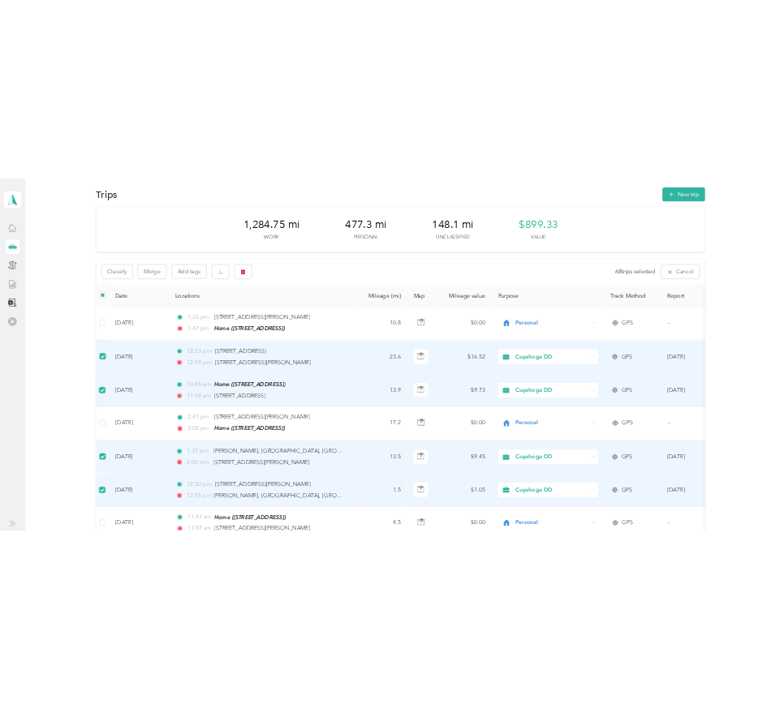
scroll to position [0, 0]
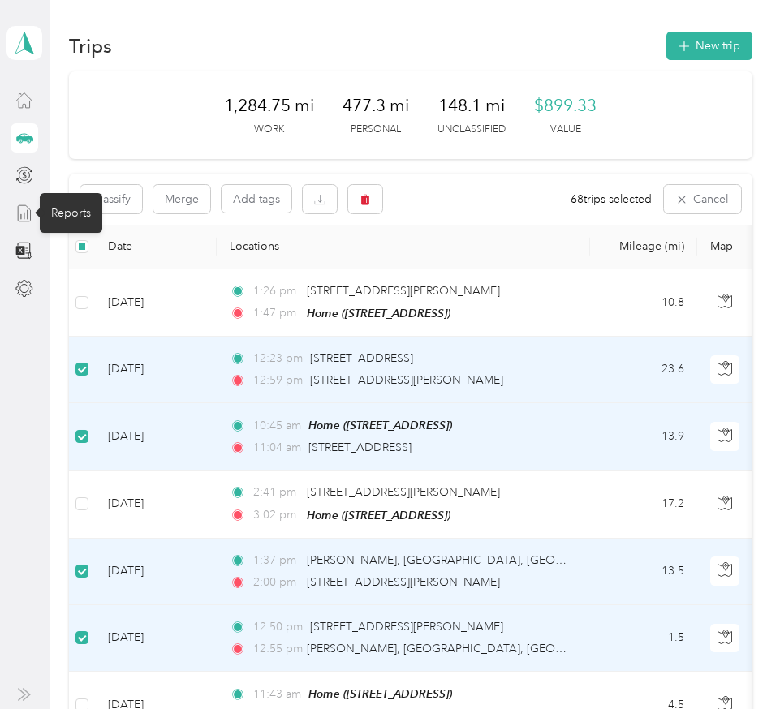
click at [21, 215] on line at bounding box center [21, 216] width 0 height 4
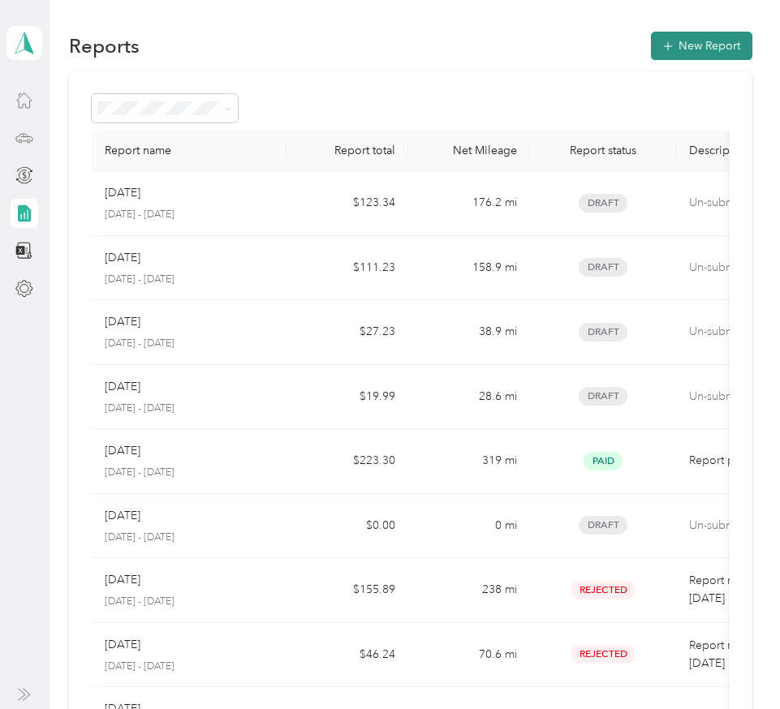
click at [701, 45] on button "New Report" at bounding box center [701, 46] width 101 height 28
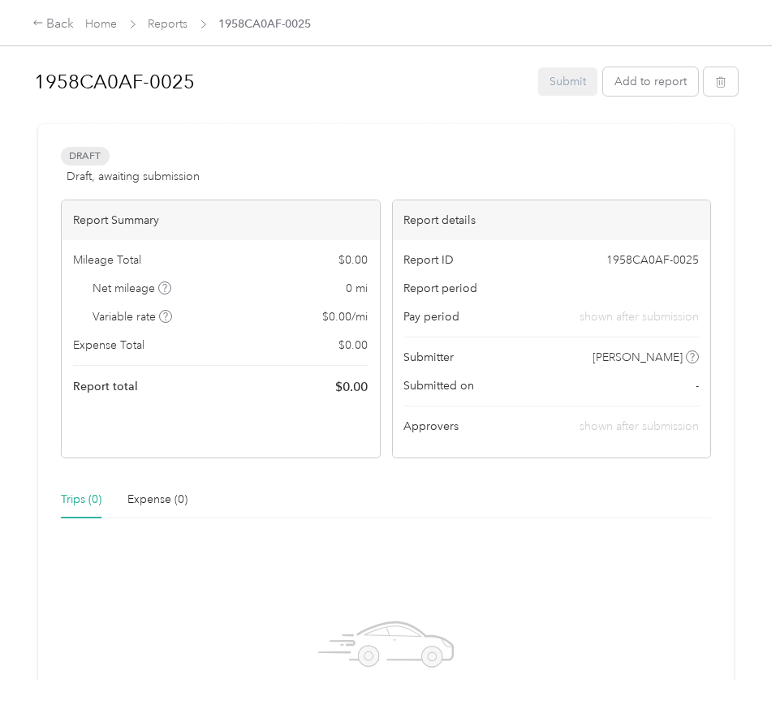
click at [156, 172] on span "Draft, awaiting submission" at bounding box center [133, 176] width 133 height 17
click at [137, 74] on h1 "1958CA0AF-0025" at bounding box center [280, 81] width 492 height 39
click at [367, 110] on div "[DATE]- [DATE] Submit Add to report" at bounding box center [385, 85] width 703 height 56
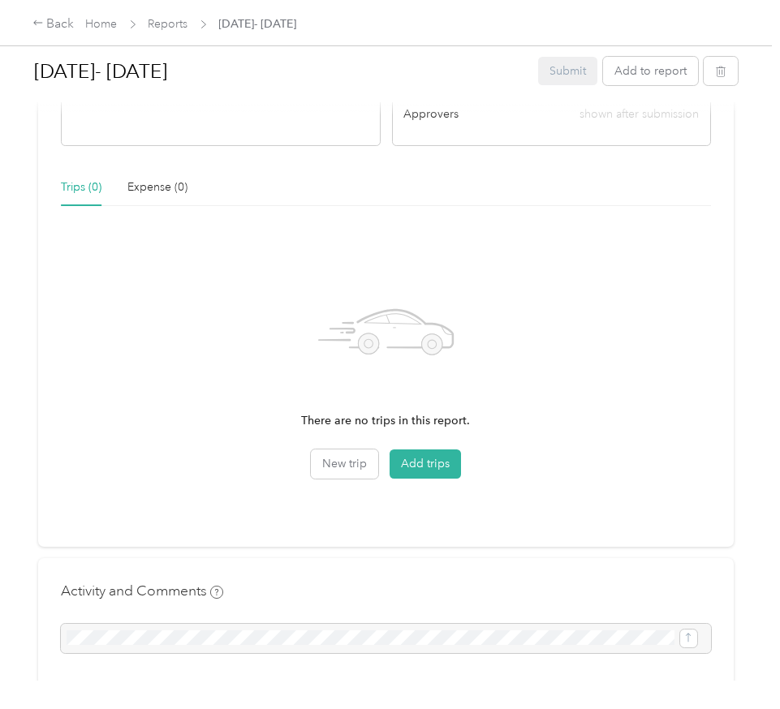
scroll to position [316, 0]
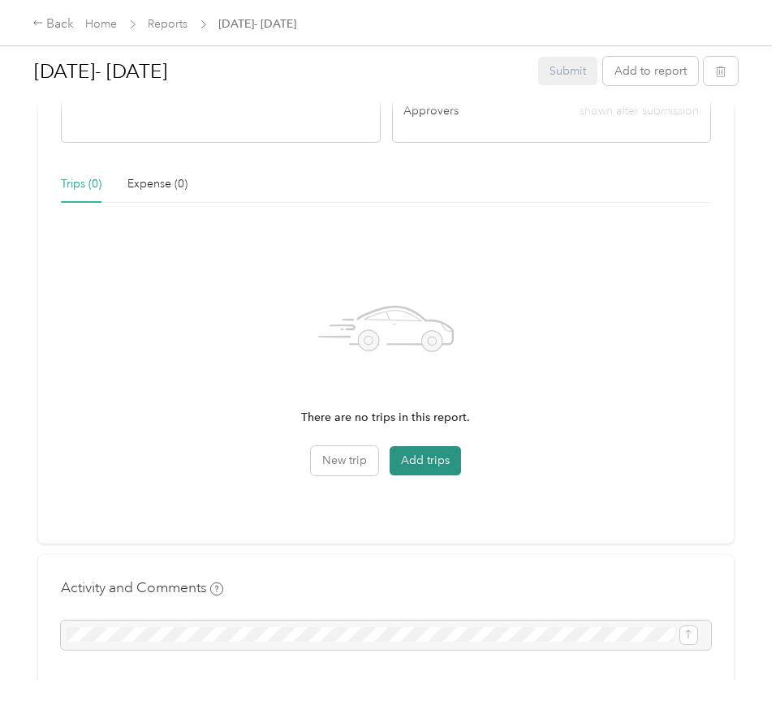
click at [419, 458] on button "Add trips" at bounding box center [424, 460] width 71 height 29
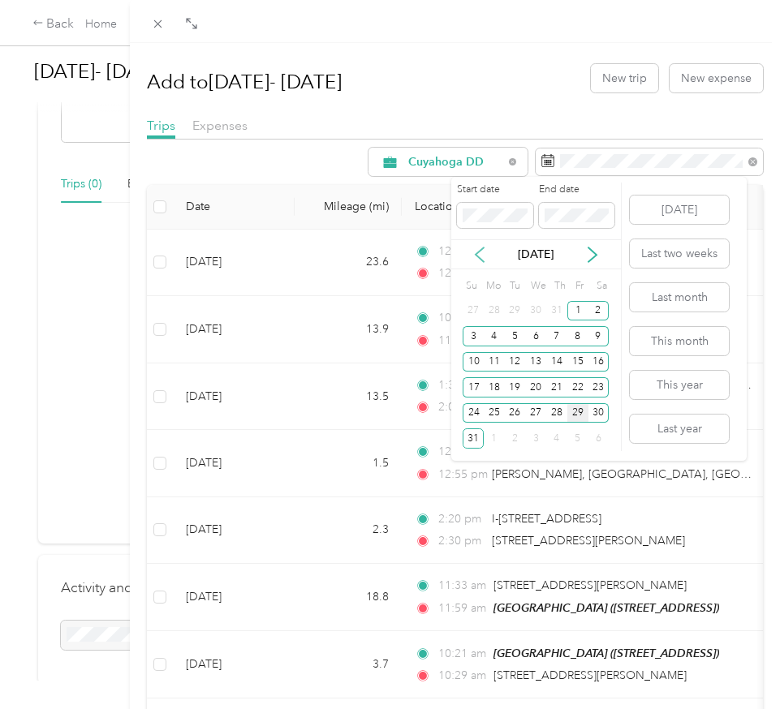
click at [485, 254] on icon at bounding box center [479, 255] width 16 height 16
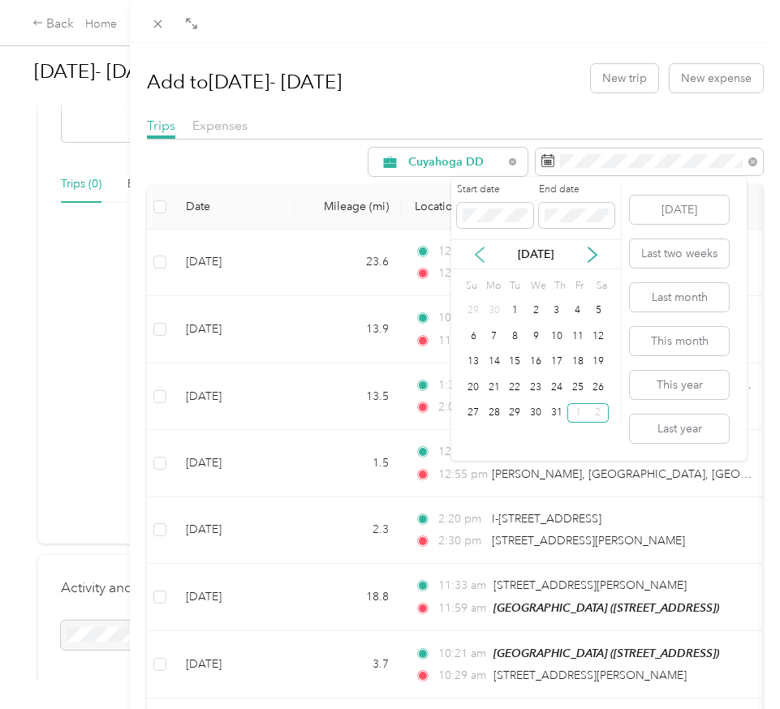
click at [485, 254] on icon at bounding box center [479, 255] width 16 height 16
click at [559, 336] on div "8" at bounding box center [556, 336] width 21 height 20
click at [515, 234] on div "Start date End date" at bounding box center [536, 211] width 170 height 57
click at [591, 251] on icon at bounding box center [592, 255] width 16 height 16
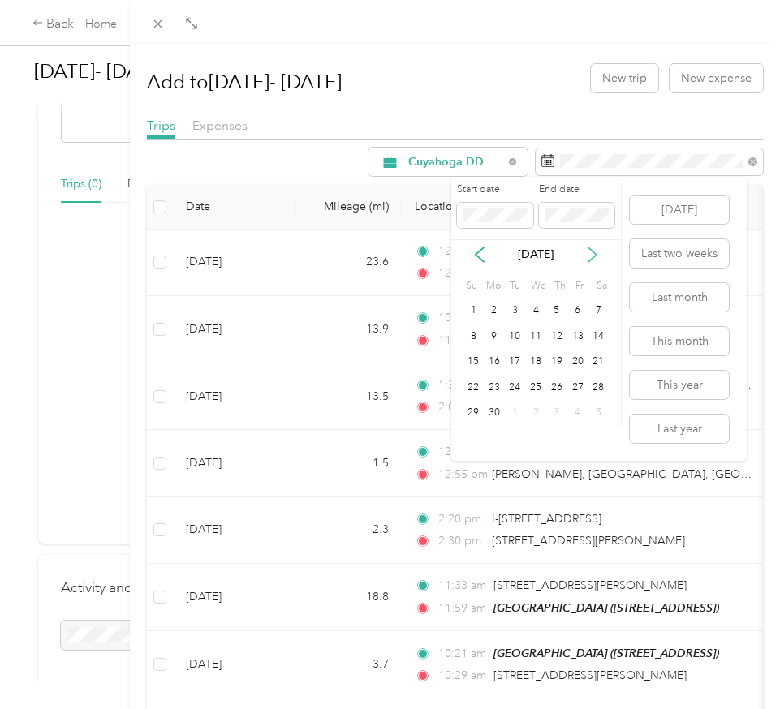
click at [591, 251] on icon at bounding box center [592, 255] width 16 height 16
click at [578, 410] on div "29" at bounding box center [577, 413] width 21 height 20
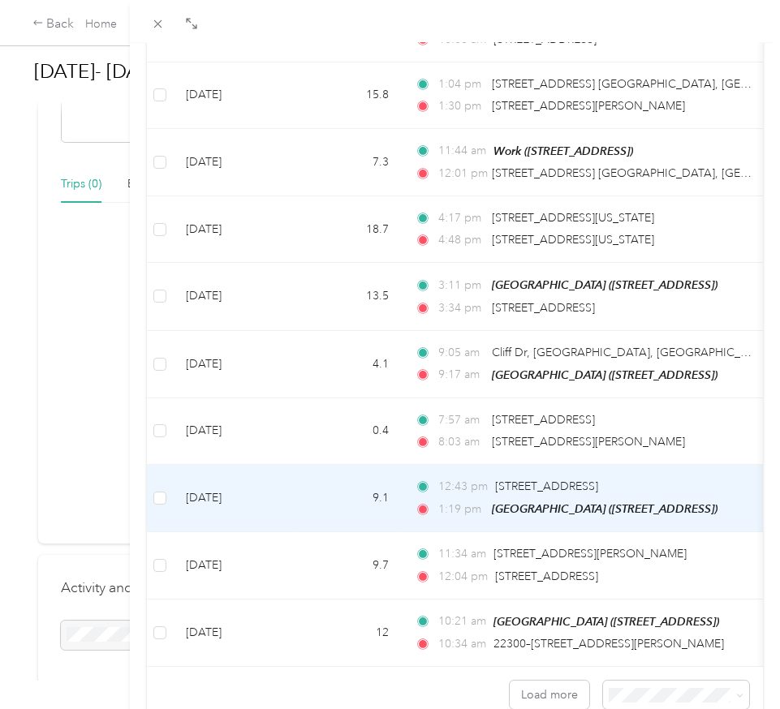
scroll to position [1334, 0]
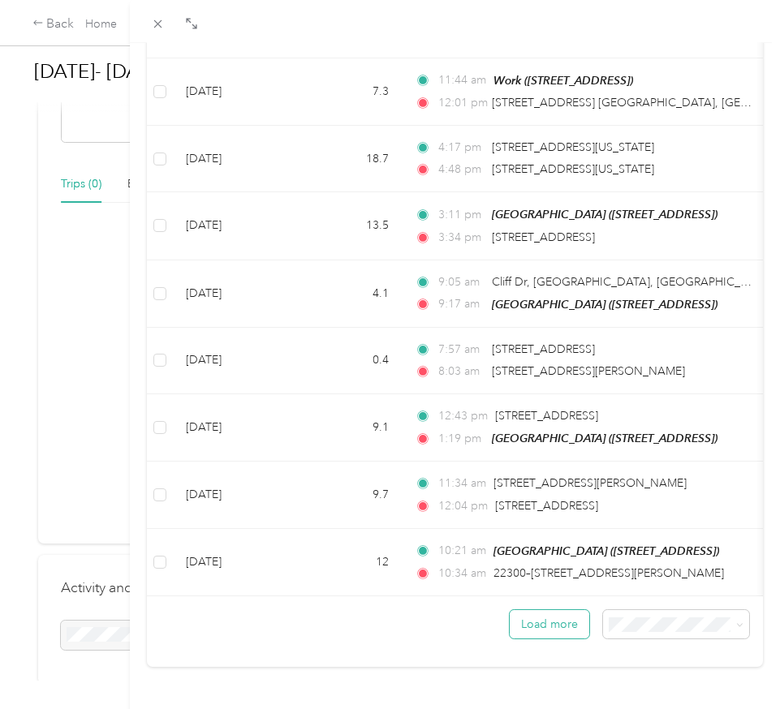
click at [532, 610] on button "Load more" at bounding box center [548, 624] width 79 height 28
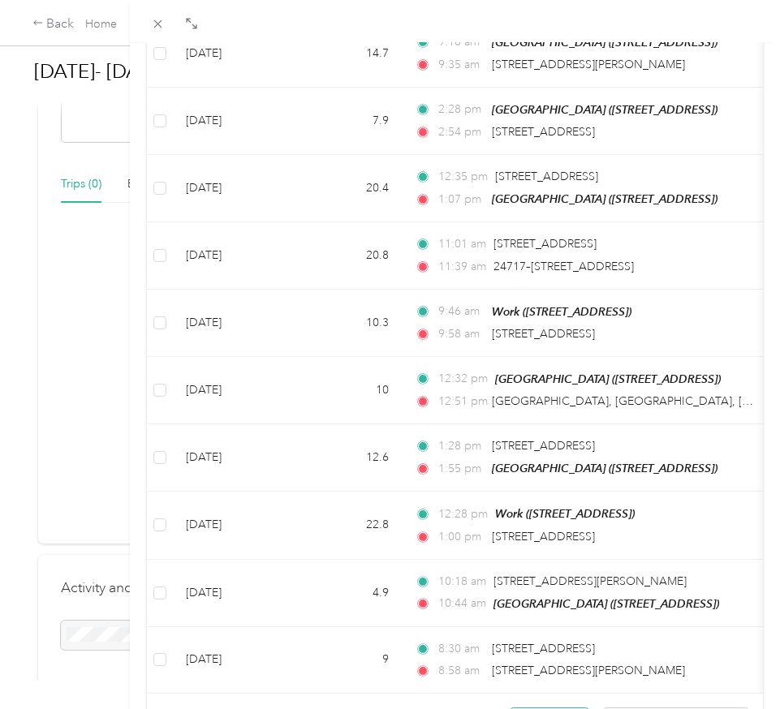
scroll to position [3001, 0]
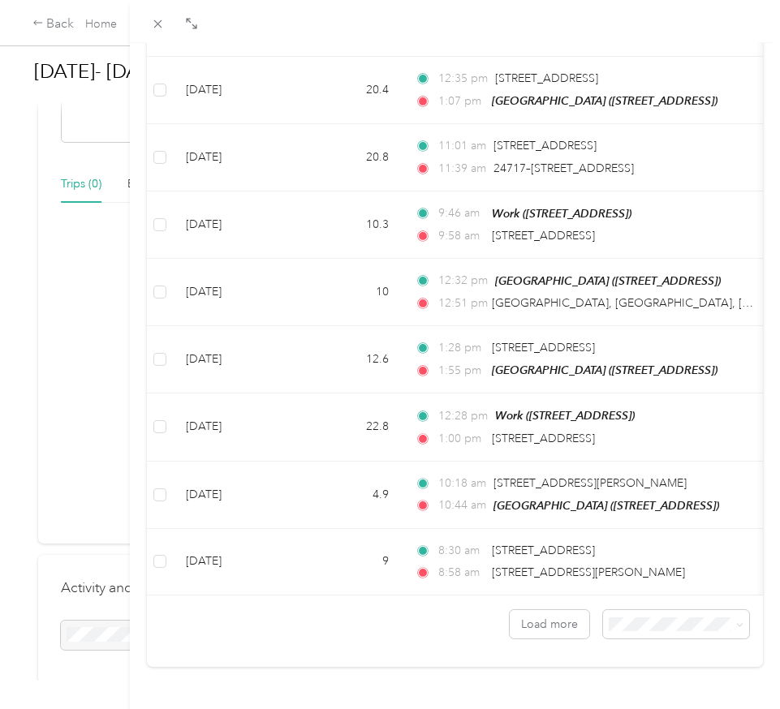
click at [608, 690] on span "100 per load" at bounding box center [631, 686] width 67 height 14
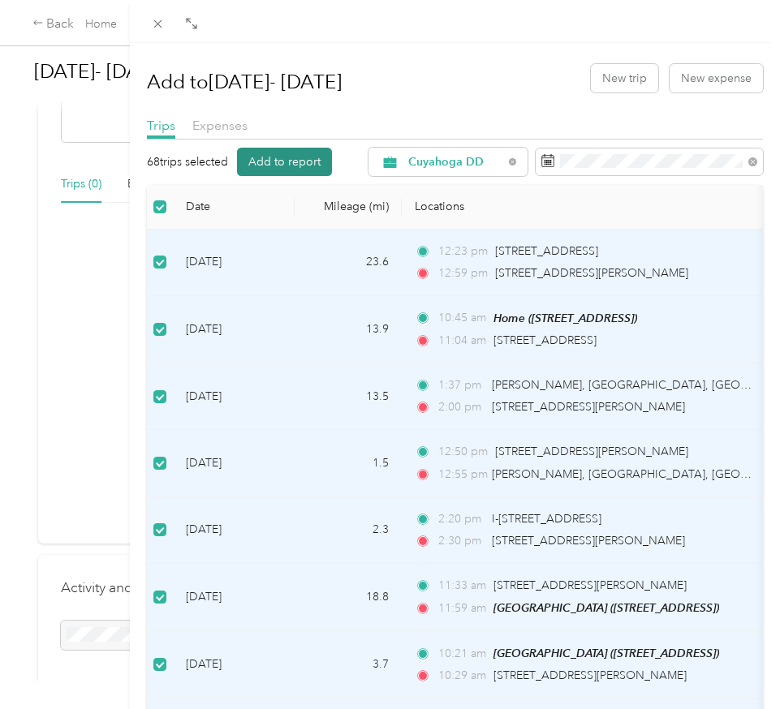
click at [284, 158] on button "Add to report" at bounding box center [284, 162] width 95 height 28
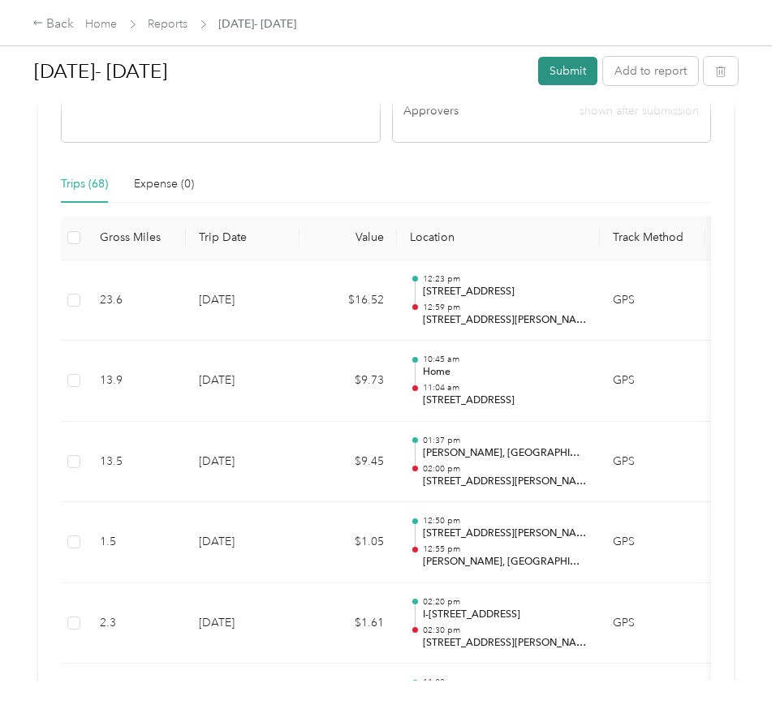
click at [553, 71] on button "Submit" at bounding box center [567, 71] width 59 height 28
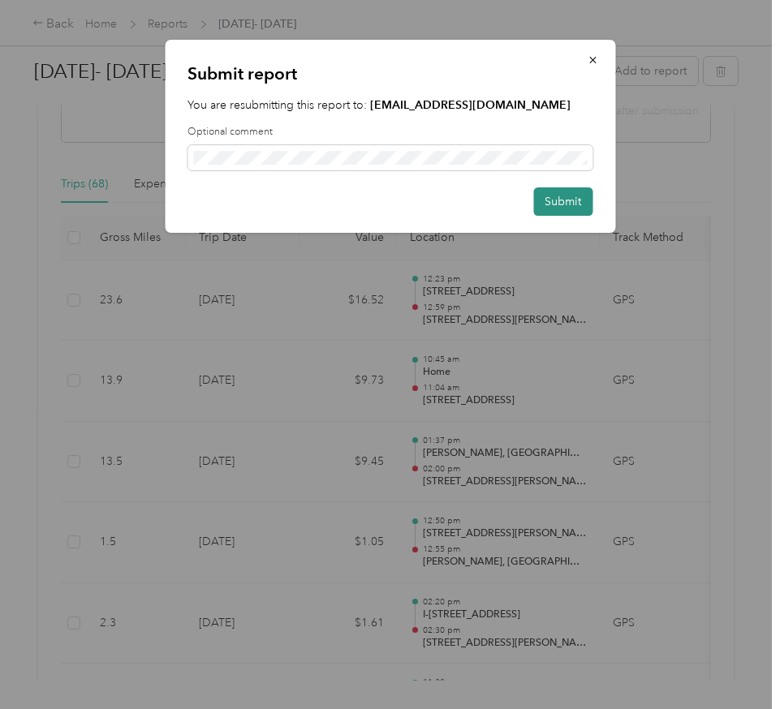
click at [569, 203] on button "Submit" at bounding box center [562, 201] width 59 height 28
